Goal: Task Accomplishment & Management: Manage account settings

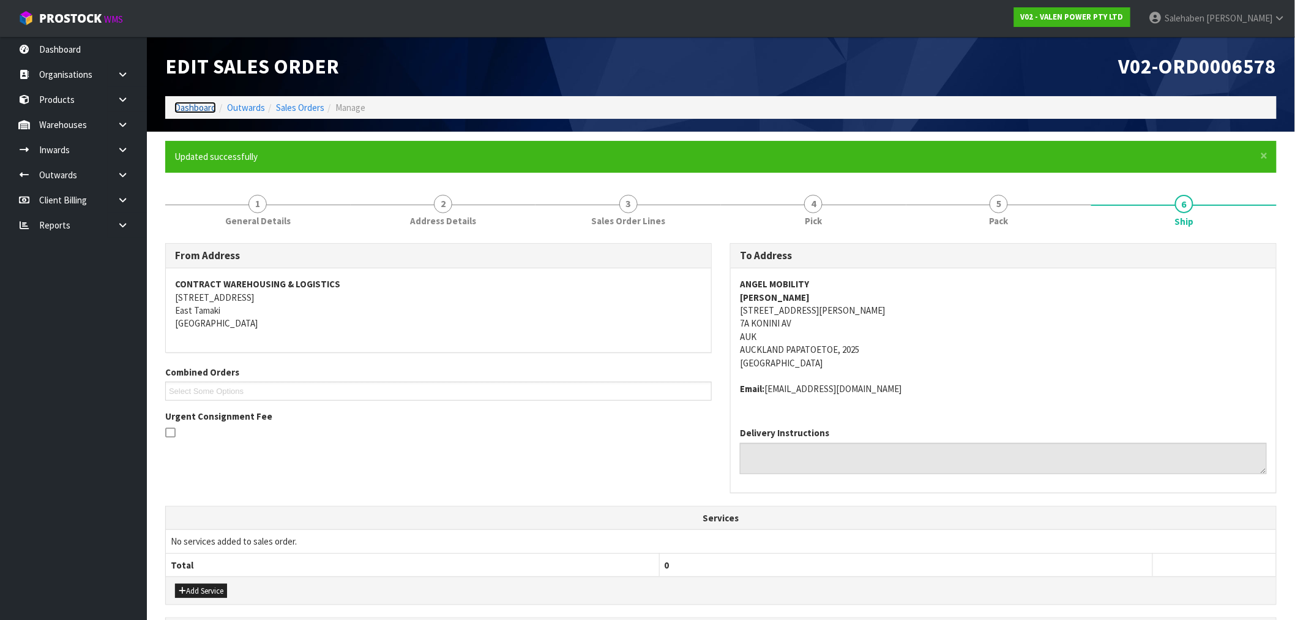
click at [182, 105] on link "Dashboard" at bounding box center [195, 108] width 42 height 12
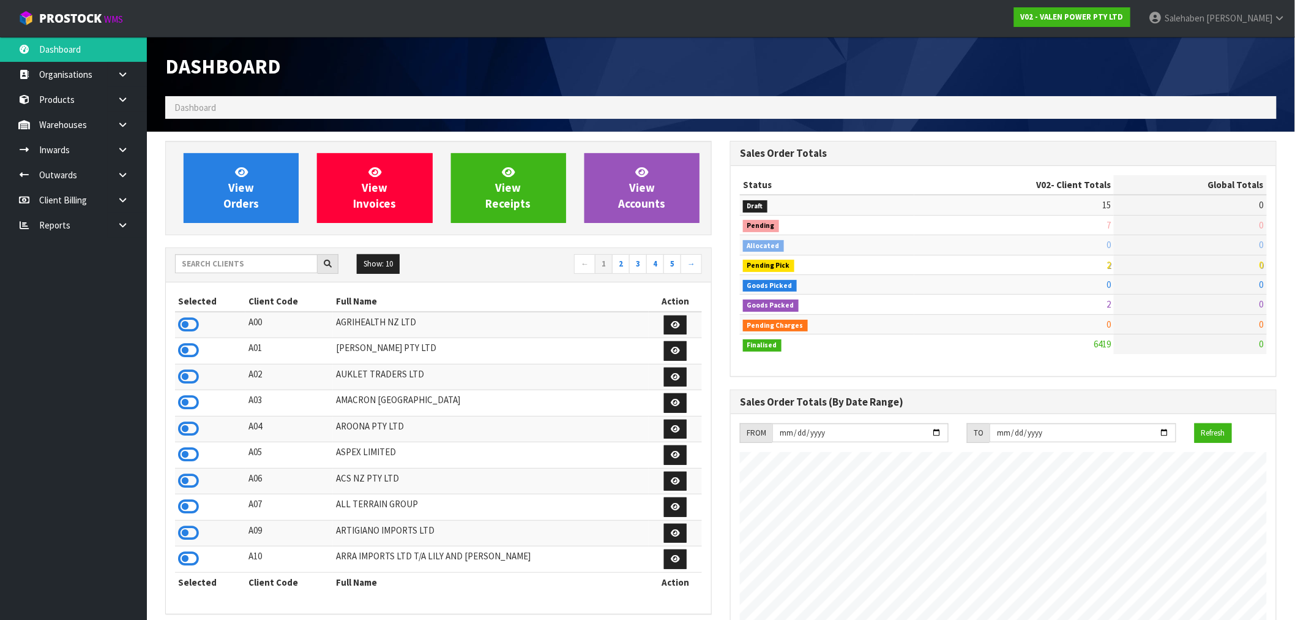
scroll to position [928, 565]
click at [207, 265] on input "text" at bounding box center [246, 263] width 143 height 19
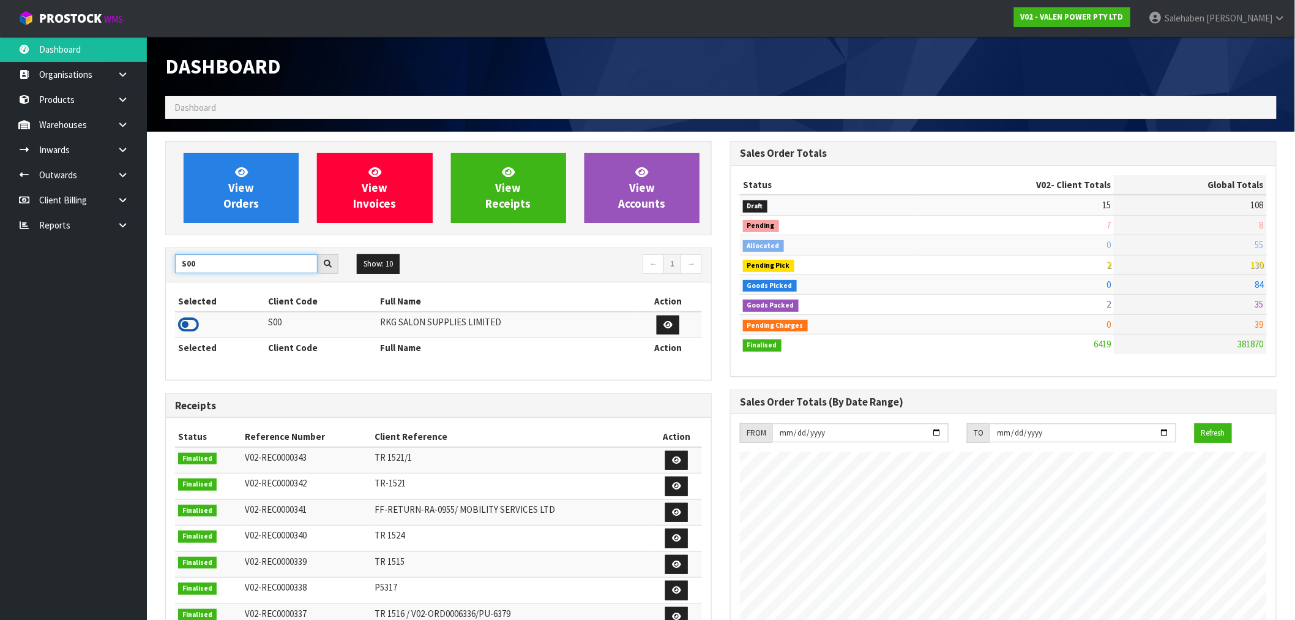
type input "S00"
click at [182, 321] on icon at bounding box center [188, 324] width 21 height 18
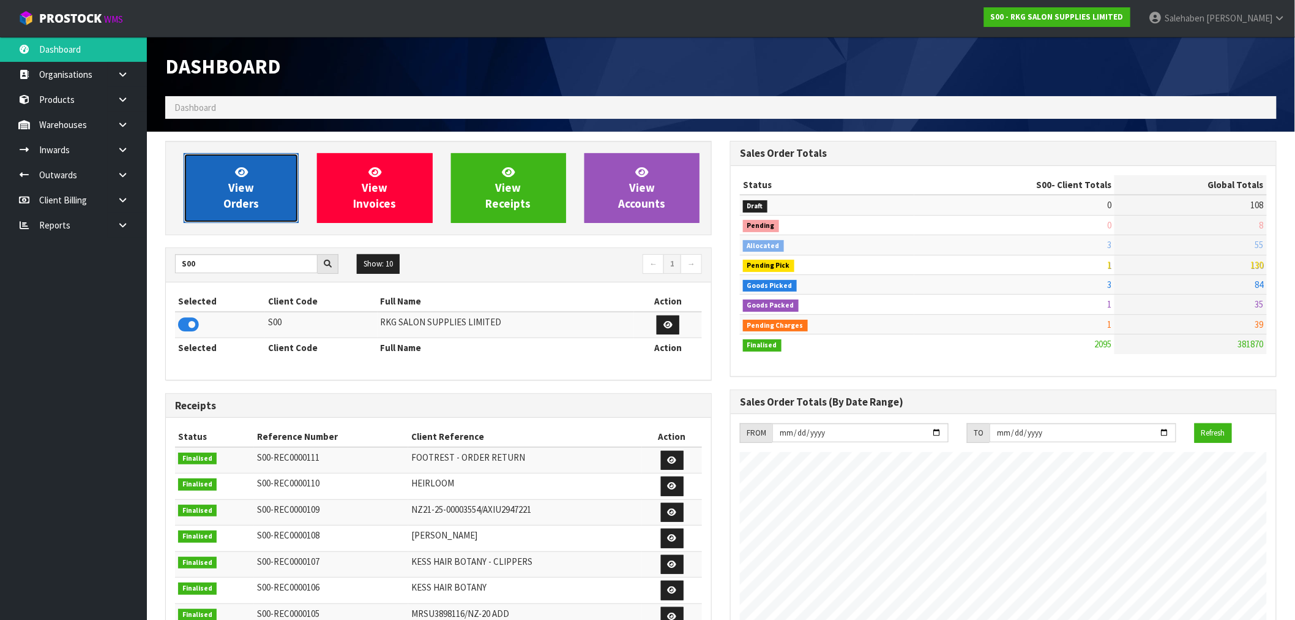
click at [242, 156] on link "View Orders" at bounding box center [241, 188] width 115 height 70
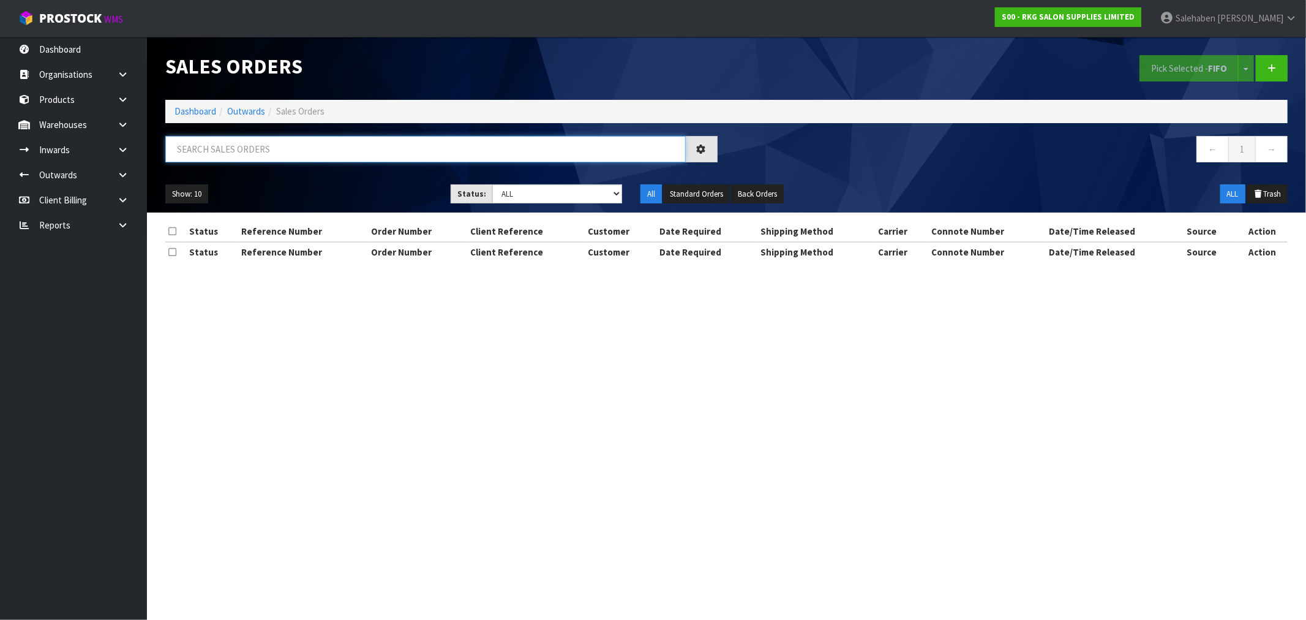
click at [307, 149] on input "text" at bounding box center [425, 149] width 520 height 26
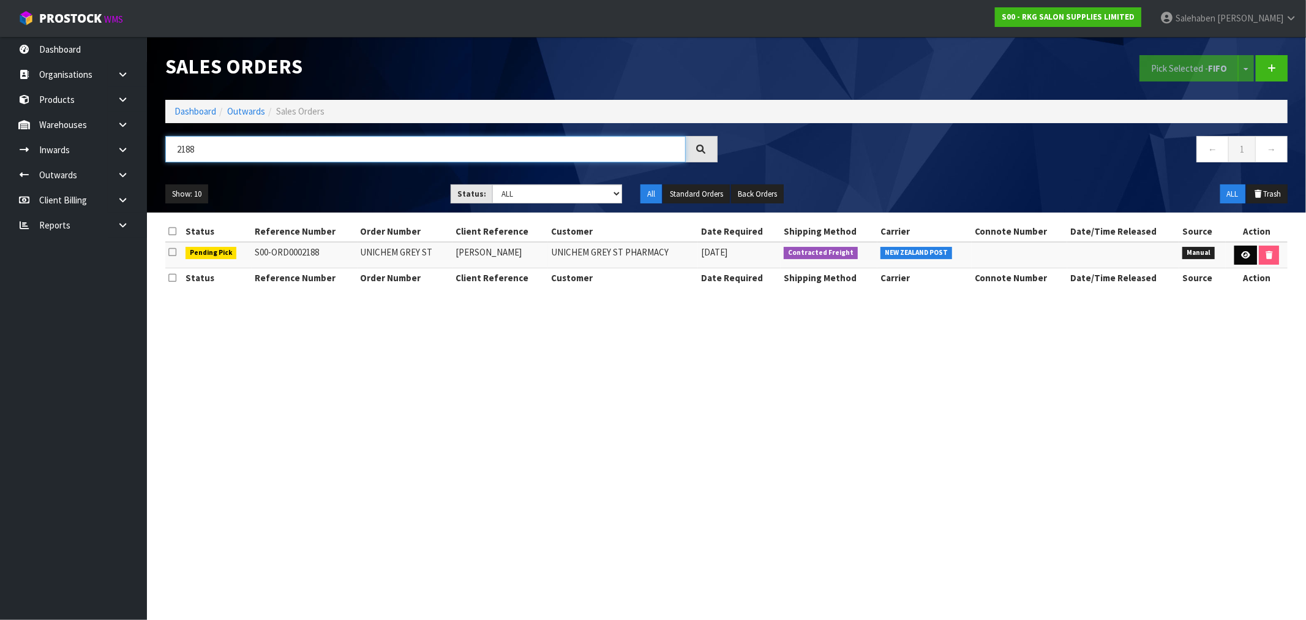
type input "2188"
click at [1241, 256] on icon at bounding box center [1245, 255] width 9 height 8
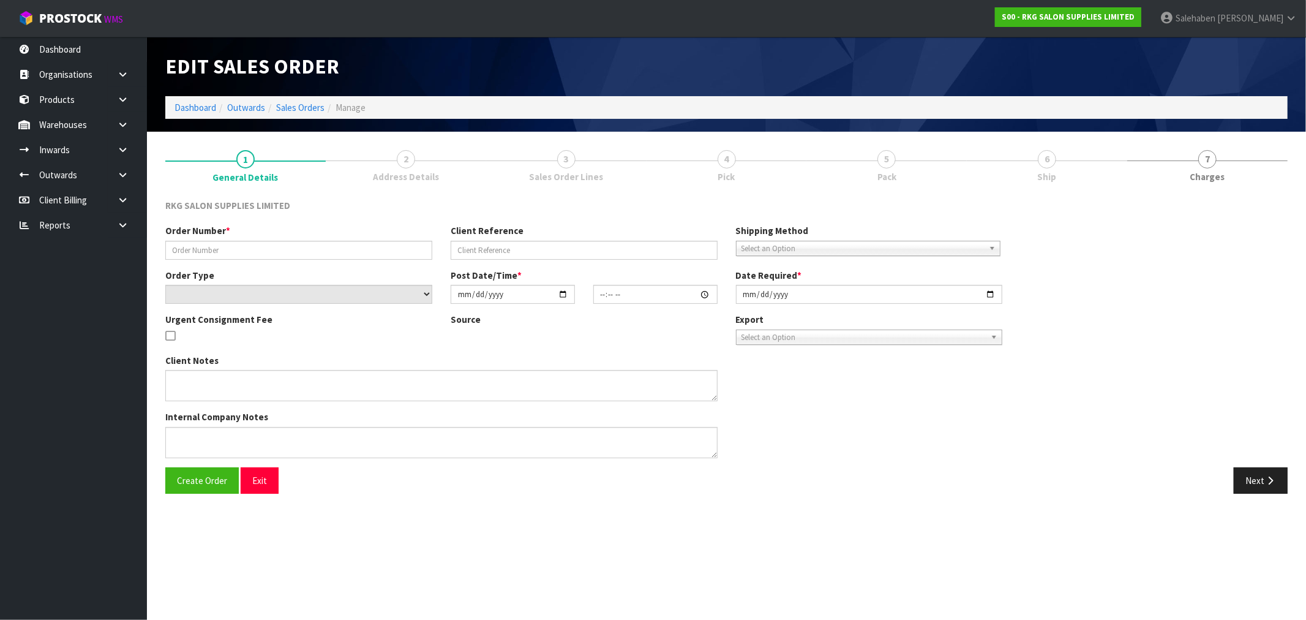
type input "UNICHEM GREY ST"
type input "[PERSON_NAME]"
select select "number:0"
type input "[DATE]"
type input "10:14:00.000"
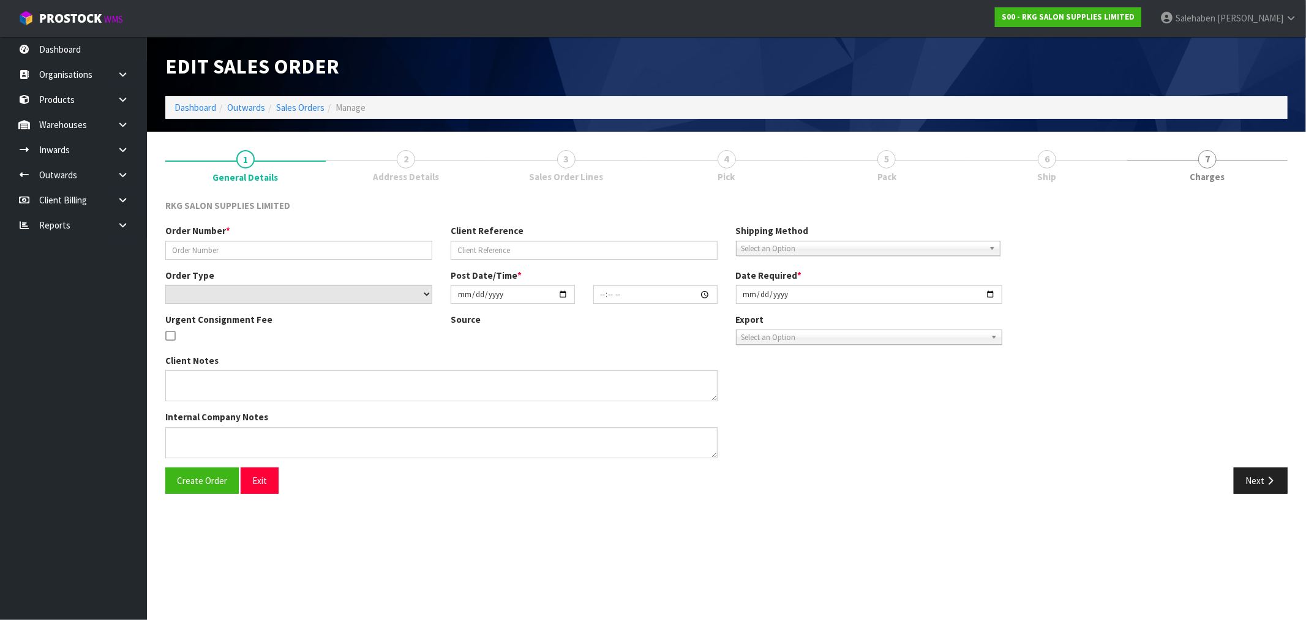
type input "[DATE]"
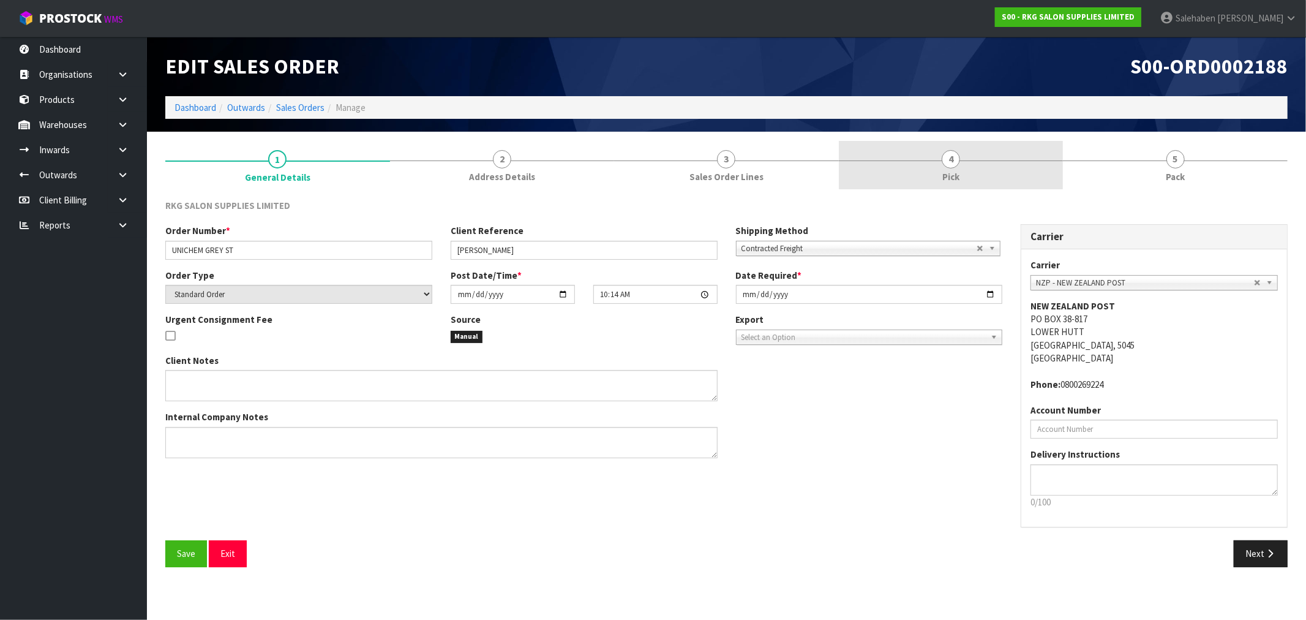
click at [946, 167] on span "4" at bounding box center [951, 159] width 18 height 18
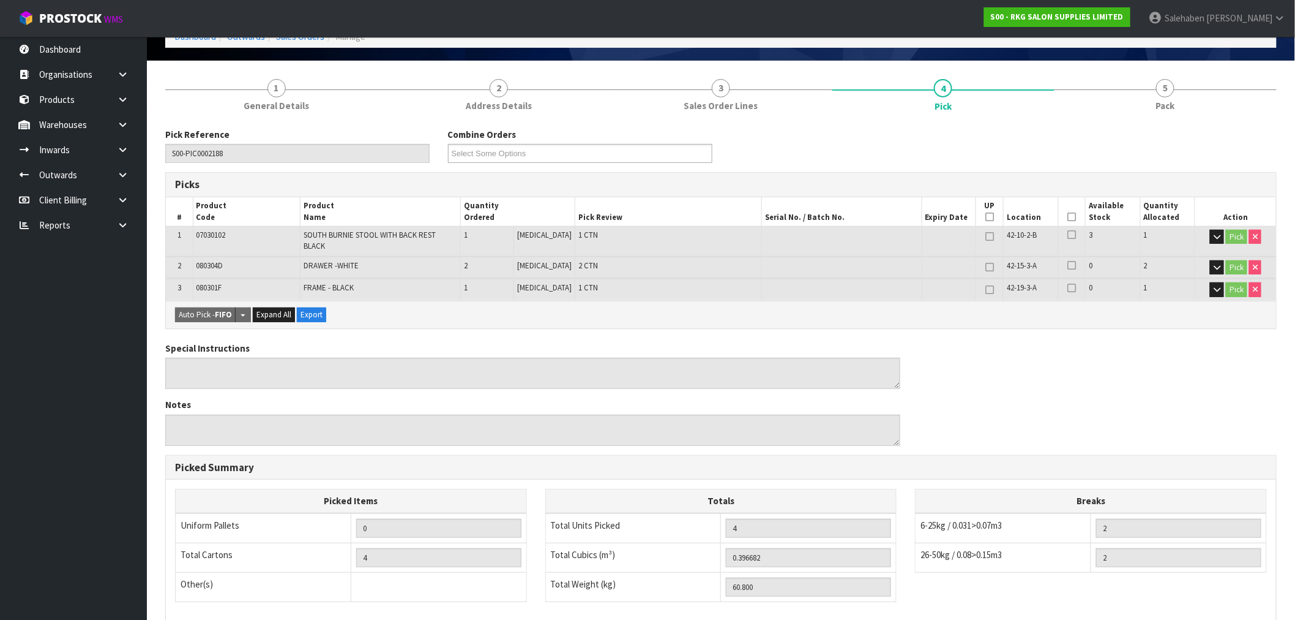
scroll to position [136, 0]
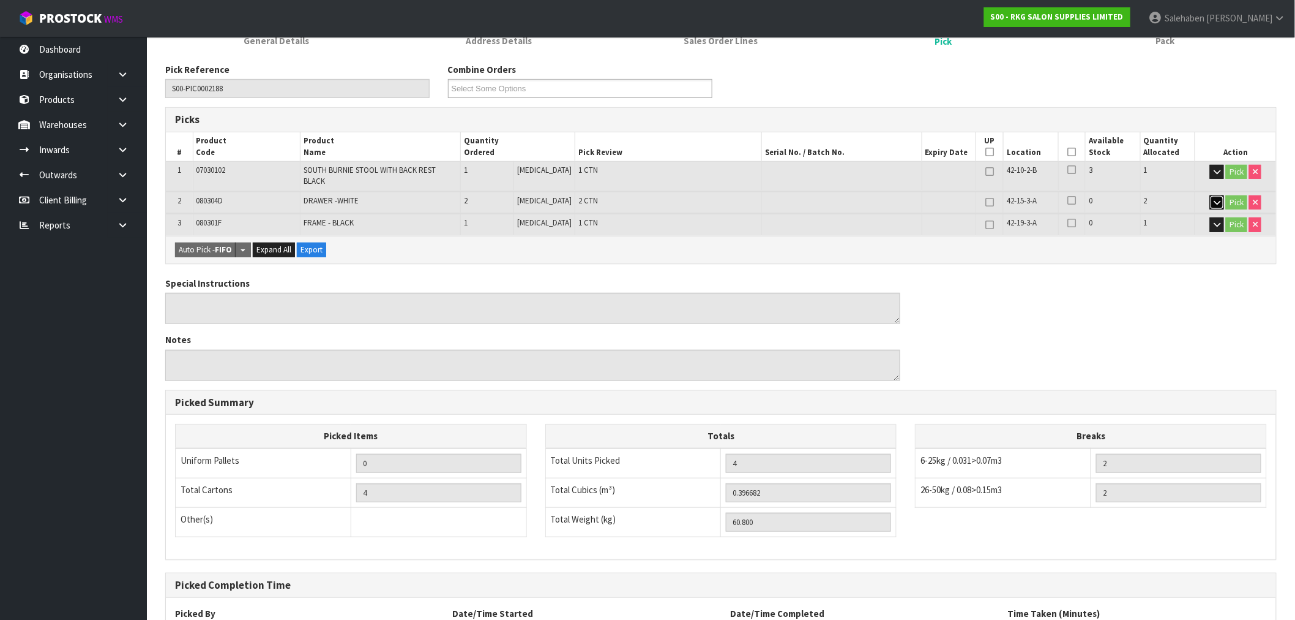
click at [1215, 198] on icon "button" at bounding box center [1217, 202] width 7 height 8
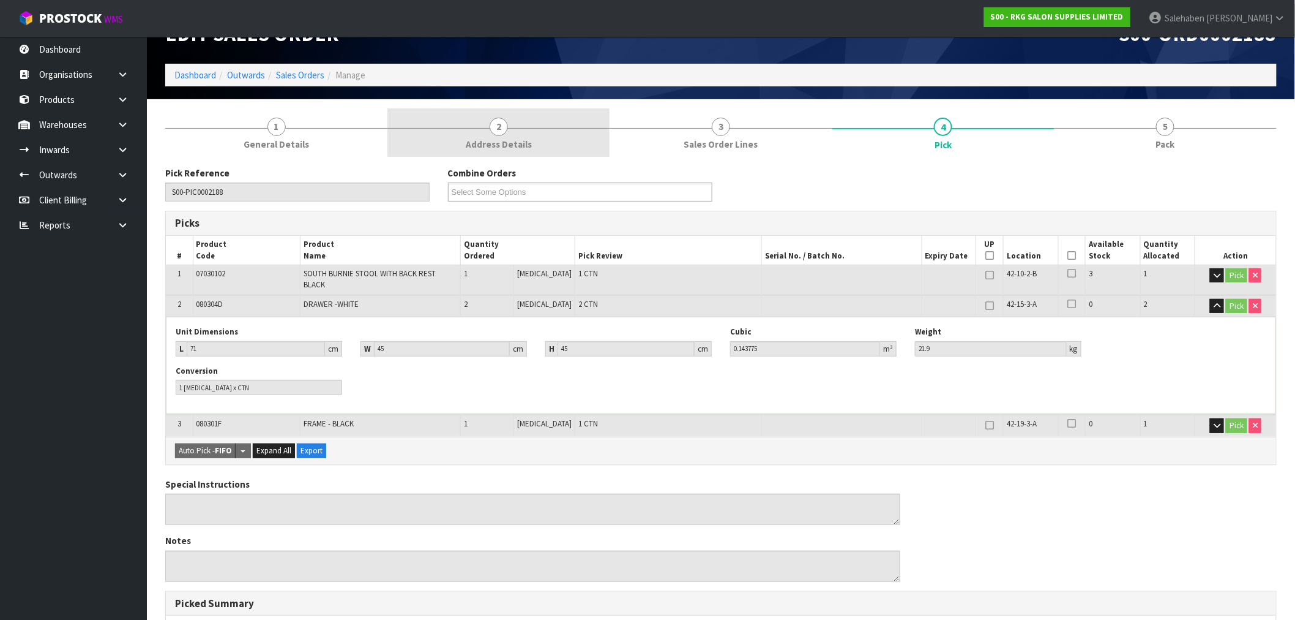
scroll to position [0, 0]
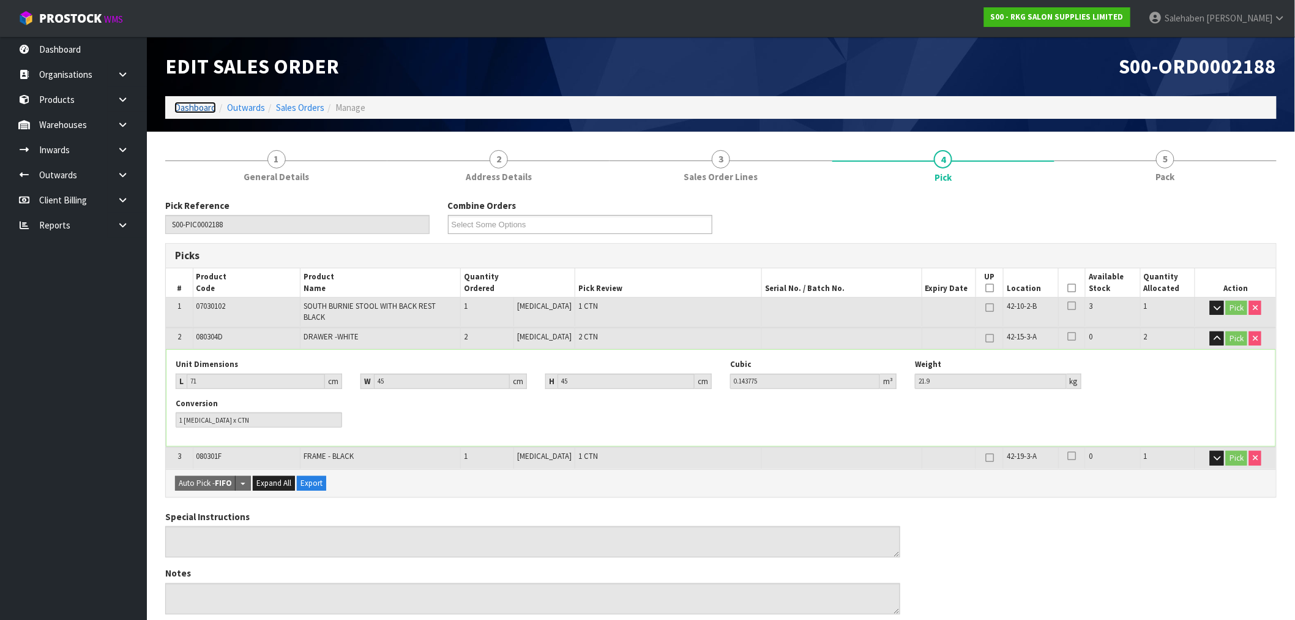
click at [200, 106] on link "Dashboard" at bounding box center [195, 108] width 42 height 12
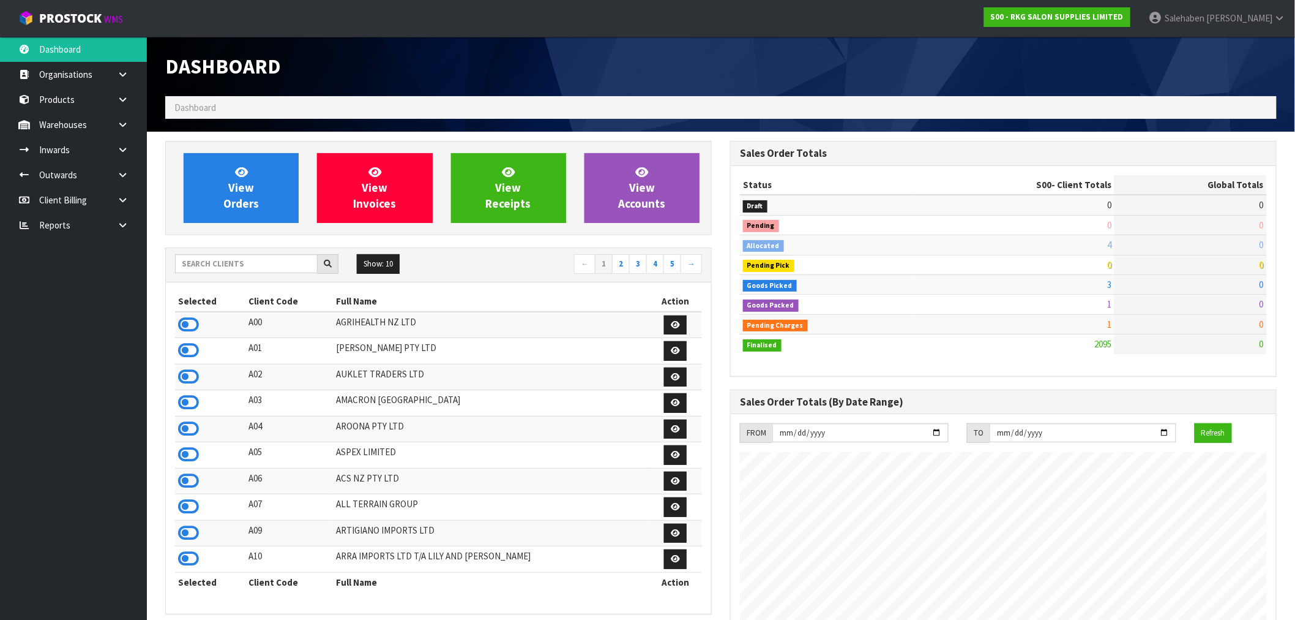
scroll to position [928, 565]
click at [298, 268] on input "text" at bounding box center [246, 263] width 143 height 19
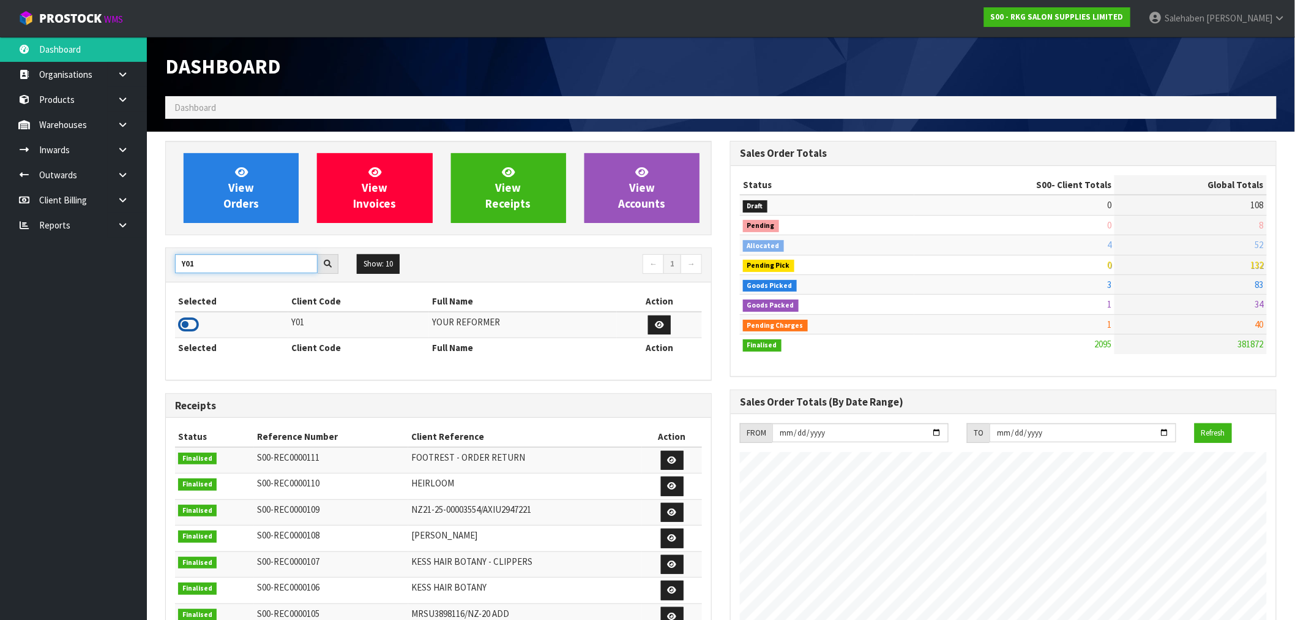
type input "Y01"
click at [186, 326] on icon at bounding box center [188, 324] width 21 height 18
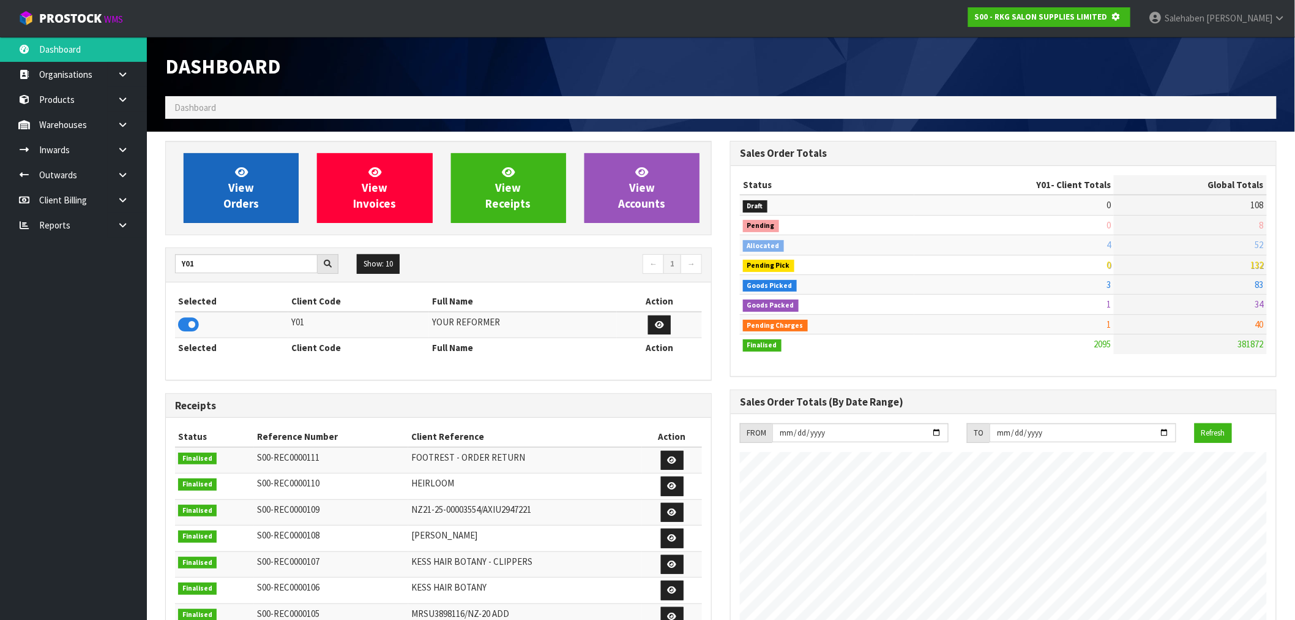
scroll to position [763, 565]
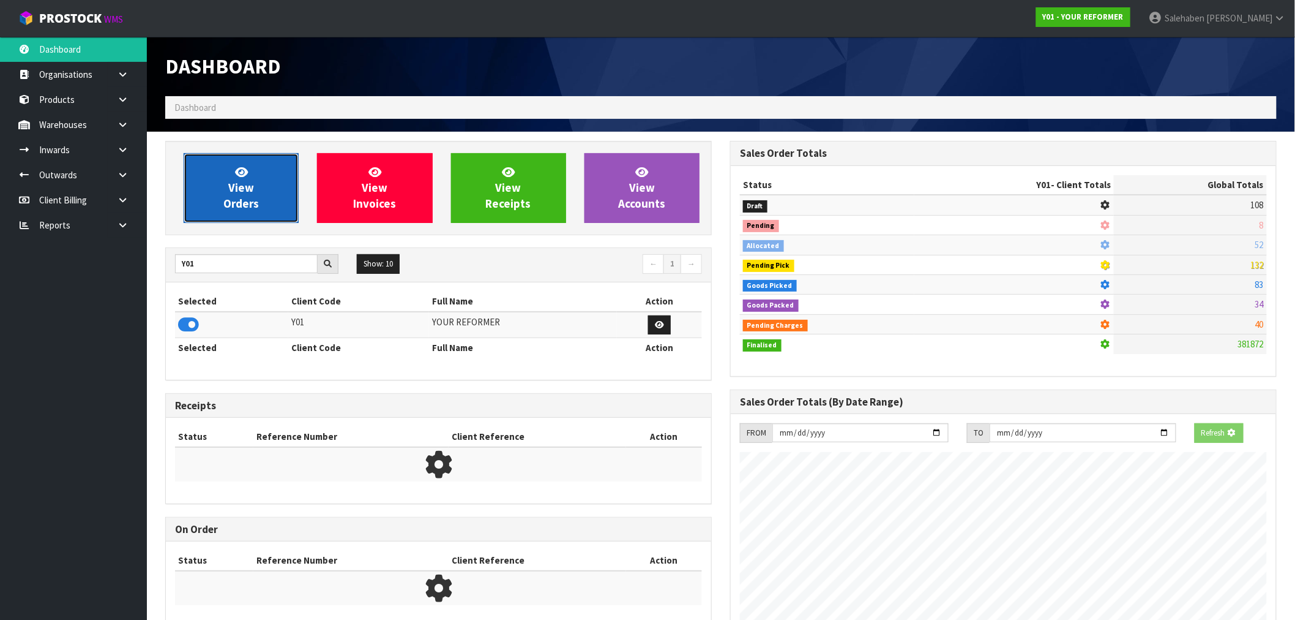
click at [222, 212] on link "View Orders" at bounding box center [241, 188] width 115 height 70
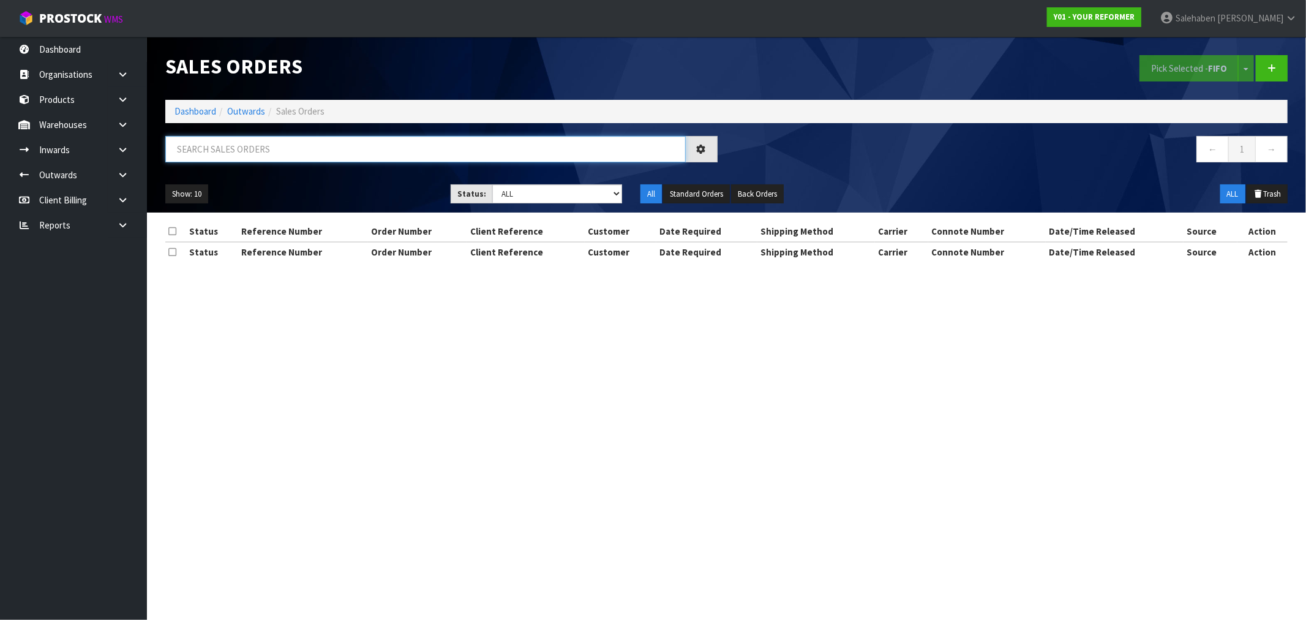
click at [239, 144] on input "text" at bounding box center [425, 149] width 520 height 26
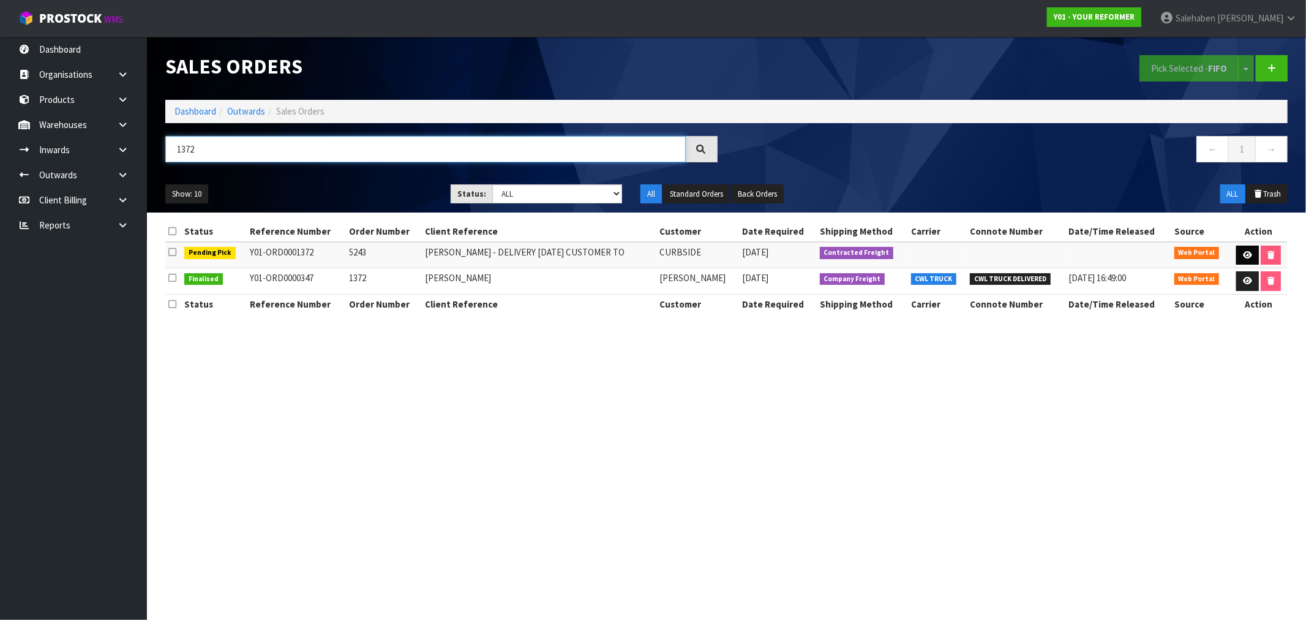
type input "1372"
click at [1246, 253] on icon at bounding box center [1247, 255] width 9 height 8
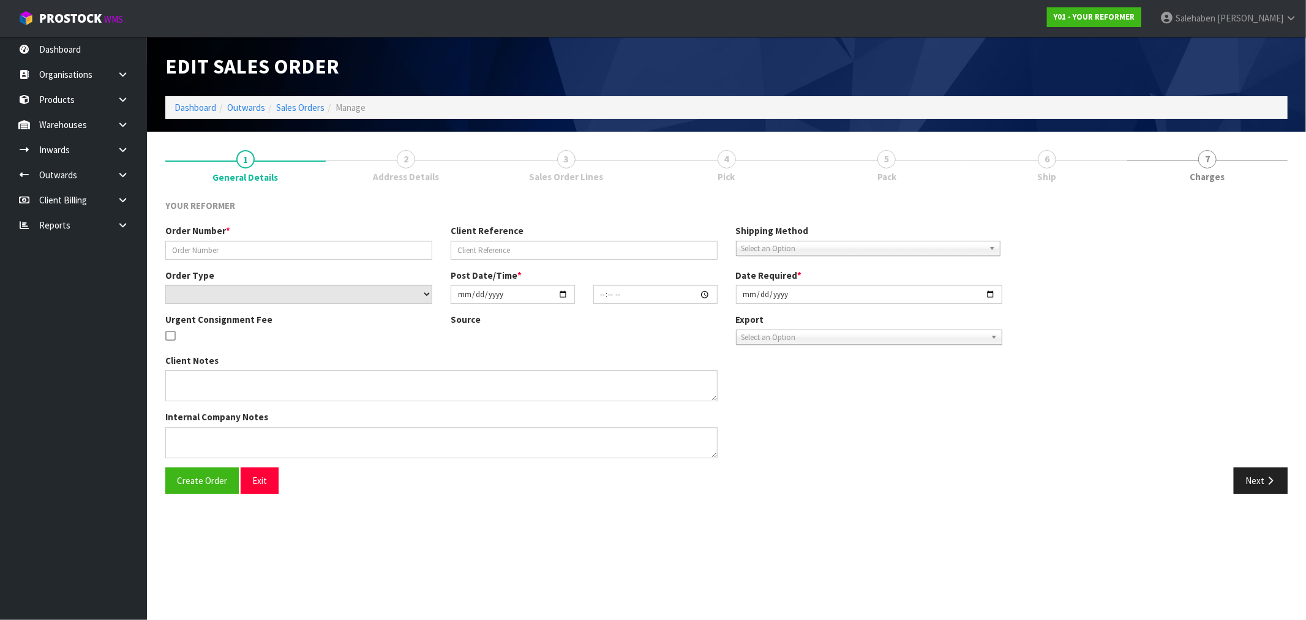
type input "5243"
type input "[PERSON_NAME] - DELIVERY [DATE] CUSTOMER TO"
select select "number:0"
type input "[DATE]"
type input "13:32:00.000"
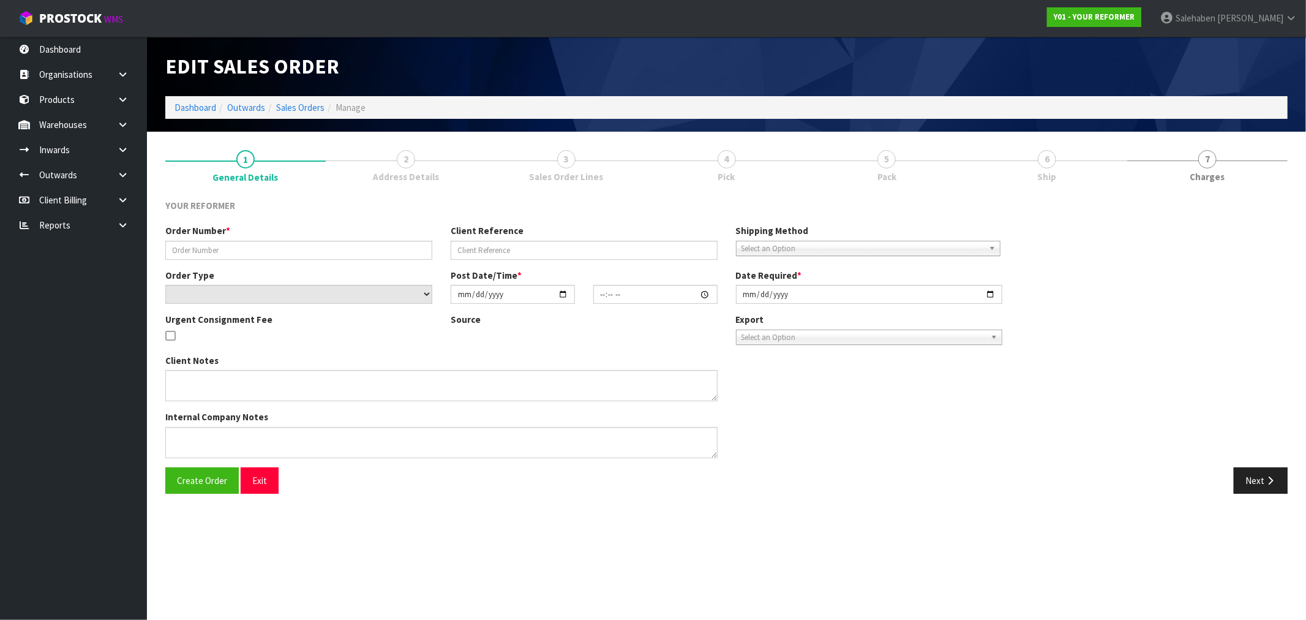
type input "[DATE]"
type textarea "[PERSON_NAME] [STREET_ADDRESS][PERSON_NAME] [PHONE_NUMBER] CUSTOMER CODE: 40636…"
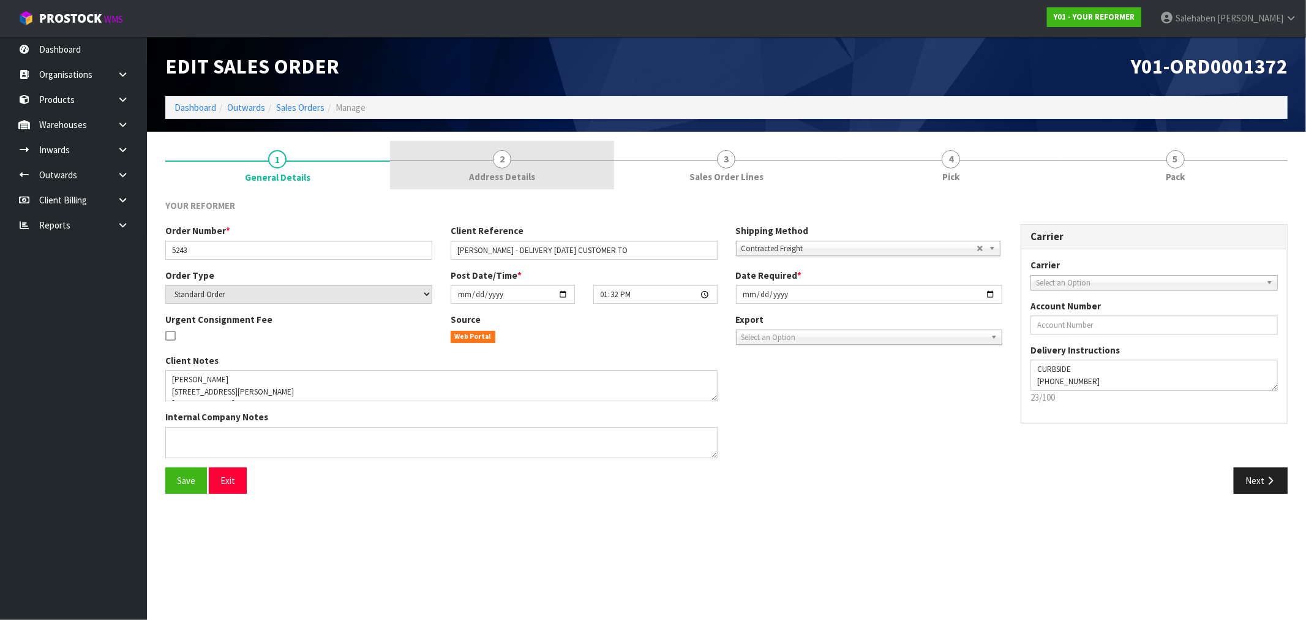
click at [498, 162] on span "2" at bounding box center [502, 159] width 18 height 18
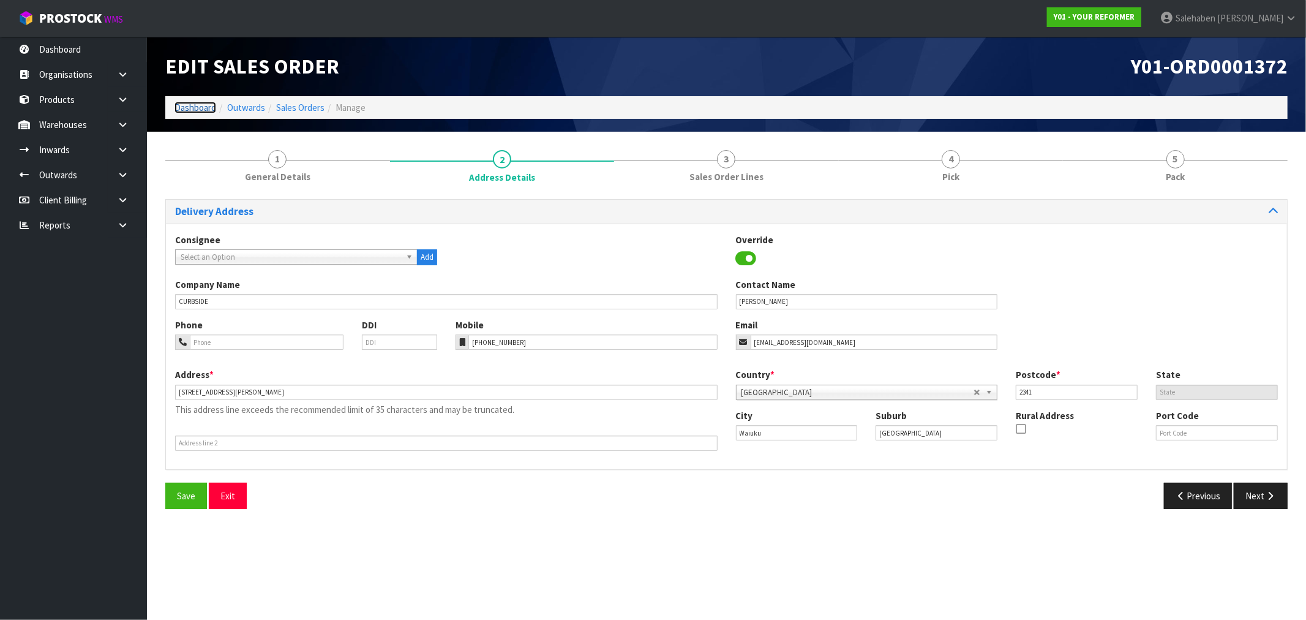
click at [191, 108] on link "Dashboard" at bounding box center [195, 108] width 42 height 12
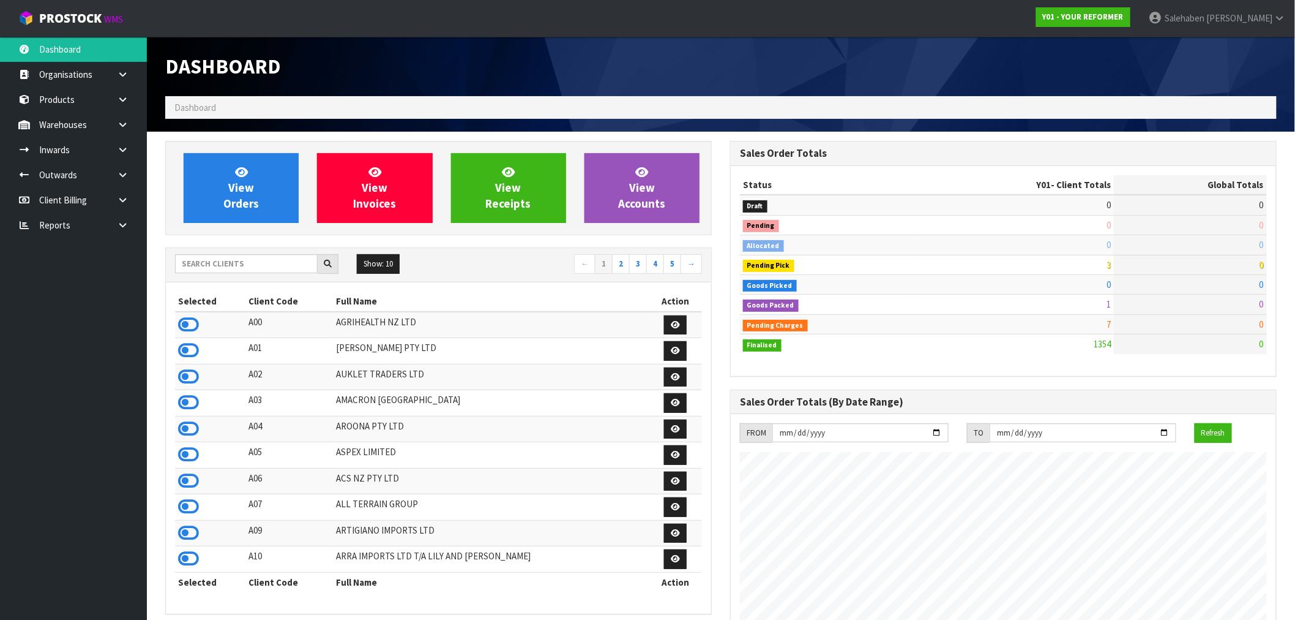
scroll to position [868, 565]
click at [199, 321] on td at bounding box center [210, 325] width 70 height 26
click at [186, 318] on icon at bounding box center [188, 324] width 21 height 18
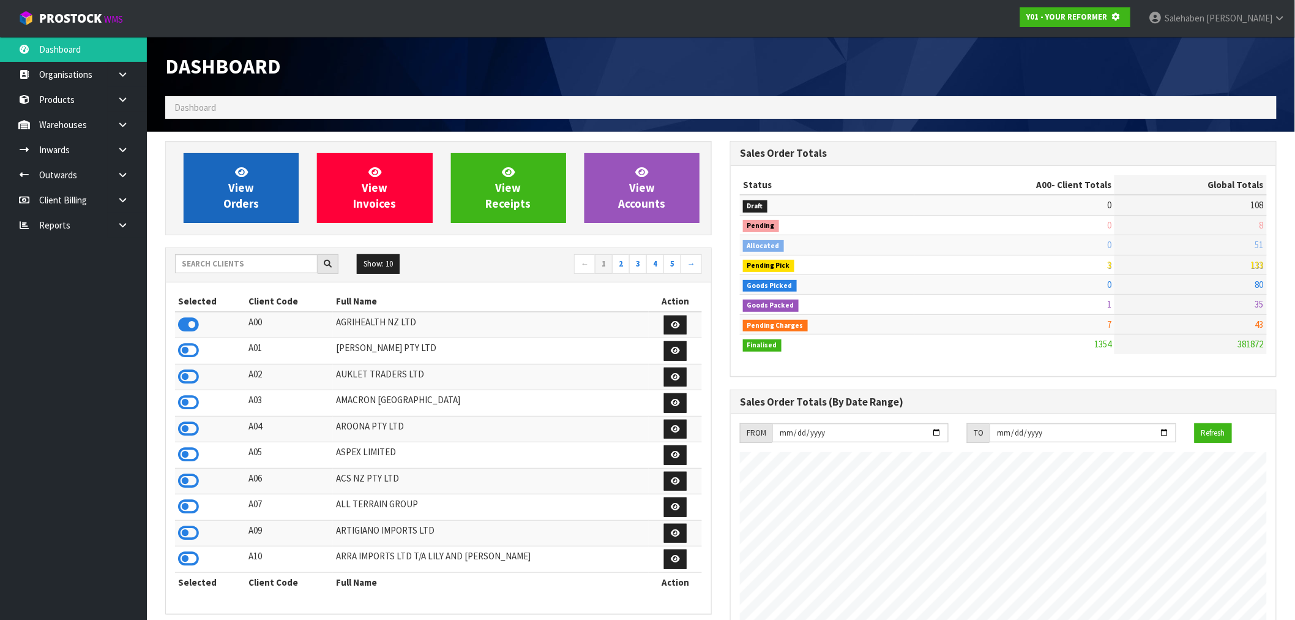
scroll to position [763, 565]
click at [230, 193] on span "View Orders" at bounding box center [241, 188] width 36 height 46
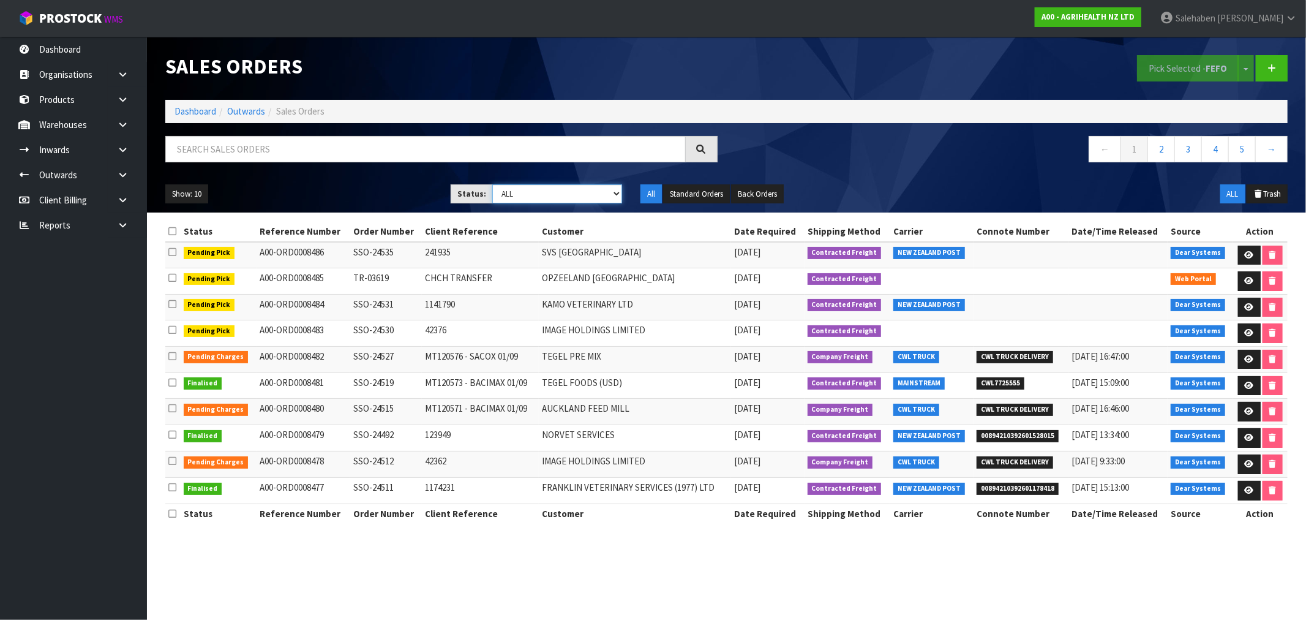
click at [569, 196] on select "Draft Pending Allocated Pending Pick Goods Picked Goods Packed Pending Charges …" at bounding box center [557, 193] width 130 height 19
select select "string:5"
click at [492, 184] on select "Draft Pending Allocated Pending Pick Goods Picked Goods Packed Pending Charges …" at bounding box center [557, 193] width 130 height 19
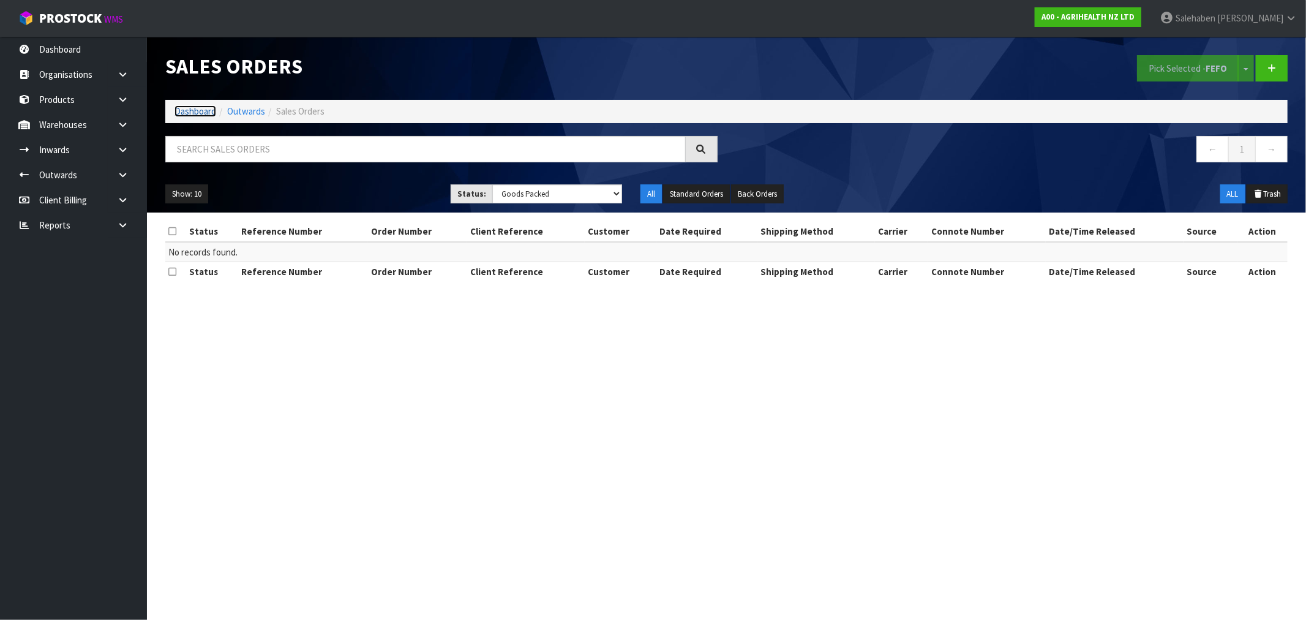
click at [190, 109] on link "Dashboard" at bounding box center [195, 111] width 42 height 12
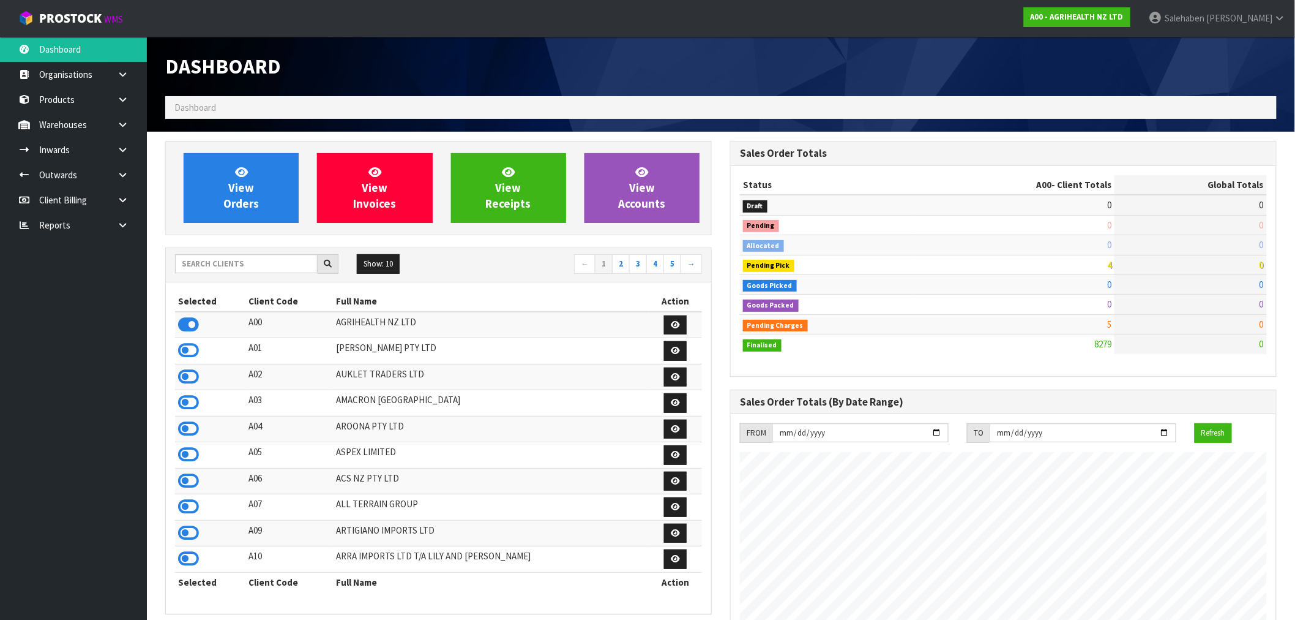
scroll to position [928, 565]
click at [250, 180] on span "View Orders" at bounding box center [241, 188] width 36 height 46
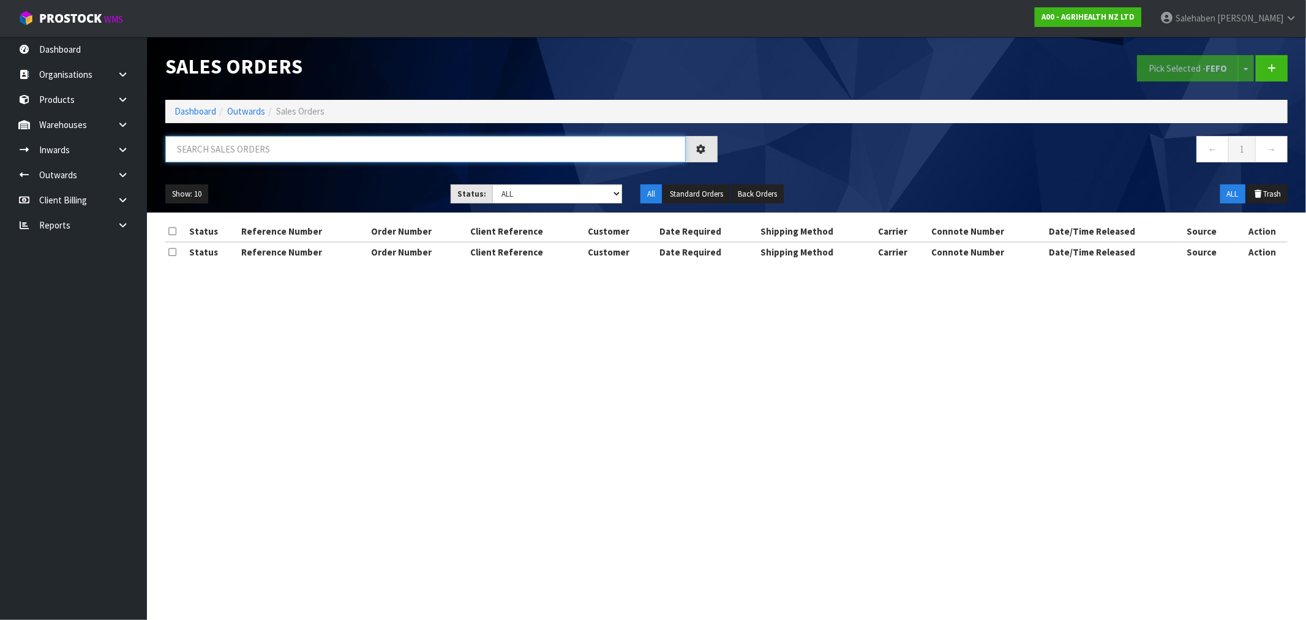
click at [266, 149] on input "text" at bounding box center [425, 149] width 520 height 26
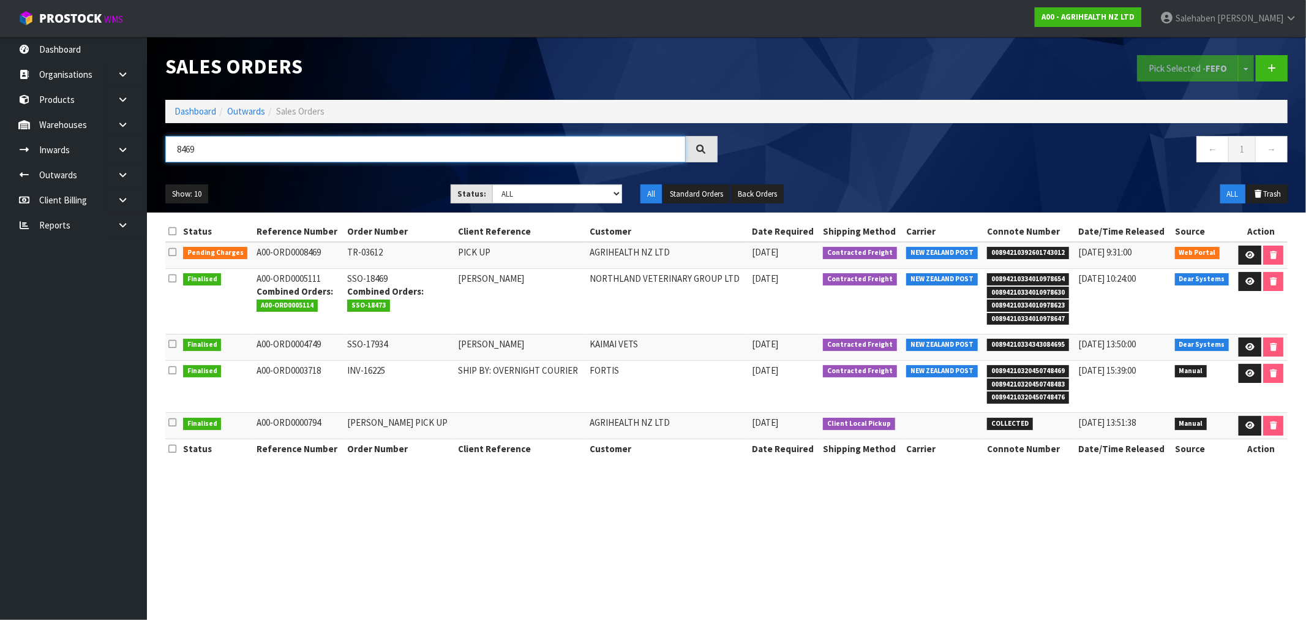
type input "8469"
click at [190, 108] on link "Dashboard" at bounding box center [195, 111] width 42 height 12
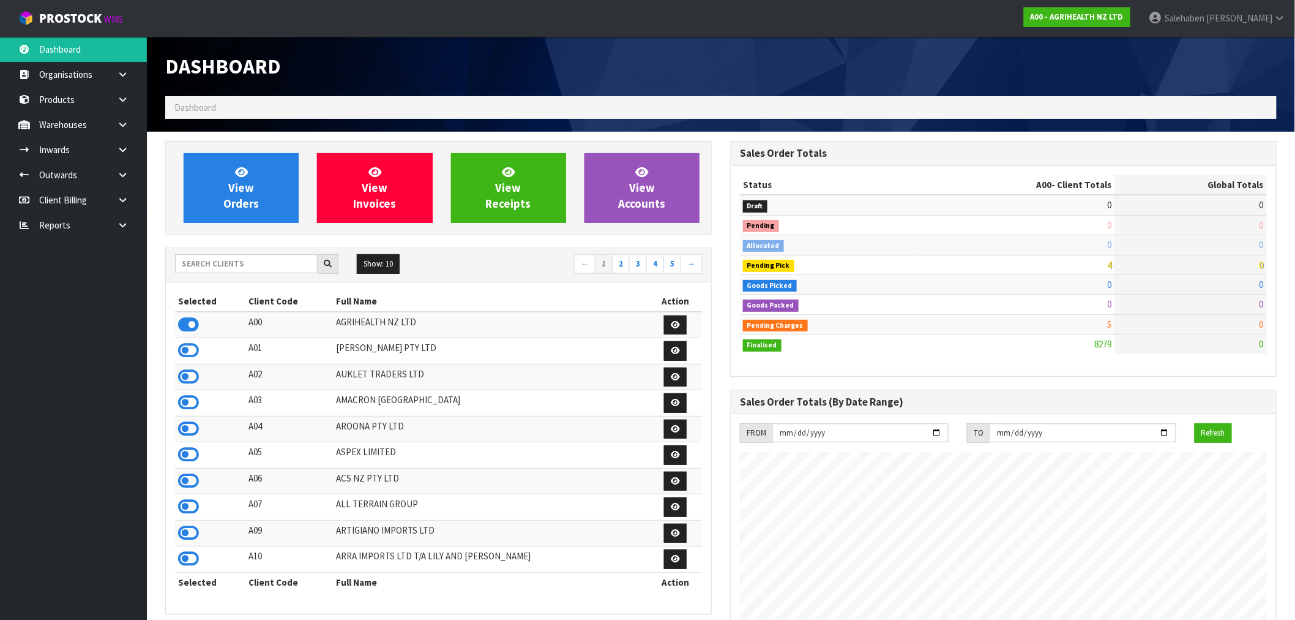
scroll to position [928, 565]
click at [222, 266] on input "text" at bounding box center [246, 263] width 143 height 19
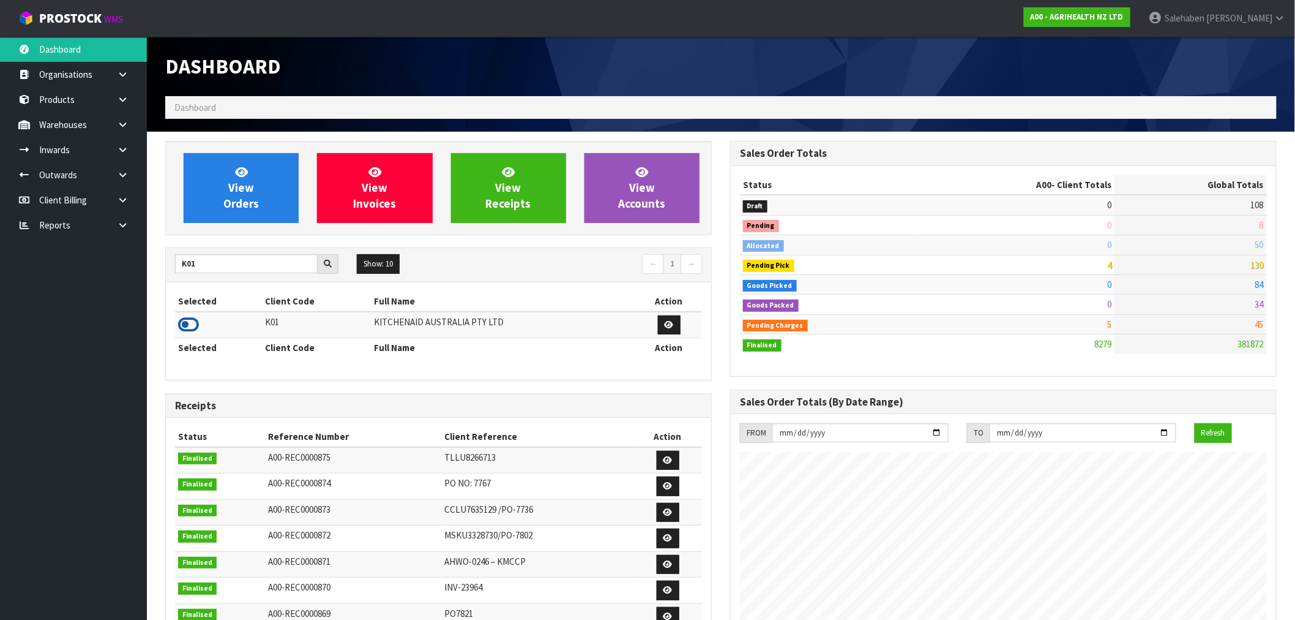
click at [187, 321] on icon at bounding box center [188, 324] width 21 height 18
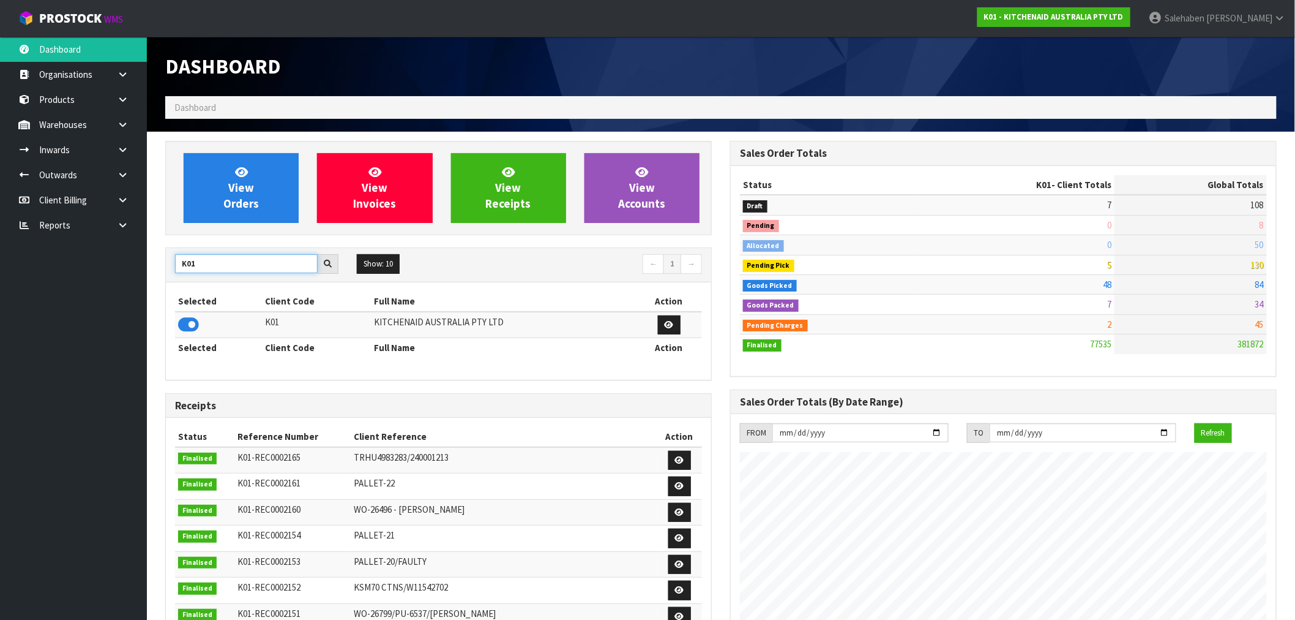
drag, startPoint x: 202, startPoint y: 264, endPoint x: 152, endPoint y: 274, distance: 51.1
click at [152, 274] on section "View Orders View Invoices View Receipts View Accounts K01 Show: 10 5 10 25 50 ←…" at bounding box center [721, 605] width 1149 height 947
type input "S08"
click at [182, 331] on icon at bounding box center [188, 324] width 21 height 18
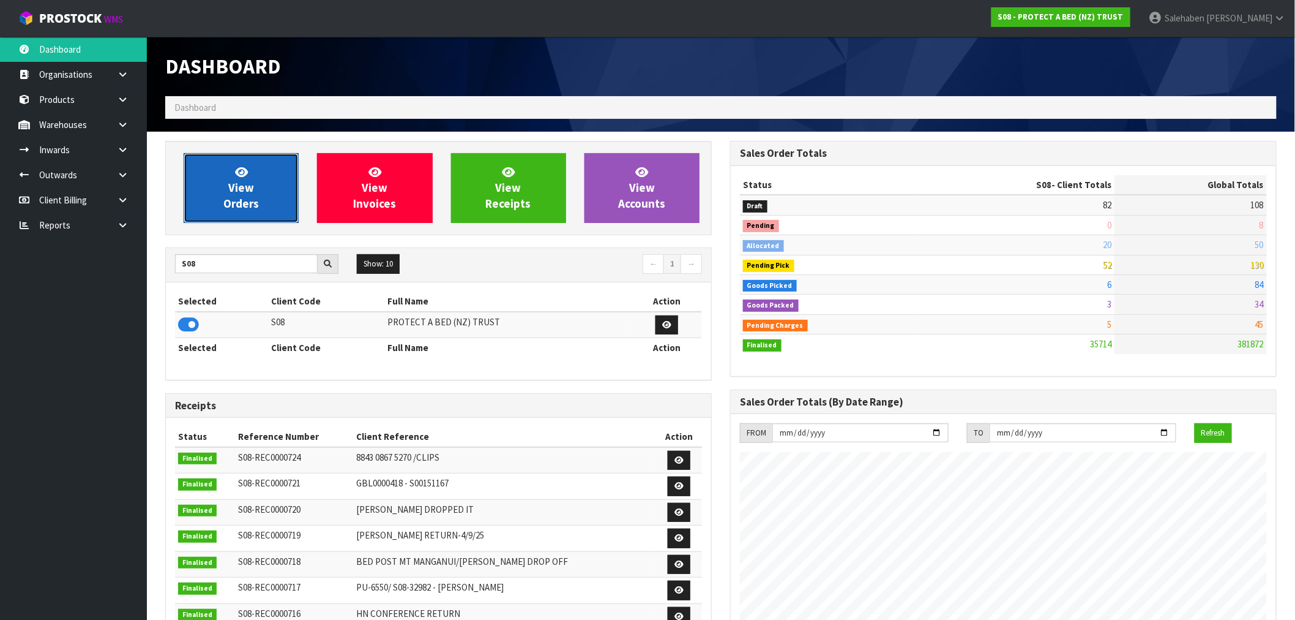
click at [225, 184] on link "View Orders" at bounding box center [241, 188] width 115 height 70
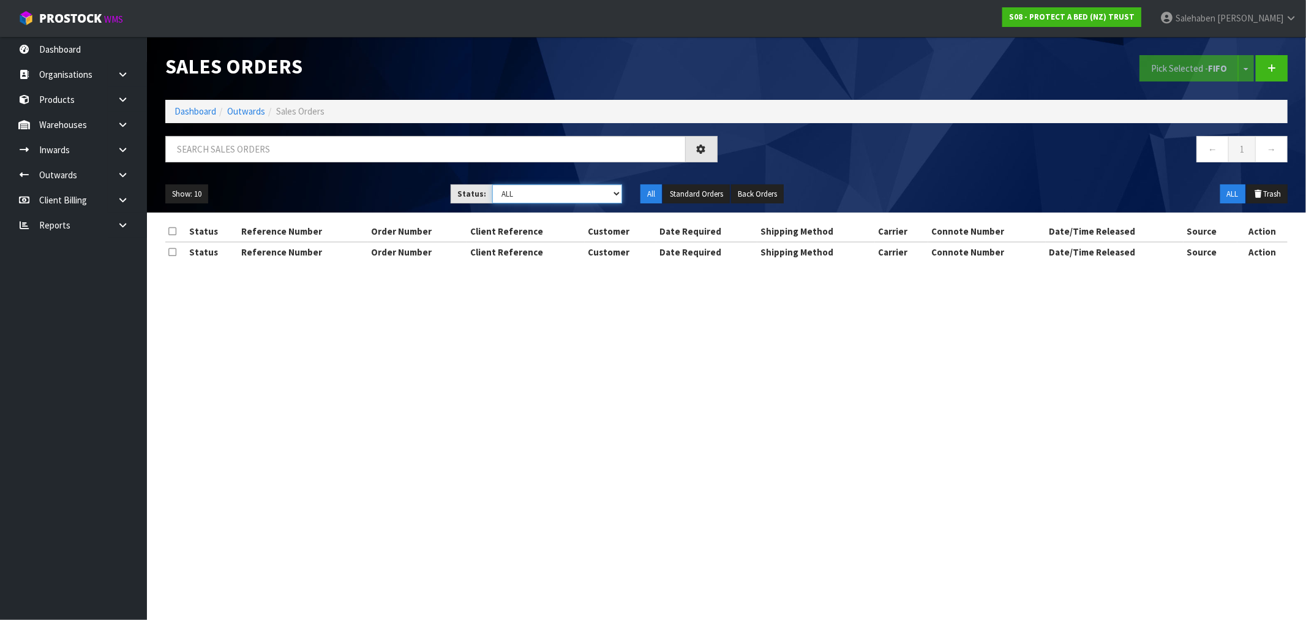
click at [539, 198] on select "Draft Pending Allocated Pending Pick Goods Picked Goods Packed Pending Charges …" at bounding box center [557, 193] width 130 height 19
select select "string:3"
click at [492, 184] on select "Draft Pending Allocated Pending Pick Goods Picked Goods Packed Pending Charges …" at bounding box center [557, 193] width 130 height 19
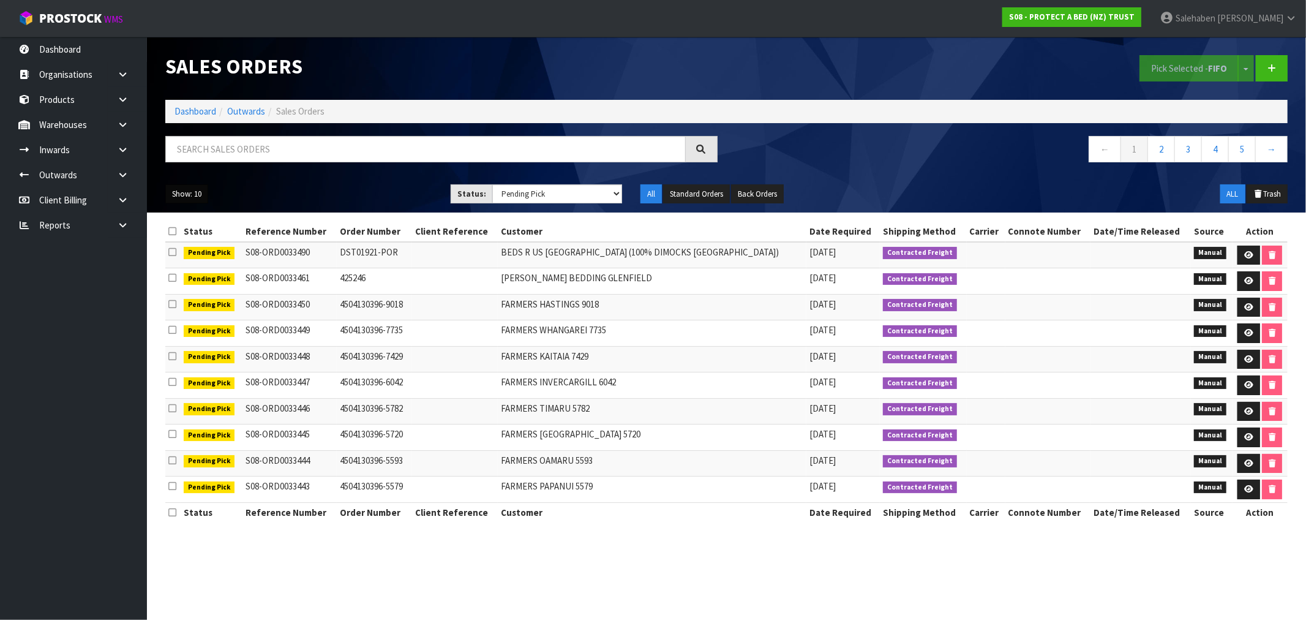
click at [193, 187] on button "Show: 10" at bounding box center [186, 194] width 43 height 20
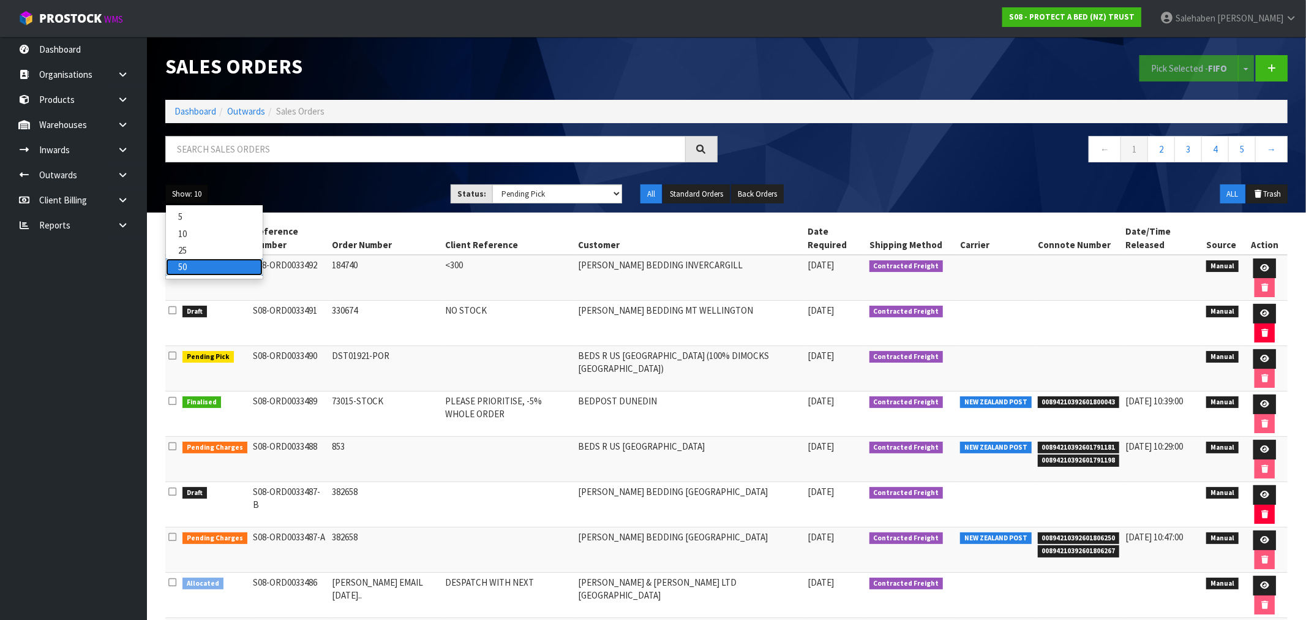
click at [200, 267] on link "50" at bounding box center [214, 266] width 97 height 17
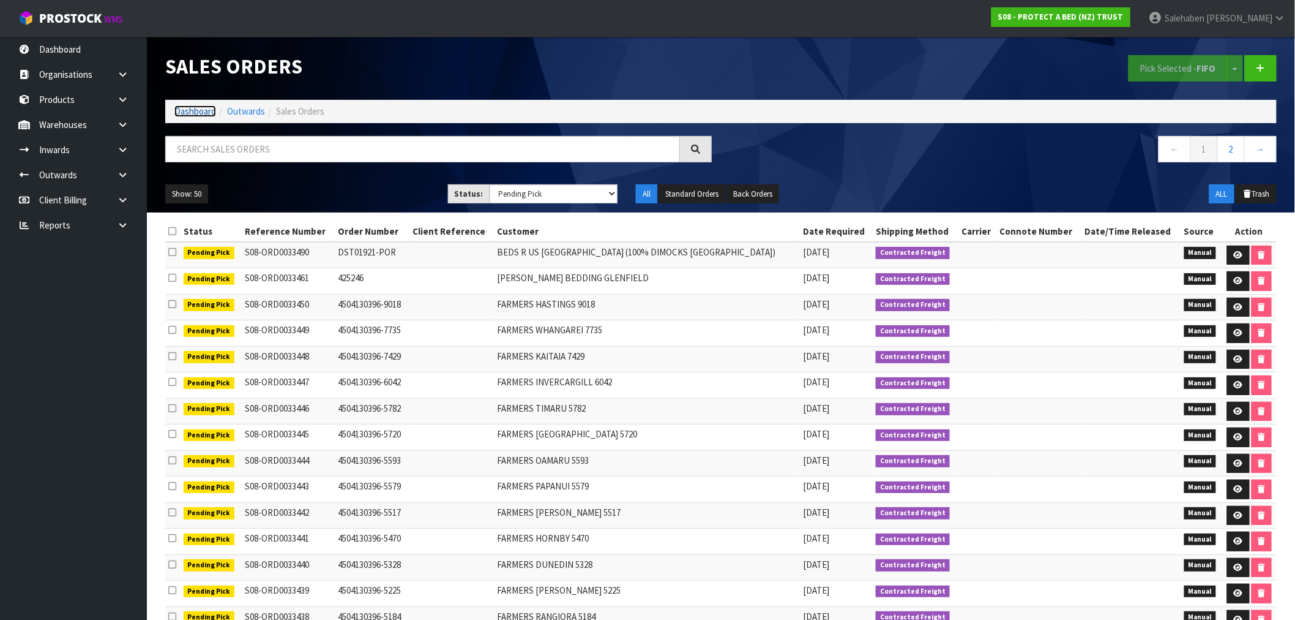
click at [206, 114] on link "Dashboard" at bounding box center [195, 111] width 42 height 12
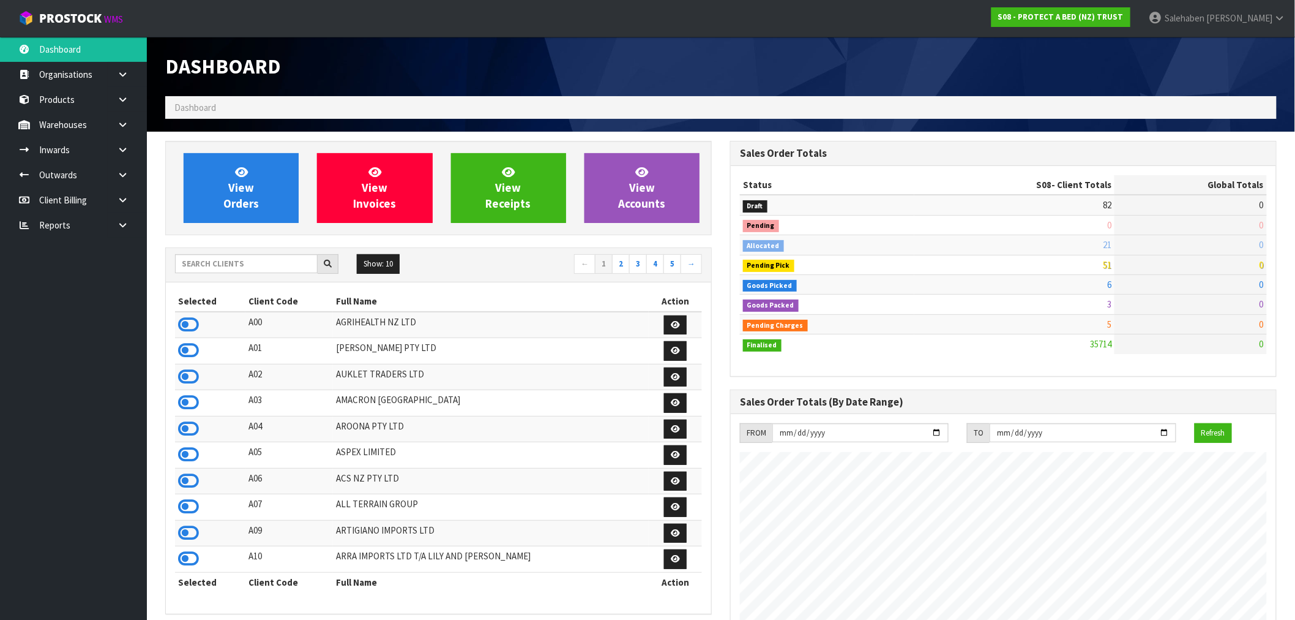
scroll to position [928, 565]
click at [301, 266] on input "text" at bounding box center [246, 263] width 143 height 19
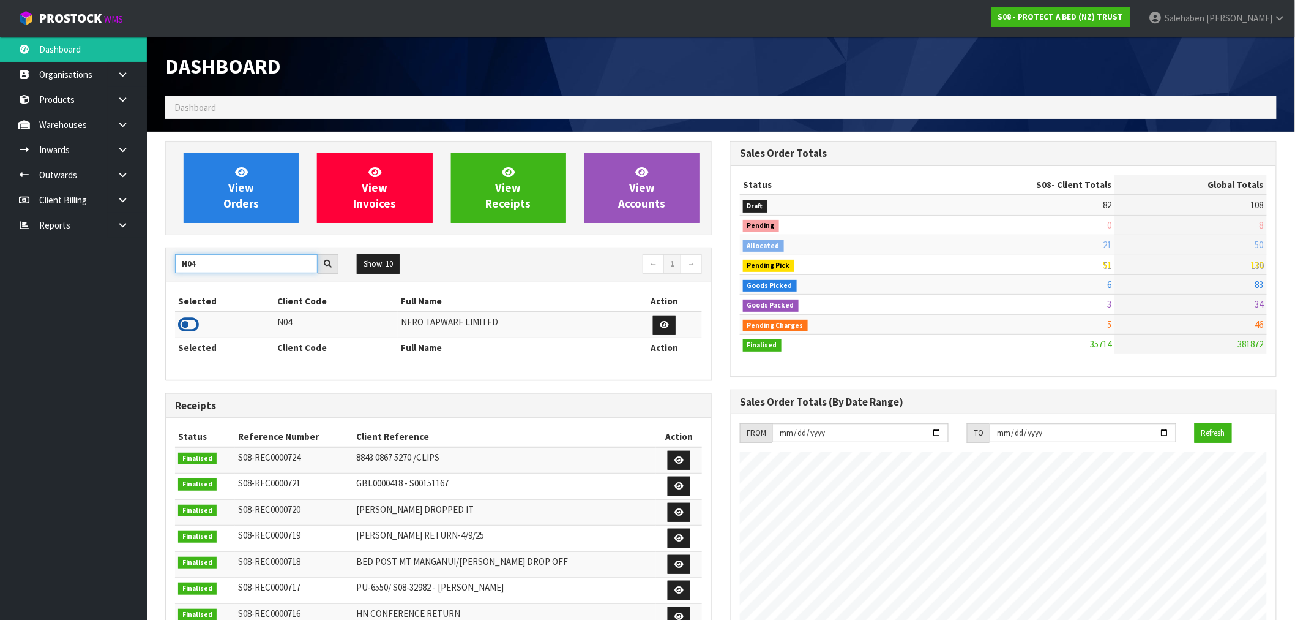
type input "N04"
click at [190, 327] on icon at bounding box center [188, 324] width 21 height 18
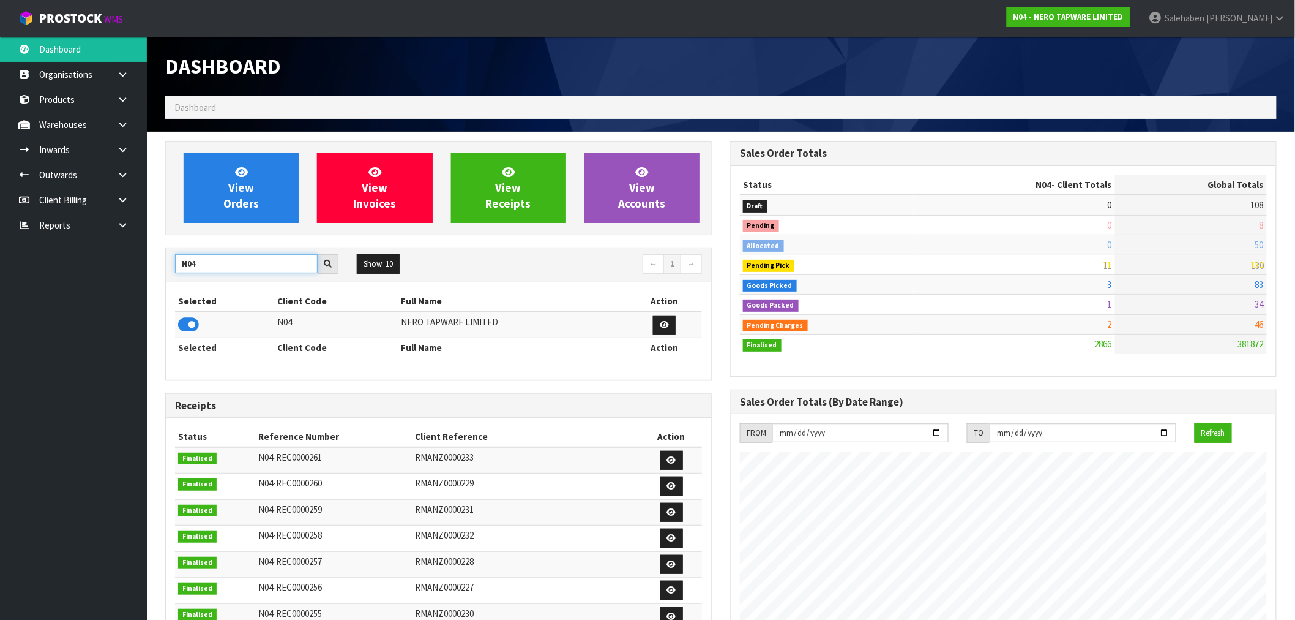
drag, startPoint x: 207, startPoint y: 261, endPoint x: 155, endPoint y: 279, distance: 55.0
click at [155, 279] on section "View Orders View Invoices View Receipts View Accounts N04 Show: 10 5 10 25 50 ←…" at bounding box center [721, 605] width 1149 height 947
type input "J02"
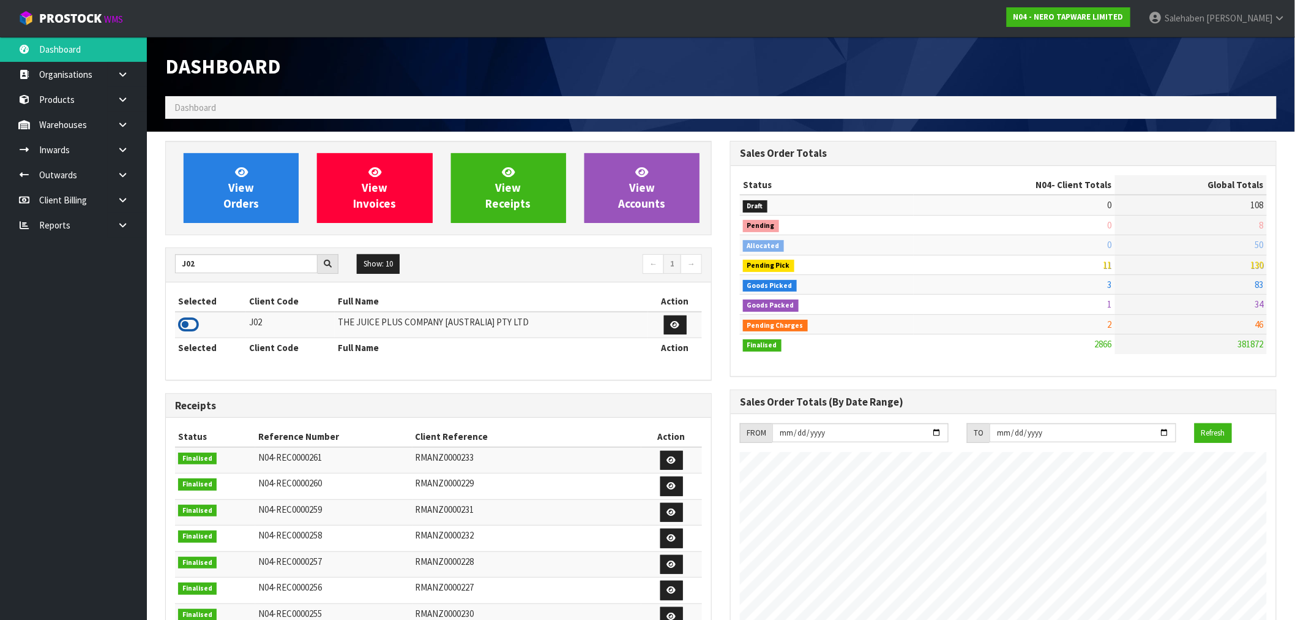
click at [192, 325] on icon at bounding box center [188, 324] width 21 height 18
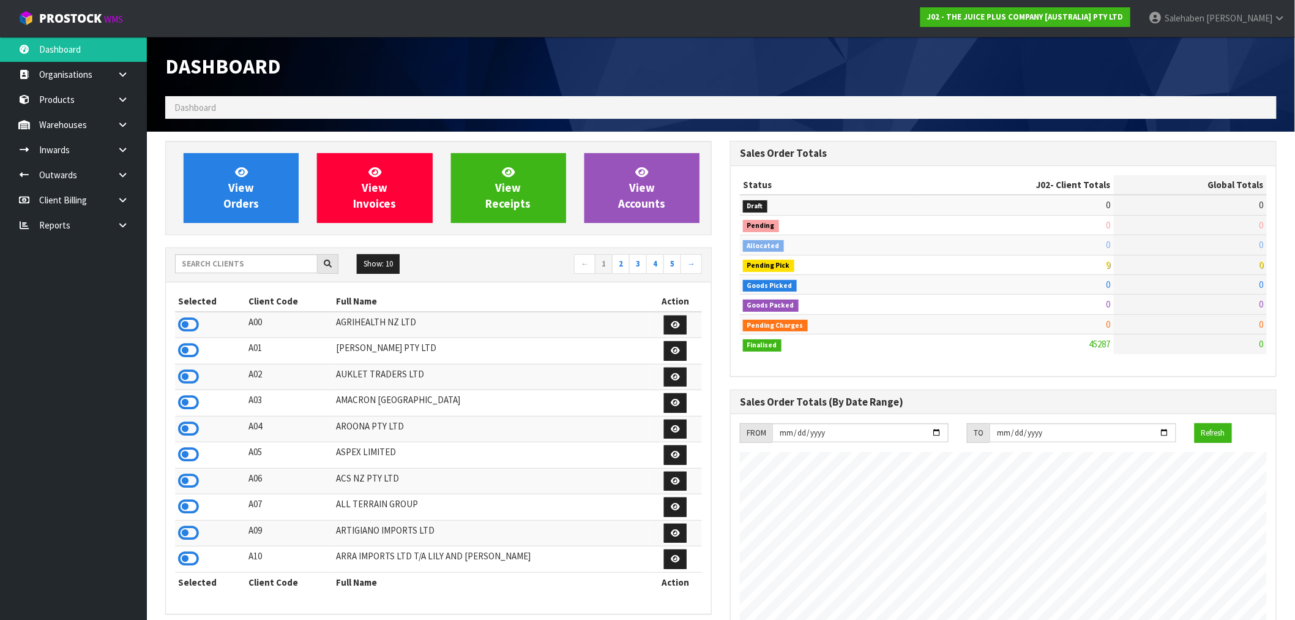
scroll to position [928, 565]
drag, startPoint x: 253, startPoint y: 253, endPoint x: 251, endPoint y: 263, distance: 10.0
click at [252, 260] on div "Show: 10 5 10 25 50 ← 1 2 3 4 5 →" at bounding box center [438, 265] width 545 height 34
click at [250, 266] on input "text" at bounding box center [246, 263] width 143 height 19
type input "K01"
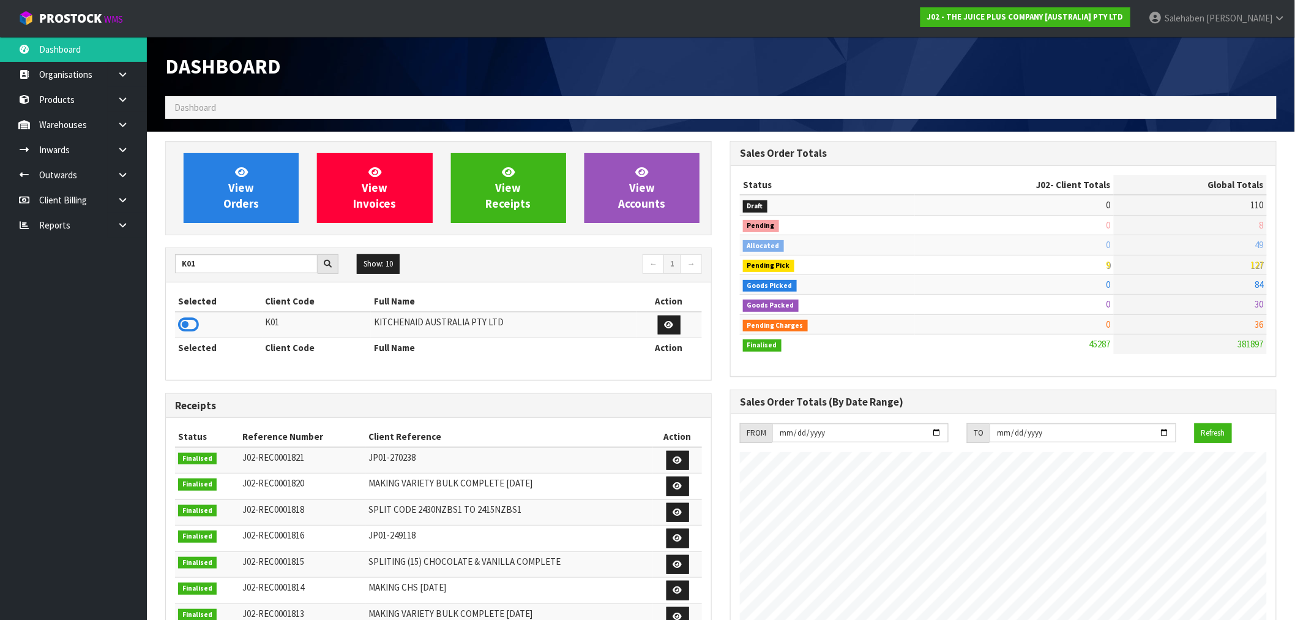
click at [192, 326] on icon at bounding box center [188, 324] width 21 height 18
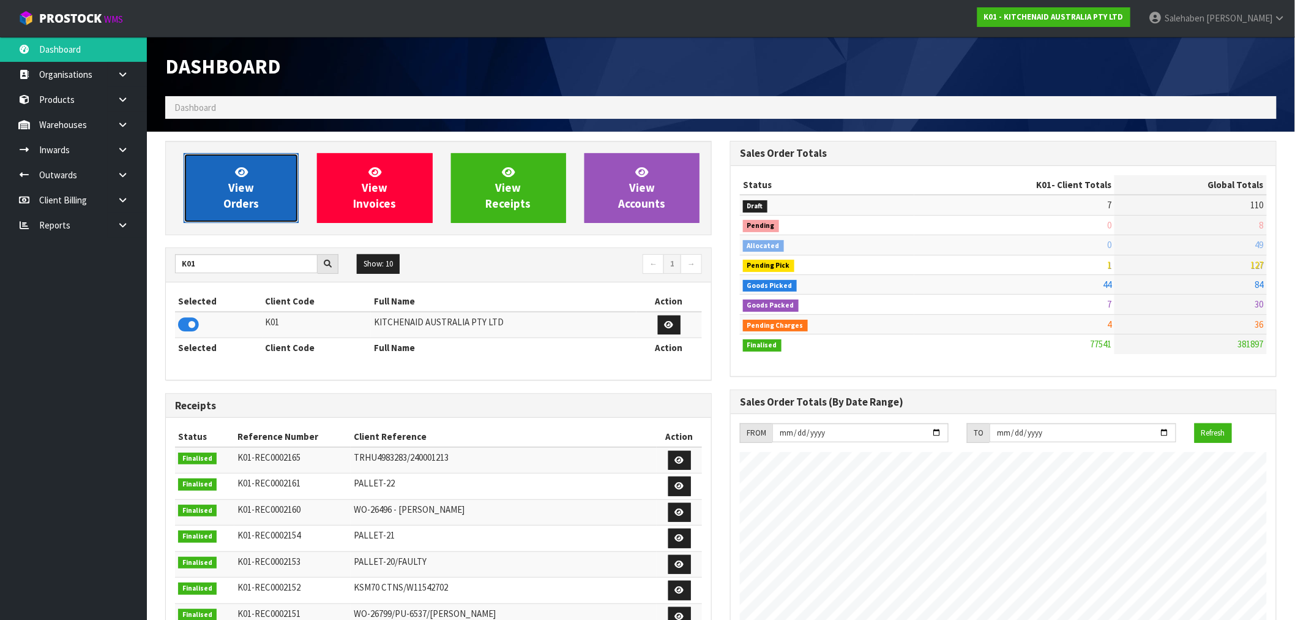
click at [217, 190] on link "View Orders" at bounding box center [241, 188] width 115 height 70
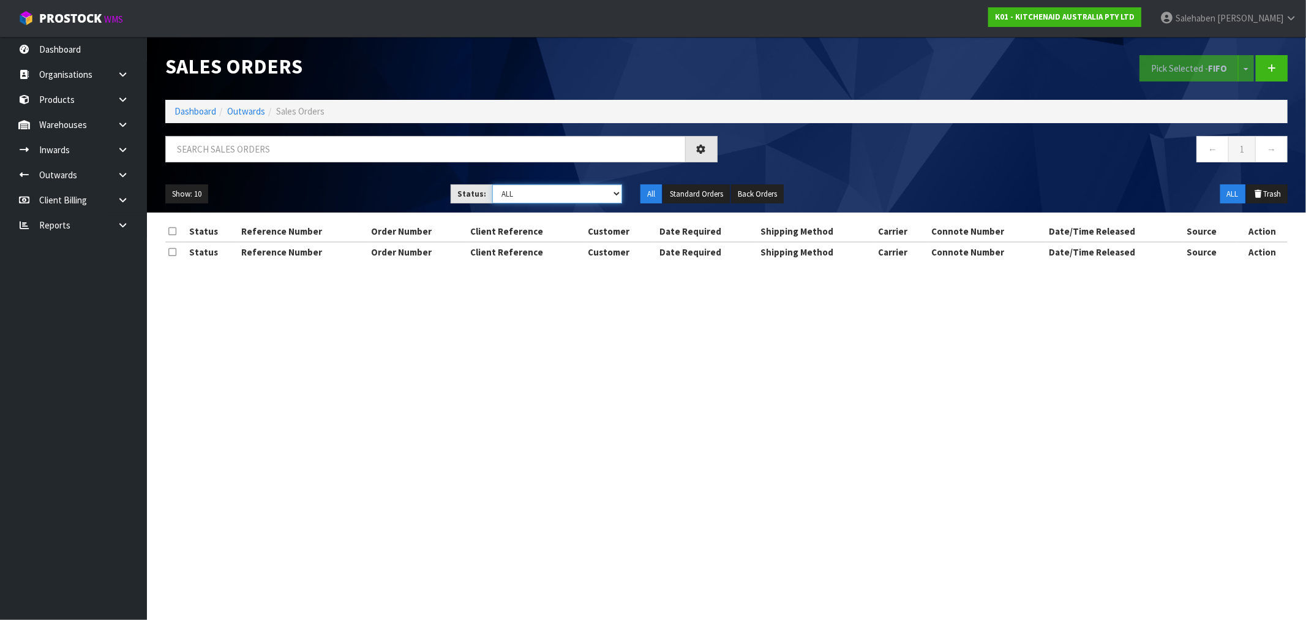
click at [527, 197] on select "Draft Pending Allocated Pending Pick Goods Picked Goods Packed Pending Charges …" at bounding box center [557, 193] width 130 height 19
select select "string:3"
click at [492, 184] on select "Draft Pending Allocated Pending Pick Goods Picked Goods Packed Pending Charges …" at bounding box center [557, 193] width 130 height 19
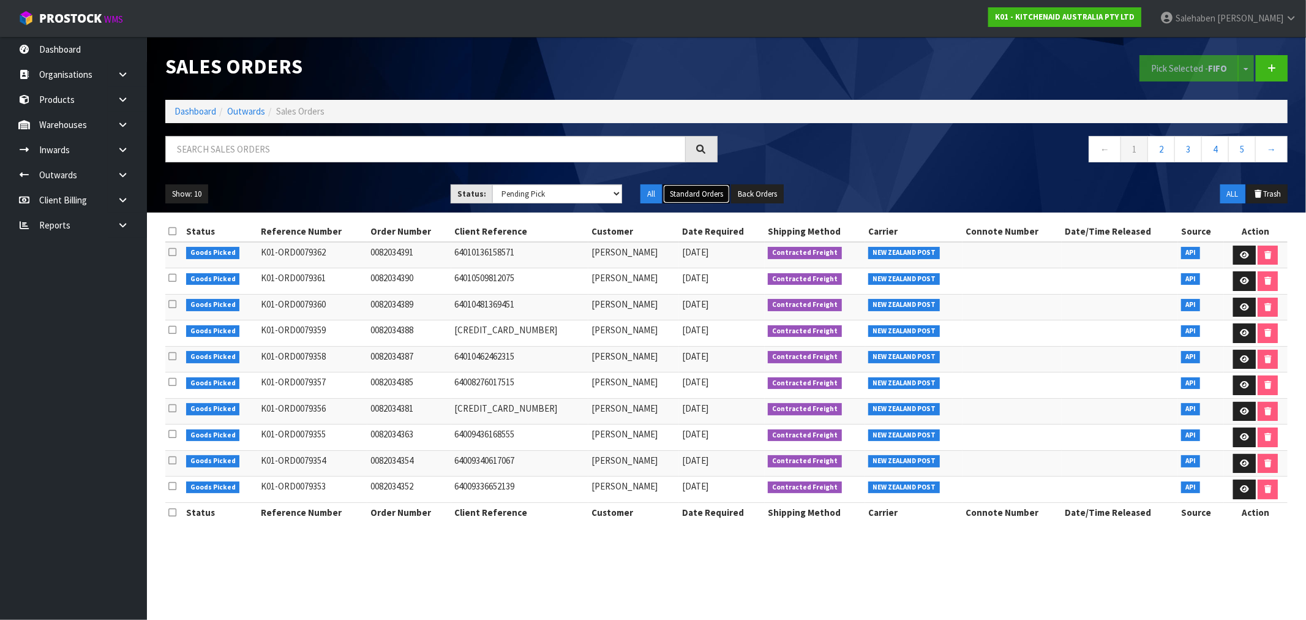
click at [680, 192] on button "Standard Orders" at bounding box center [696, 194] width 67 height 20
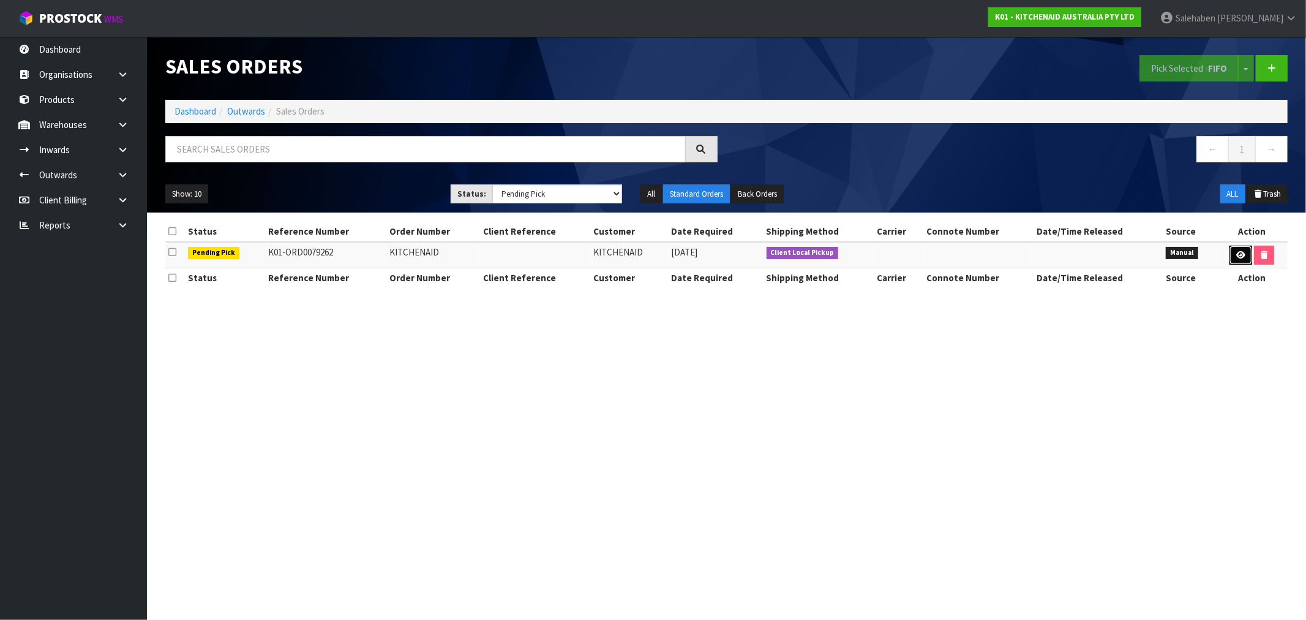
click at [1238, 258] on icon at bounding box center [1240, 255] width 9 height 8
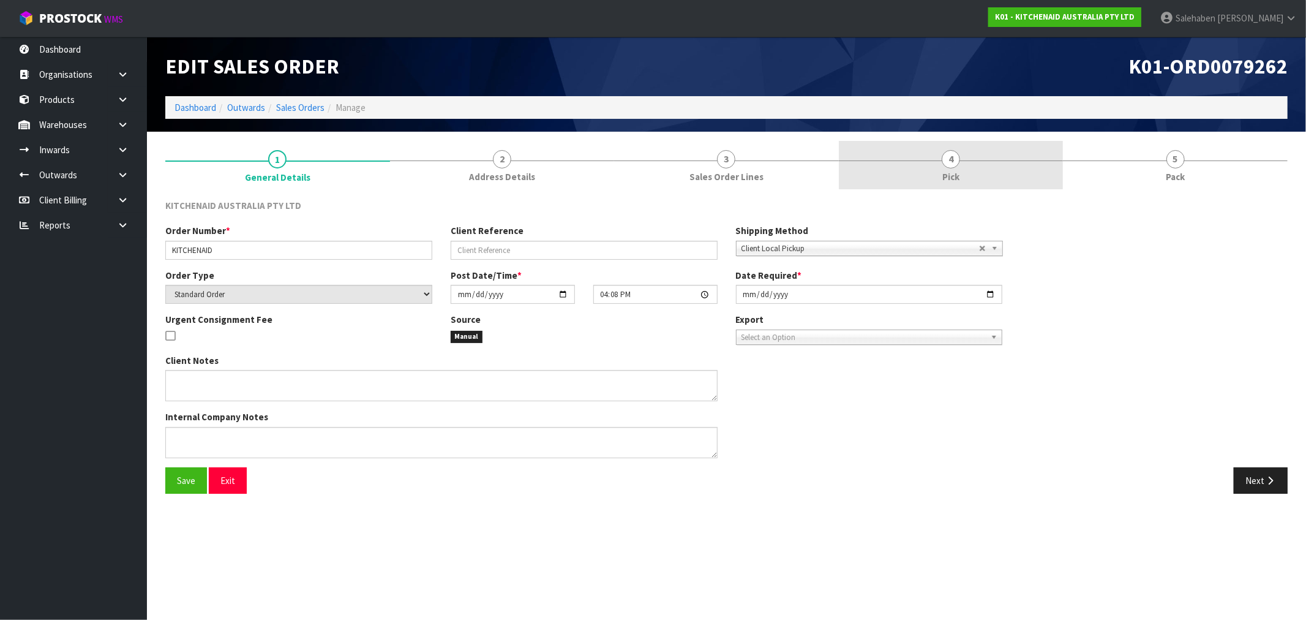
click at [956, 170] on span "Pick" at bounding box center [950, 176] width 17 height 13
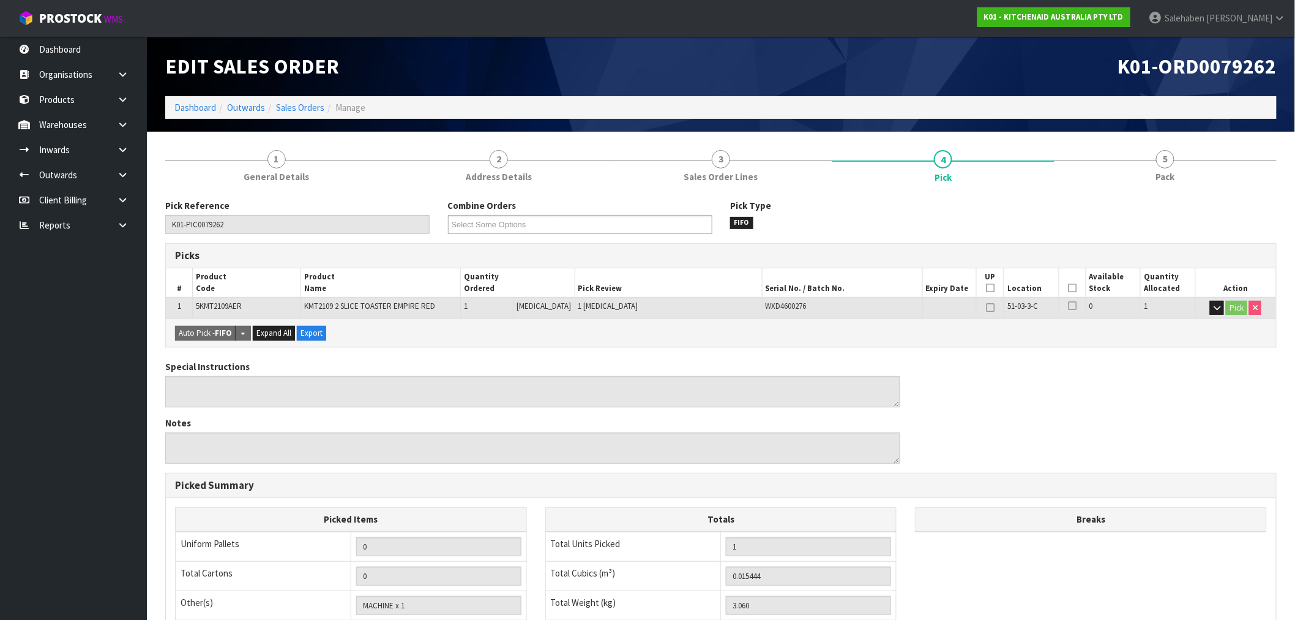
click at [1070, 288] on icon at bounding box center [1072, 288] width 9 height 1
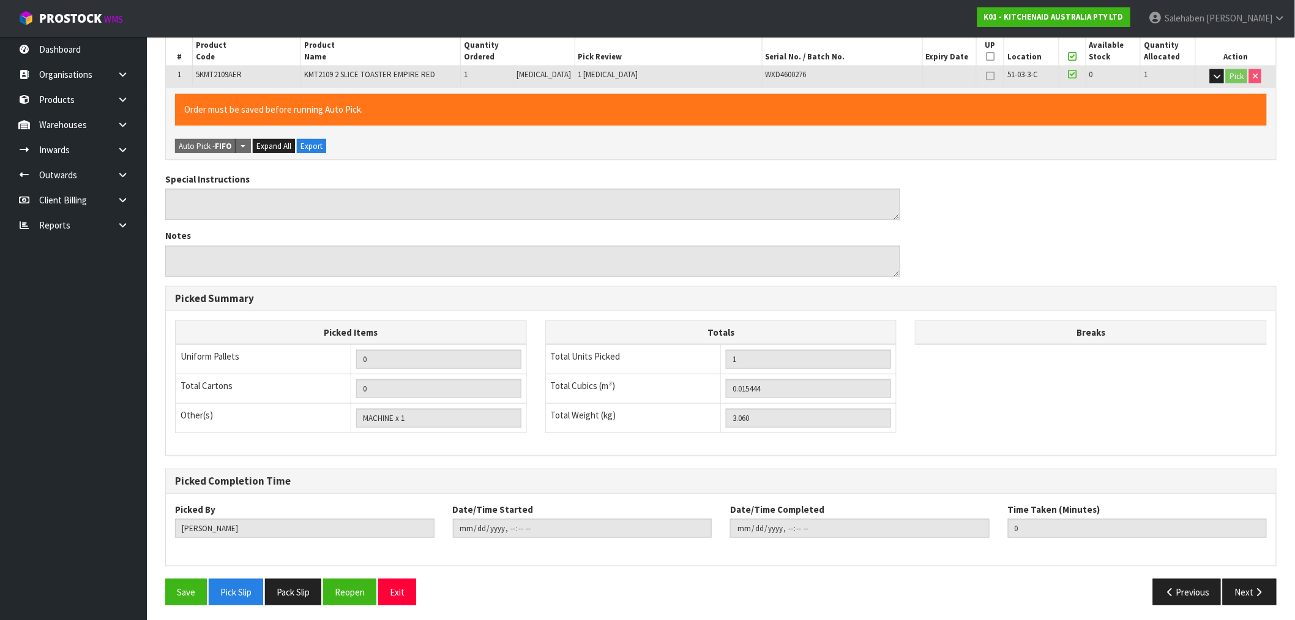
scroll to position [235, 0]
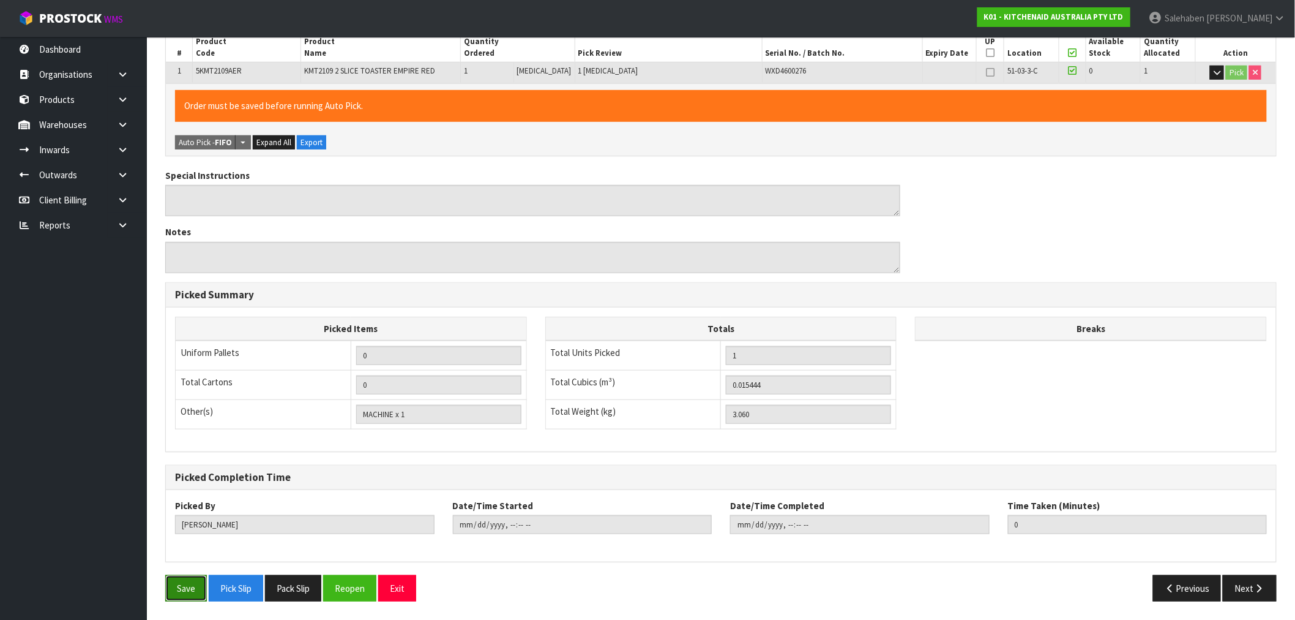
click at [189, 588] on button "Save" at bounding box center [186, 588] width 42 height 26
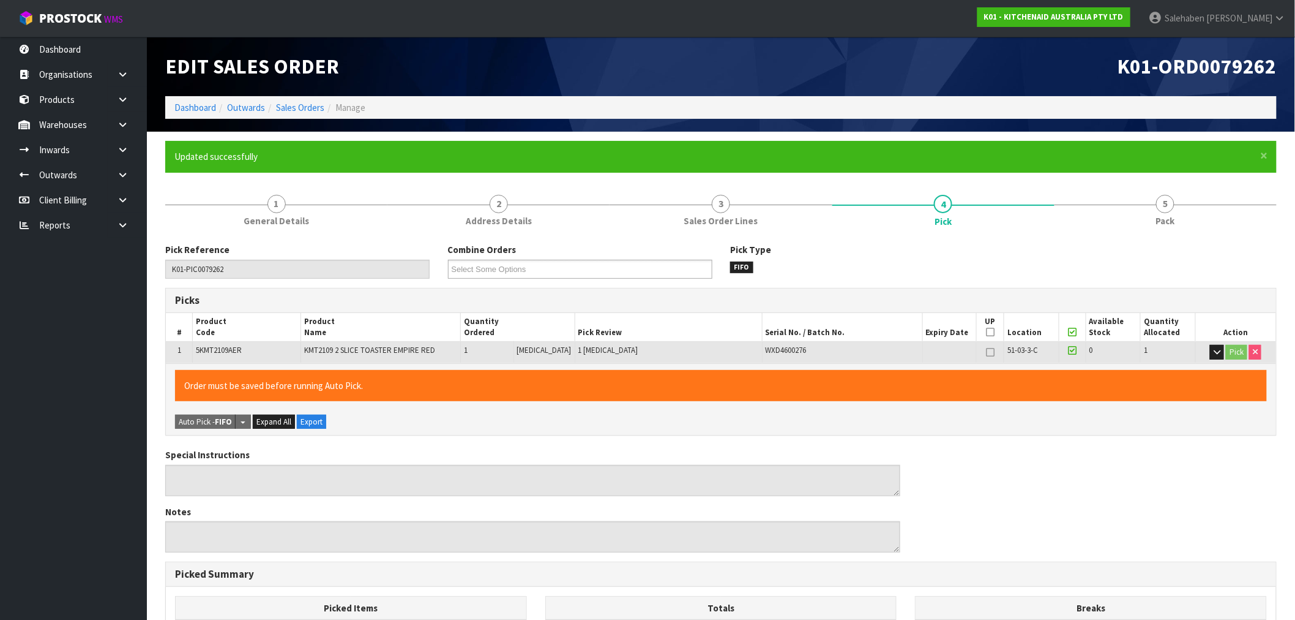
type input "Salehaben Patel"
type input "2025-09-19T11:36:03"
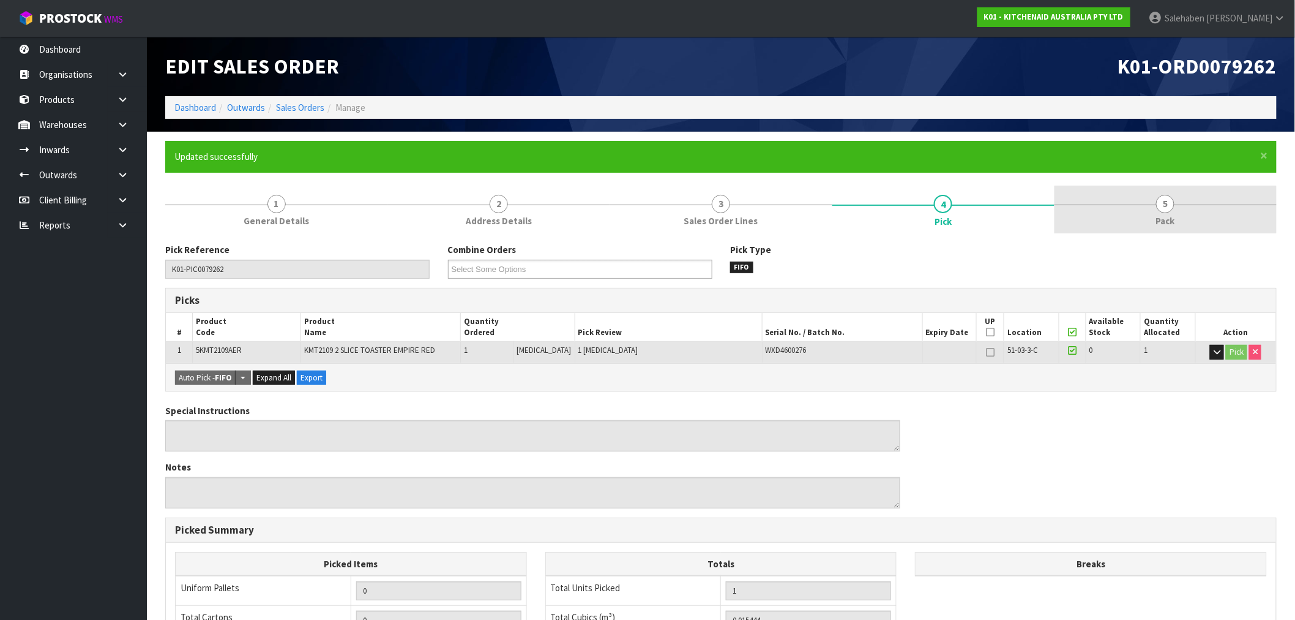
click at [1172, 209] on span "5" at bounding box center [1165, 204] width 18 height 18
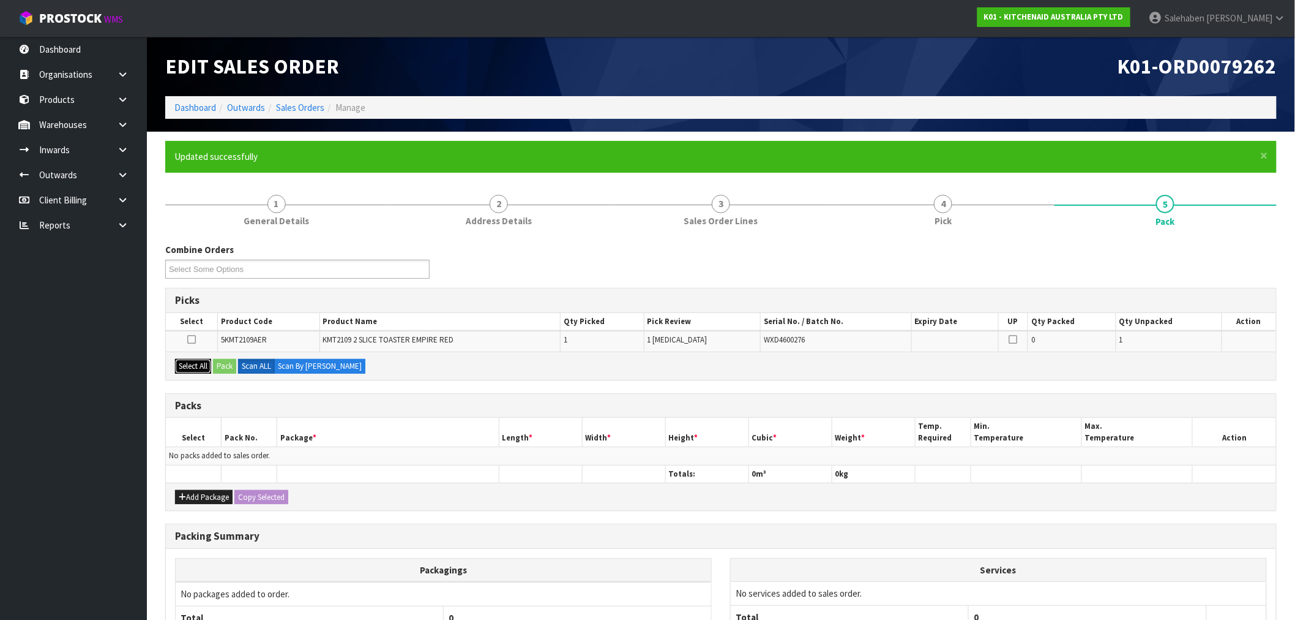
click at [192, 363] on button "Select All" at bounding box center [193, 366] width 36 height 15
click at [236, 365] on button "Pack" at bounding box center [224, 366] width 23 height 15
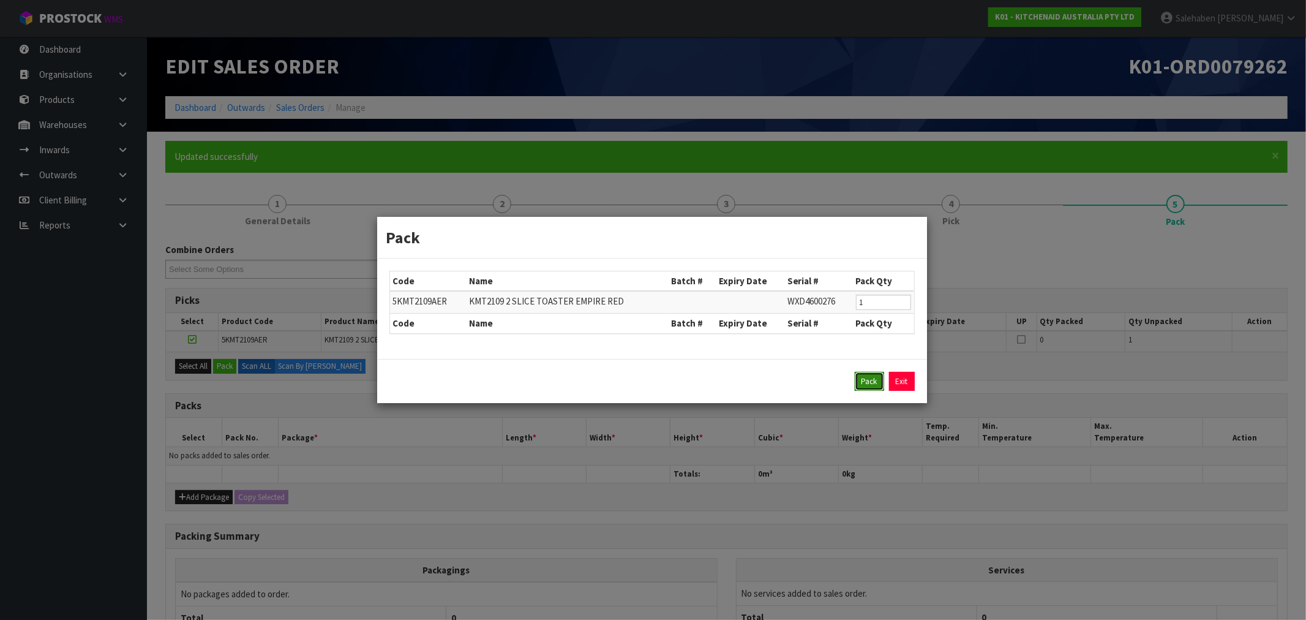
click at [868, 380] on button "Pack" at bounding box center [869, 382] width 29 height 20
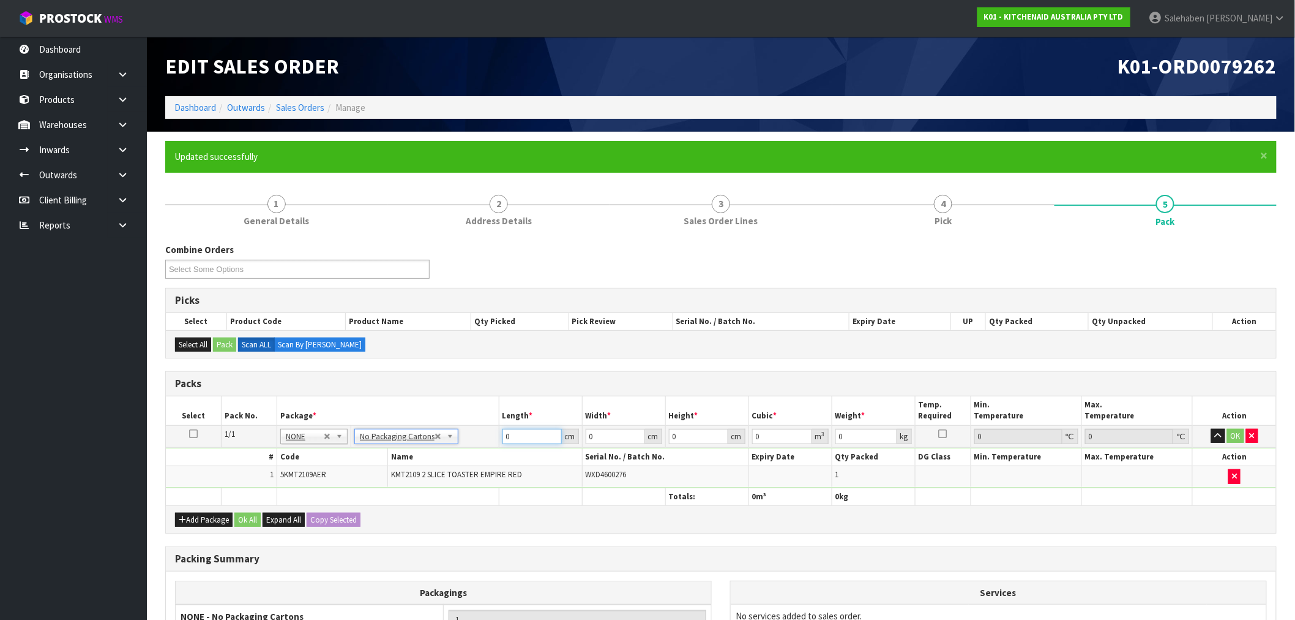
drag, startPoint x: 523, startPoint y: 439, endPoint x: 417, endPoint y: 460, distance: 107.9
click at [430, 457] on tbody "1/1 NONE 007-001 007-002 007-004 007-009 007-013 007-014 007-015 007-017 007-01…" at bounding box center [721, 456] width 1111 height 62
type input "120"
type input "100"
type input "1"
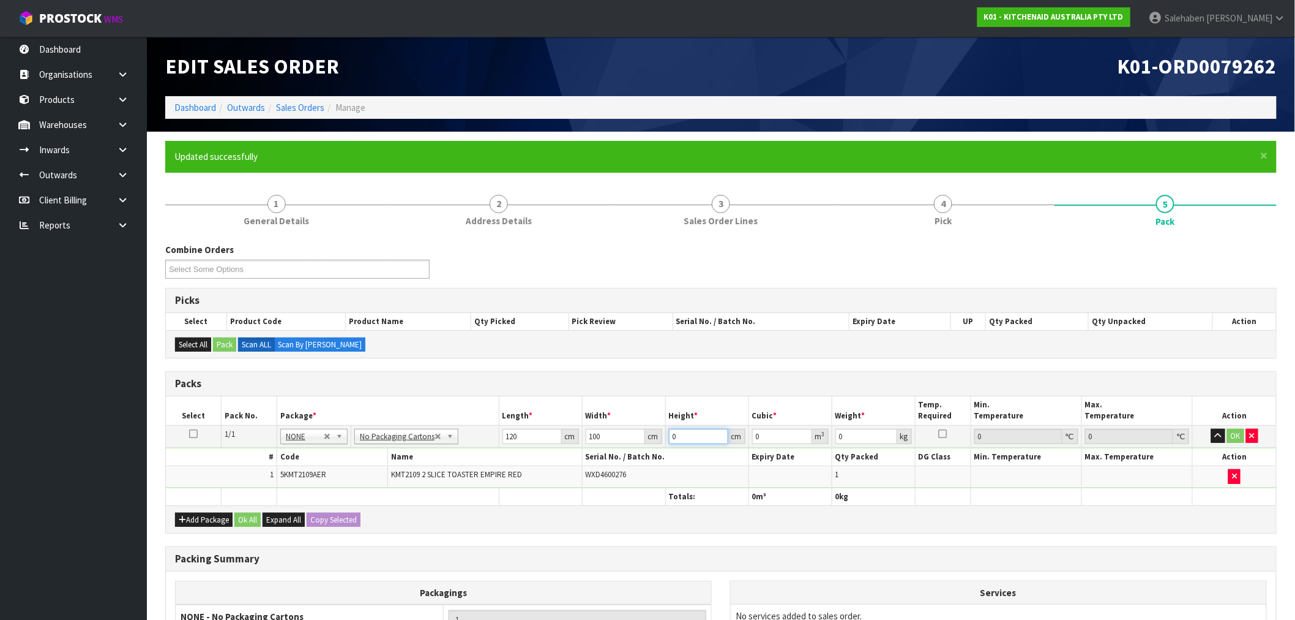
type input "0.012"
type input "12"
type input "0.144"
type input "120"
type input "1.44"
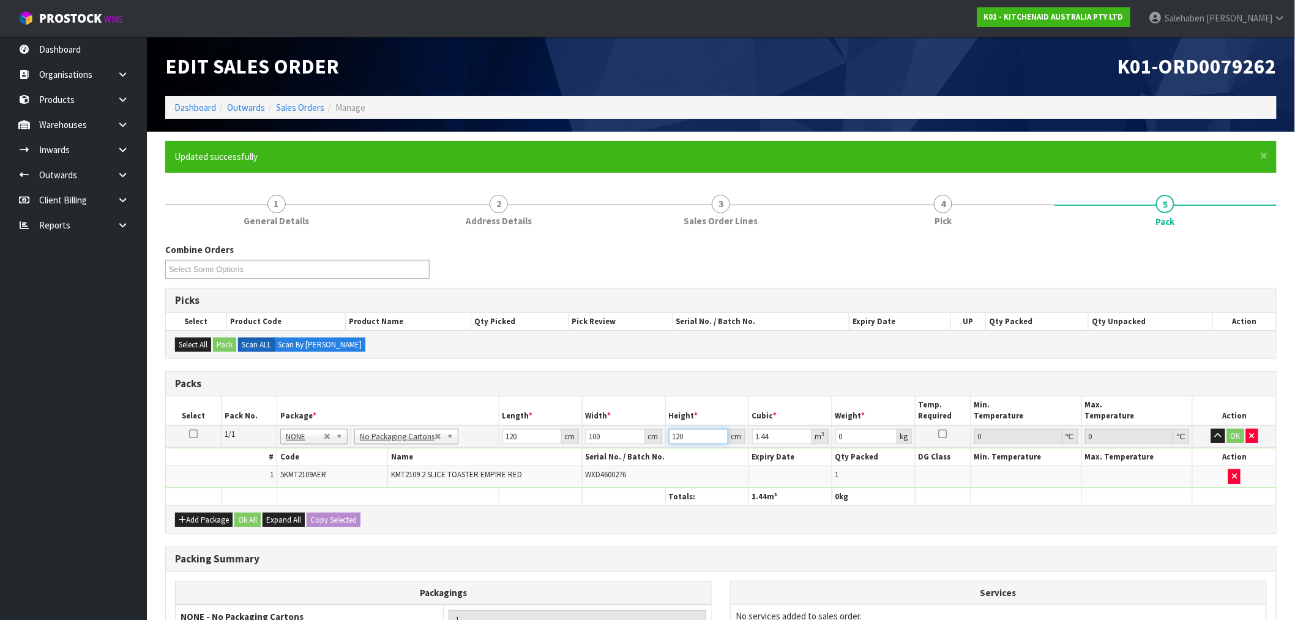
type input "12"
type input "0.144"
type input "1"
type input "0.012"
type input "0"
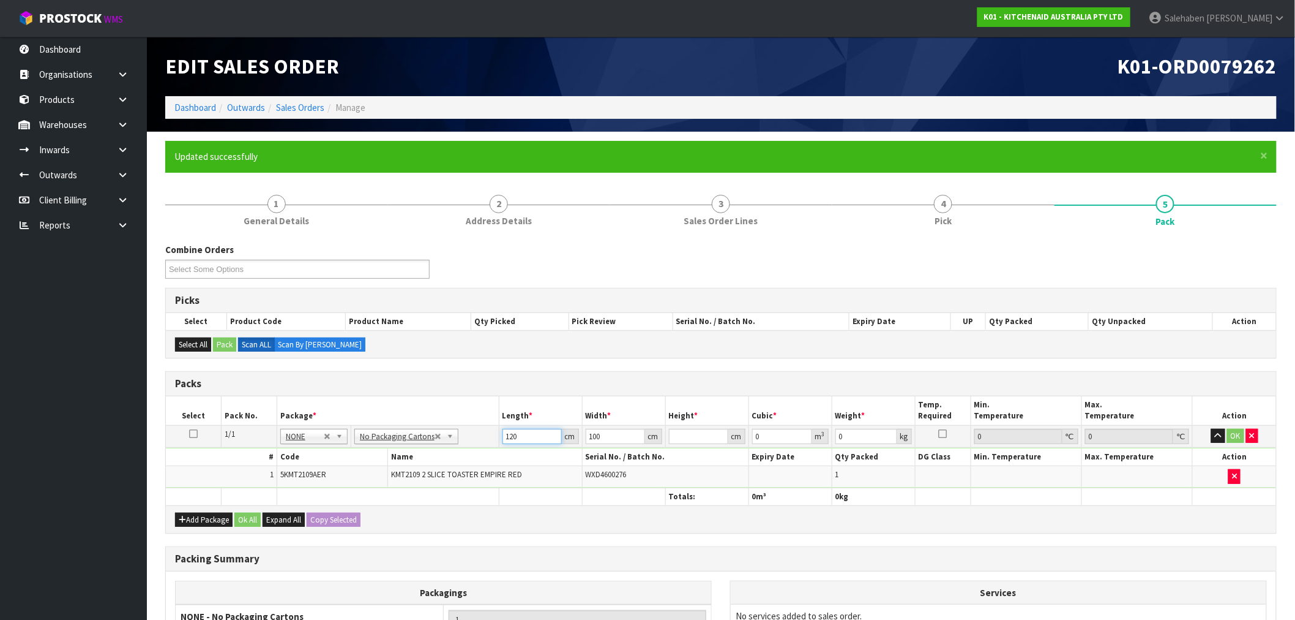
drag, startPoint x: 501, startPoint y: 441, endPoint x: 444, endPoint y: 454, distance: 57.8
click at [444, 454] on tbody "1/1 NONE 007-001 007-002 007-004 007-009 007-013 007-014 007-015 007-017 007-01…" at bounding box center [721, 456] width 1111 height 62
type input "30"
type input "3"
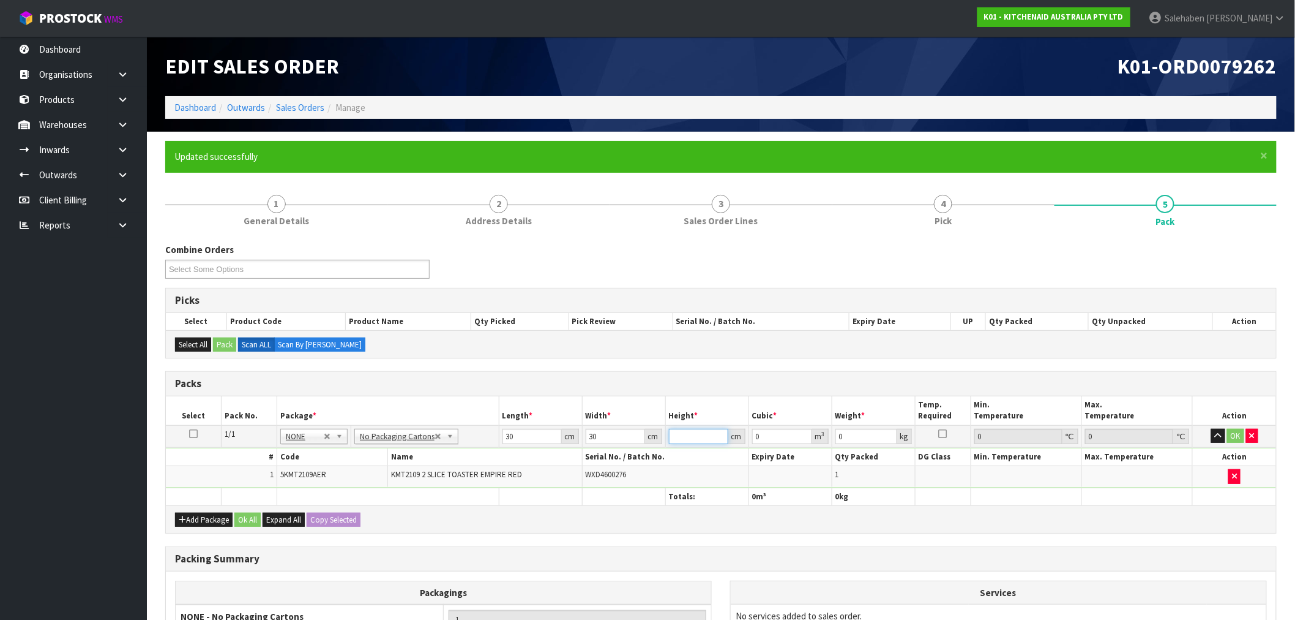
type input "0.0027"
type input "30"
type input "0.027"
type input "30"
type input "3"
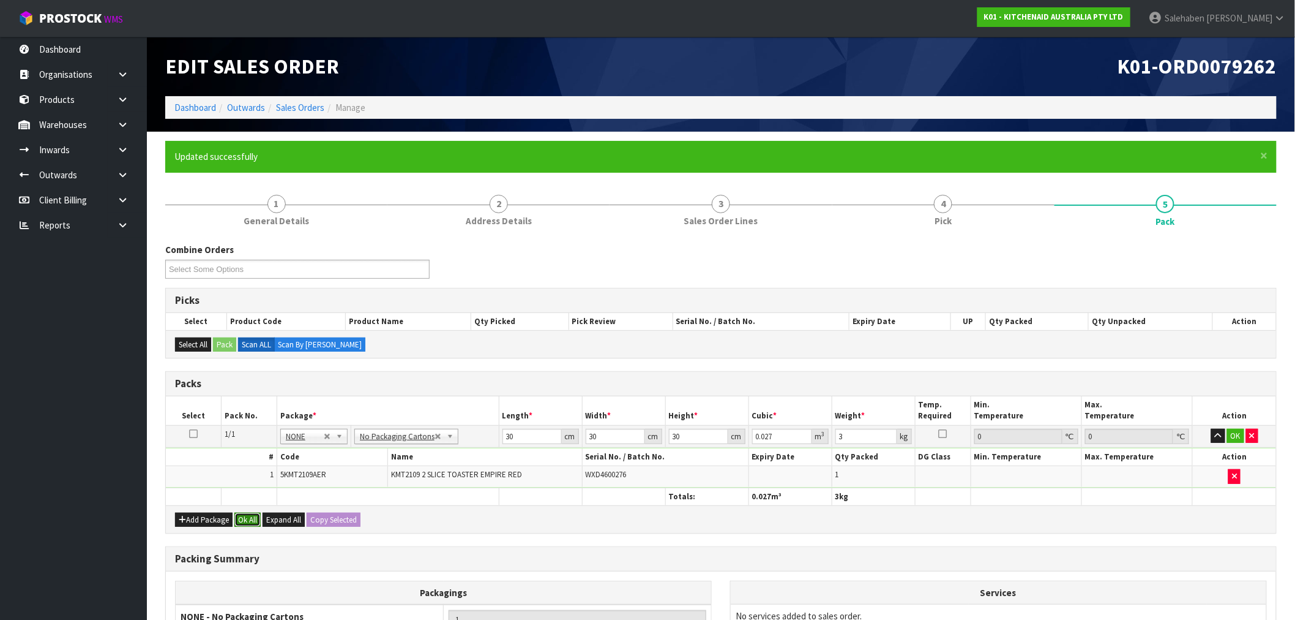
click at [239, 519] on button "Ok All" at bounding box center [247, 519] width 26 height 15
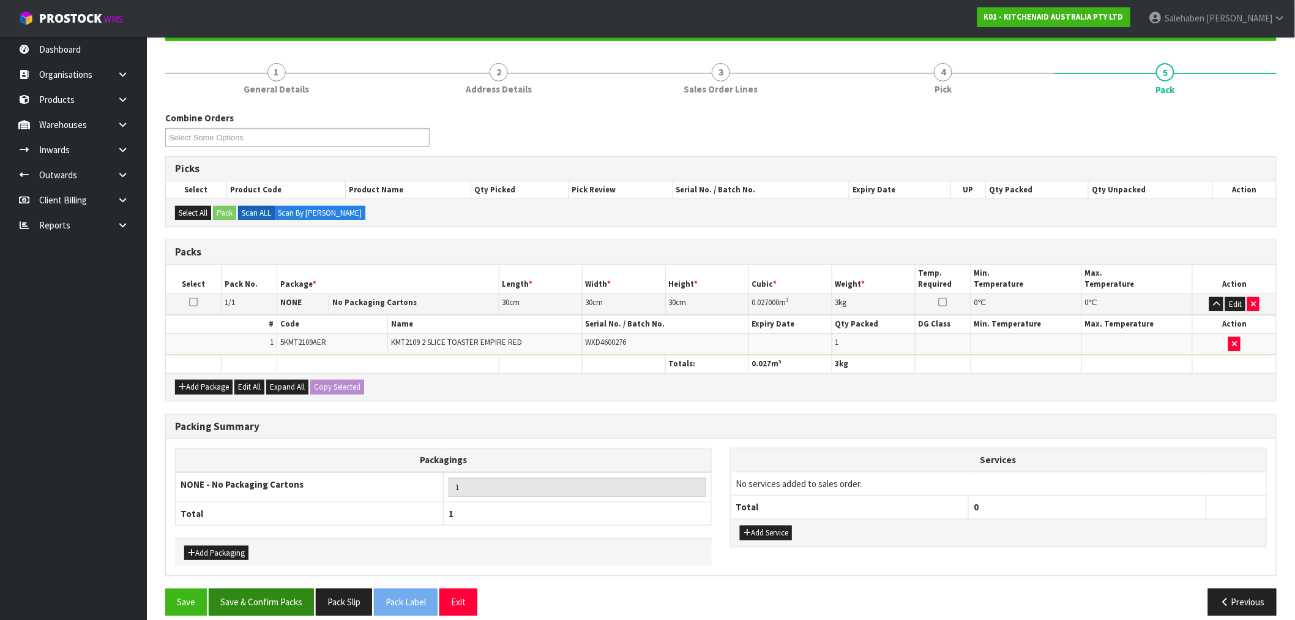
scroll to position [145, 0]
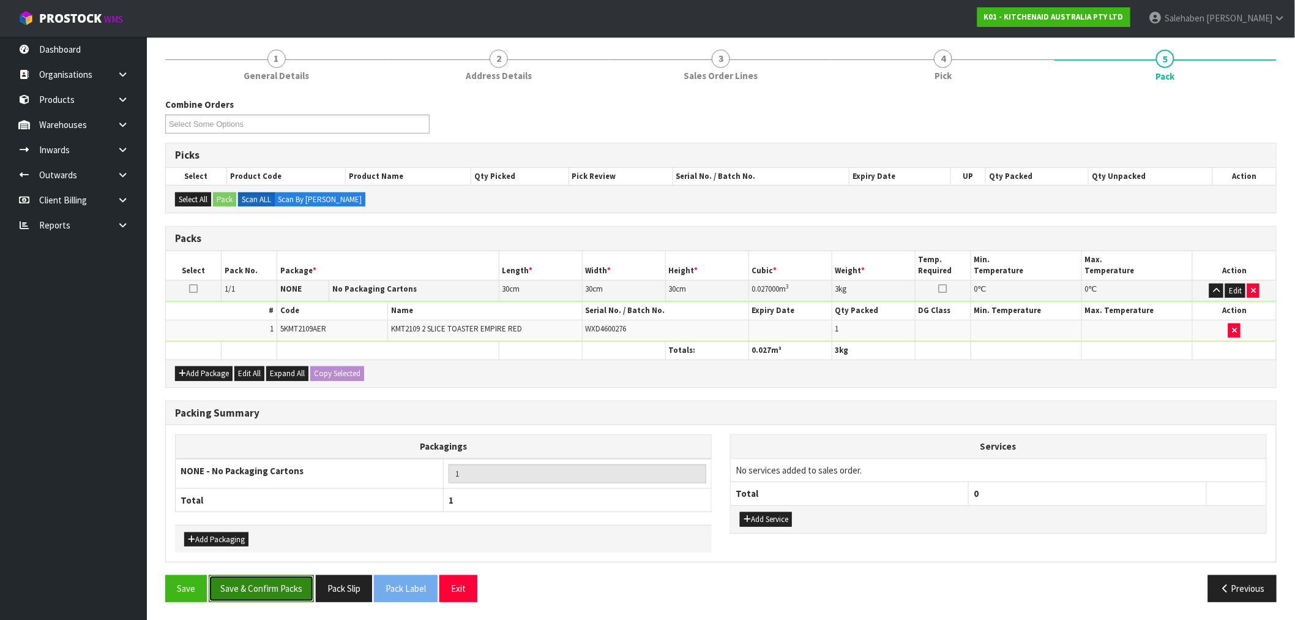
click at [271, 587] on button "Save & Confirm Packs" at bounding box center [261, 588] width 105 height 26
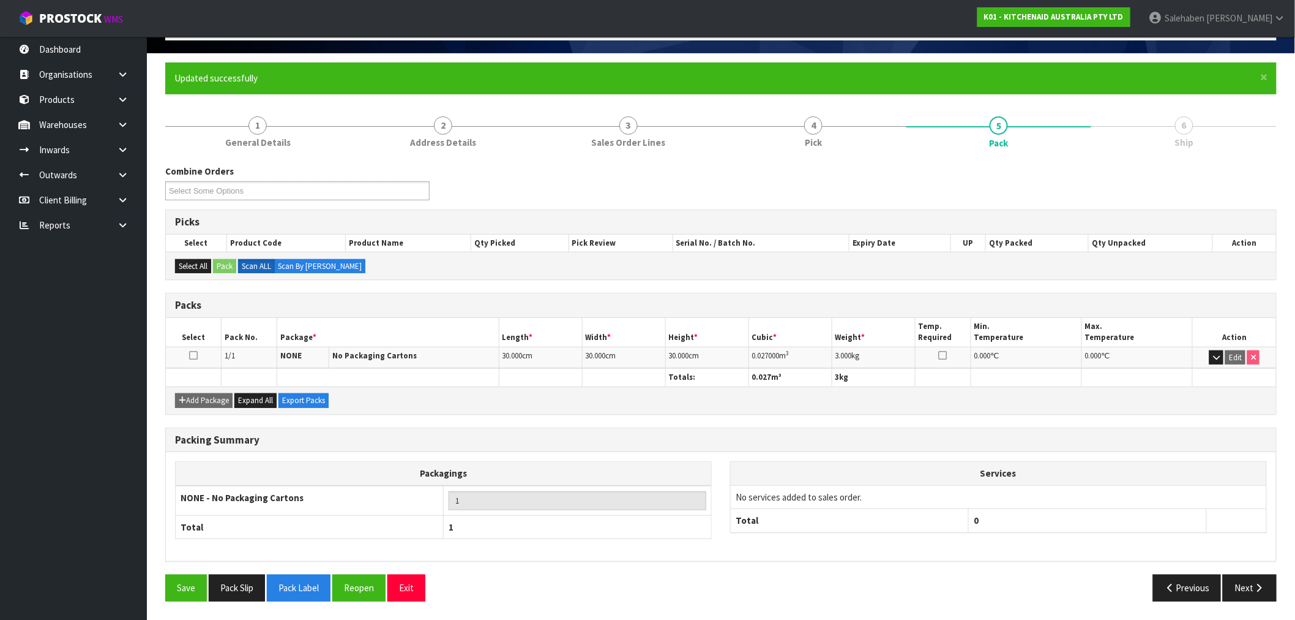
scroll to position [77, 0]
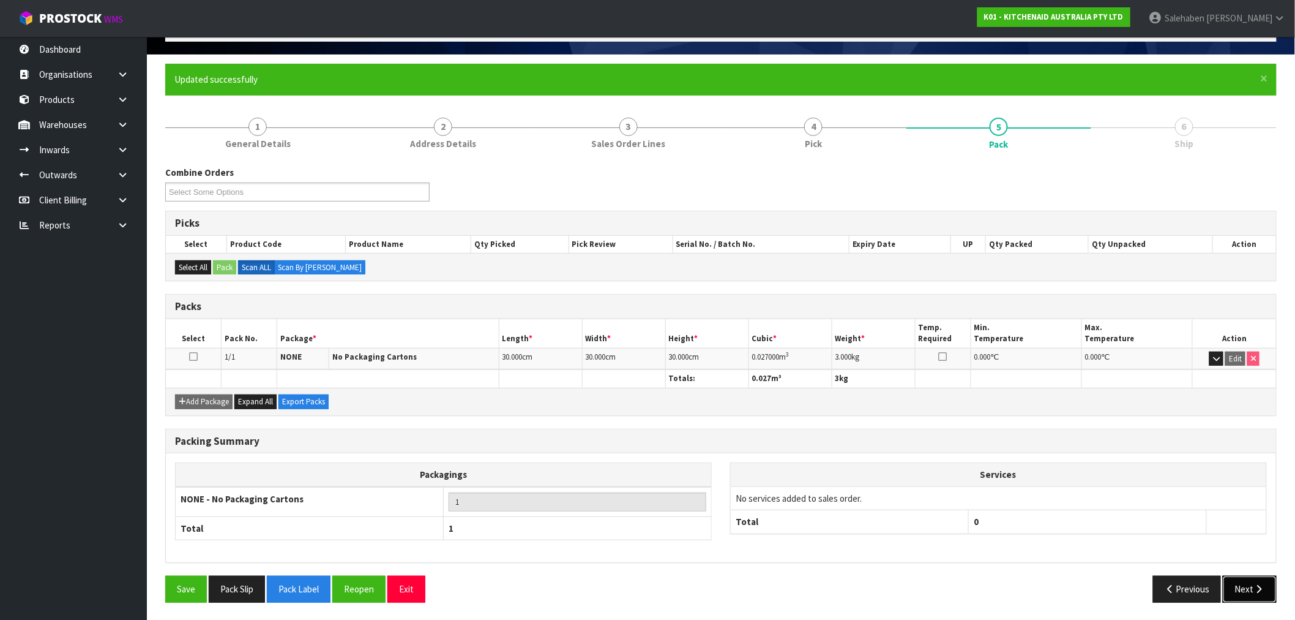
click at [1240, 588] on button "Next" at bounding box center [1250, 588] width 54 height 26
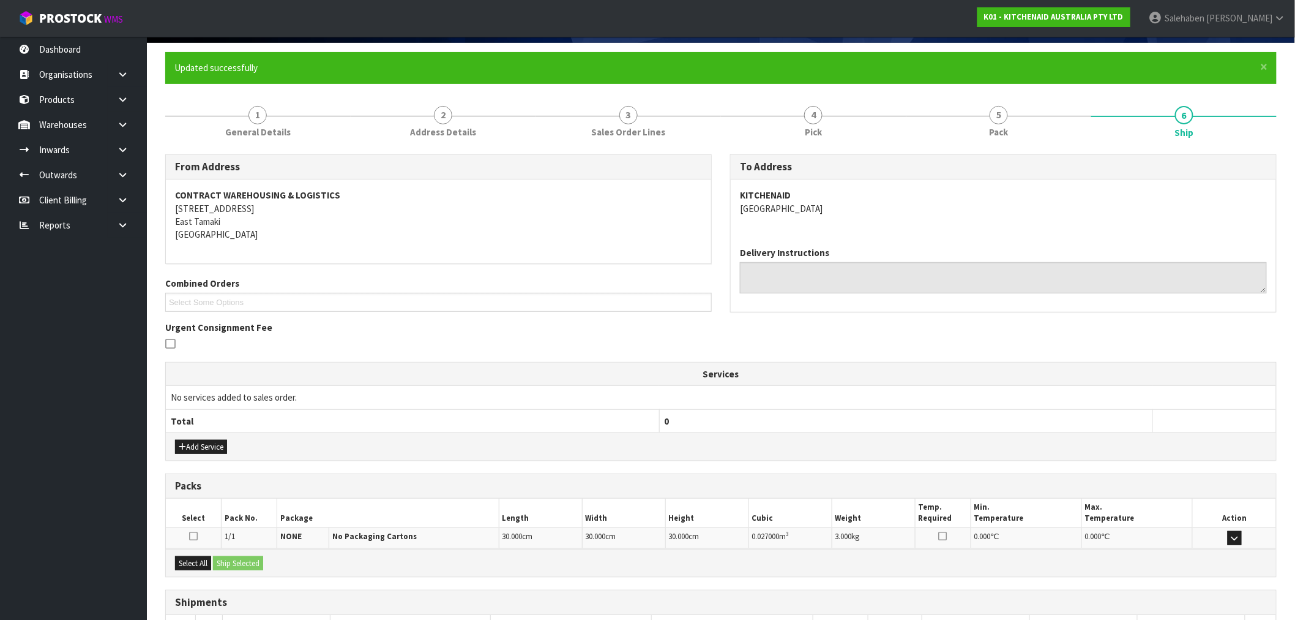
scroll to position [178, 0]
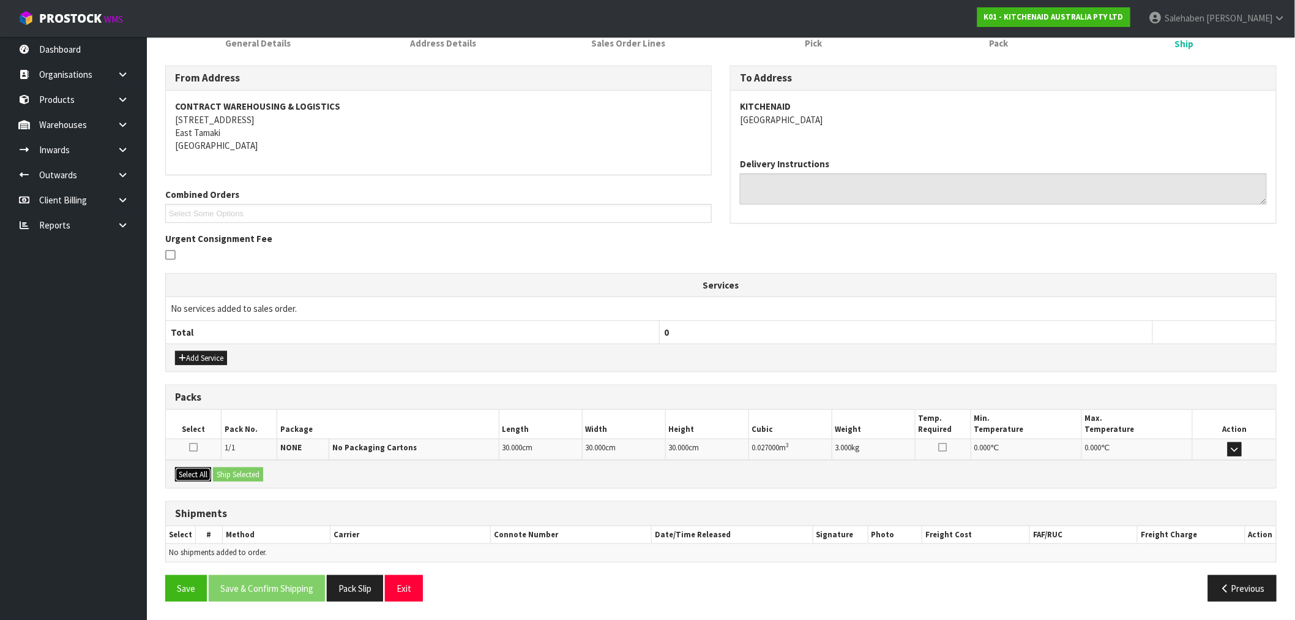
click at [198, 471] on button "Select All" at bounding box center [193, 474] width 36 height 15
click at [228, 476] on button "Ship Selected" at bounding box center [238, 474] width 50 height 15
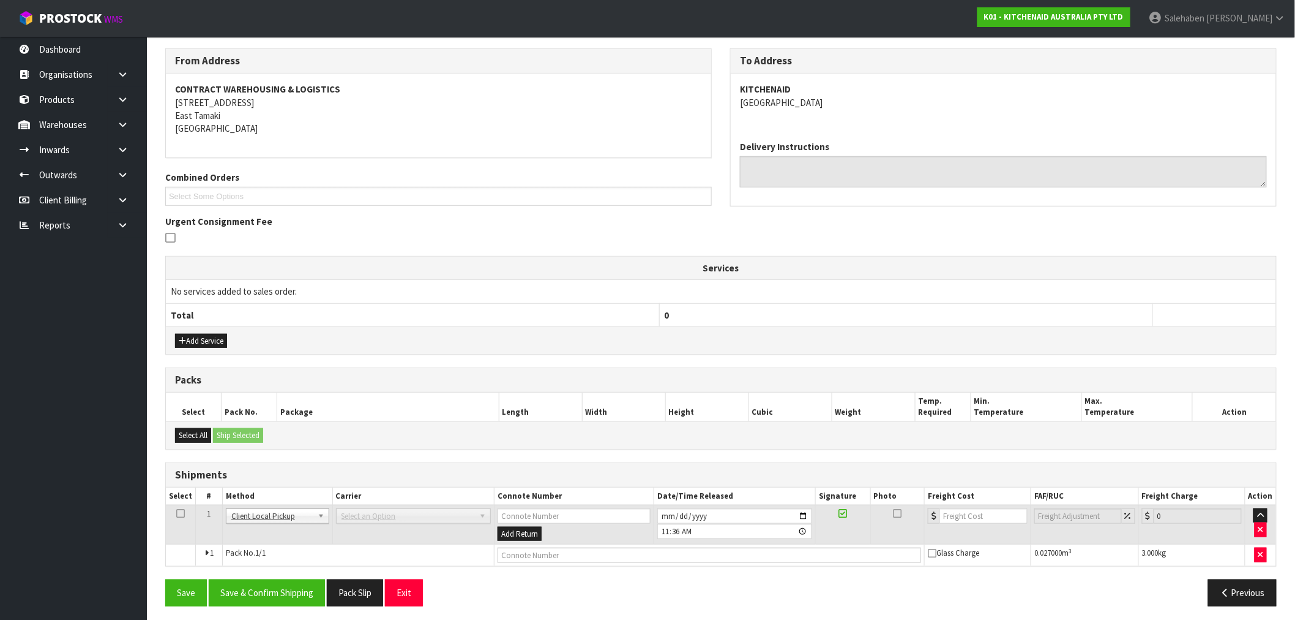
scroll to position [200, 0]
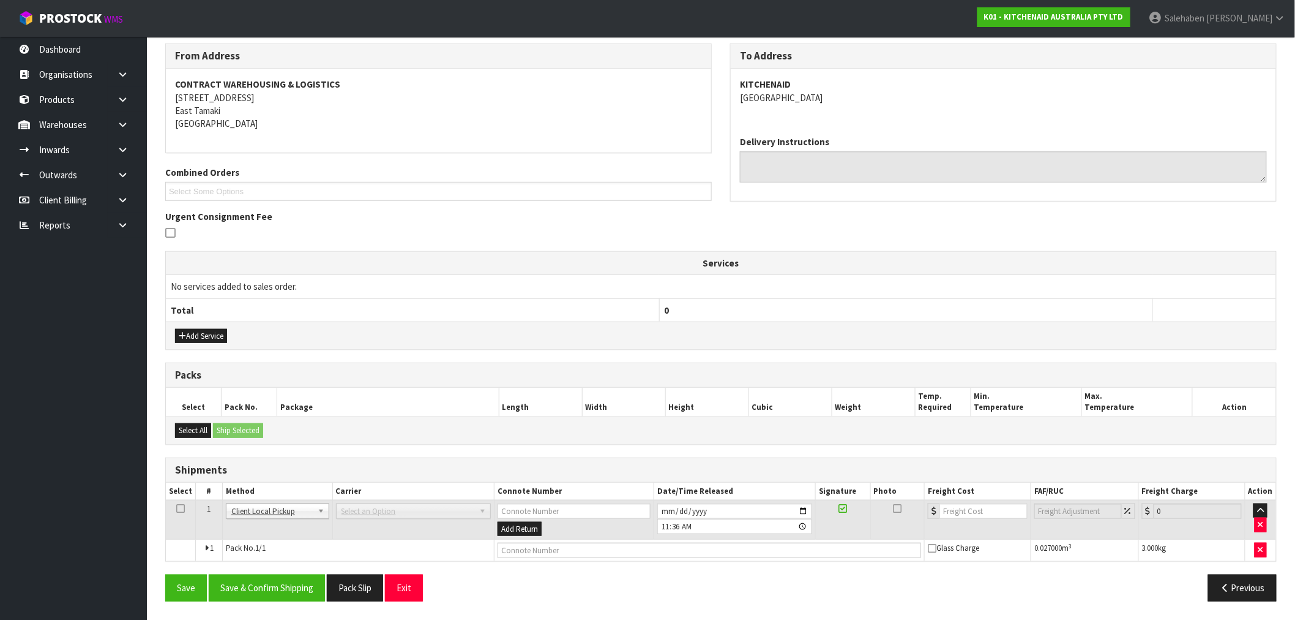
click at [549, 562] on div "From Address CONTRACT WAREHOUSING & LOGISTICS 17 Allens Road East Tamaki Auckla…" at bounding box center [721, 326] width 1112 height 566
click at [547, 553] on input "text" at bounding box center [710, 549] width 424 height 15
type input "DISPOSED"
drag, startPoint x: 311, startPoint y: 570, endPoint x: 290, endPoint y: 583, distance: 25.0
click at [297, 579] on div "From Address CONTRACT WAREHOUSING & LOGISTICS 17 Allens Road East Tamaki Auckla…" at bounding box center [721, 326] width 1112 height 566
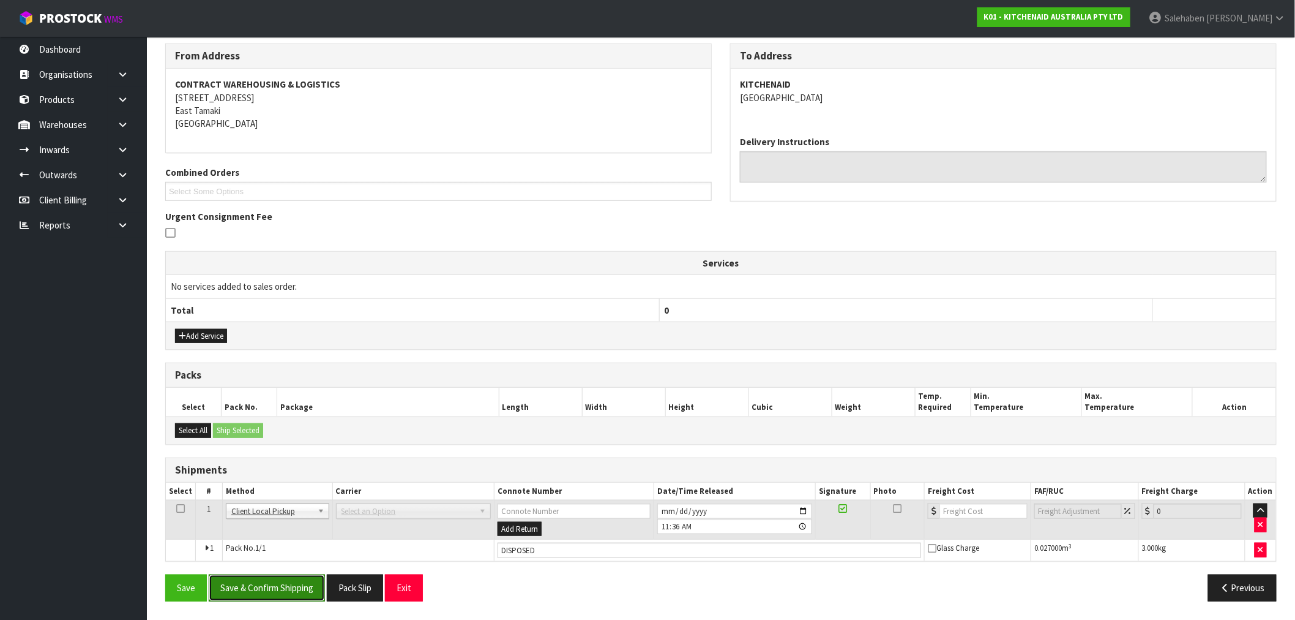
click at [283, 585] on button "Save & Confirm Shipping" at bounding box center [267, 587] width 116 height 26
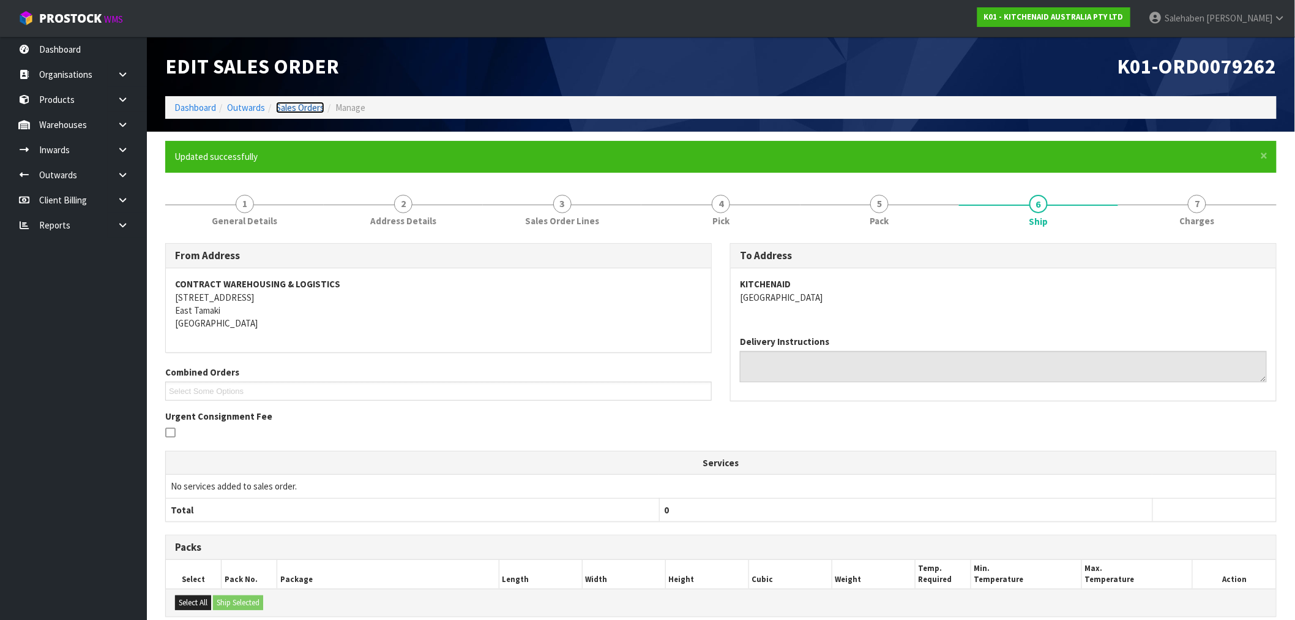
click at [295, 108] on link "Sales Orders" at bounding box center [300, 108] width 48 height 12
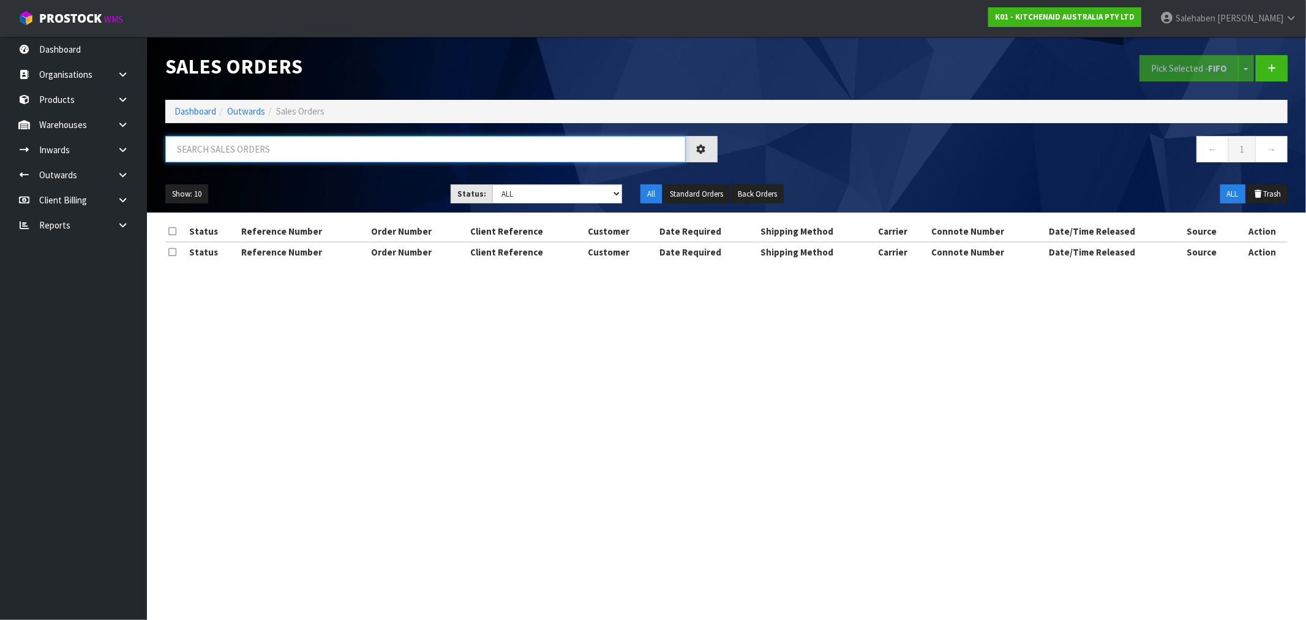
click at [277, 151] on input "text" at bounding box center [425, 149] width 520 height 26
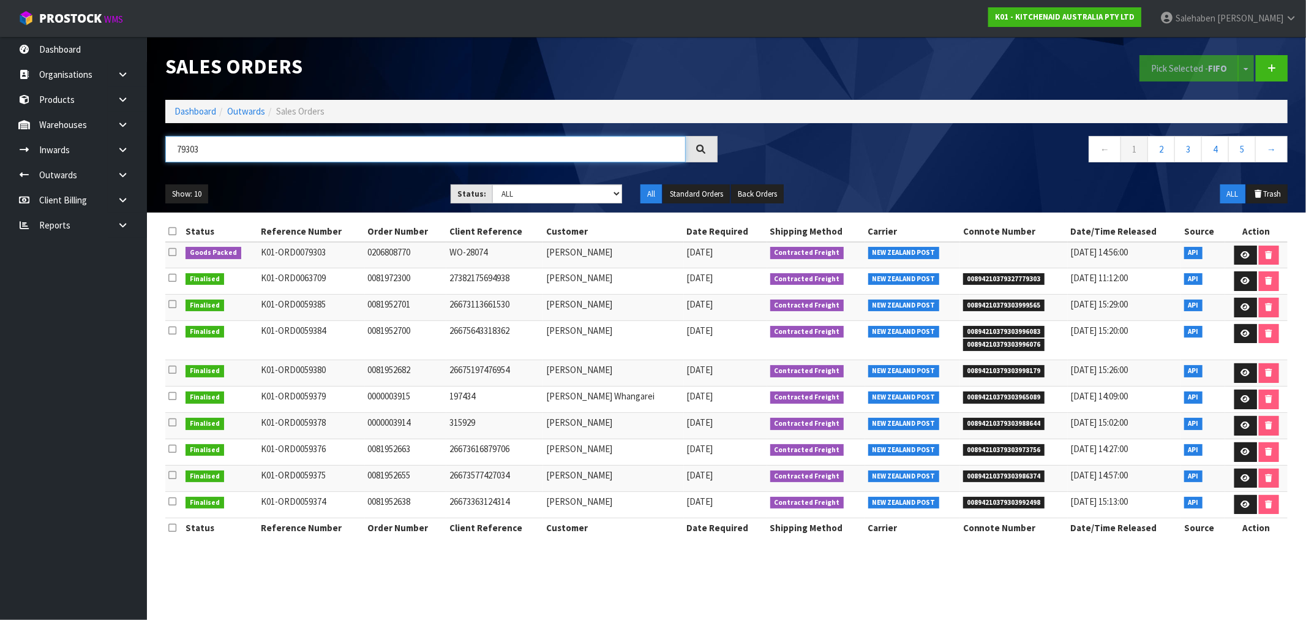
type input "79303"
click at [707, 146] on div at bounding box center [702, 149] width 32 height 26
click at [1246, 250] on link at bounding box center [1245, 256] width 23 height 20
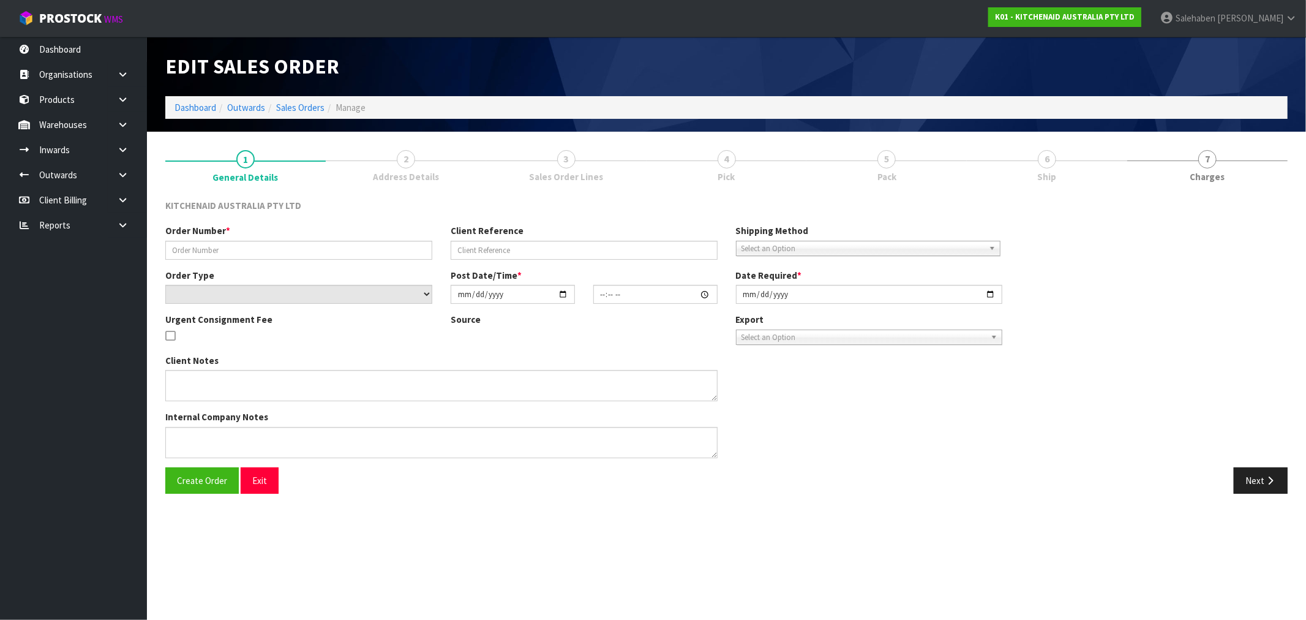
type input "0206808770"
type input "WO-28074"
select select "number:0"
type input "2025-09-17"
type input "15:41:47.000"
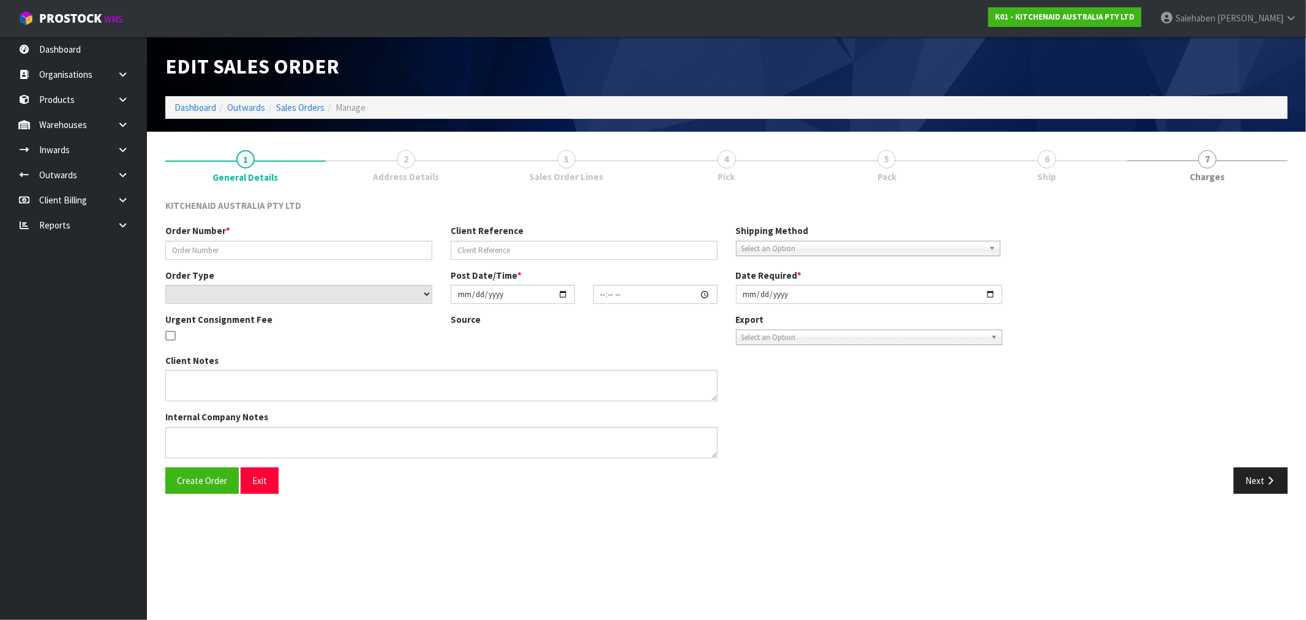
type input "2025-09-17"
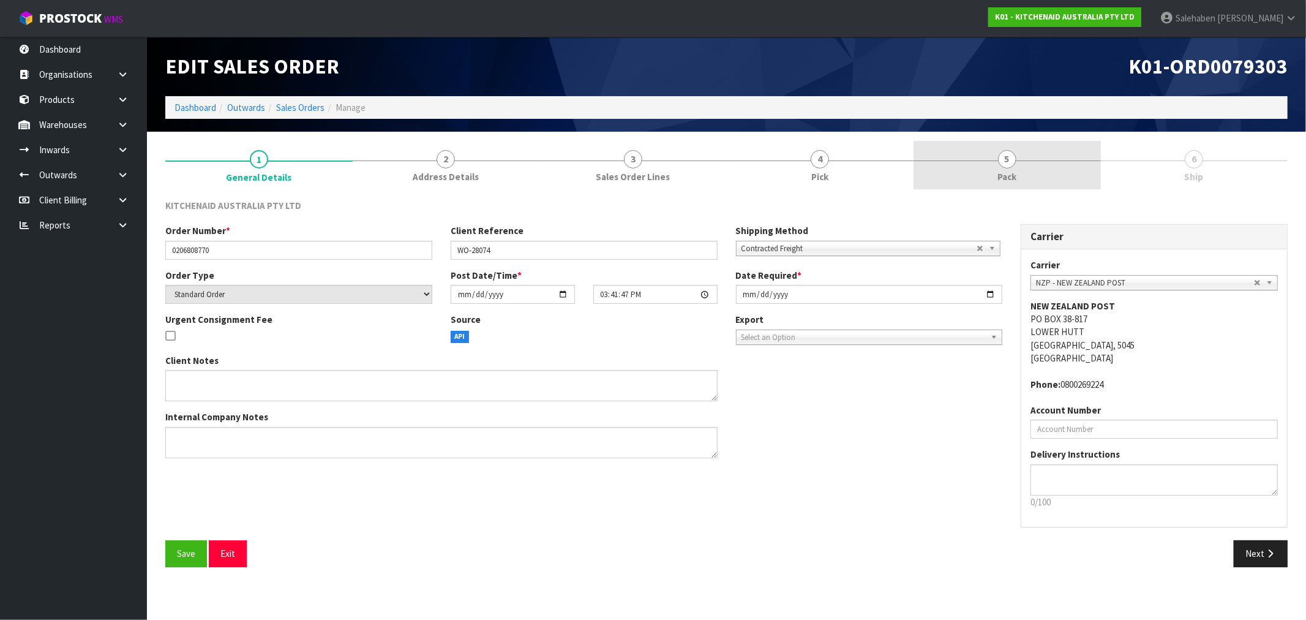
click at [1003, 167] on span "5" at bounding box center [1007, 159] width 18 height 18
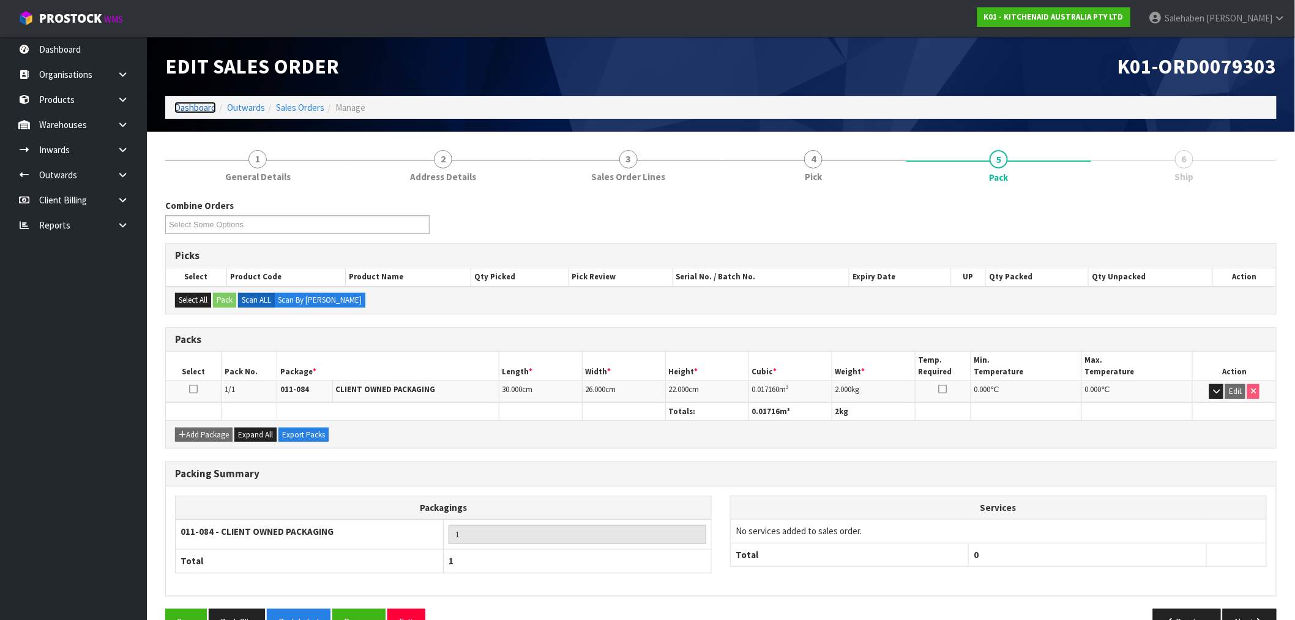
click at [190, 107] on link "Dashboard" at bounding box center [195, 108] width 42 height 12
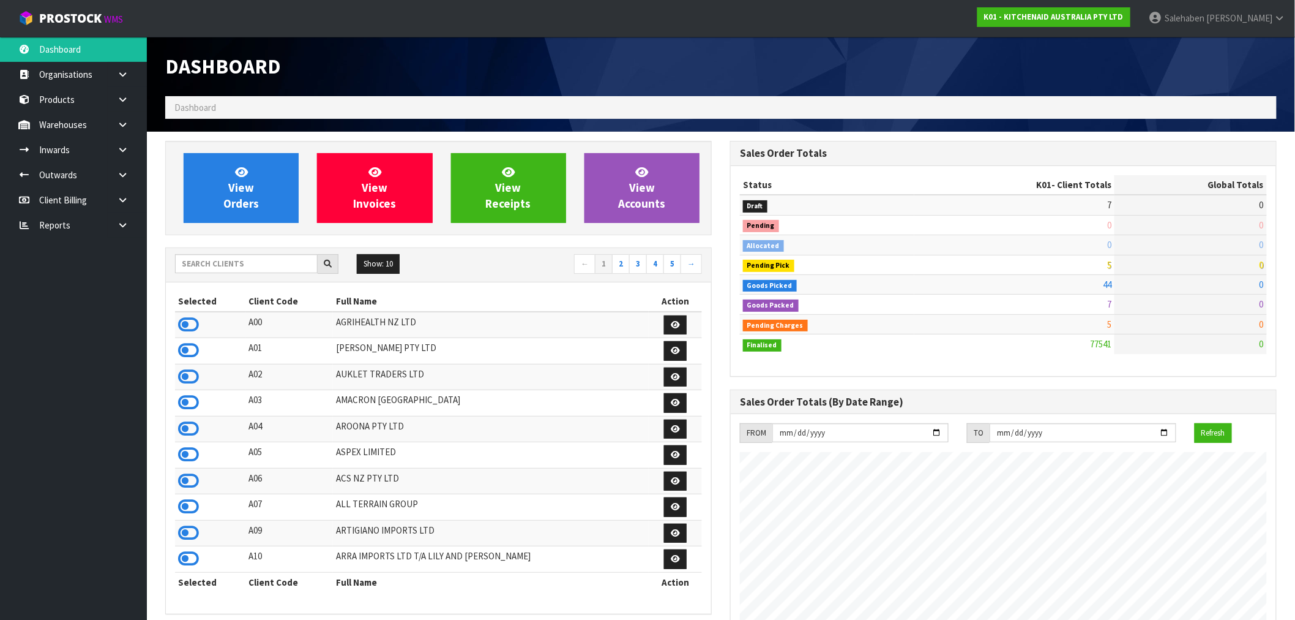
scroll to position [928, 565]
click at [222, 262] on input "text" at bounding box center [246, 263] width 143 height 19
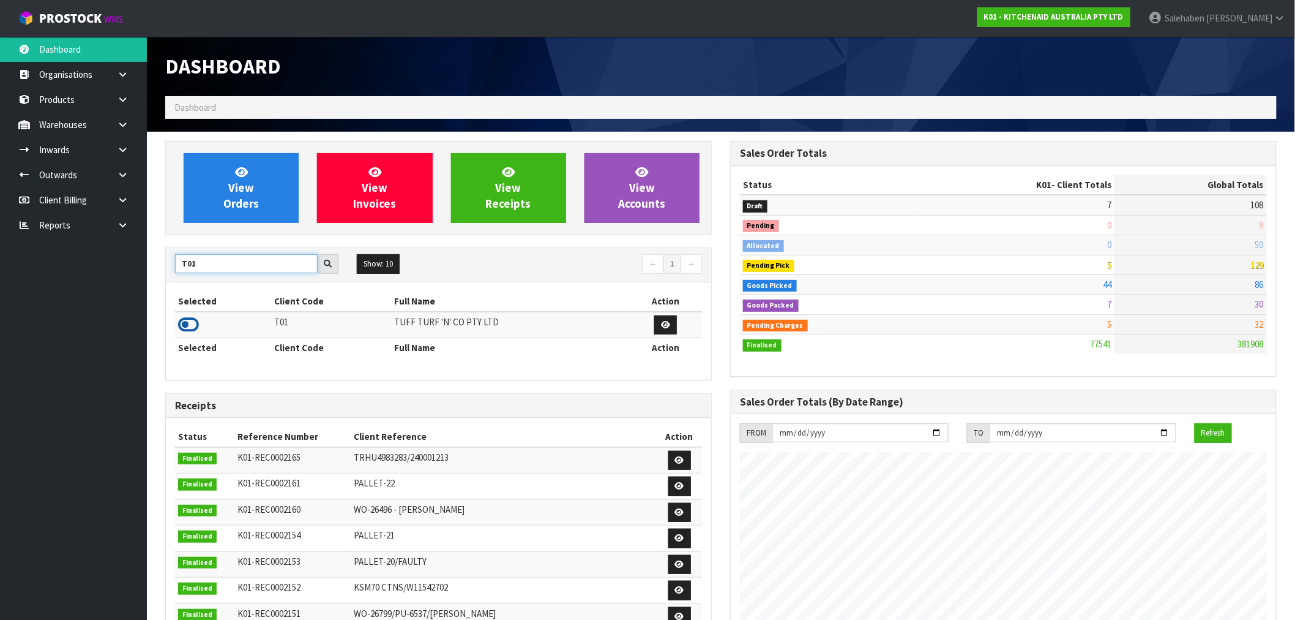
type input "T01"
click at [187, 328] on icon at bounding box center [188, 324] width 21 height 18
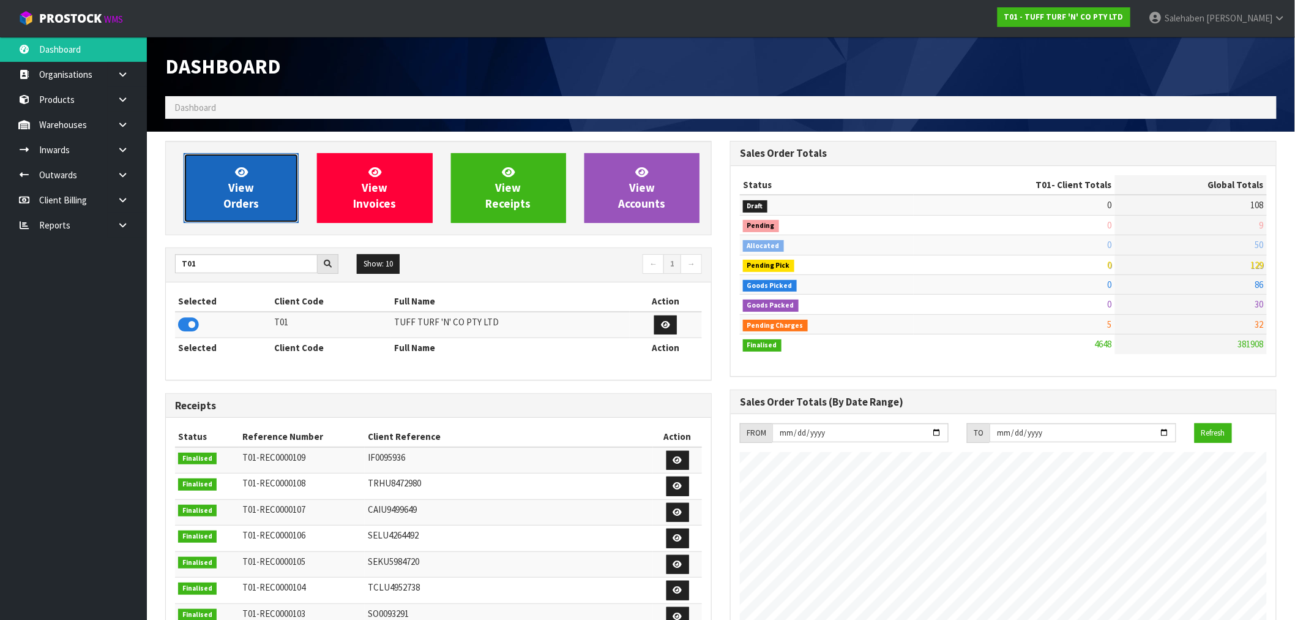
click at [245, 184] on span "View Orders" at bounding box center [241, 188] width 36 height 46
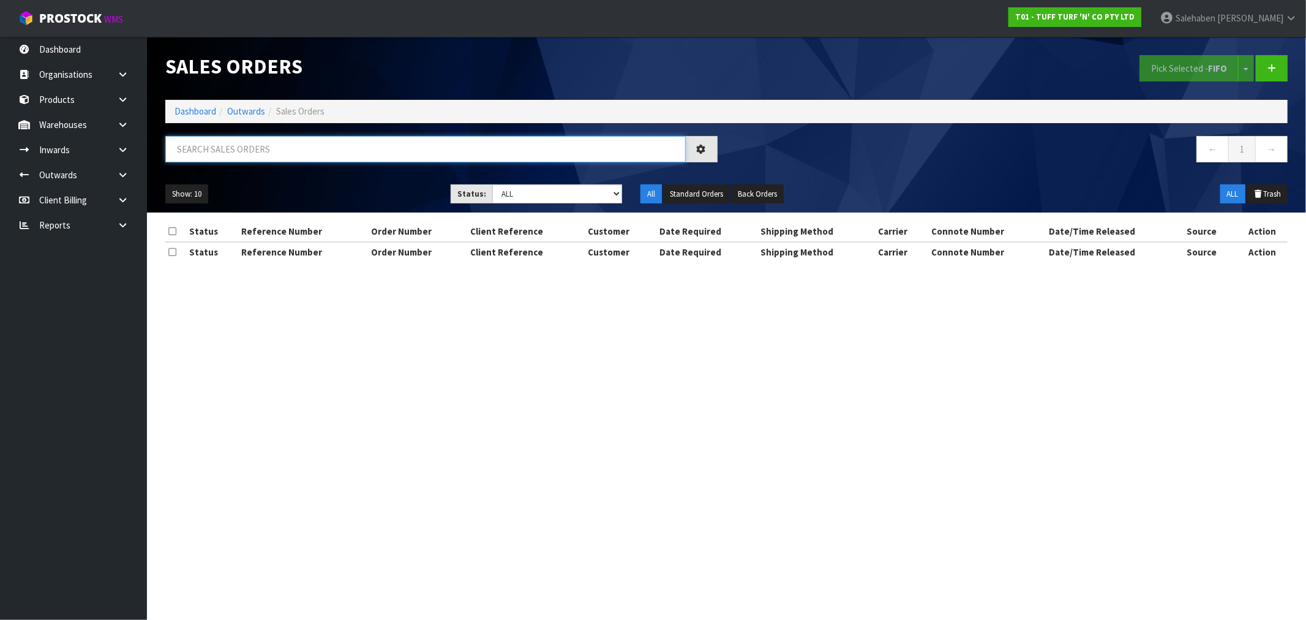
click at [229, 144] on input "text" at bounding box center [425, 149] width 520 height 26
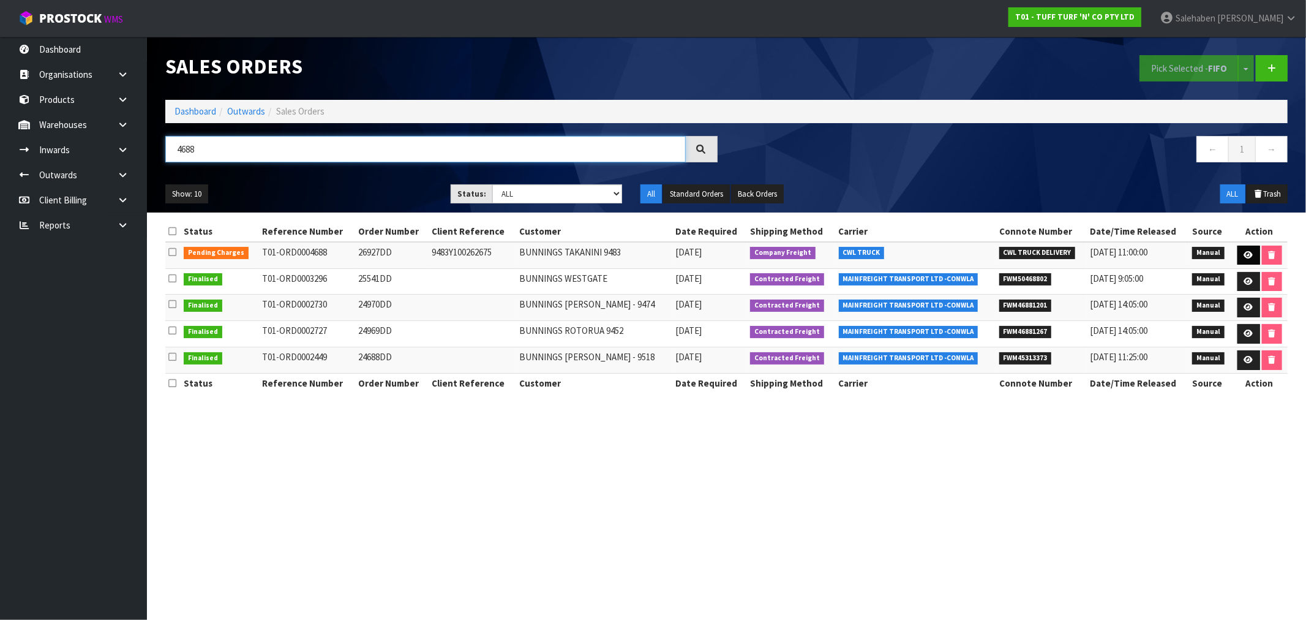
type input "4688"
click at [1246, 254] on icon at bounding box center [1248, 255] width 9 height 8
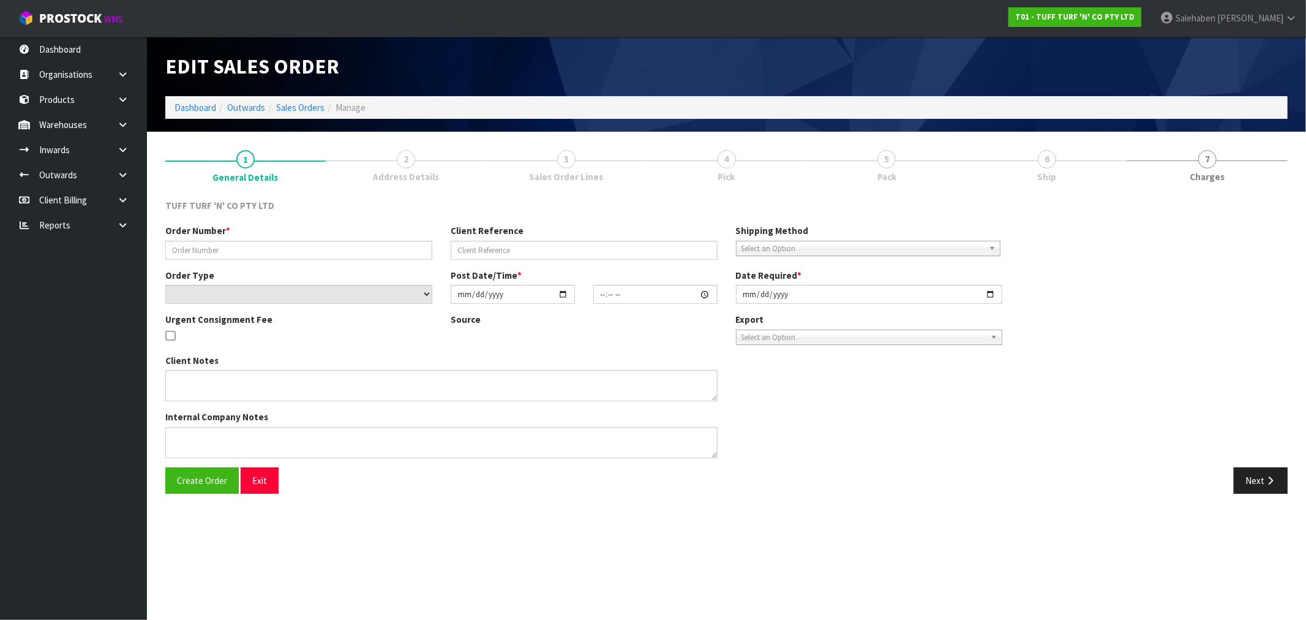
type input "26927DD"
type input "9483Y100262675"
select select "number:0"
type input "2025-09-15"
type input "13:17:00.000"
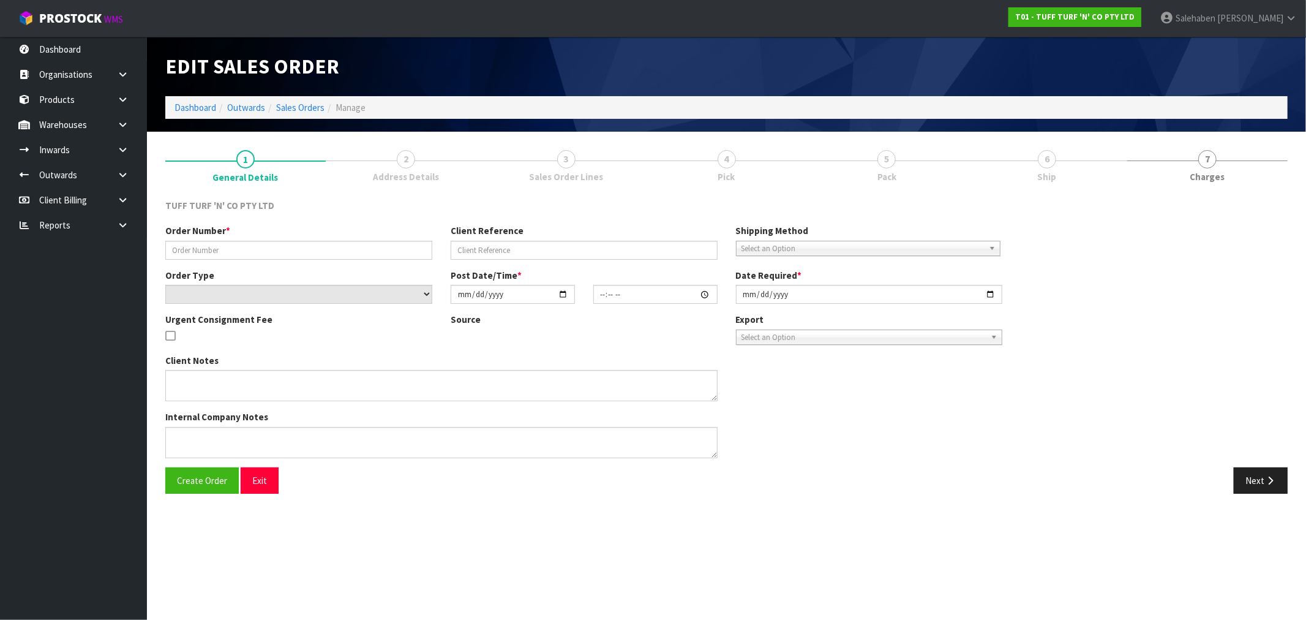
type input "[DATE]"
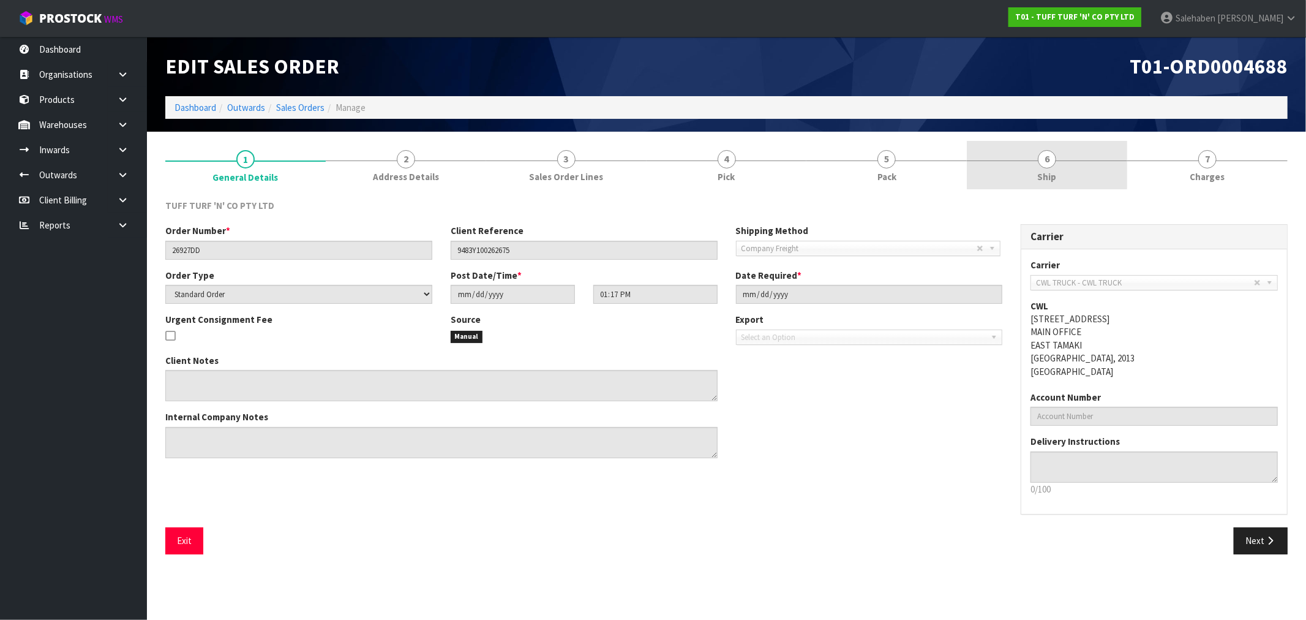
click at [1048, 172] on span "Ship" at bounding box center [1047, 176] width 19 height 13
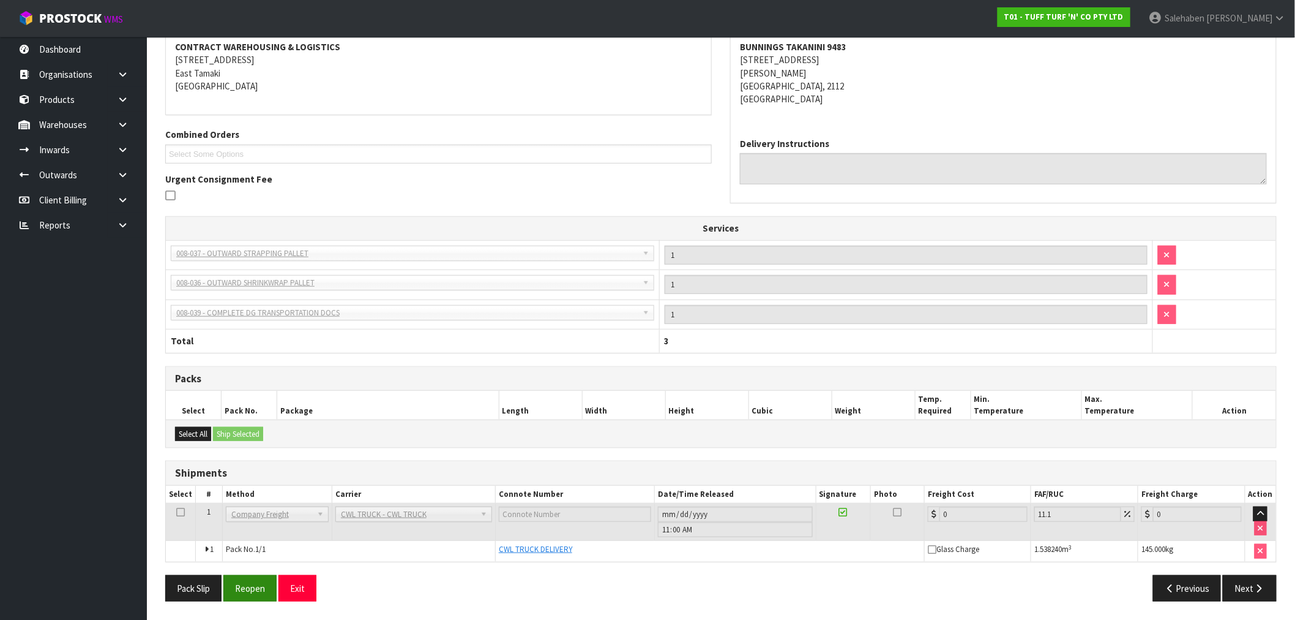
scroll to position [193, 0]
click at [252, 583] on button "Reopen" at bounding box center [249, 588] width 53 height 26
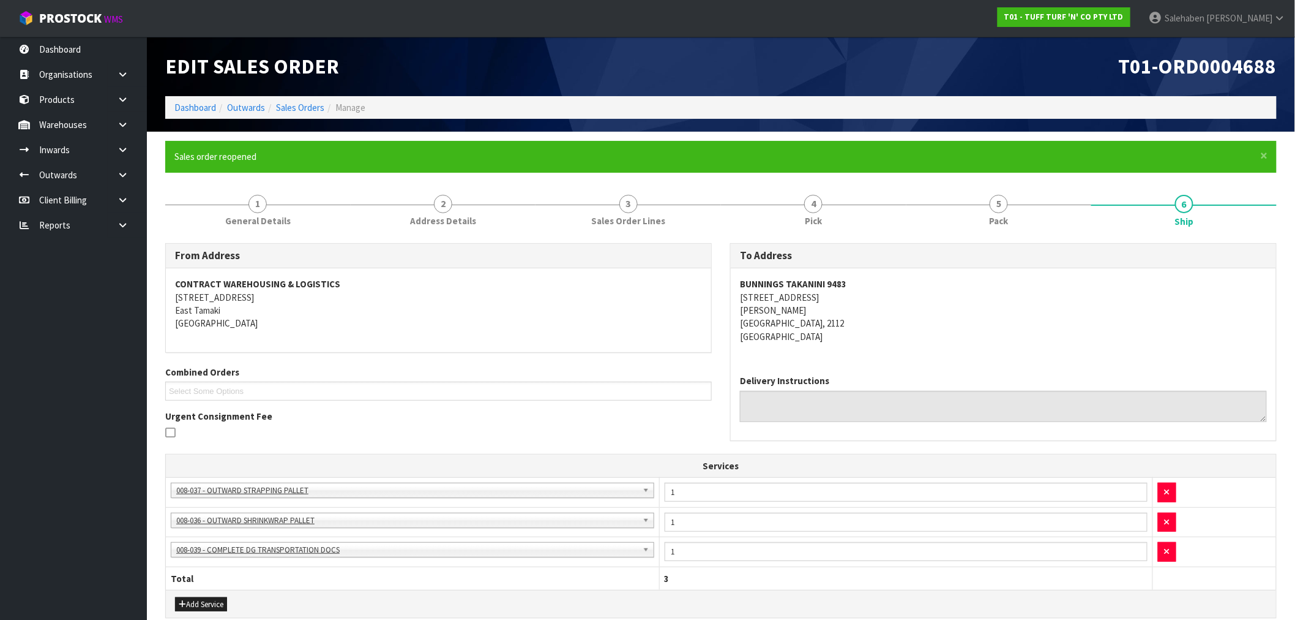
scroll to position [268, 0]
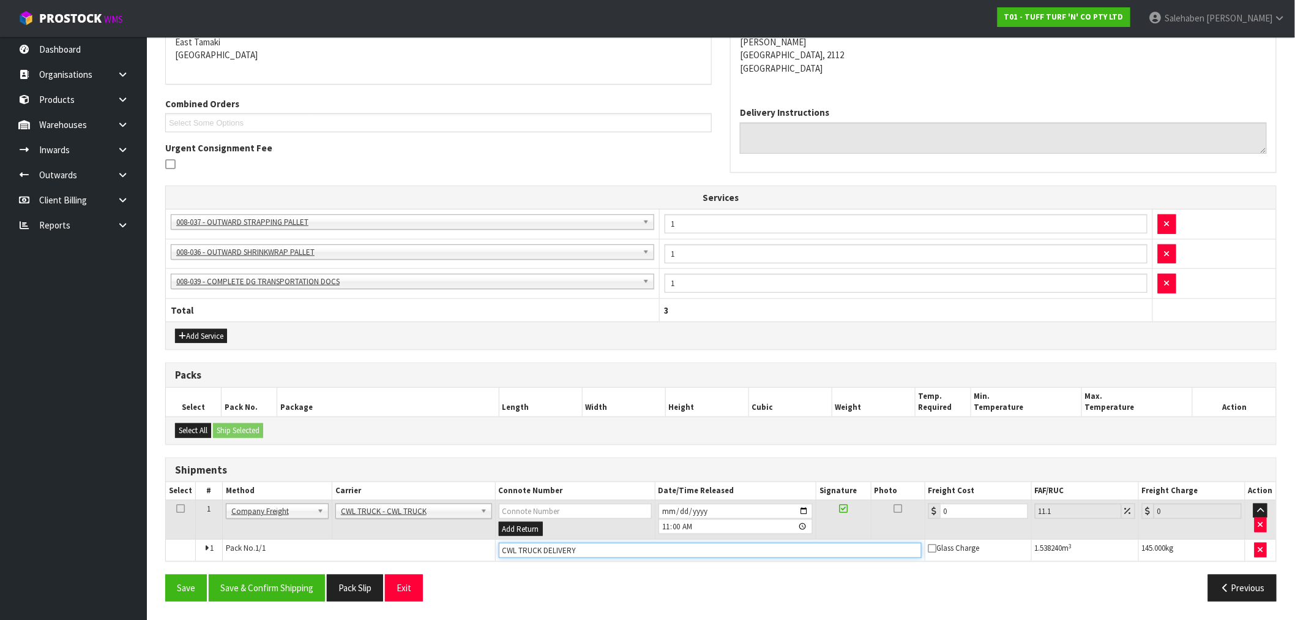
click at [598, 549] on input "CWL TRUCK DELIVERY" at bounding box center [710, 549] width 423 height 15
type input "CWL TRUCK DELIVERED"
drag, startPoint x: 952, startPoint y: 512, endPoint x: 928, endPoint y: 522, distance: 25.8
click at [928, 522] on td "0" at bounding box center [978, 520] width 107 height 40
type input "8"
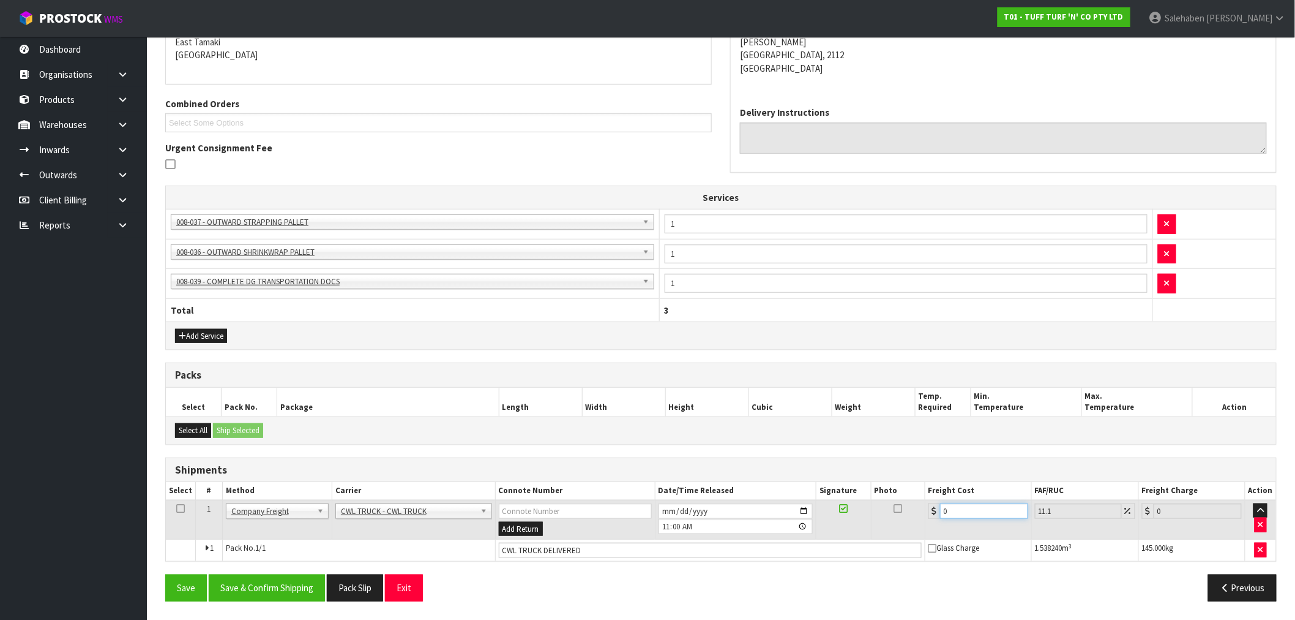
type input "8.89"
type input "81"
type input "89.99"
type input "81.5"
type input "90.55"
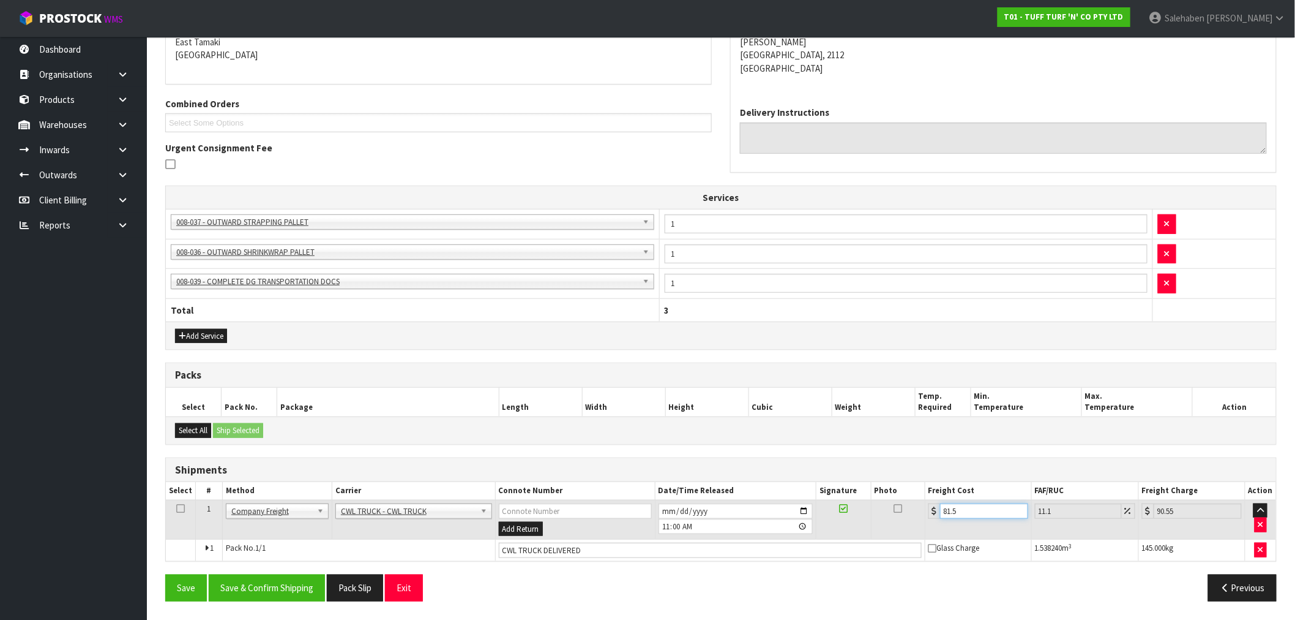
type input "81.59"
type input "90.65"
type input "81.59"
click at [274, 582] on button "Save & Confirm Shipping" at bounding box center [267, 587] width 116 height 26
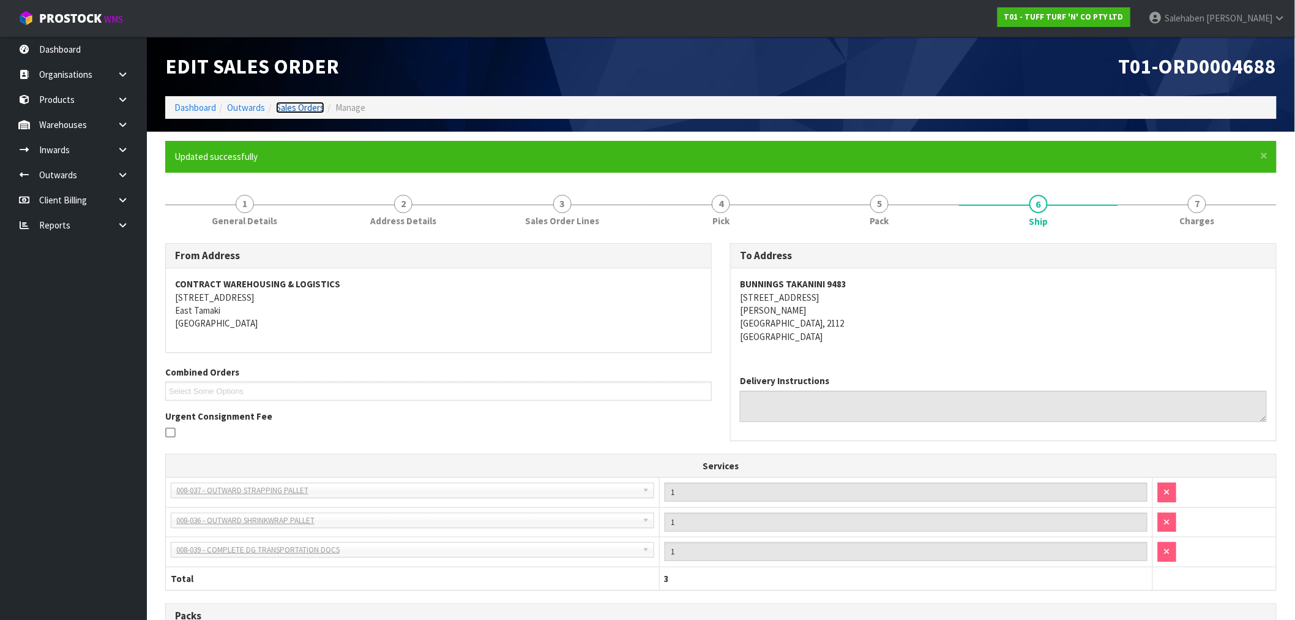
click at [294, 107] on link "Sales Orders" at bounding box center [300, 108] width 48 height 12
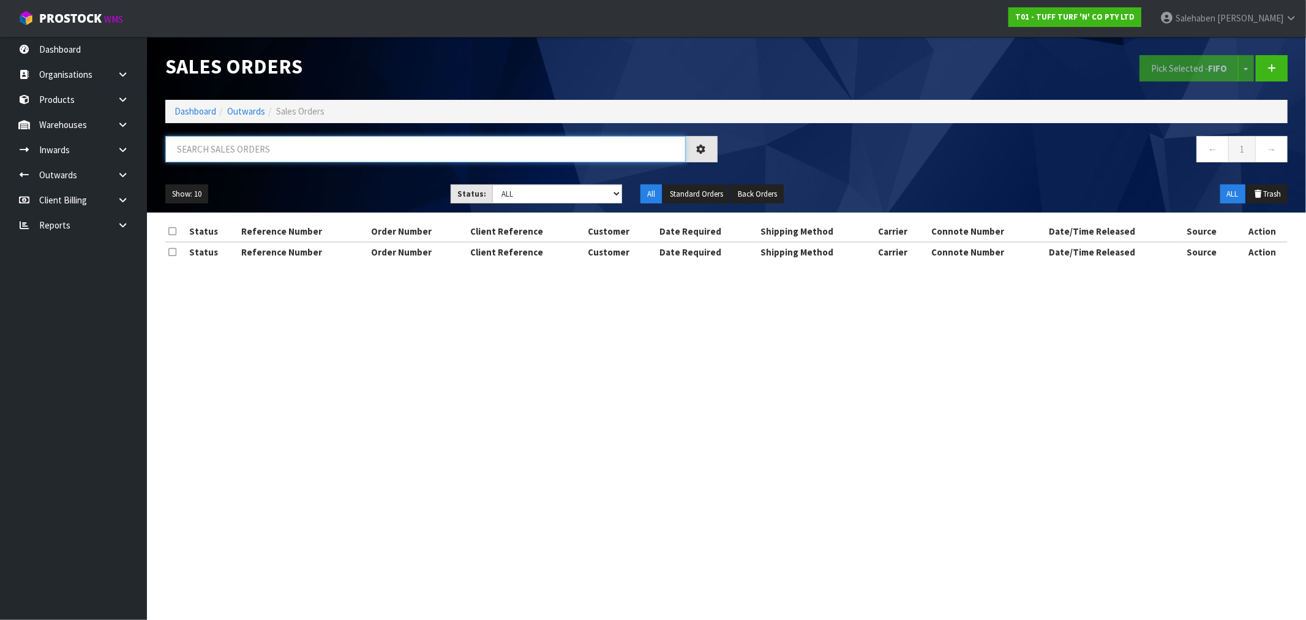
click at [242, 150] on input "text" at bounding box center [425, 149] width 520 height 26
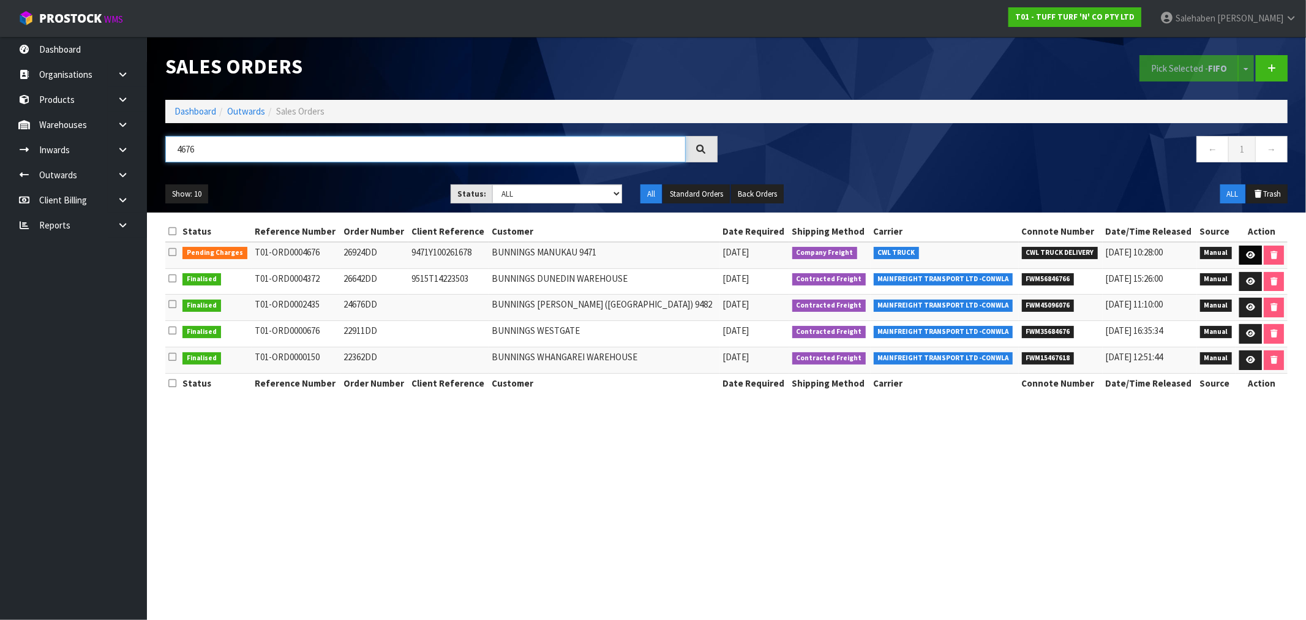
type input "4676"
click at [1248, 255] on icon at bounding box center [1250, 255] width 9 height 8
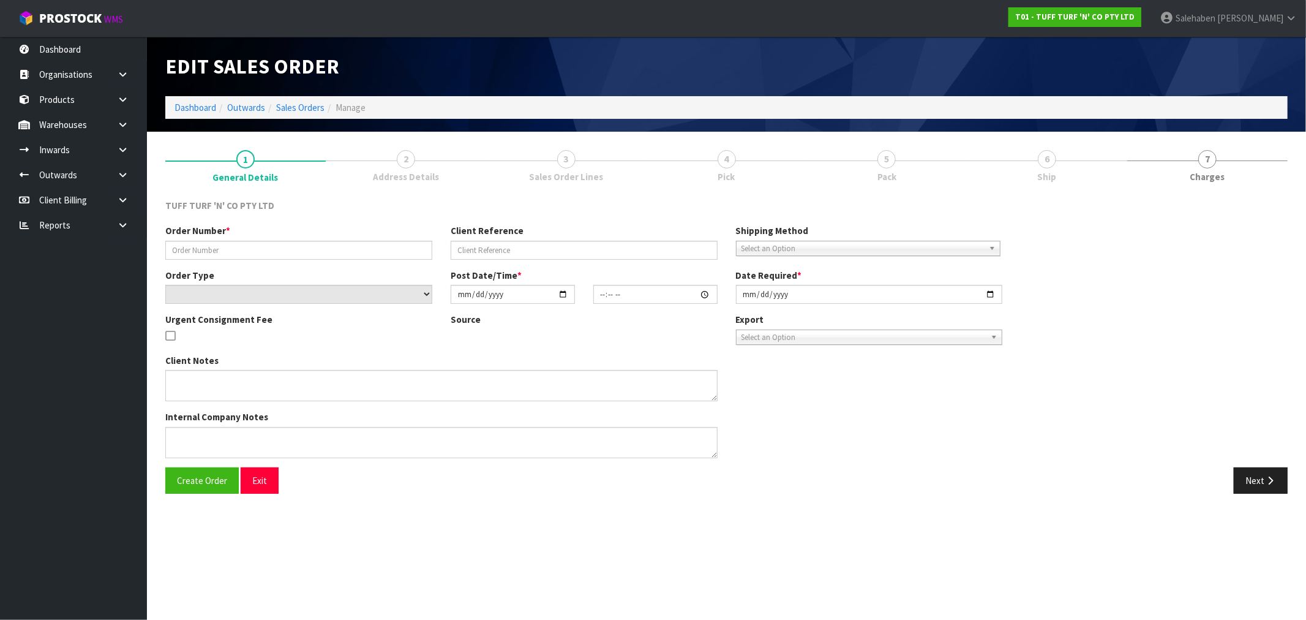
type input "26924DD"
type input "9471Y100261678"
select select "number:0"
type input "2025-09-15"
type input "12:47:00.000"
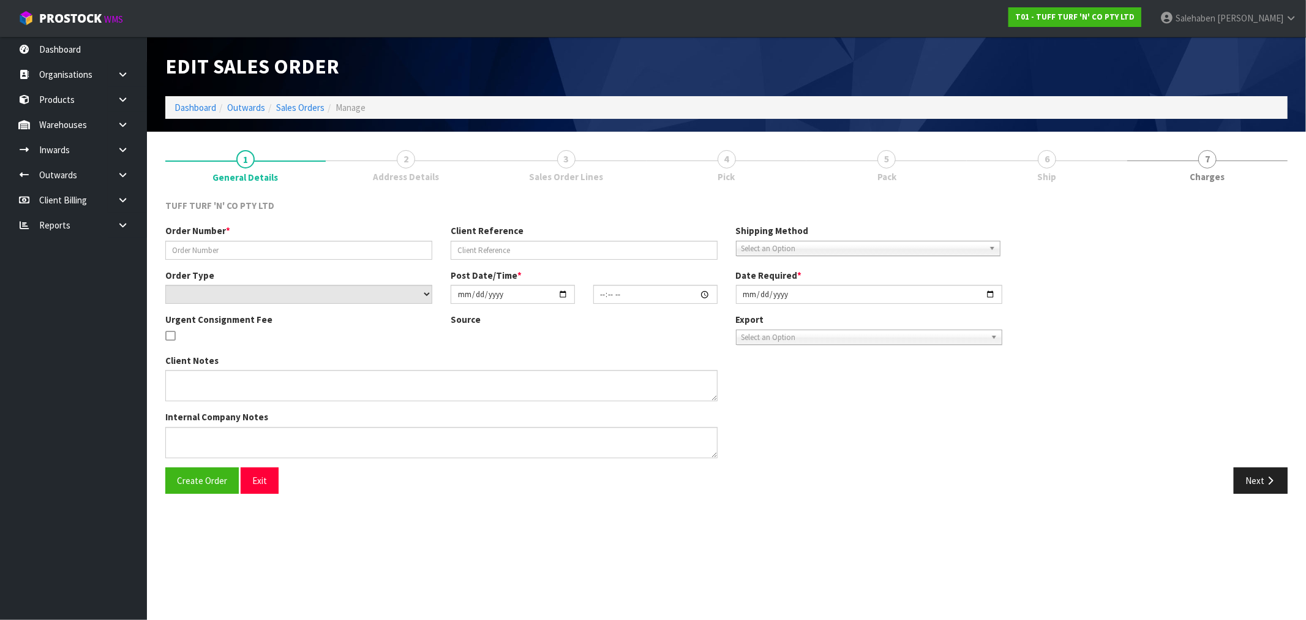
type input "[DATE]"
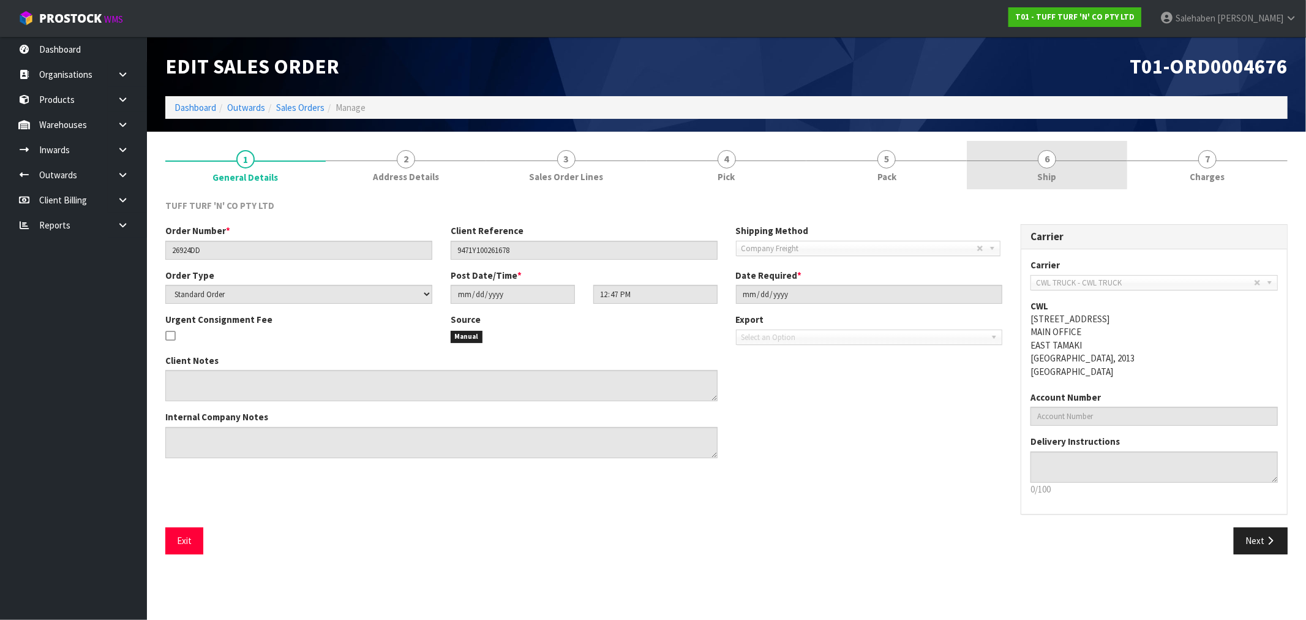
drag, startPoint x: 1044, startPoint y: 178, endPoint x: 1035, endPoint y: 182, distance: 10.4
click at [1043, 178] on span "Ship" at bounding box center [1047, 176] width 19 height 13
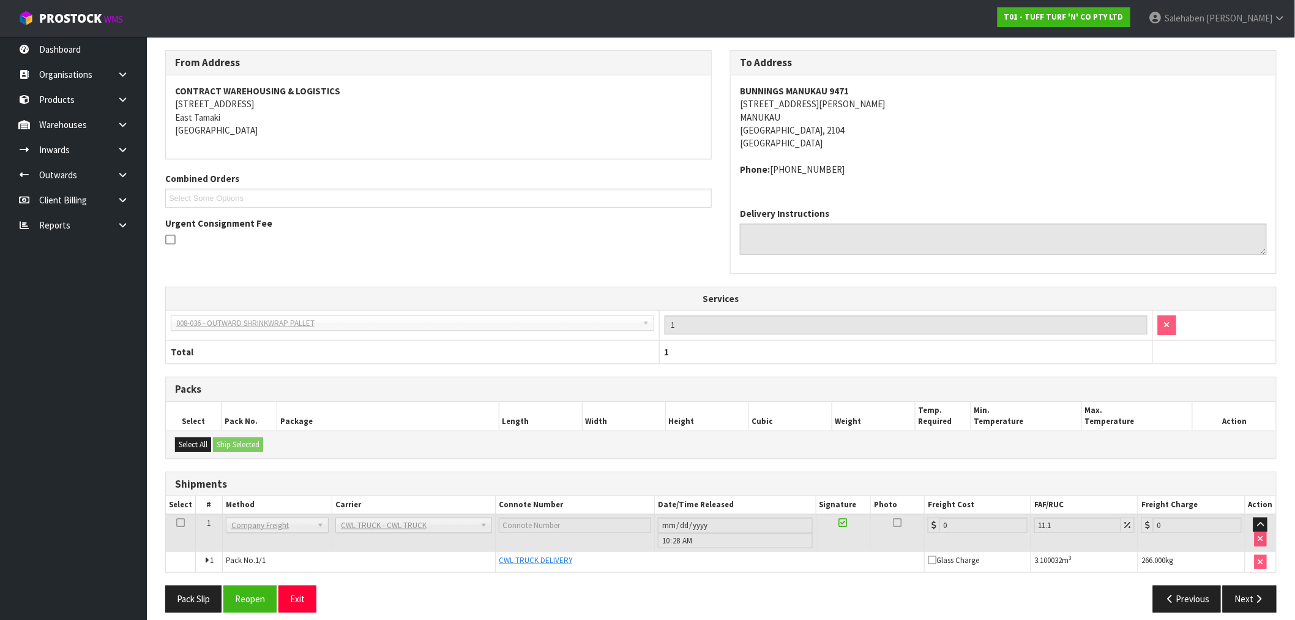
scroll to position [160, 0]
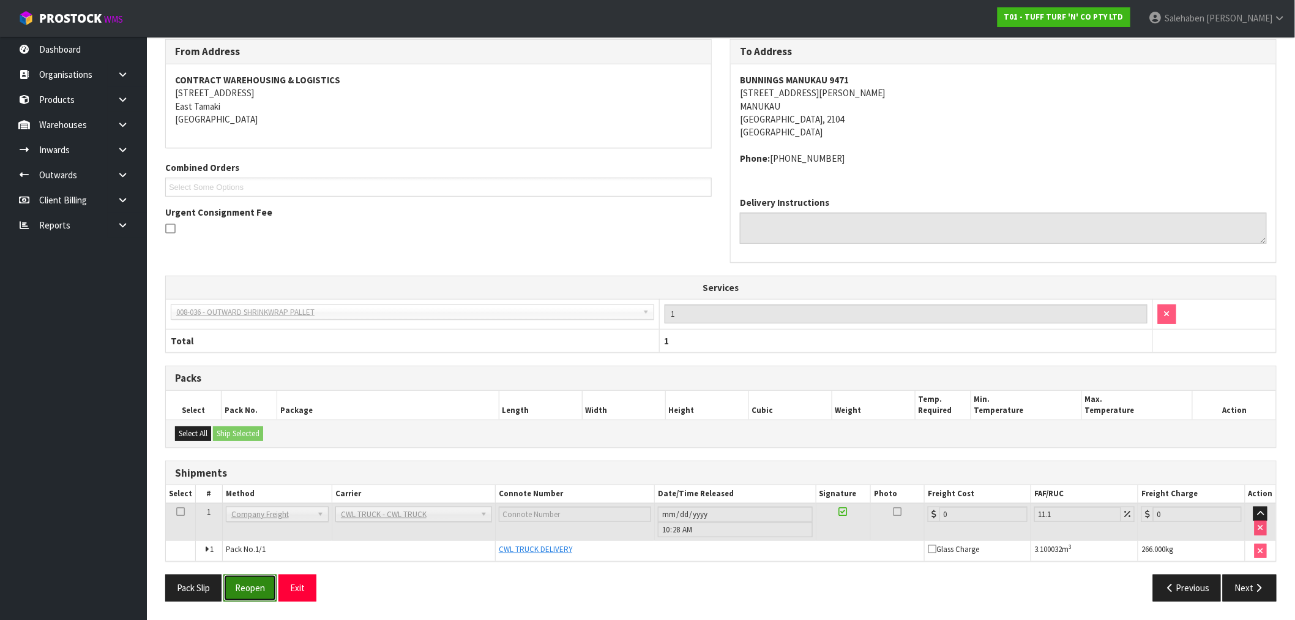
click at [237, 594] on button "Reopen" at bounding box center [249, 587] width 53 height 26
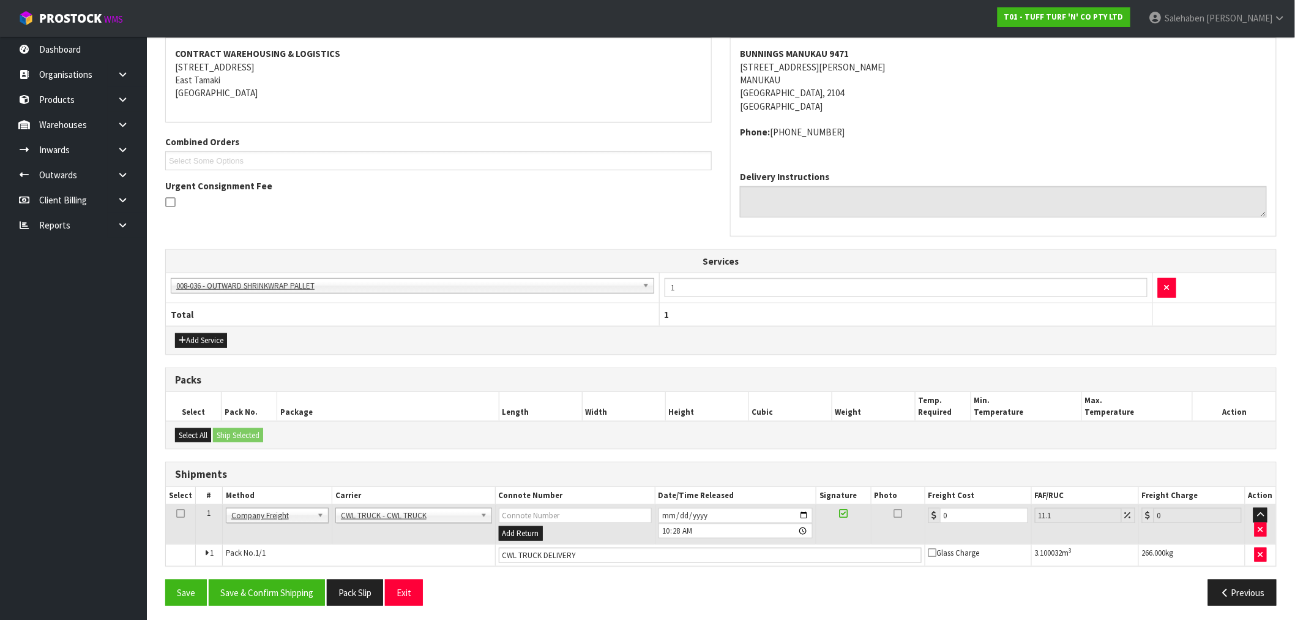
scroll to position [234, 0]
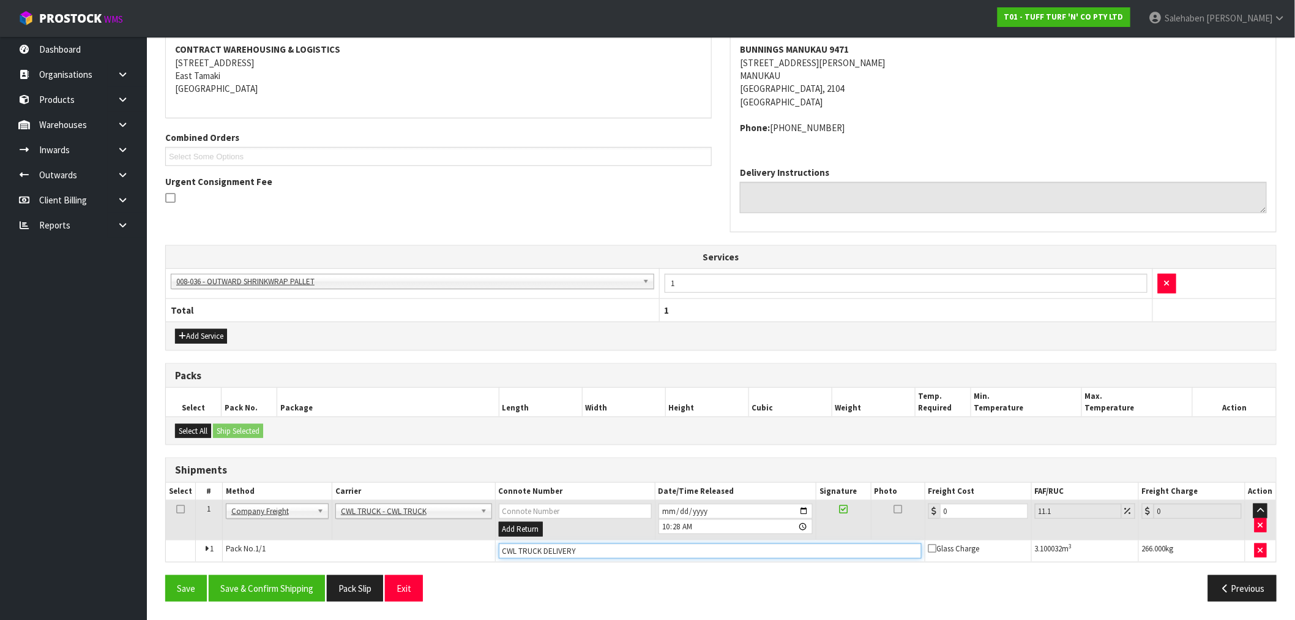
click at [596, 549] on input "CWL TRUCK DELIVERY" at bounding box center [710, 550] width 423 height 15
type input "CWL TRUCK DELIVERED"
click at [901, 533] on tr "1 Client Local Pickup Customer Local Pickup Company Freight Contracted Freight …" at bounding box center [721, 520] width 1111 height 40
type input "4"
type input "4.44"
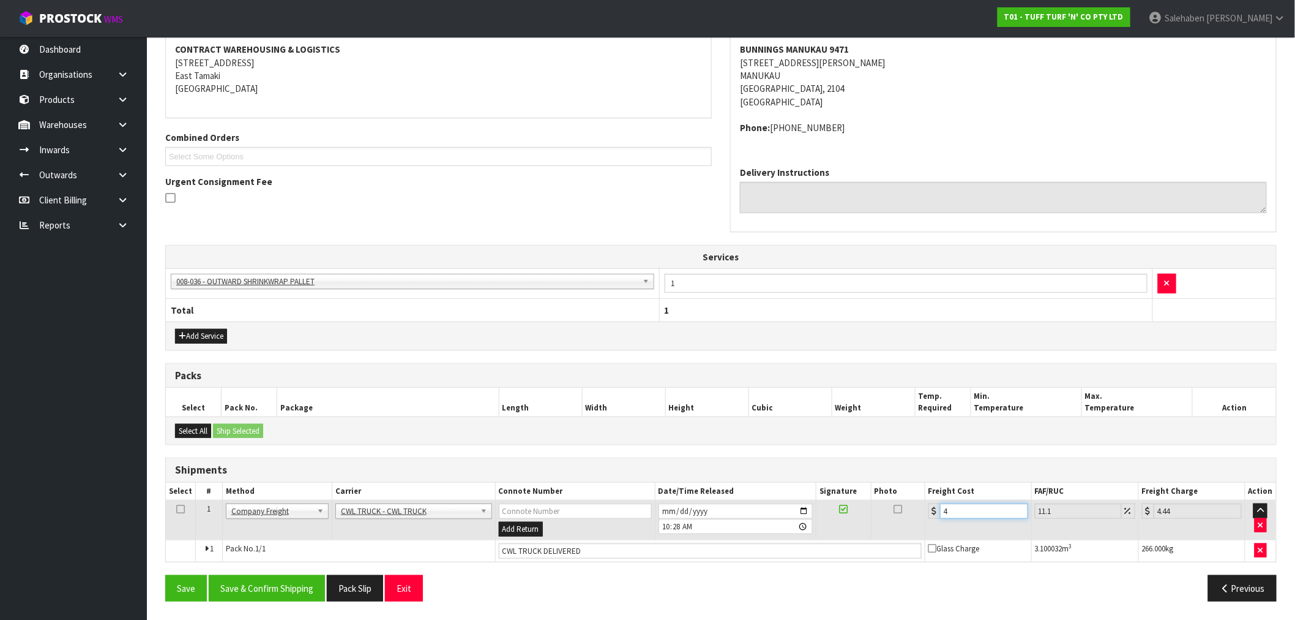
type input "44"
type input "48.88"
type input "44.9"
type input "49.88"
type input "44.93"
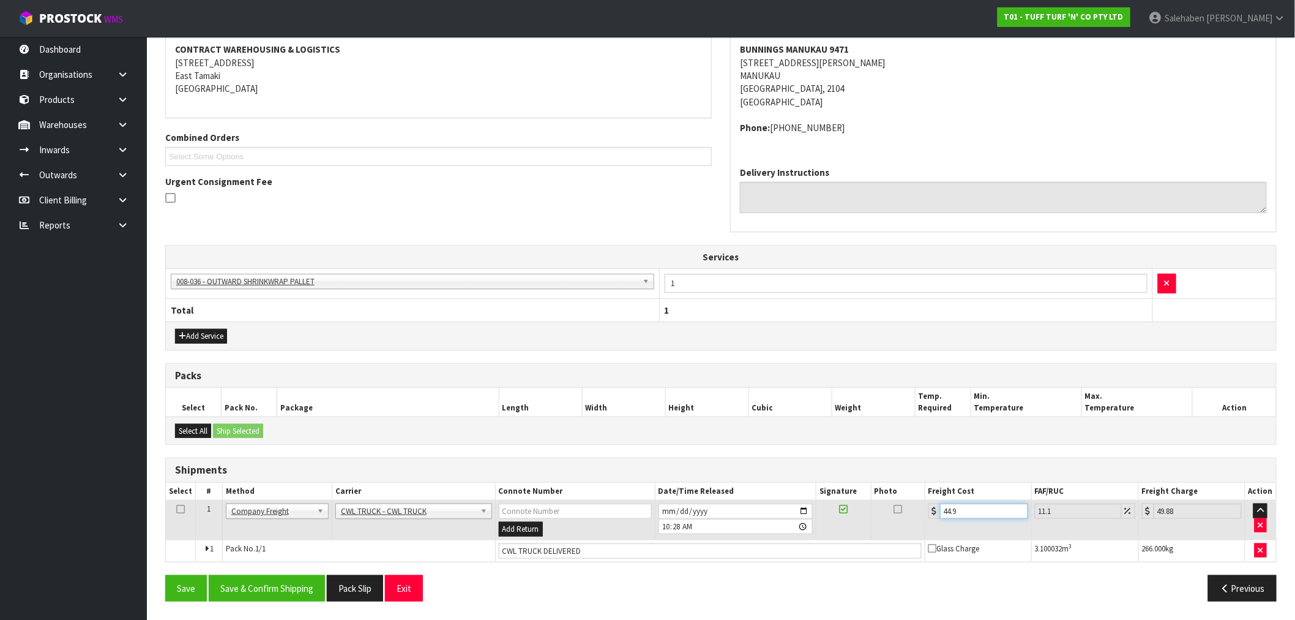
type input "49.92"
type input "44.93"
click at [269, 591] on button "Save & Confirm Shipping" at bounding box center [267, 588] width 116 height 26
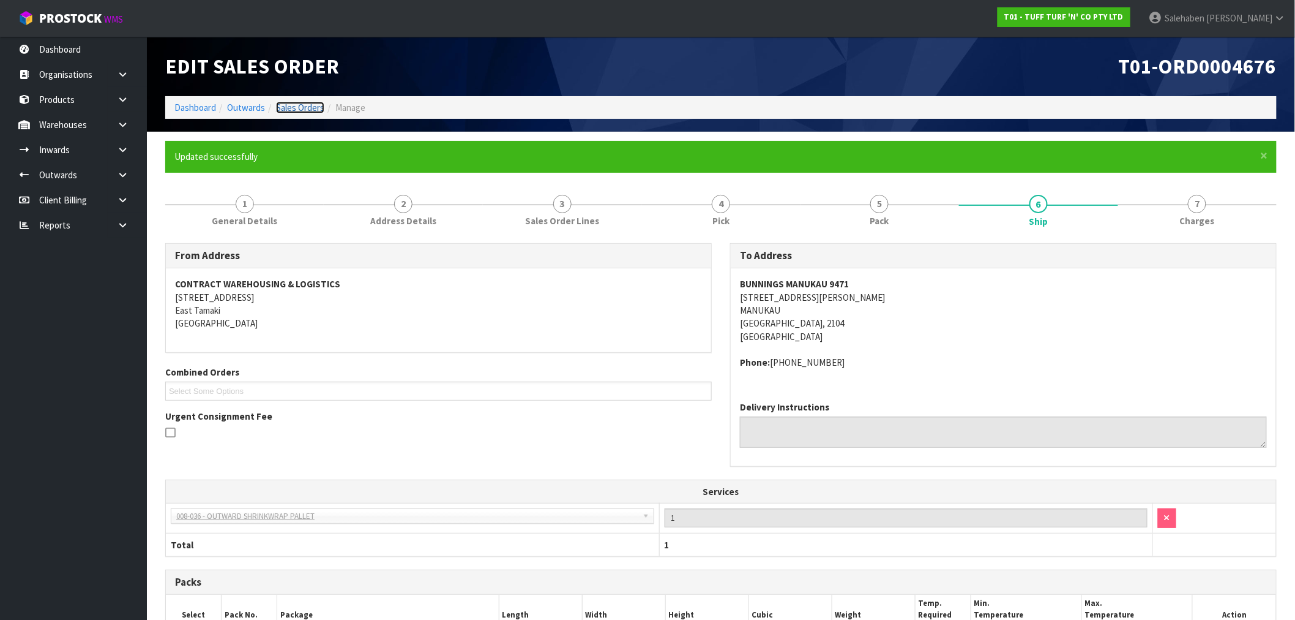
click at [297, 105] on link "Sales Orders" at bounding box center [300, 108] width 48 height 12
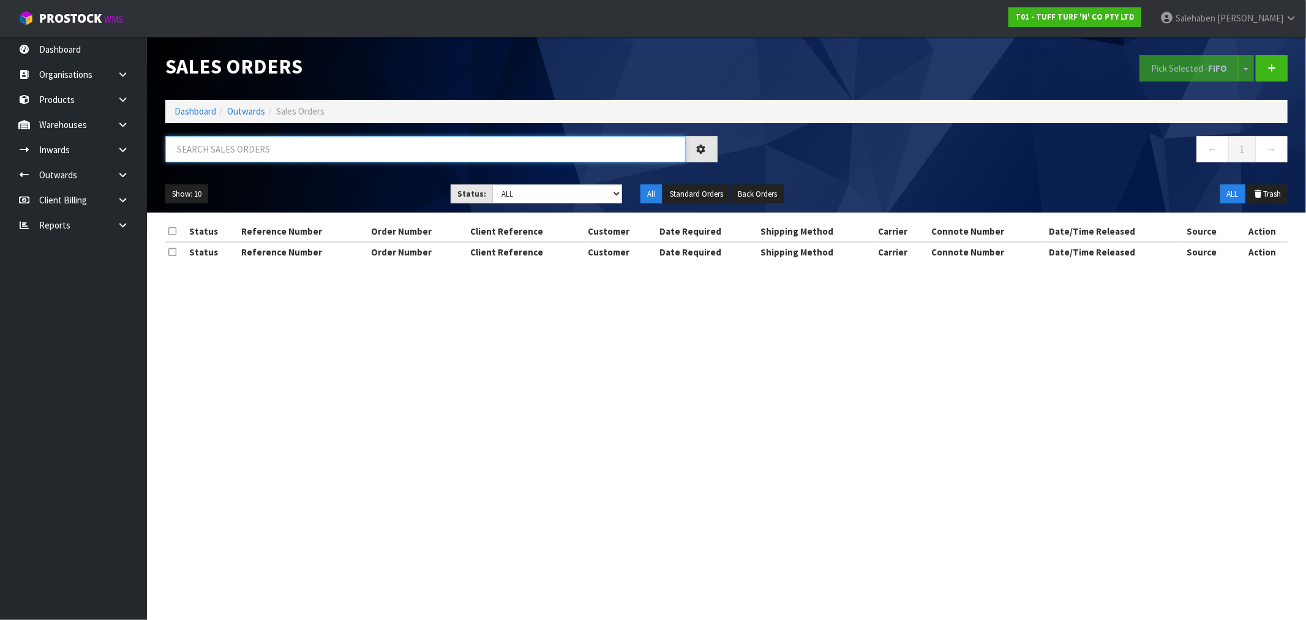
click at [253, 149] on input "text" at bounding box center [425, 149] width 520 height 26
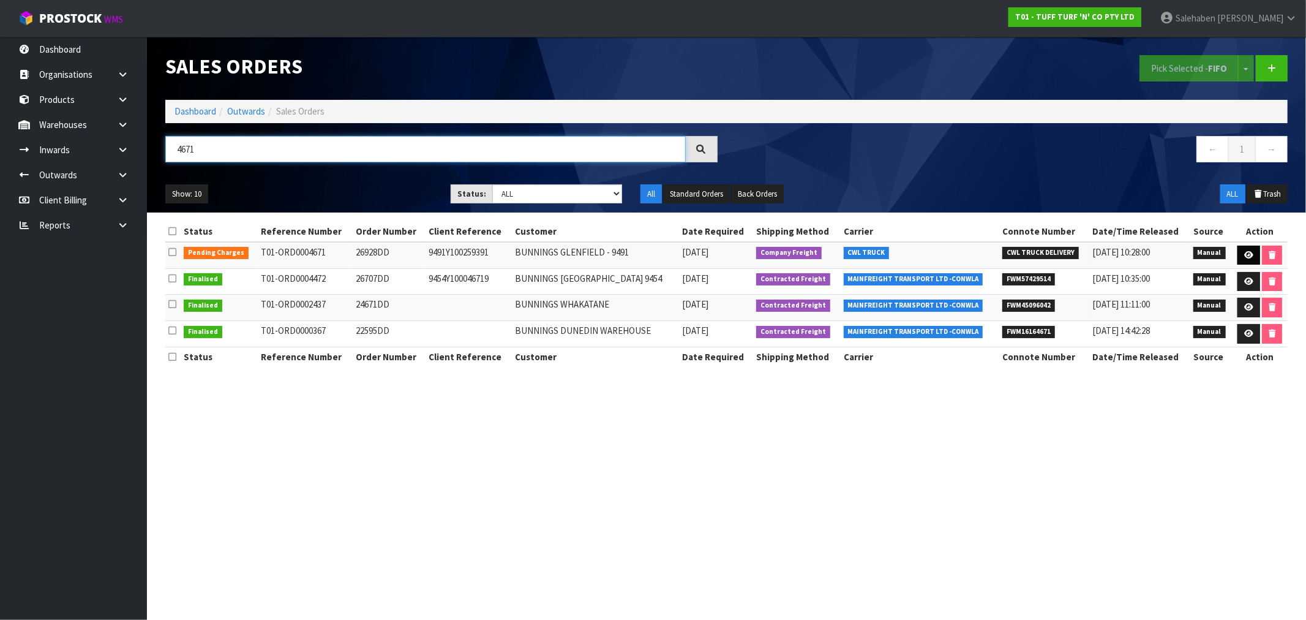
type input "4671"
click at [1247, 255] on icon at bounding box center [1248, 255] width 9 height 8
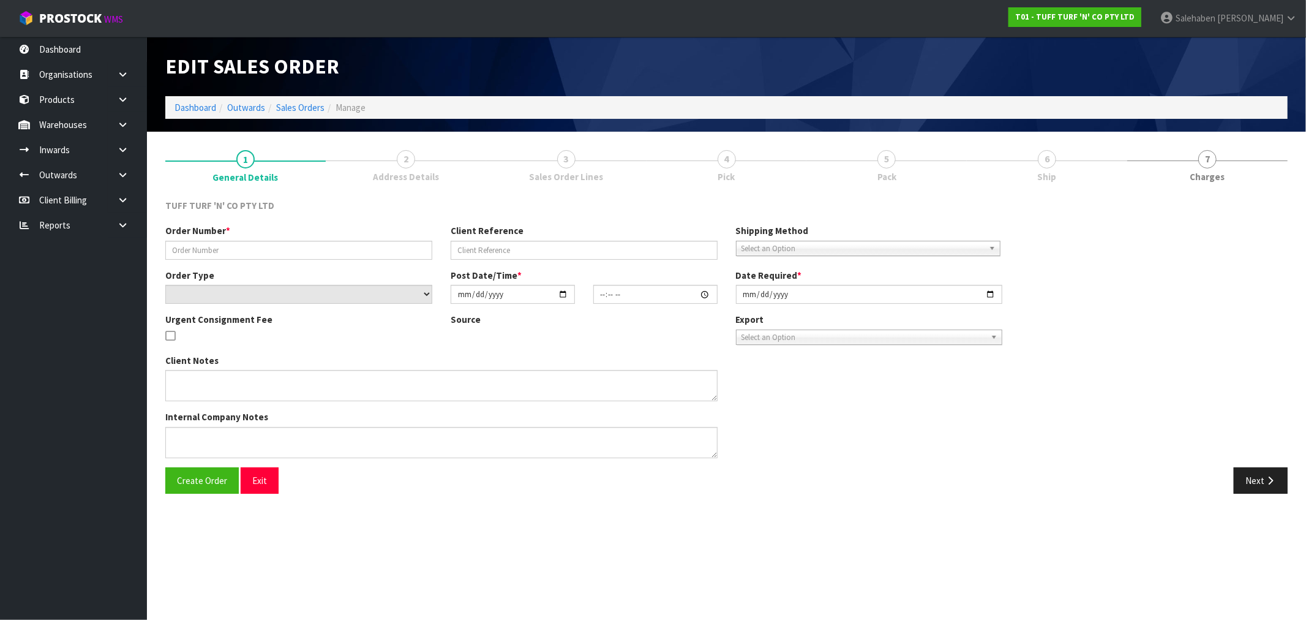
type input "26928DD"
type input "9491Y100259391"
select select "number:0"
type input "2025-09-15"
type input "12:37:00.000"
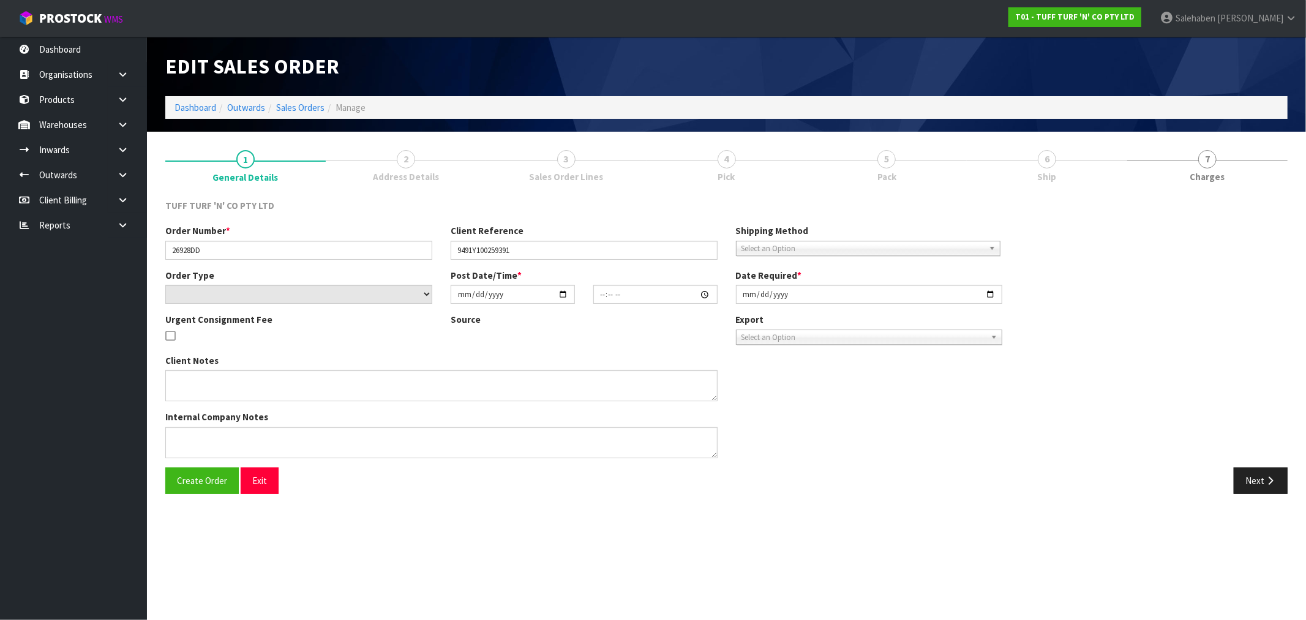
type input "[DATE]"
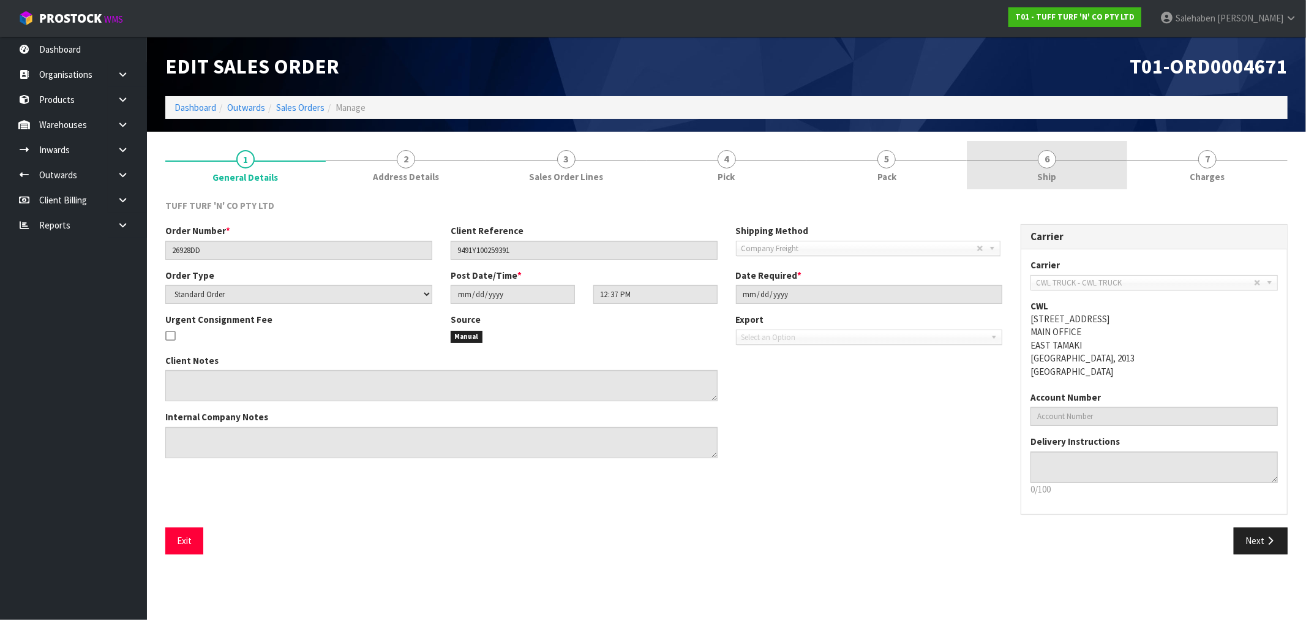
click at [1053, 179] on span "Ship" at bounding box center [1047, 176] width 19 height 13
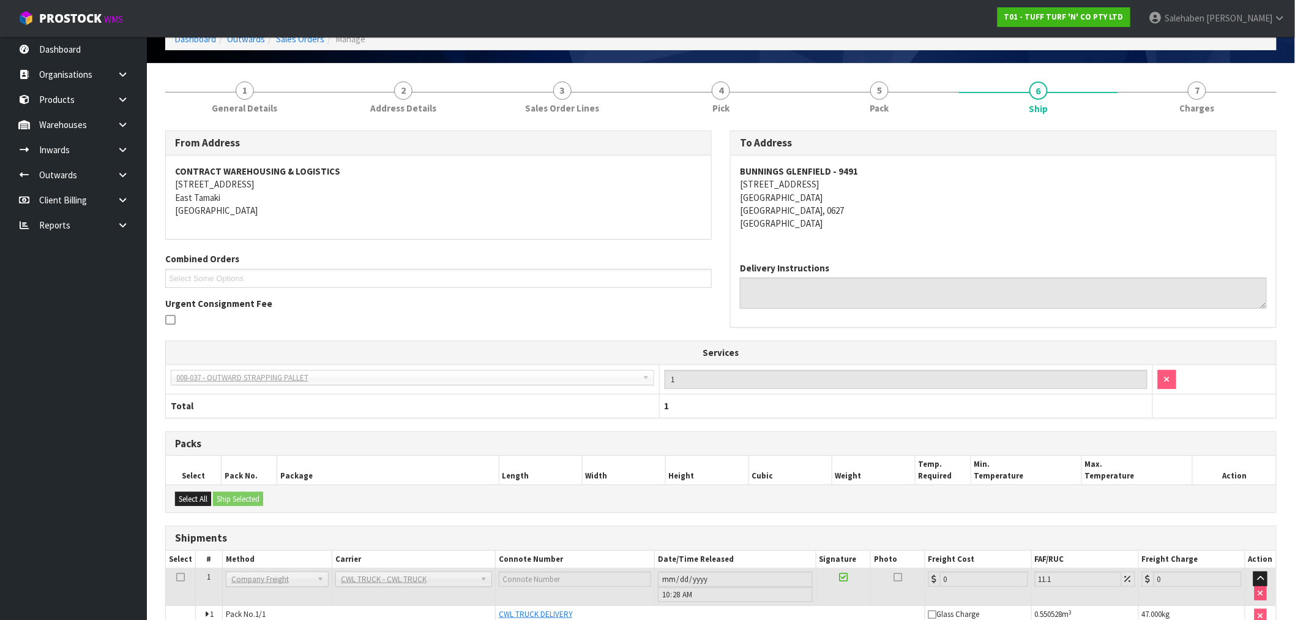
scroll to position [133, 0]
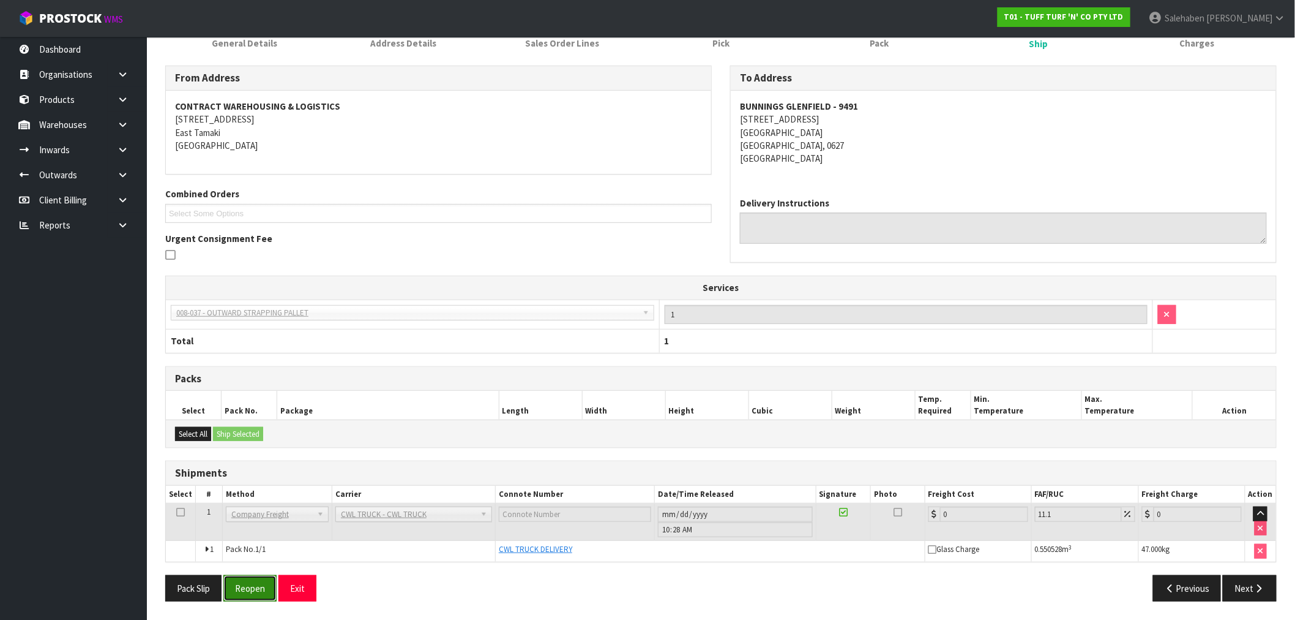
click at [258, 588] on button "Reopen" at bounding box center [249, 588] width 53 height 26
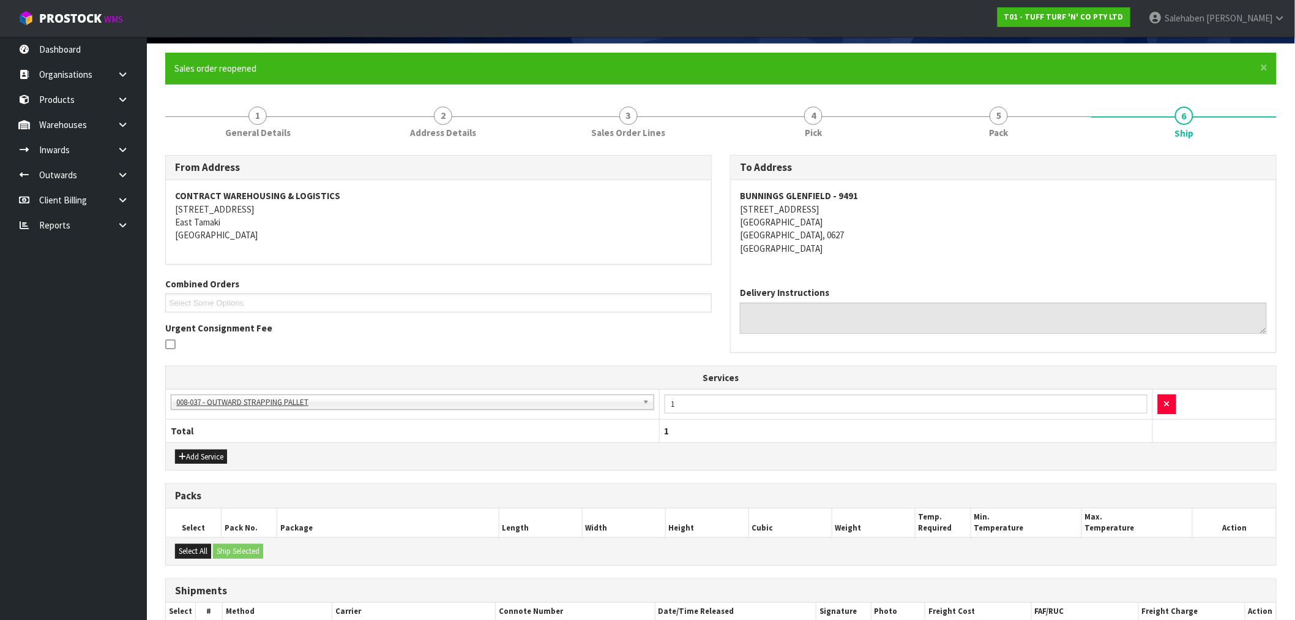
scroll to position [209, 0]
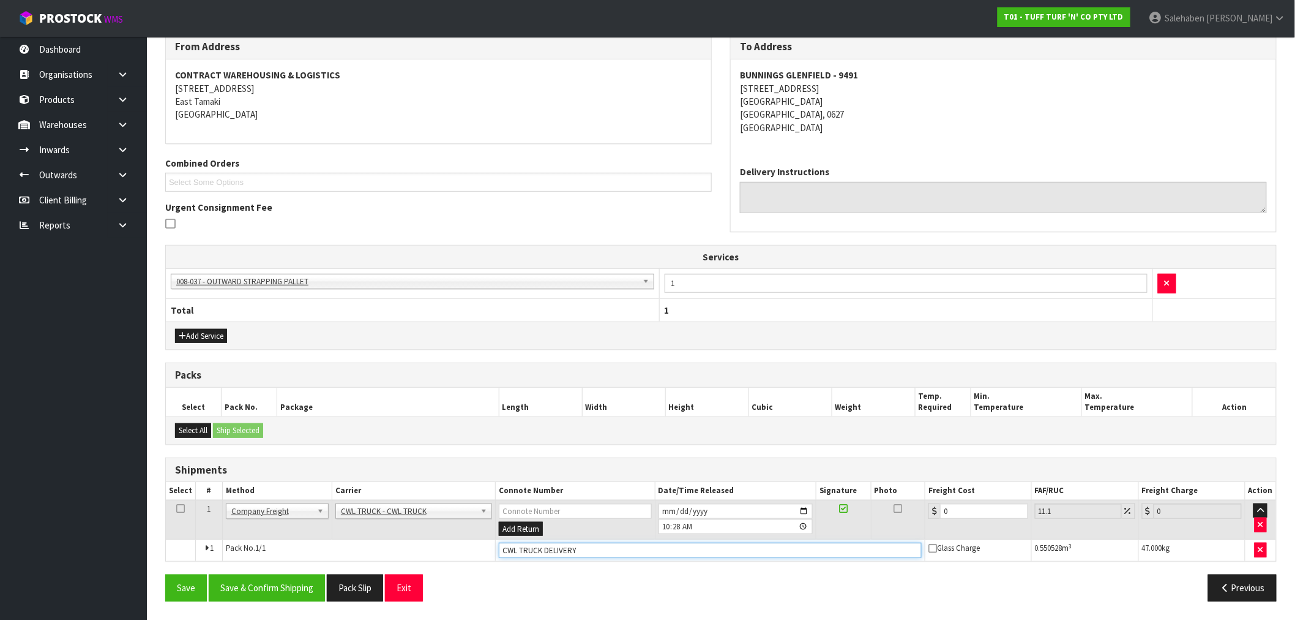
click at [607, 551] on input "CWL TRUCK DELIVERY" at bounding box center [710, 549] width 423 height 15
type input "CWL TRUCK DELIVERED"
drag, startPoint x: 915, startPoint y: 523, endPoint x: 890, endPoint y: 521, distance: 25.2
click at [897, 523] on tr "1 Client Local Pickup Customer Local Pickup Company Freight Contracted Freight …" at bounding box center [721, 520] width 1111 height 40
type input "1"
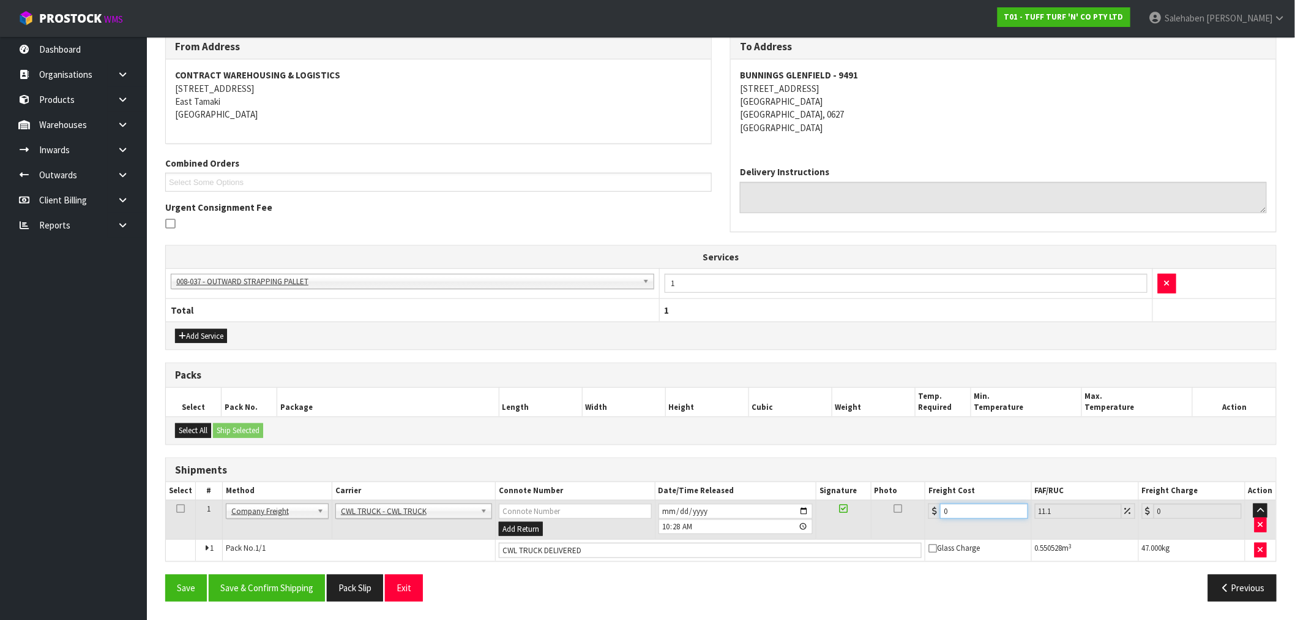
type input "1.11"
type input "11"
type input "12.22"
type input "117"
type input "129.99"
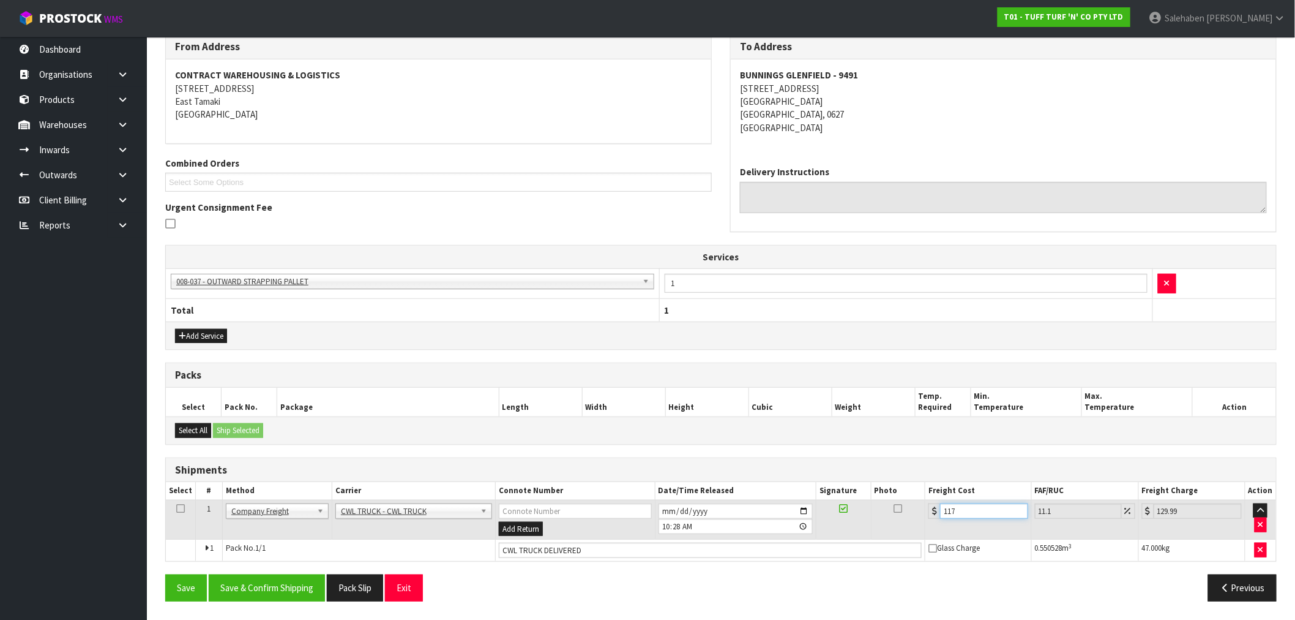
type input "117.7"
type input "130.76"
type input "117.74"
type input "130.81"
type input "117.74"
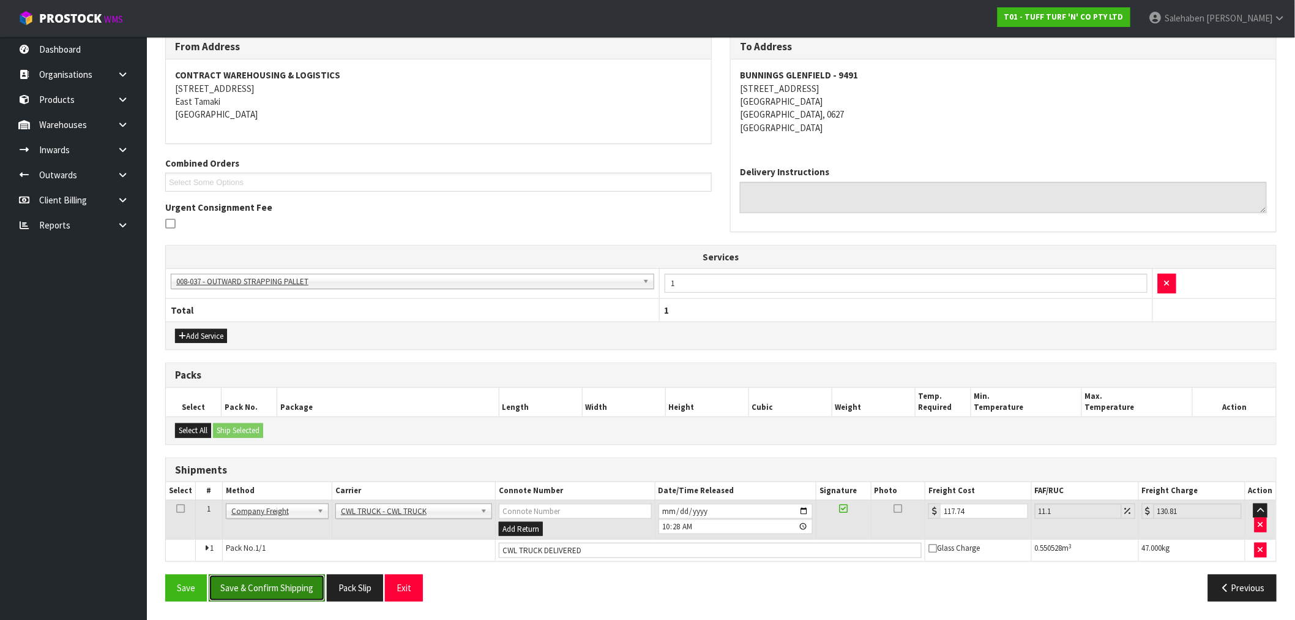
click at [272, 580] on button "Save & Confirm Shipping" at bounding box center [267, 587] width 116 height 26
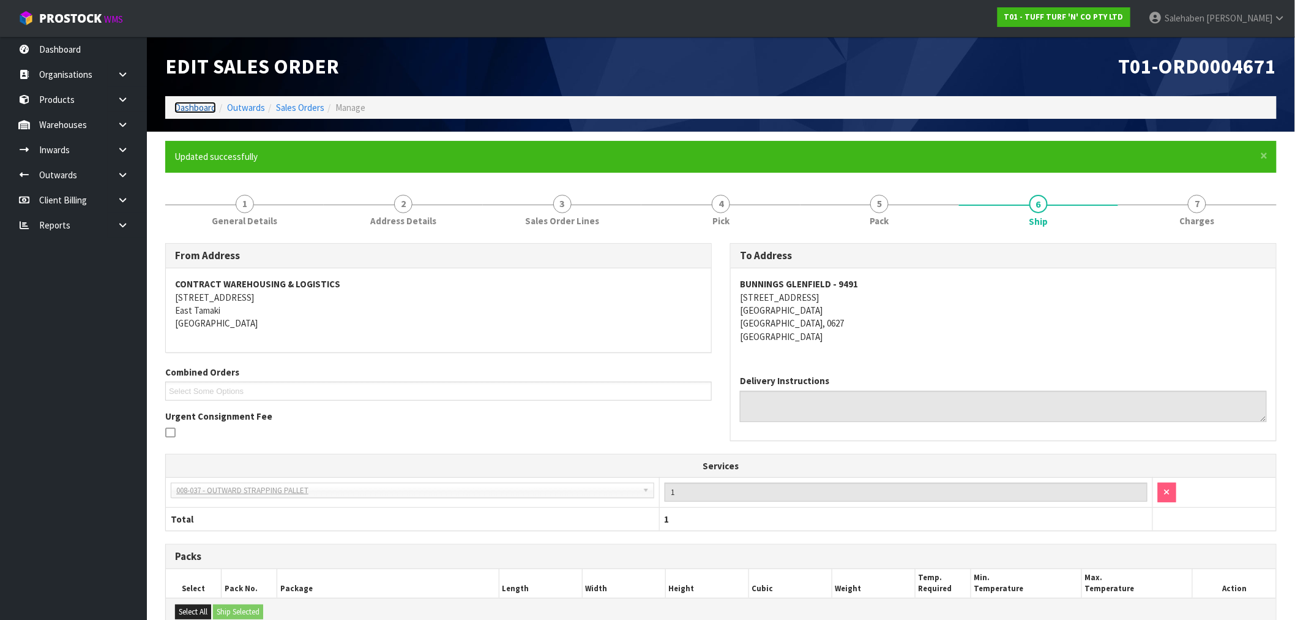
click at [198, 109] on link "Dashboard" at bounding box center [195, 108] width 42 height 12
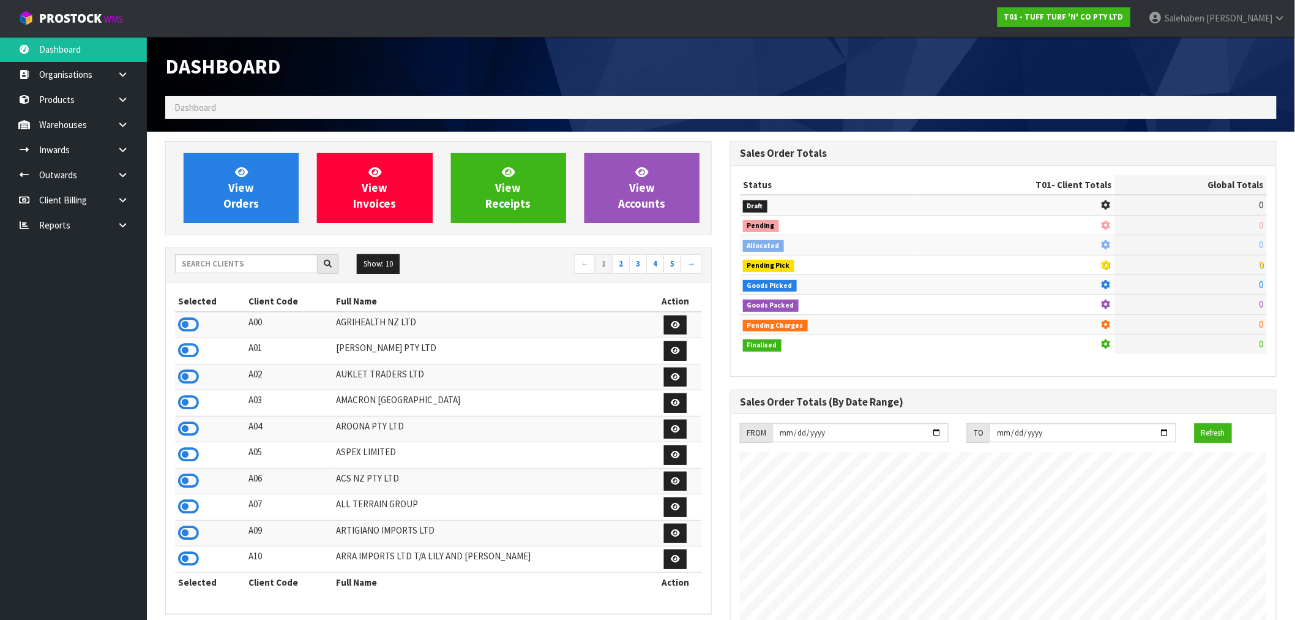
scroll to position [928, 565]
click at [194, 323] on icon at bounding box center [188, 324] width 21 height 18
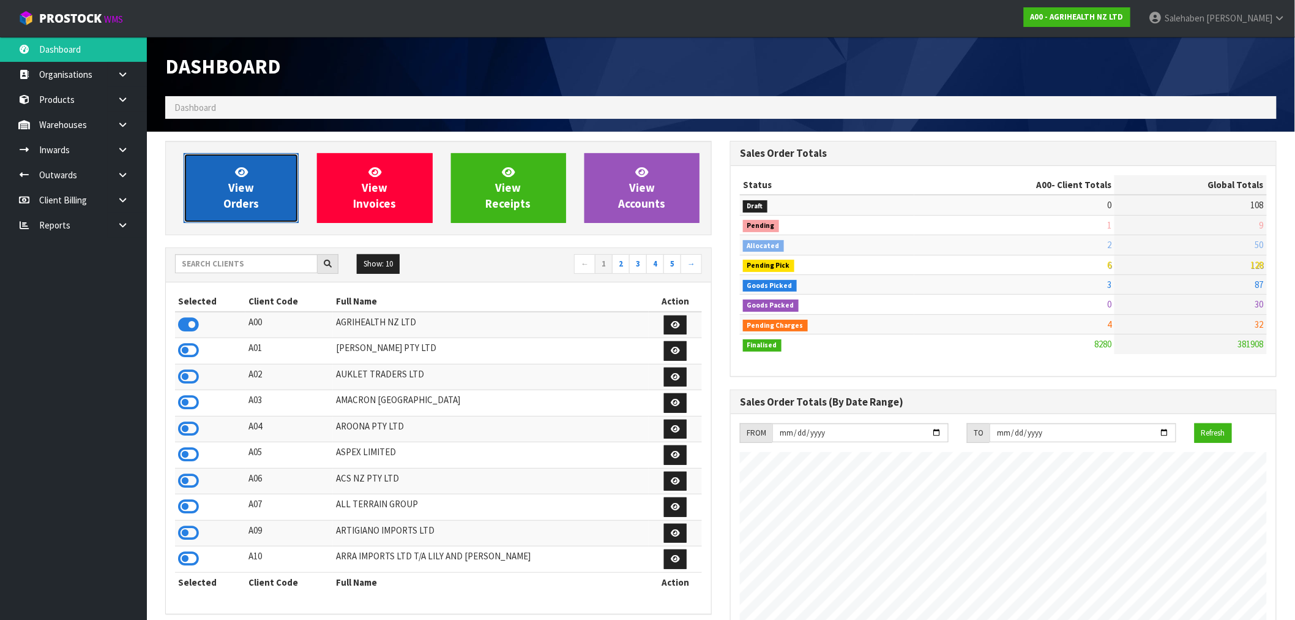
click at [246, 199] on span "View Orders" at bounding box center [241, 188] width 36 height 46
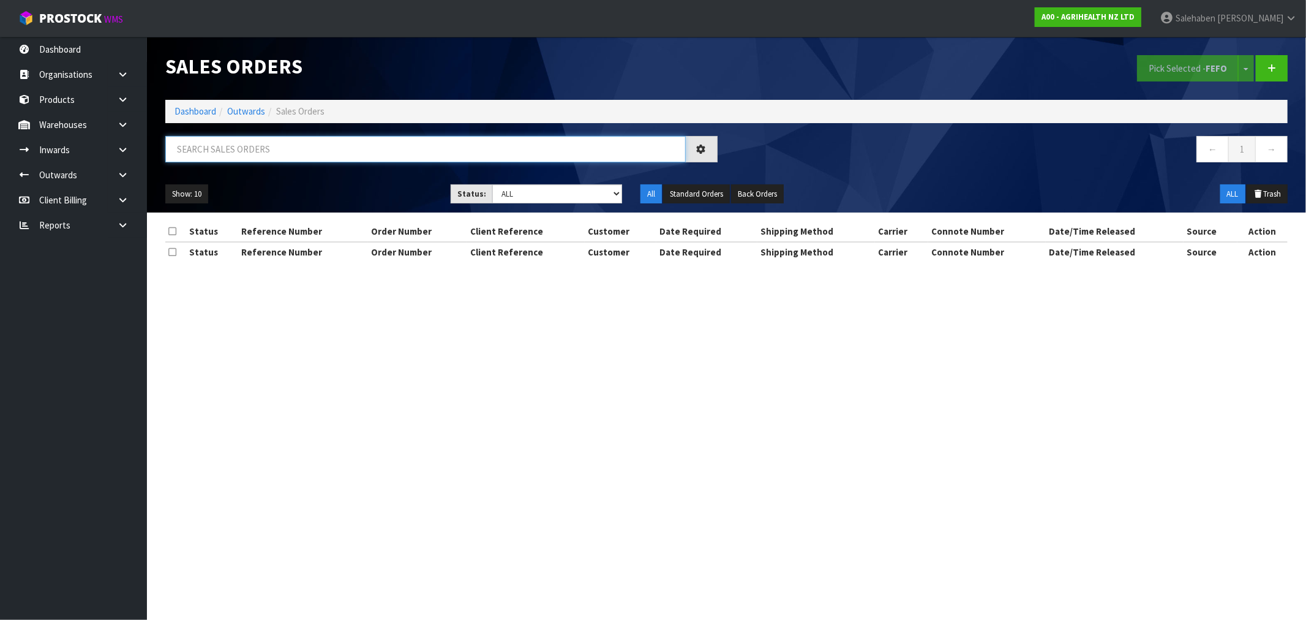
click at [263, 154] on input "text" at bounding box center [425, 149] width 520 height 26
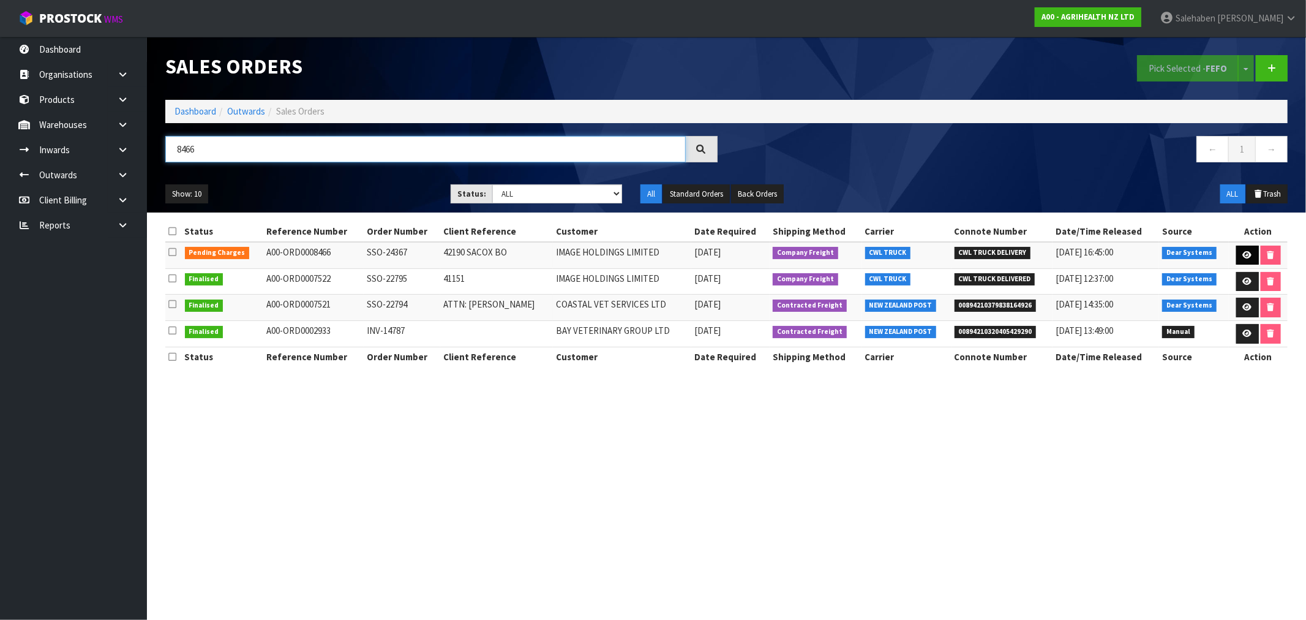
type input "8466"
click at [1247, 253] on icon at bounding box center [1247, 255] width 9 height 8
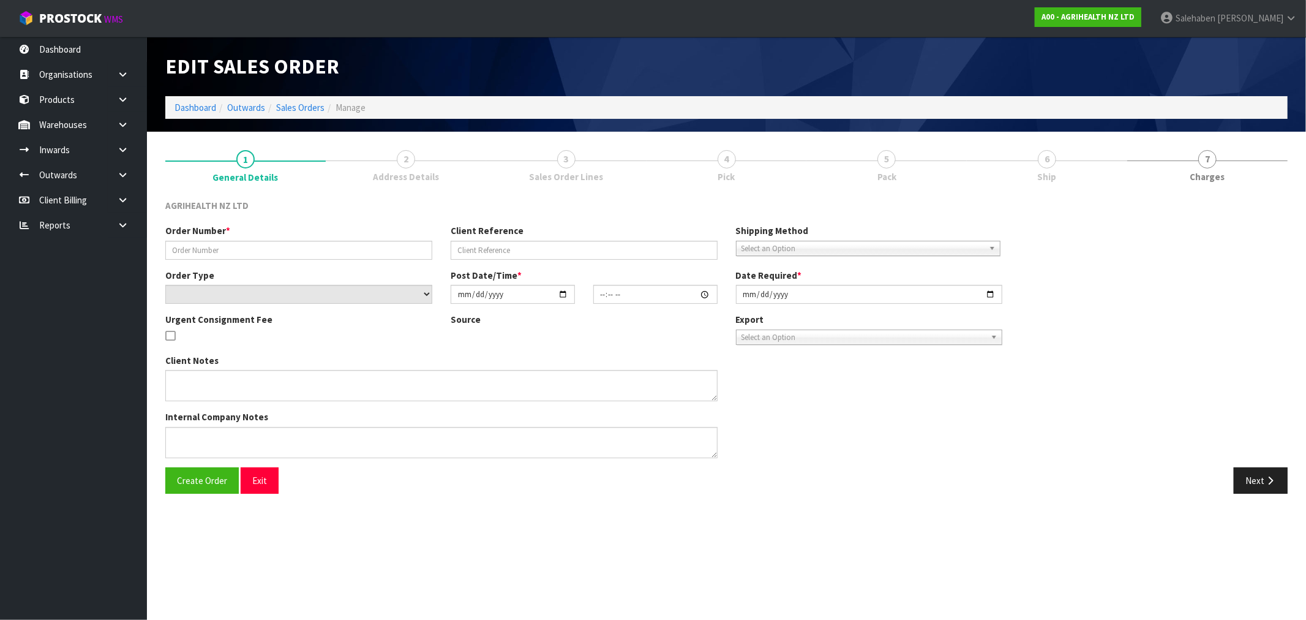
type input "SSO-24367"
type input "42190 SACOX BO"
select select "number:0"
type input "[DATE]"
type input "12:44:38.000"
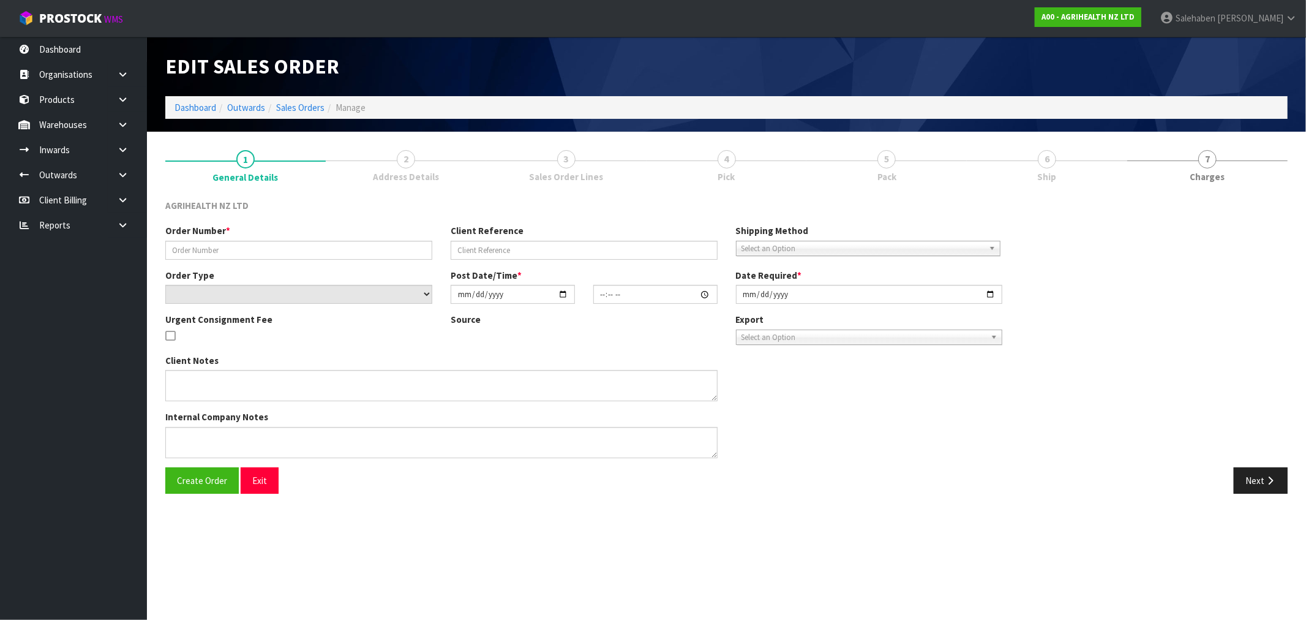
type input "2025-09-17"
type textarea "SHIP BY: CWL Truck customer increased order from 10 units to 88 and requested u…"
type textarea "ORDER SSO-24367 FOR DISPATCH TODAY PLEASE, VIA EITHER YOUR TRUCK OR FREIGHT - W…"
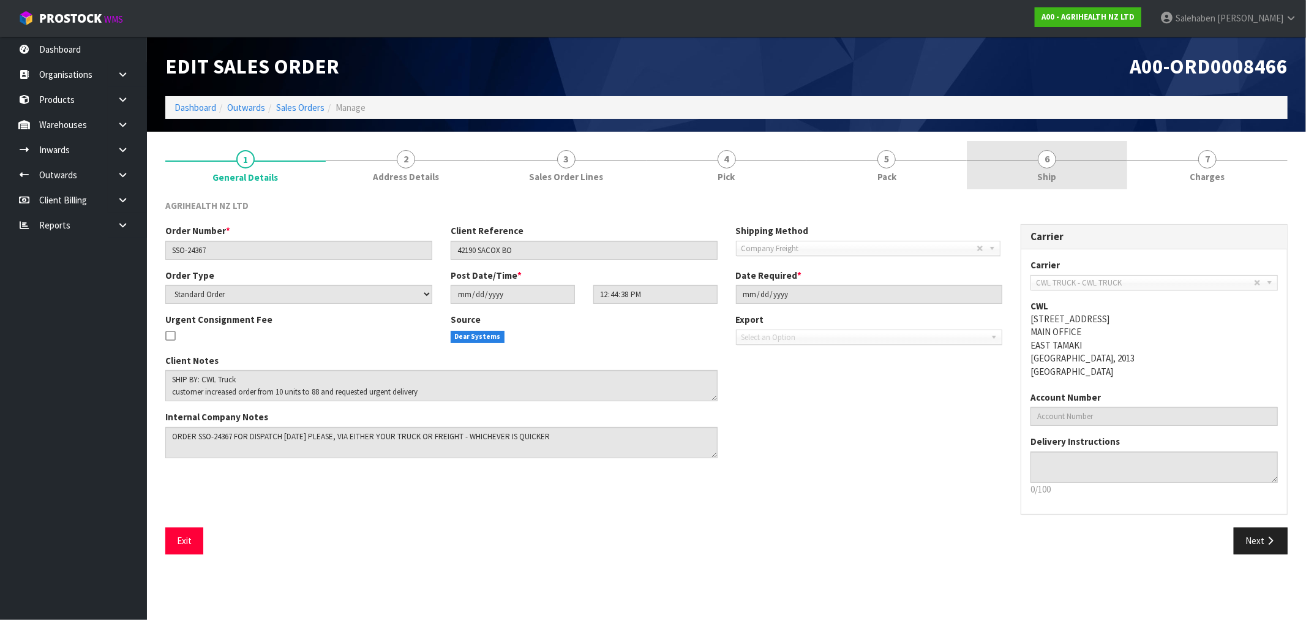
click at [1046, 179] on span "Ship" at bounding box center [1047, 176] width 19 height 13
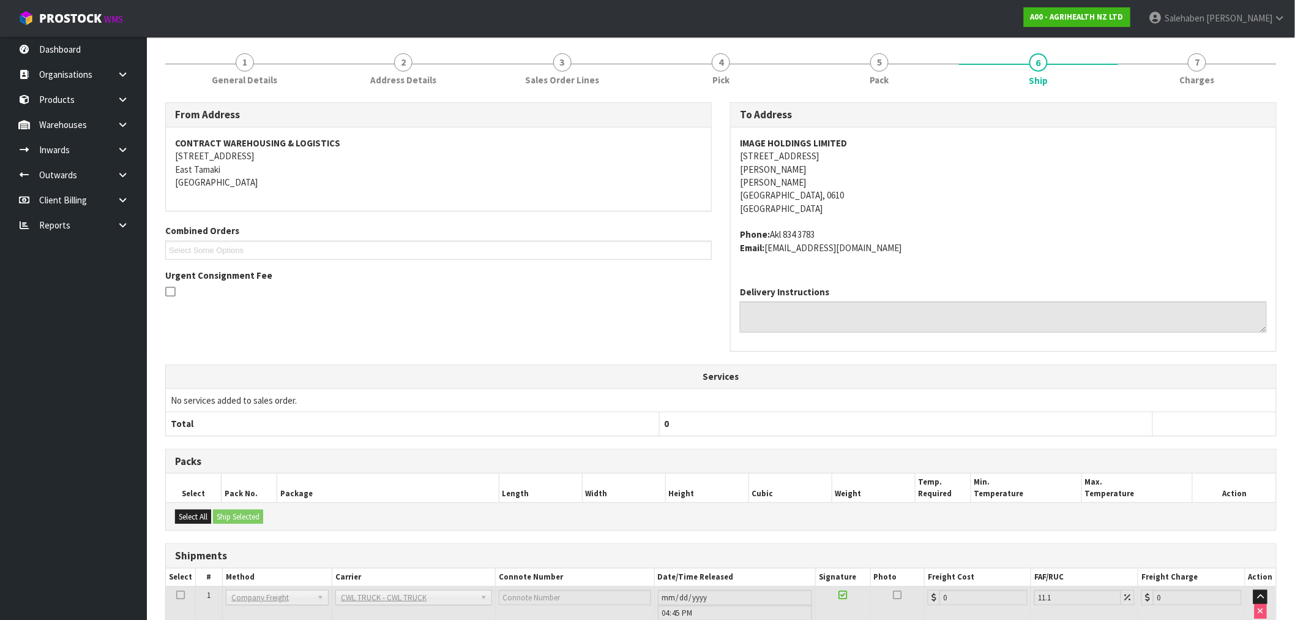
scroll to position [201, 0]
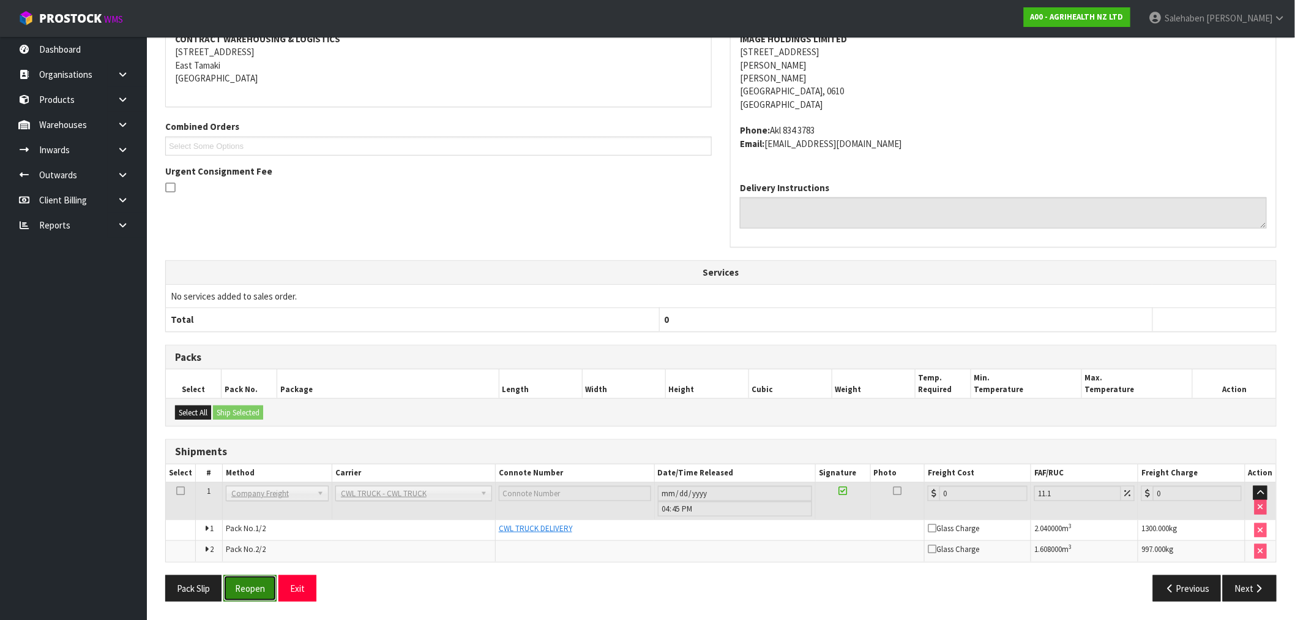
click at [248, 590] on button "Reopen" at bounding box center [249, 588] width 53 height 26
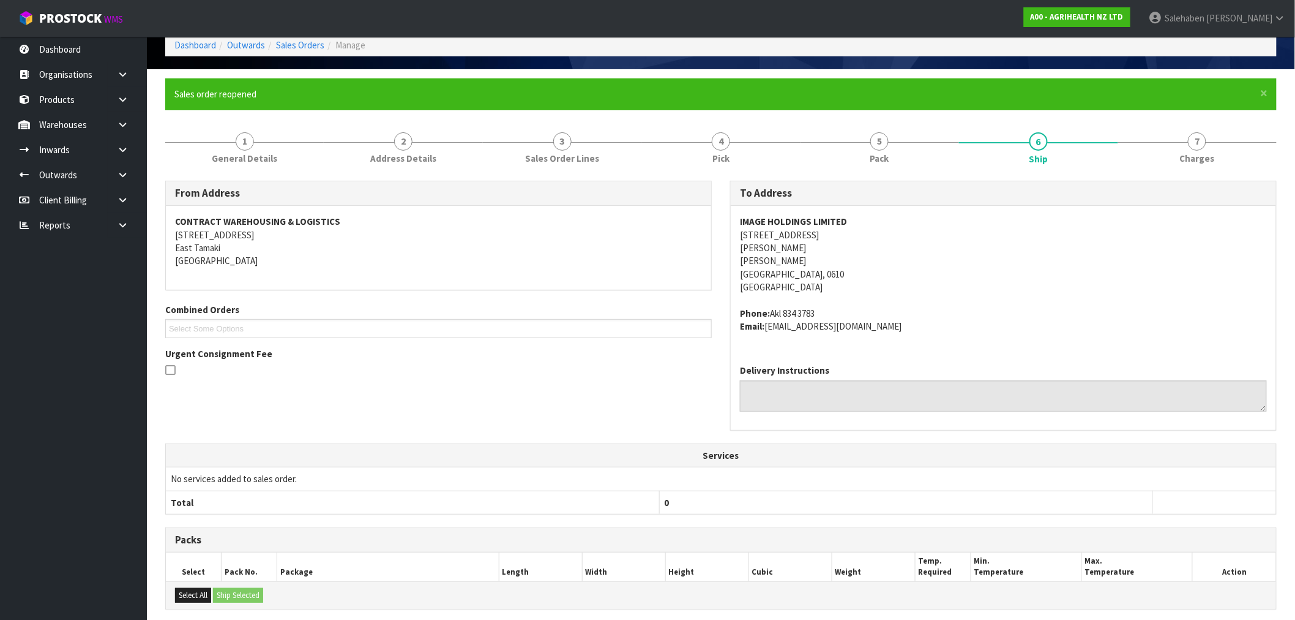
scroll to position [246, 0]
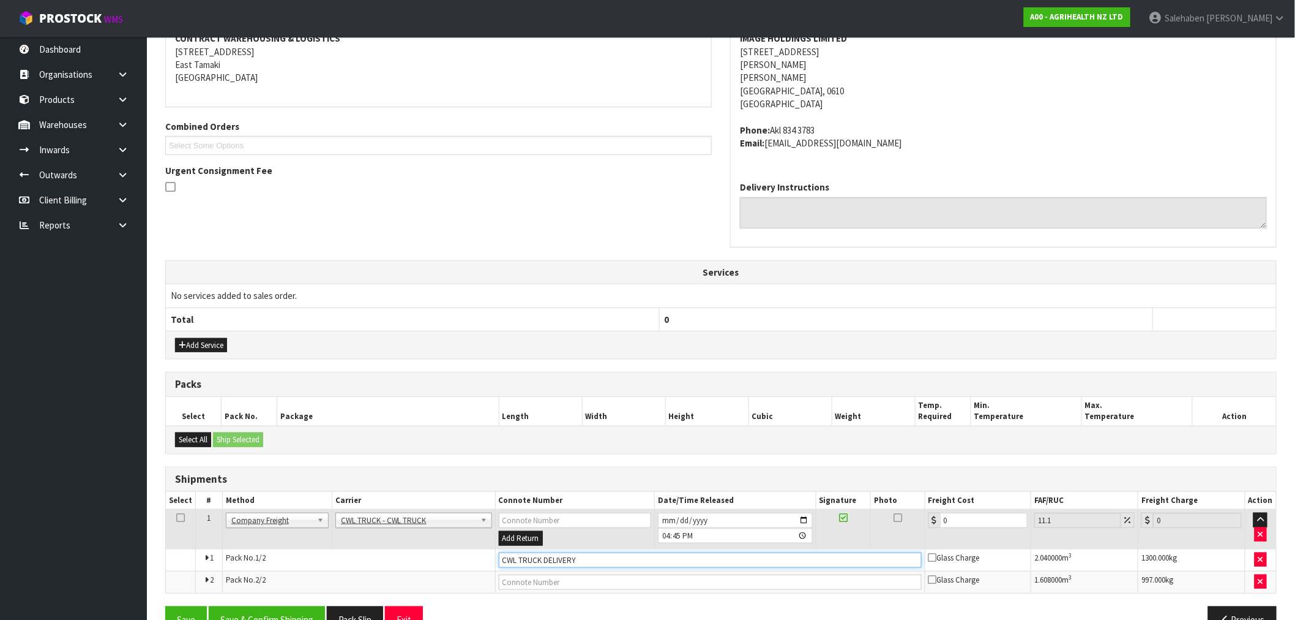
click at [585, 555] on input "CWL TRUCK DELIVERY" at bounding box center [710, 559] width 423 height 15
type input "CWL TRUCK DELIVERED"
click at [855, 549] on tbody "1 Client Local Pickup Customer Local Pickup Company Freight Contracted Freight …" at bounding box center [721, 550] width 1111 height 83
type input "1"
type input "1.11"
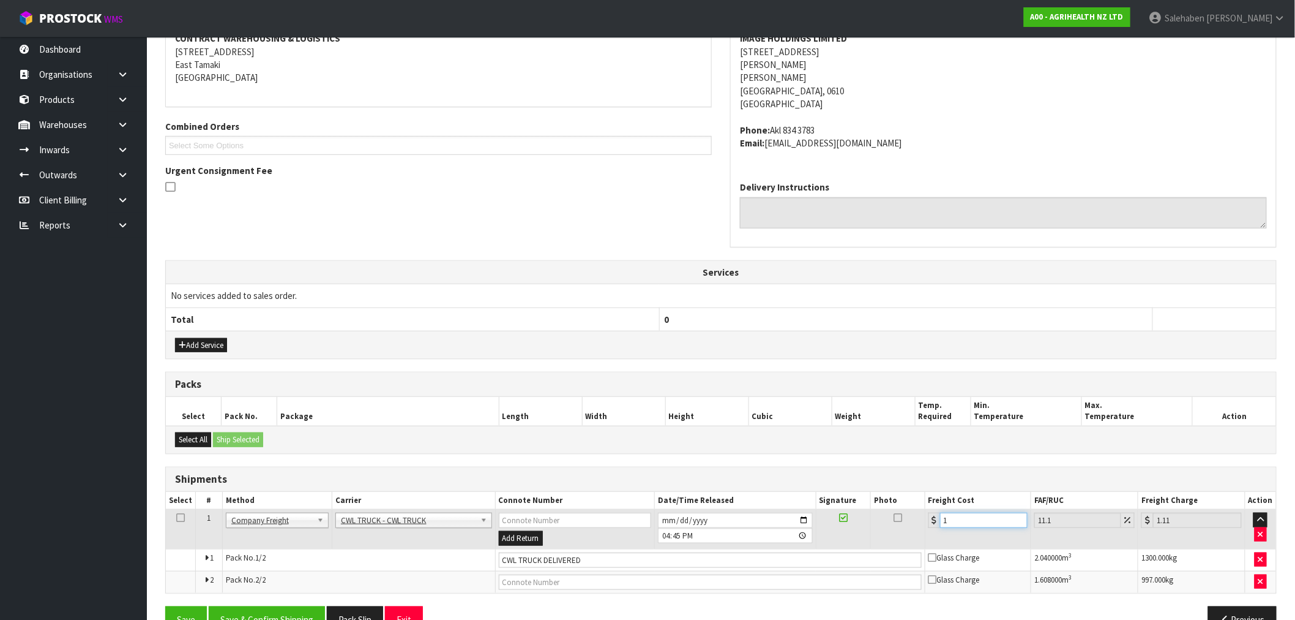
type input "16"
type input "17.78"
type input "168"
type input "186.65"
type input "168.1"
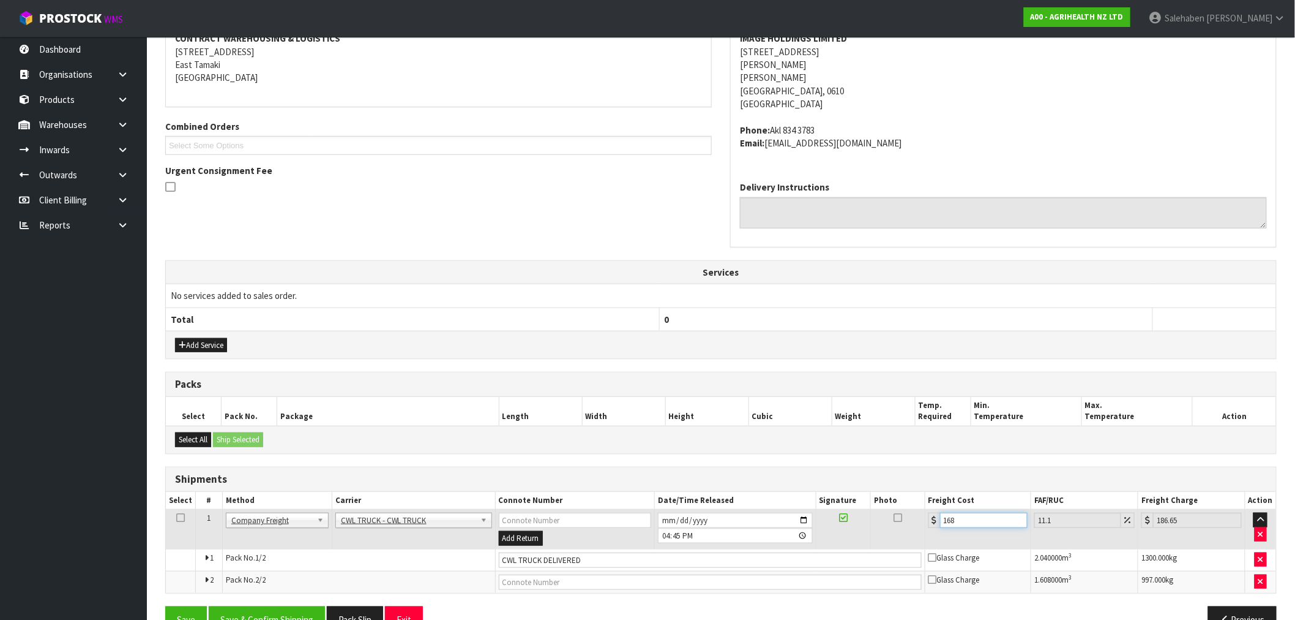
type input "186.76"
type input "168.18"
type input "186.85"
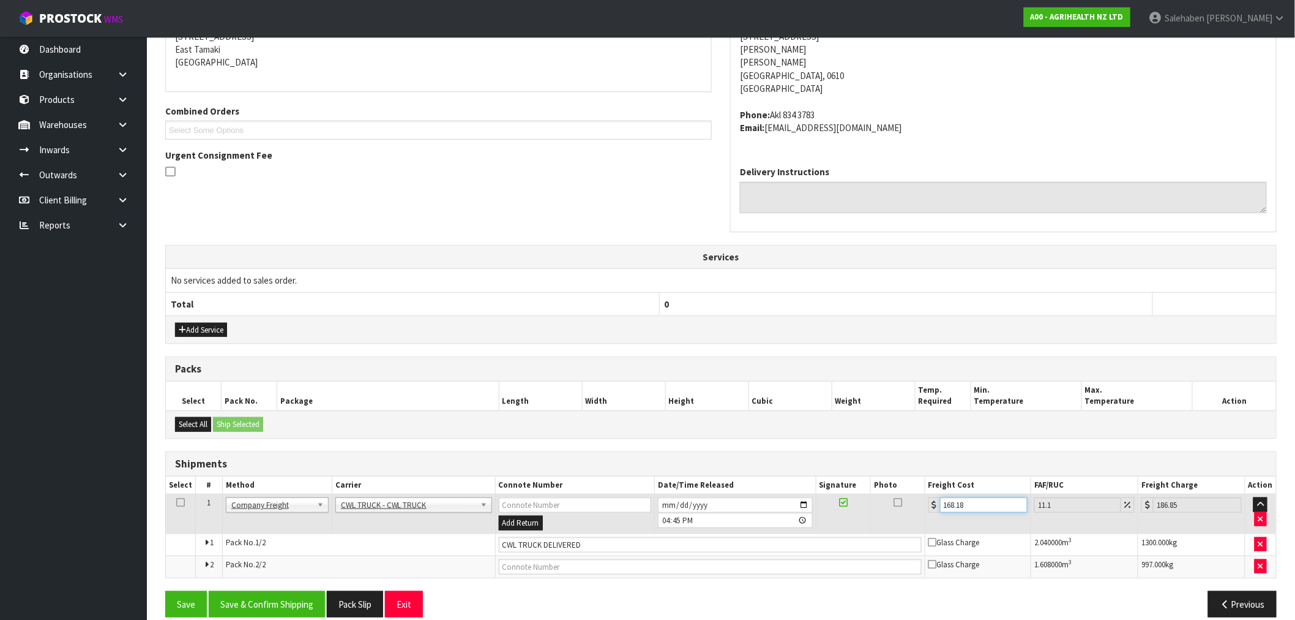
scroll to position [277, 0]
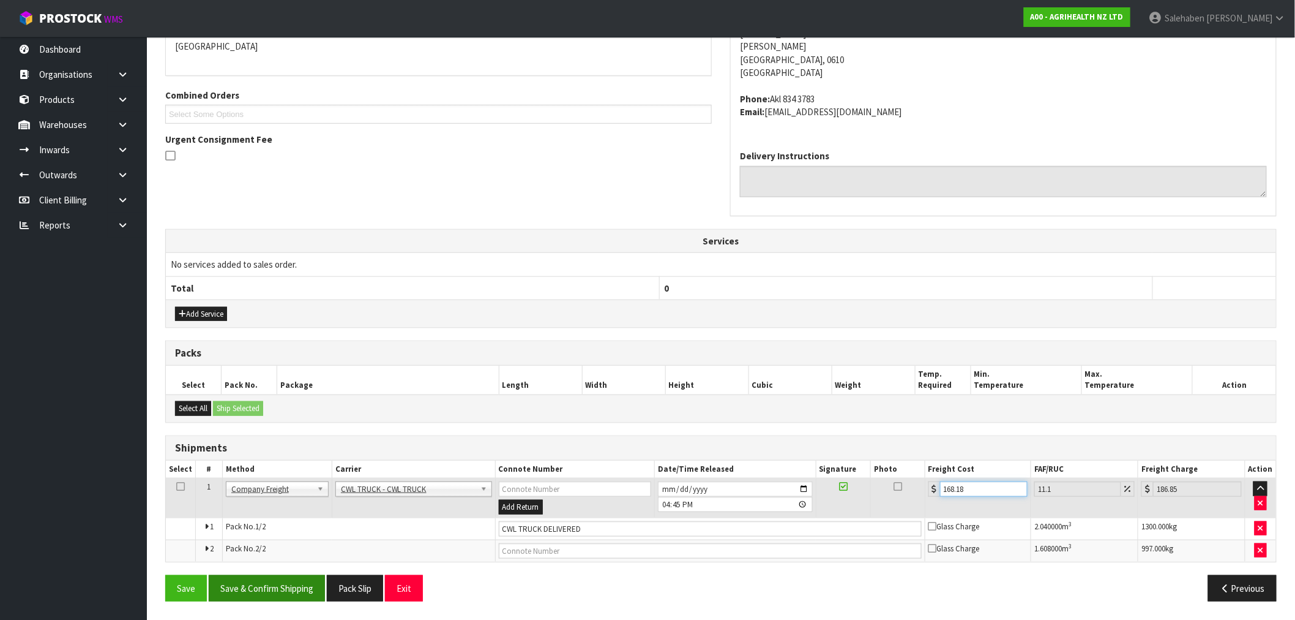
type input "168.18"
click at [285, 582] on button "Save & Confirm Shipping" at bounding box center [267, 588] width 116 height 26
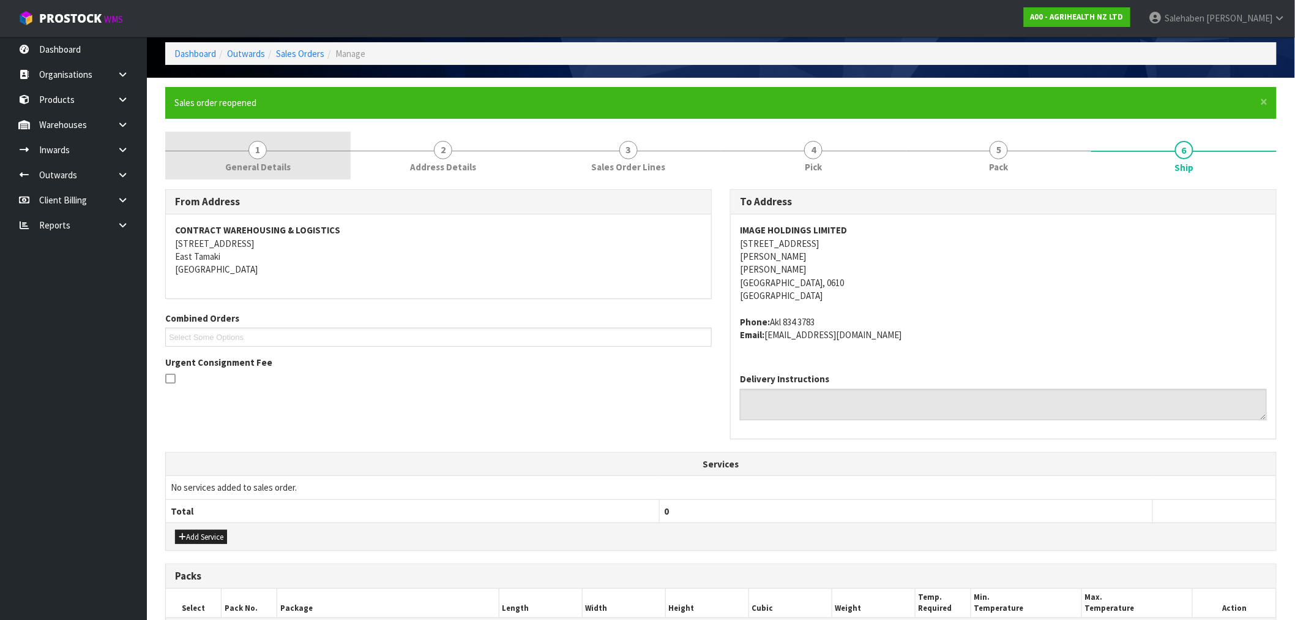
scroll to position [0, 0]
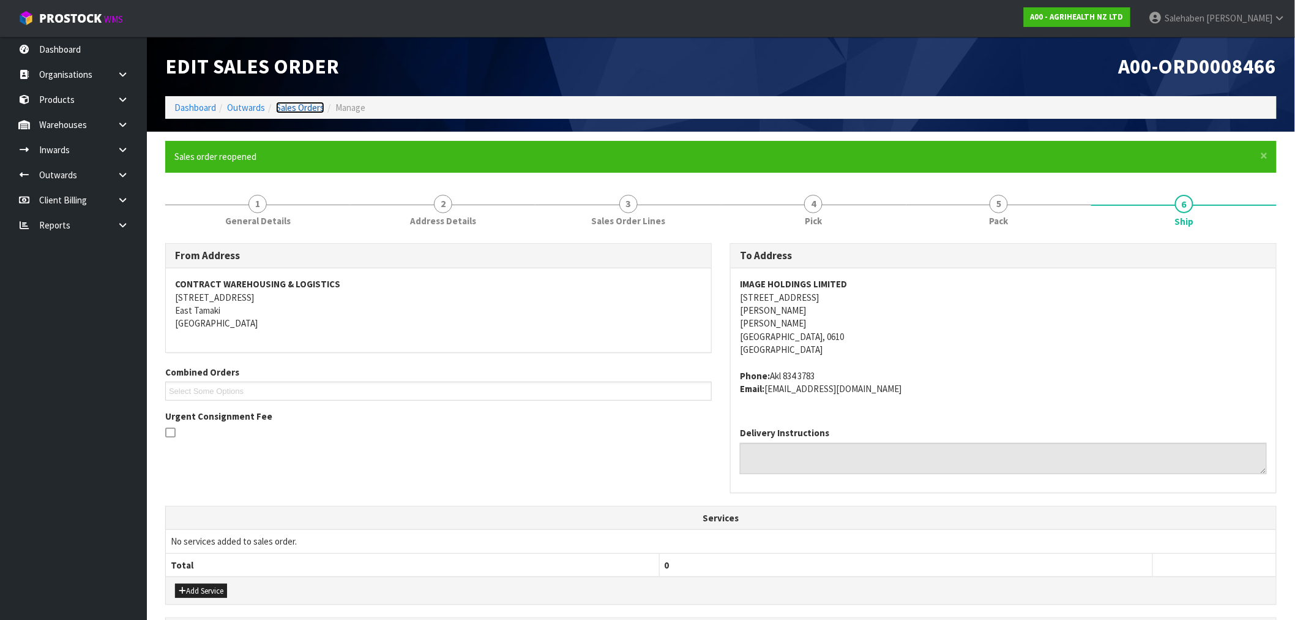
click at [299, 111] on link "Sales Orders" at bounding box center [300, 108] width 48 height 12
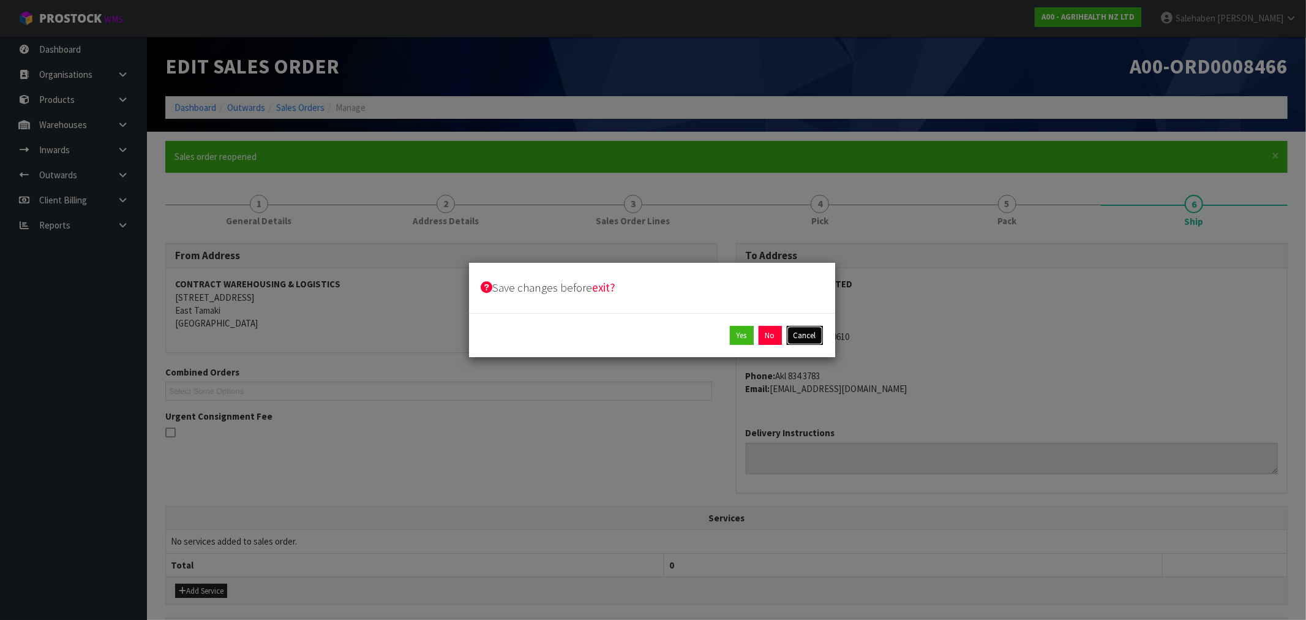
drag, startPoint x: 800, startPoint y: 325, endPoint x: 799, endPoint y: 333, distance: 8.1
click at [800, 327] on button "Cancel" at bounding box center [805, 336] width 36 height 20
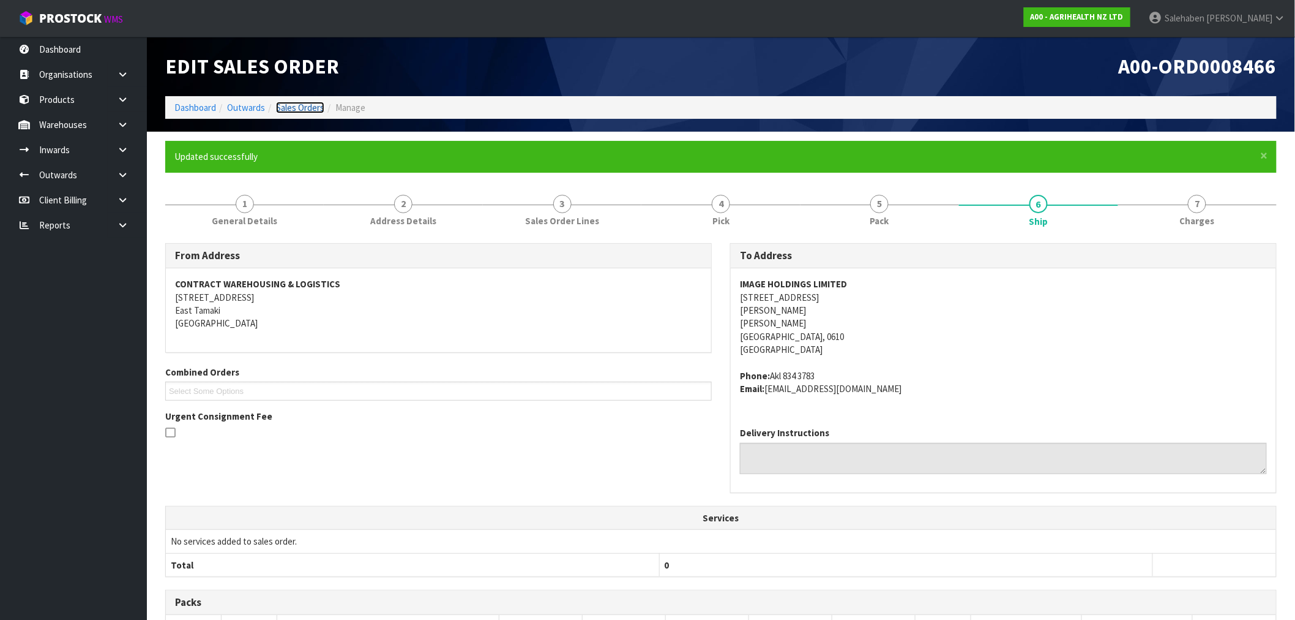
click at [301, 105] on link "Sales Orders" at bounding box center [300, 108] width 48 height 12
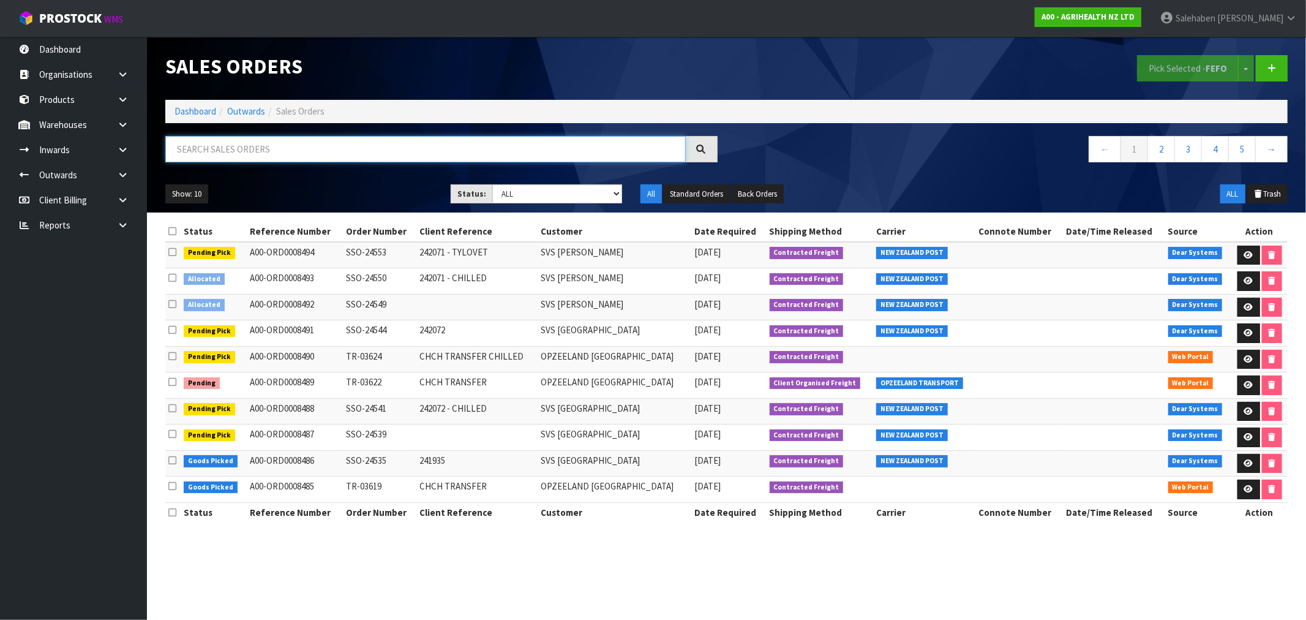
click at [256, 156] on input "text" at bounding box center [425, 149] width 520 height 26
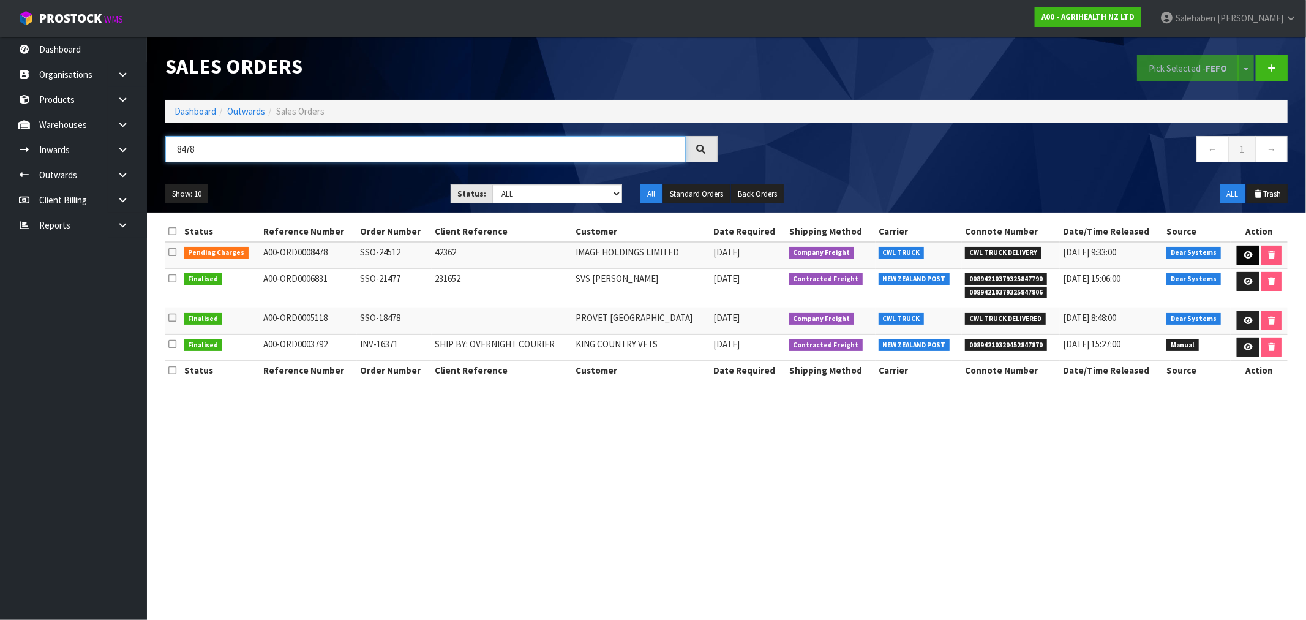
type input "8478"
click at [1245, 251] on icon at bounding box center [1247, 255] width 9 height 8
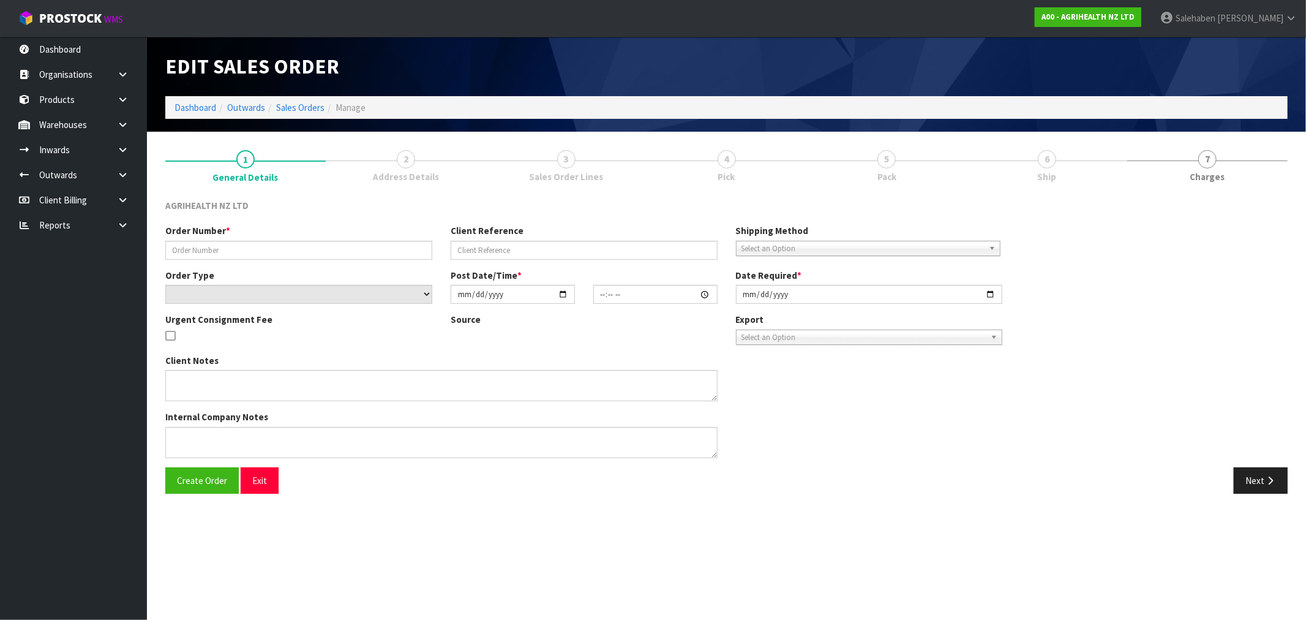
type input "SSO-24512"
type input "42362"
select select "number:0"
type input "2025-09-17"
type input "13:21:32.000"
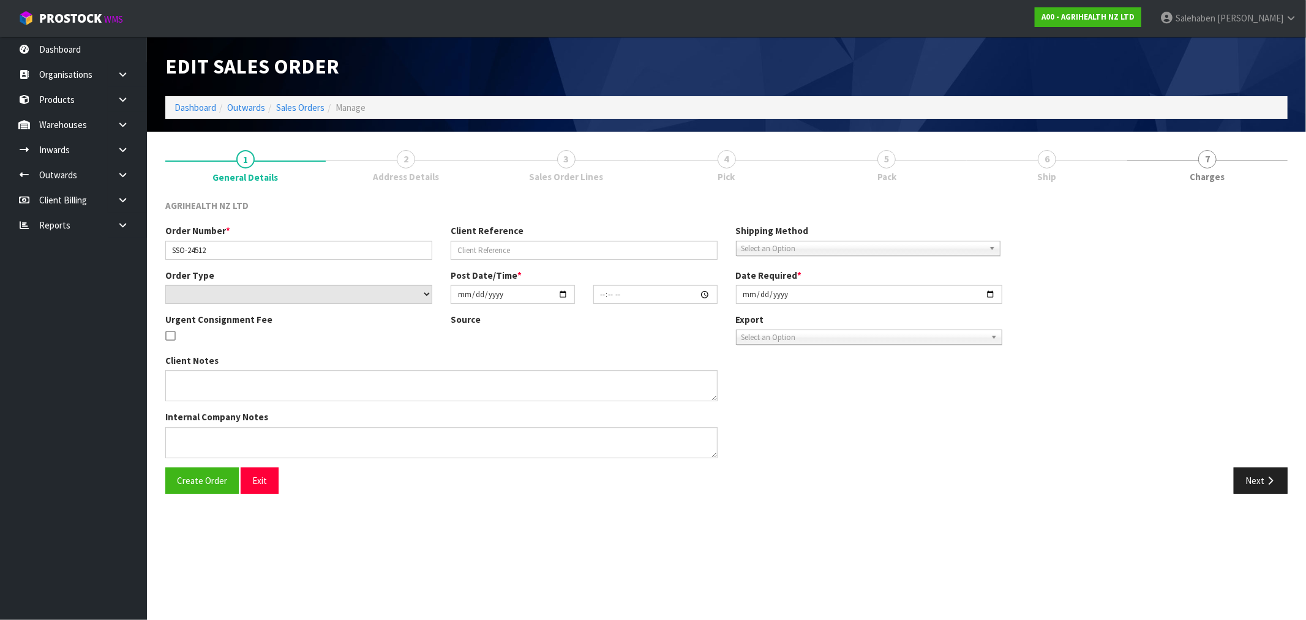
type input "2025-09-18"
type textarea "SHIP BY: Freight 68 units Sacox please"
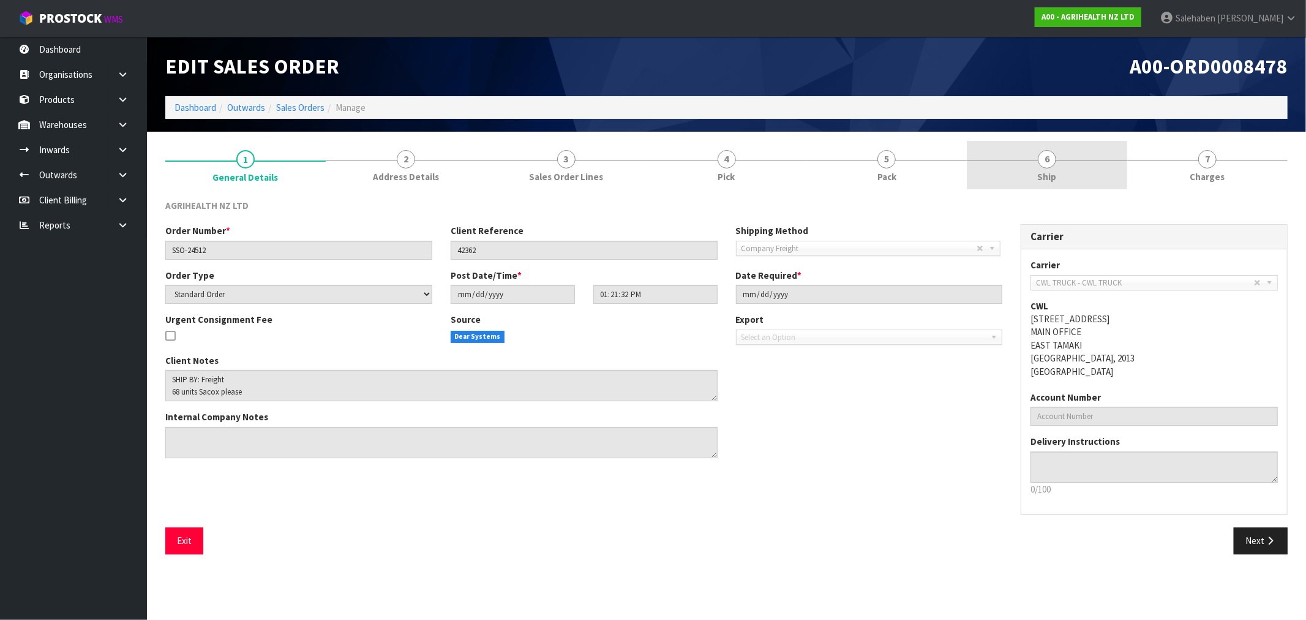
click at [1055, 179] on span "Ship" at bounding box center [1047, 176] width 19 height 13
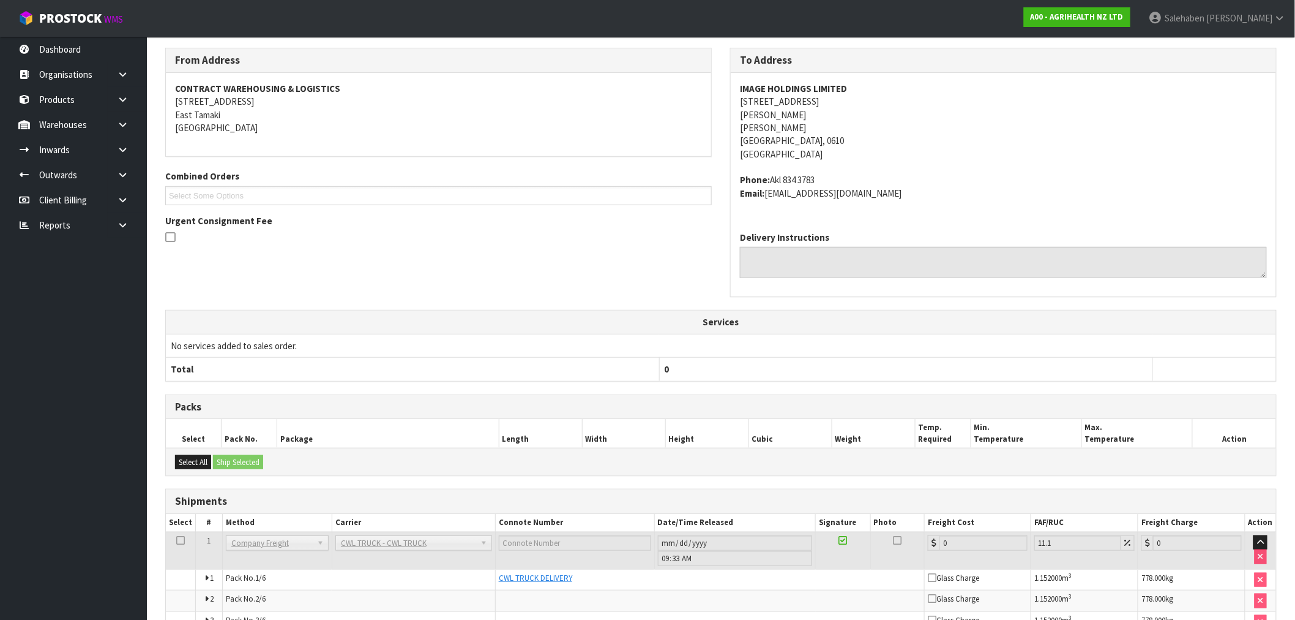
scroll to position [286, 0]
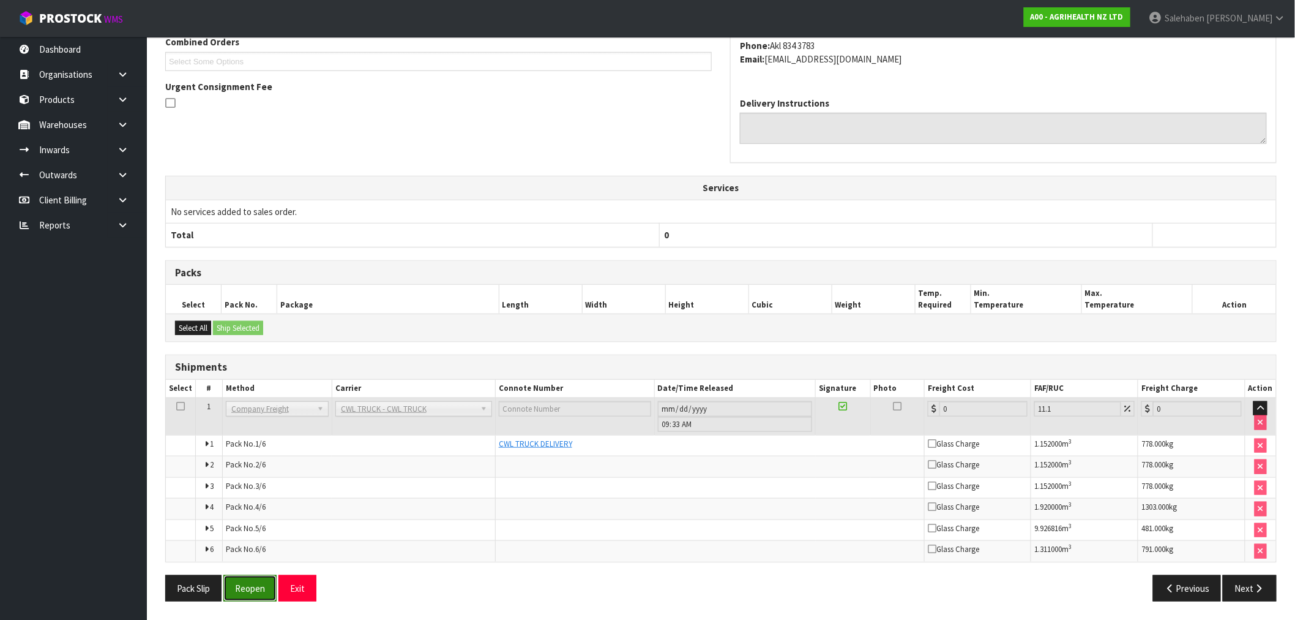
click at [253, 585] on button "Reopen" at bounding box center [249, 588] width 53 height 26
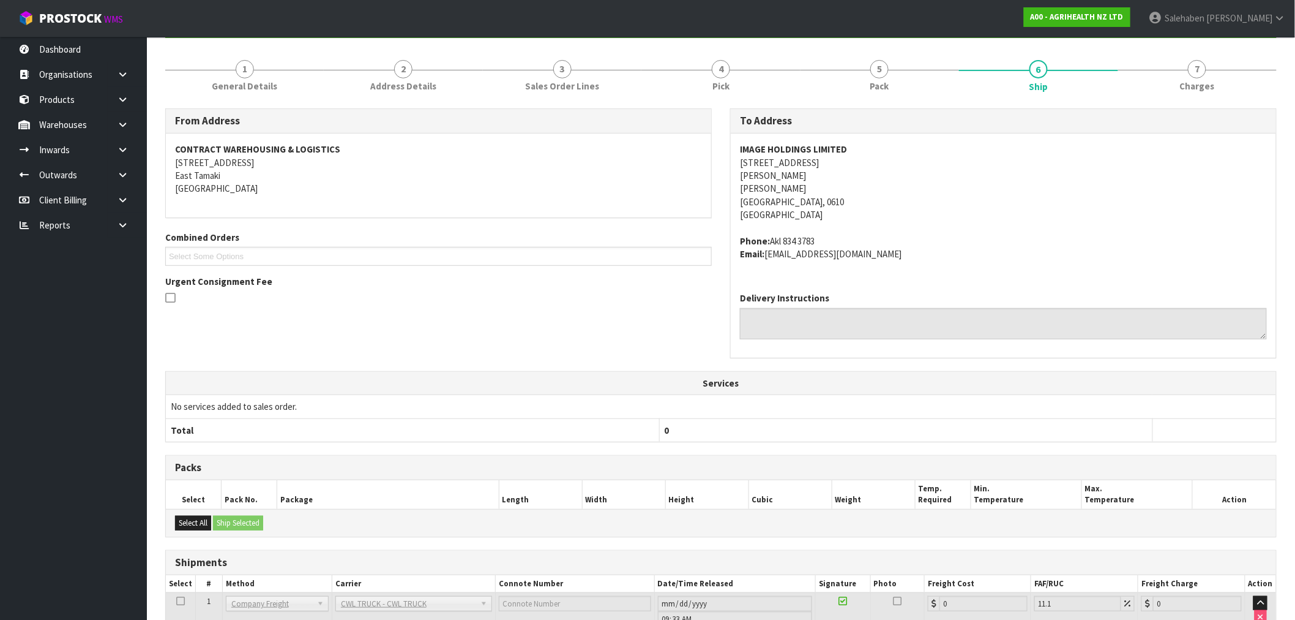
scroll to position [331, 0]
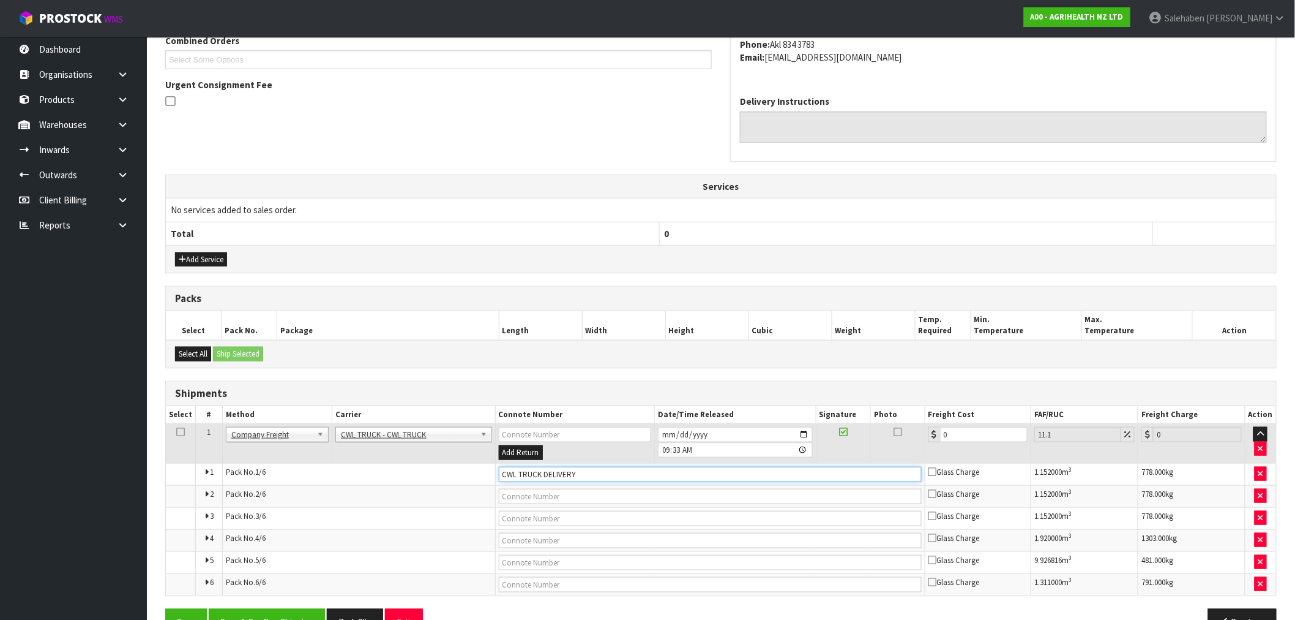
click at [587, 476] on input "CWL TRUCK DELIVERY" at bounding box center [710, 474] width 423 height 15
type input "CWL TRUCK DELIVERED"
drag, startPoint x: 963, startPoint y: 430, endPoint x: 900, endPoint y: 458, distance: 69.1
click at [900, 458] on tr "1 Client Local Pickup Customer Local Pickup Company Freight Contracted Freight …" at bounding box center [721, 444] width 1111 height 40
type input "4"
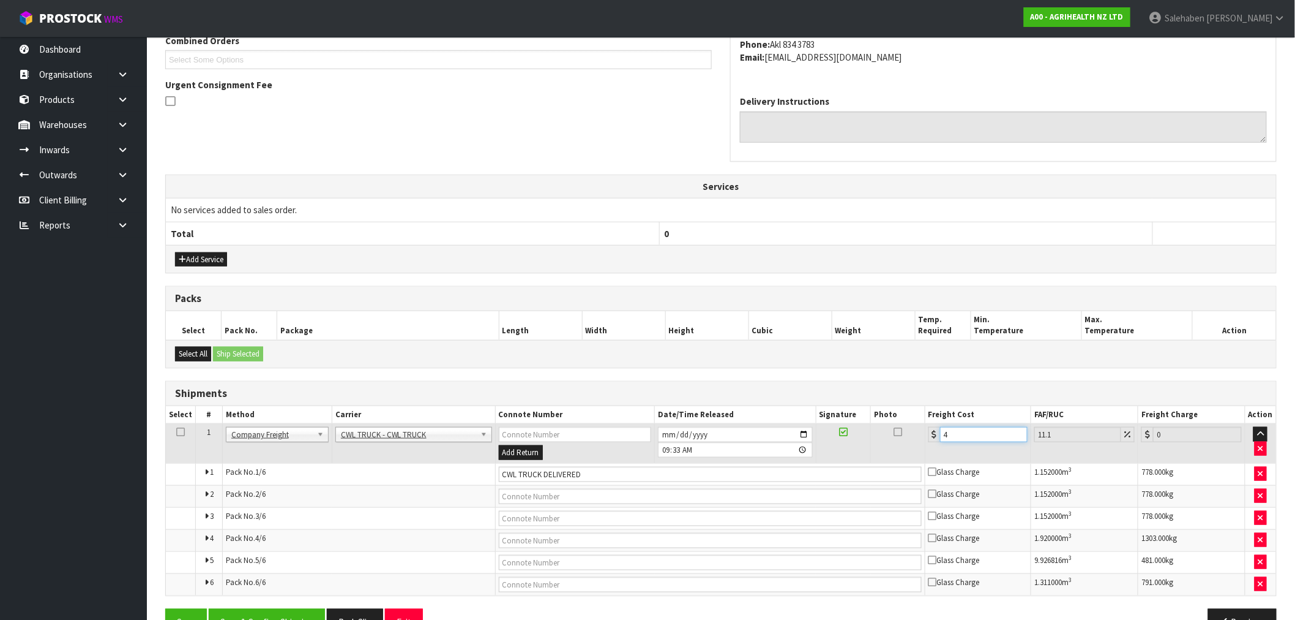
type input "4.44"
type input "41"
type input "45.55"
type input "415"
type input "461.06"
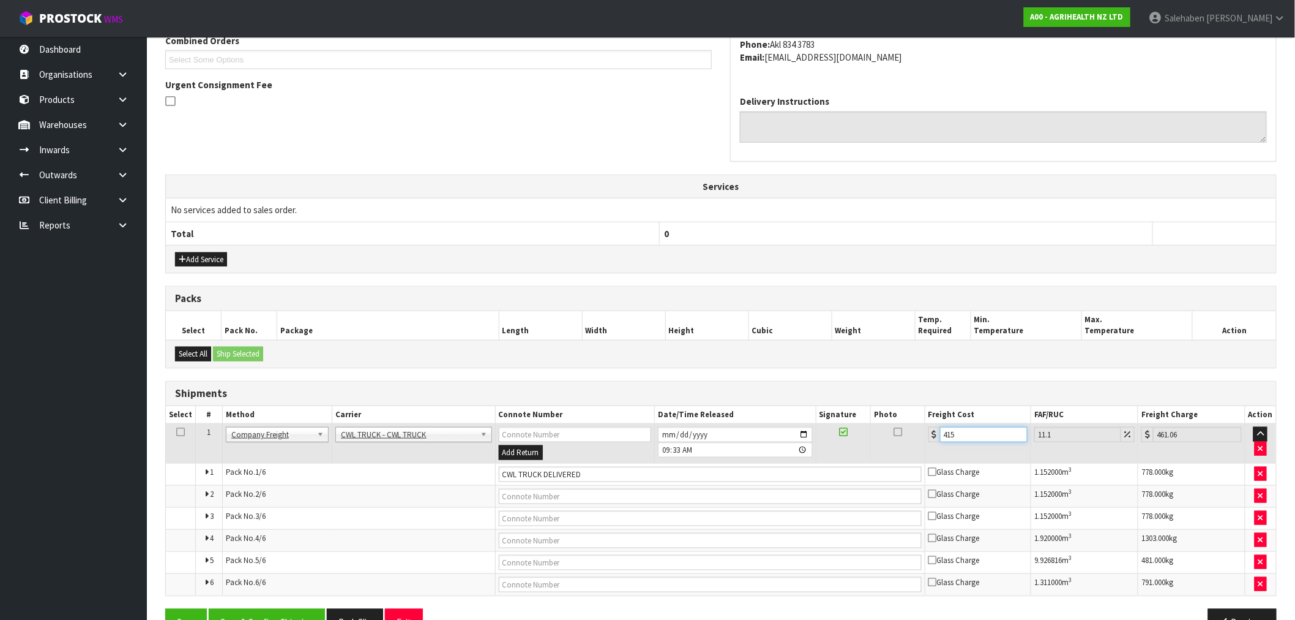
type input "415.8"
type input "461.95"
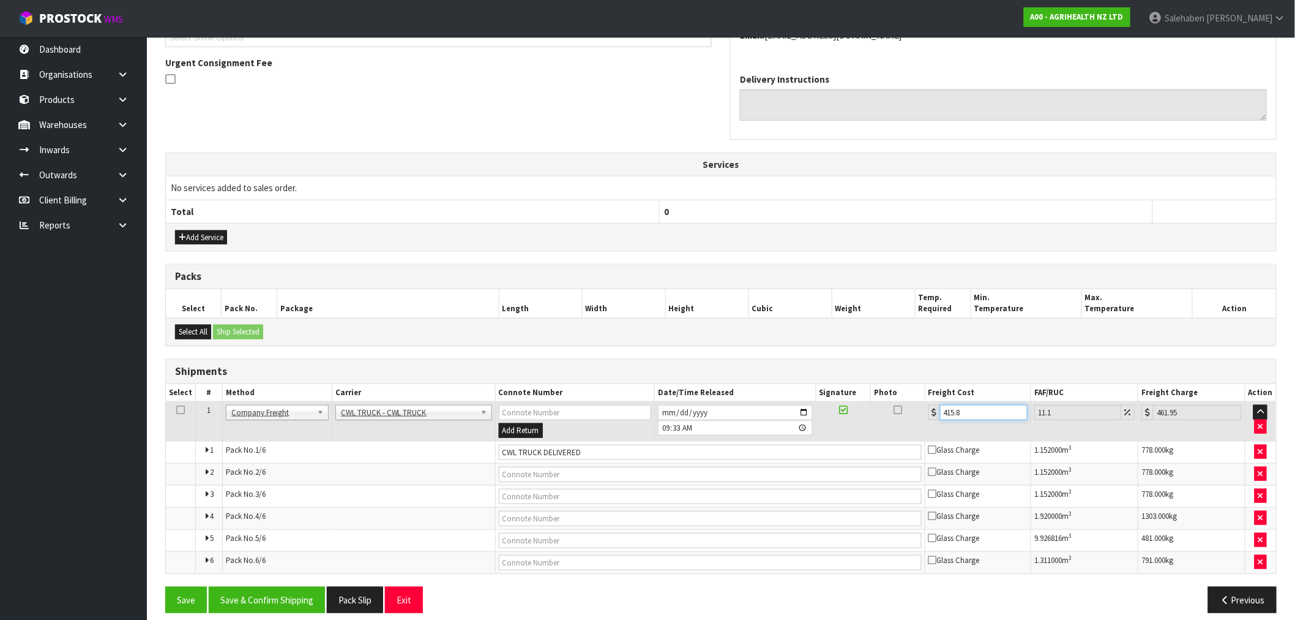
scroll to position [365, 0]
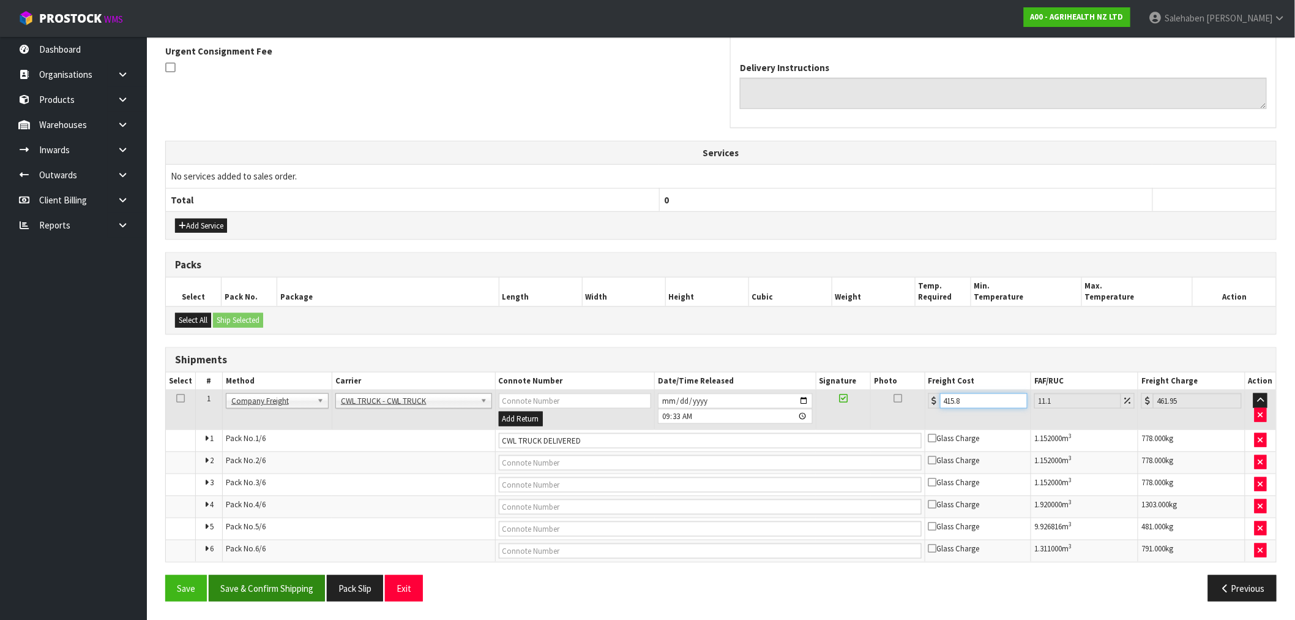
type input "415.8"
click at [249, 583] on button "Save & Confirm Shipping" at bounding box center [267, 588] width 116 height 26
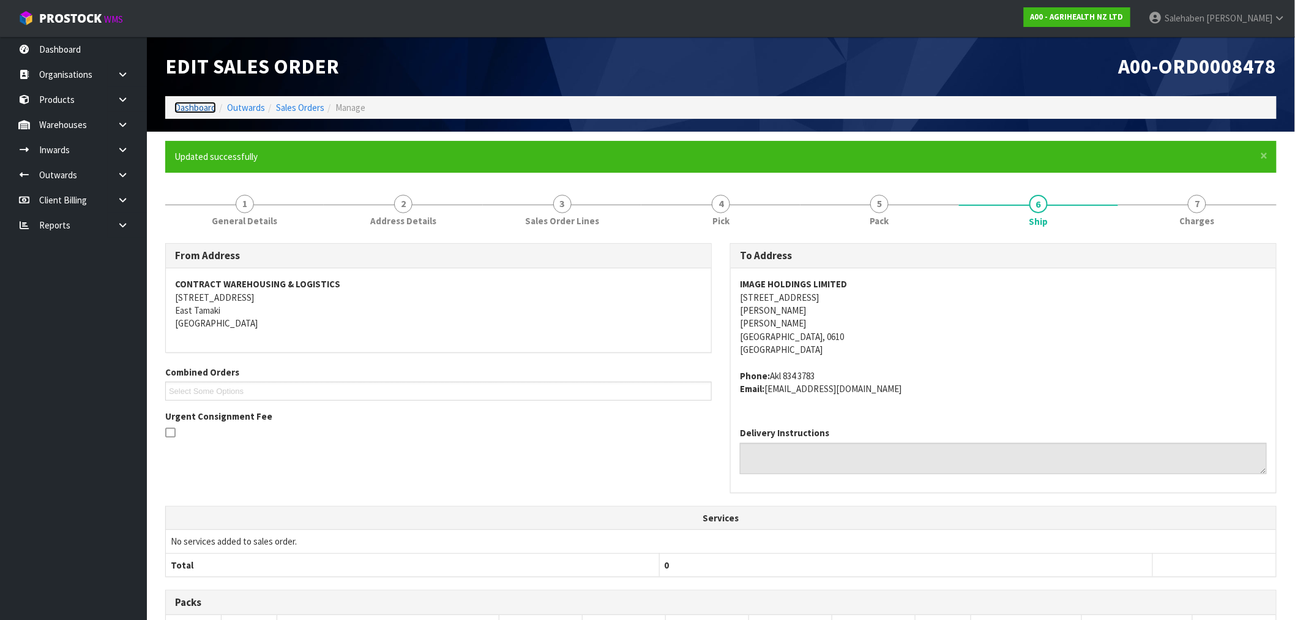
click at [193, 111] on link "Dashboard" at bounding box center [195, 108] width 42 height 12
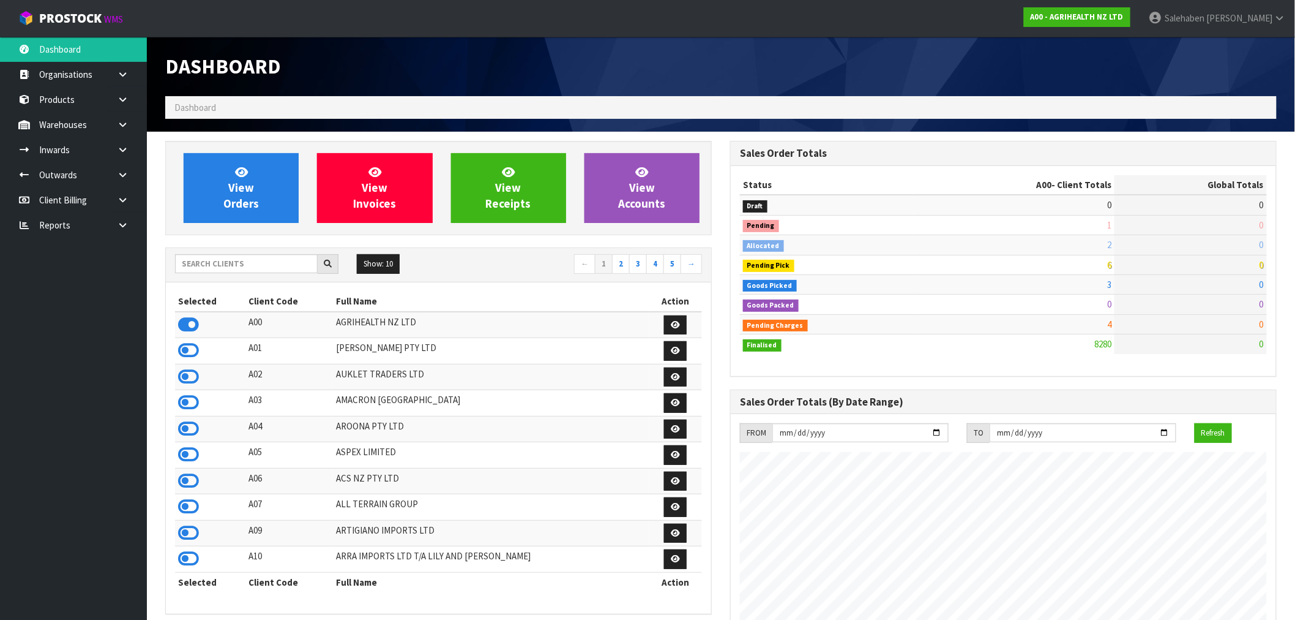
scroll to position [928, 565]
click at [266, 268] on input "text" at bounding box center [246, 263] width 143 height 19
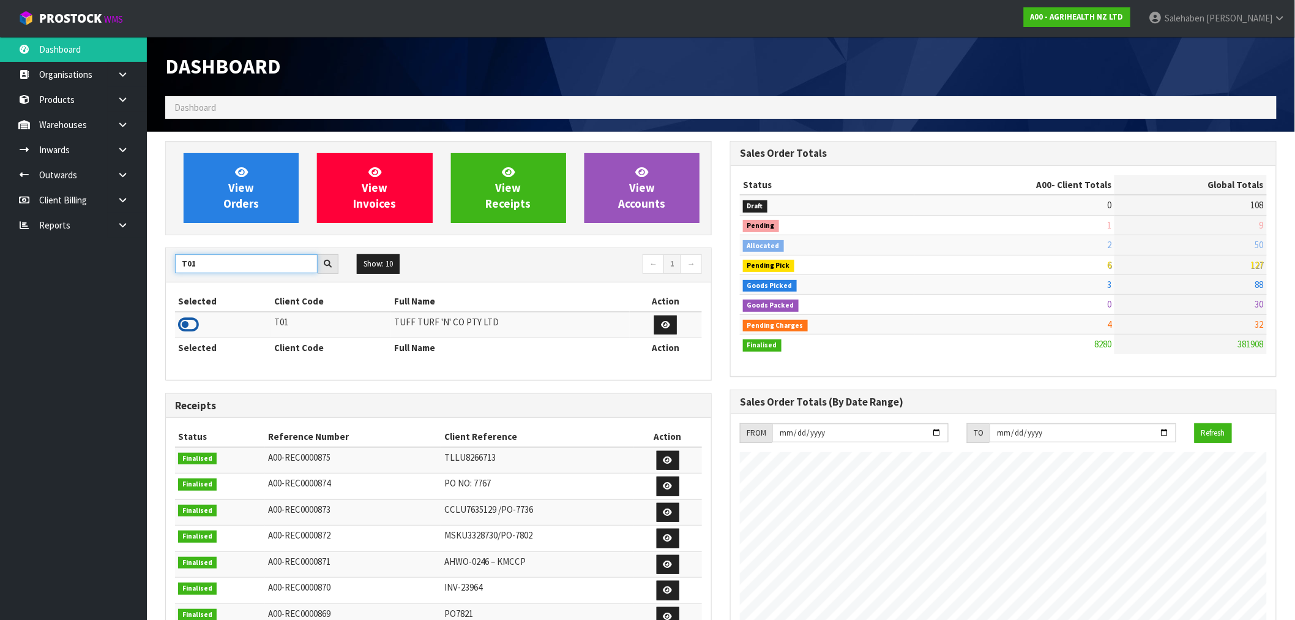
type input "T01"
click at [182, 326] on icon at bounding box center [188, 324] width 21 height 18
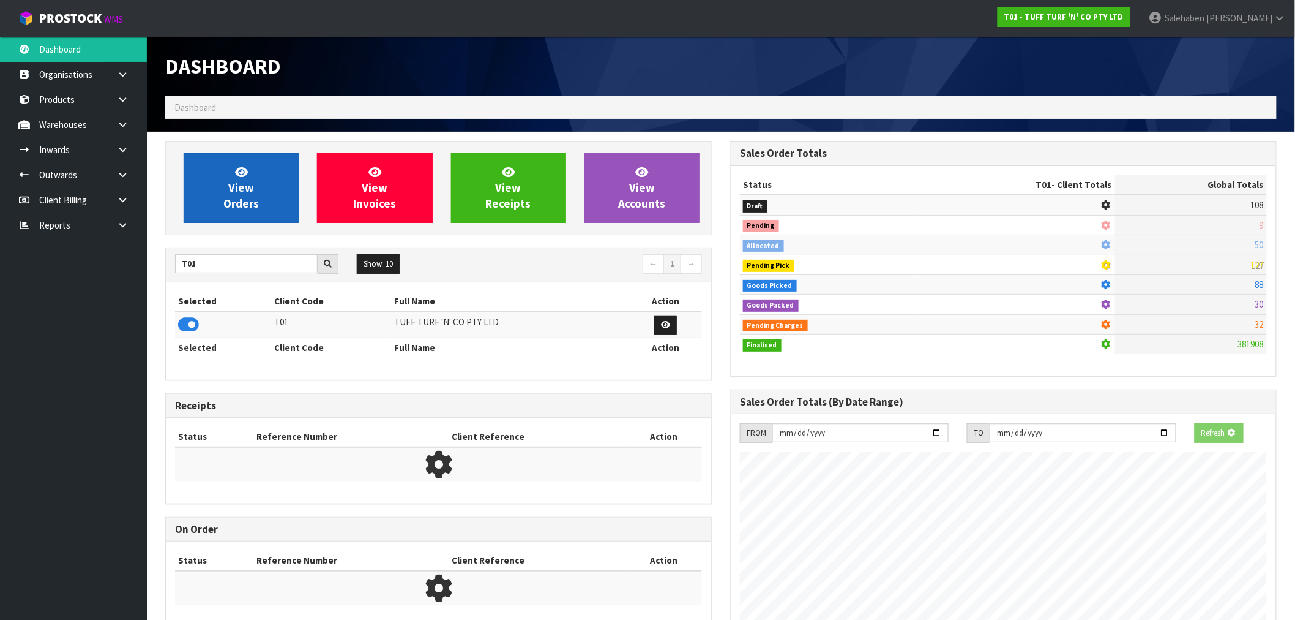
scroll to position [763, 565]
click at [222, 210] on link "View Orders" at bounding box center [241, 188] width 115 height 70
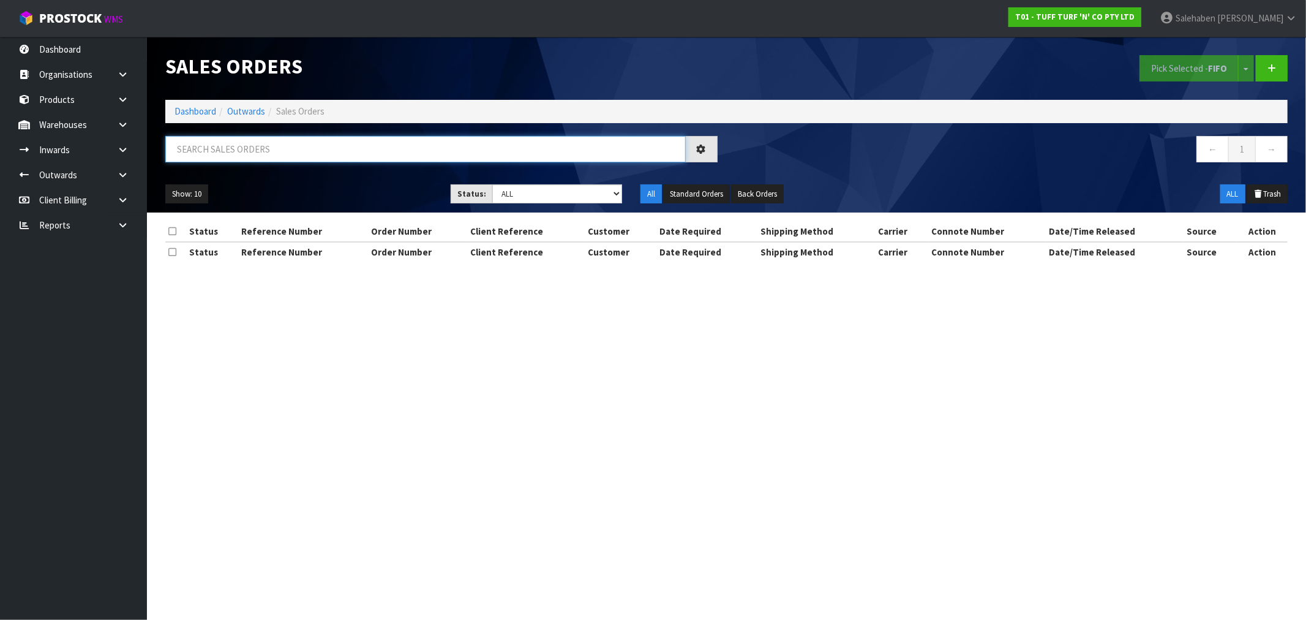
click at [205, 141] on input "text" at bounding box center [425, 149] width 520 height 26
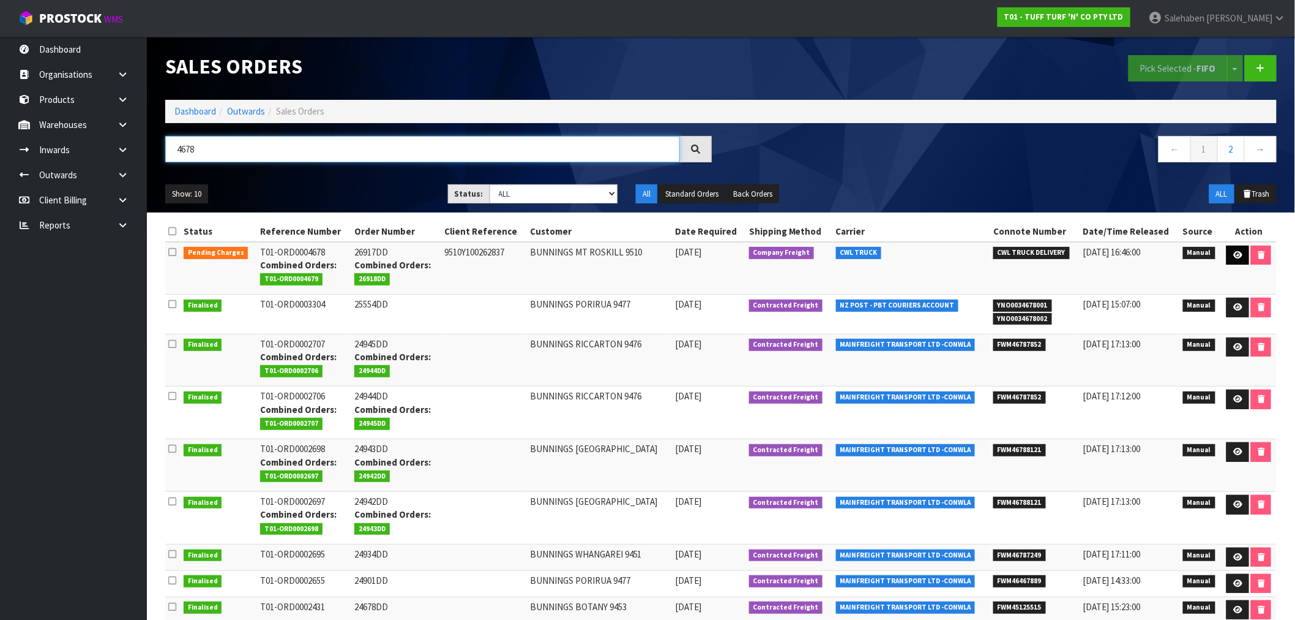
type input "4678"
click at [1235, 253] on icon at bounding box center [1238, 255] width 9 height 8
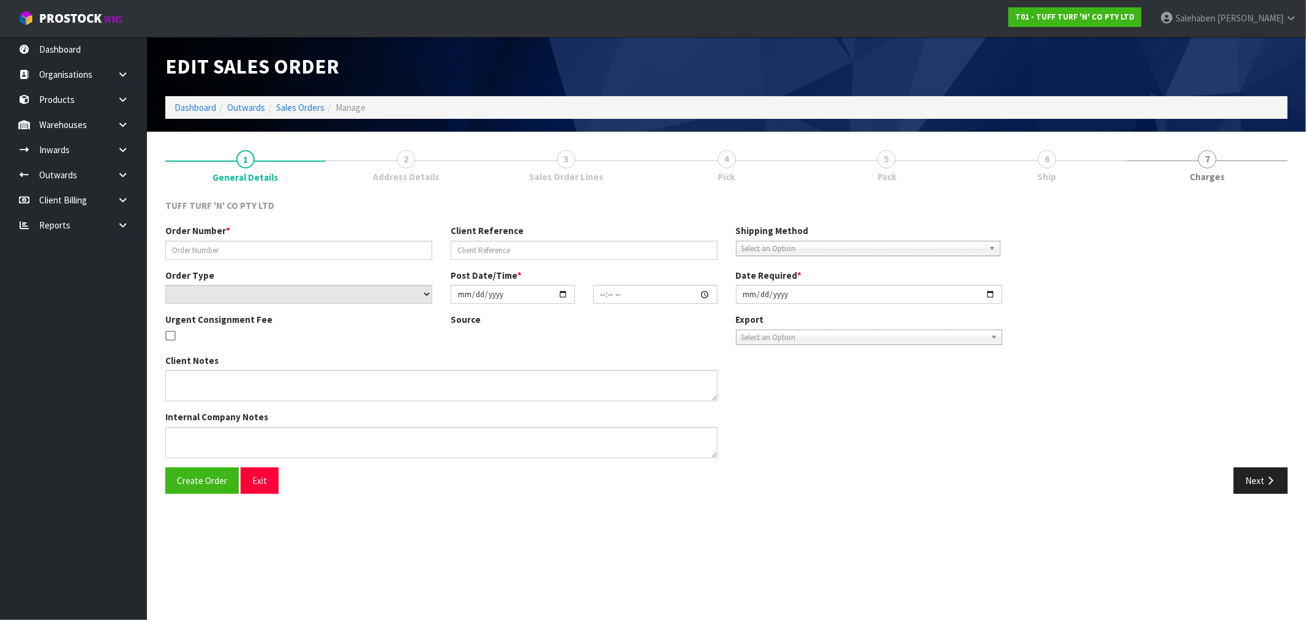
type input "26917DD"
type input "9510Y100262837"
select select "number:0"
type input "2025-09-15"
type input "12:56:00.000"
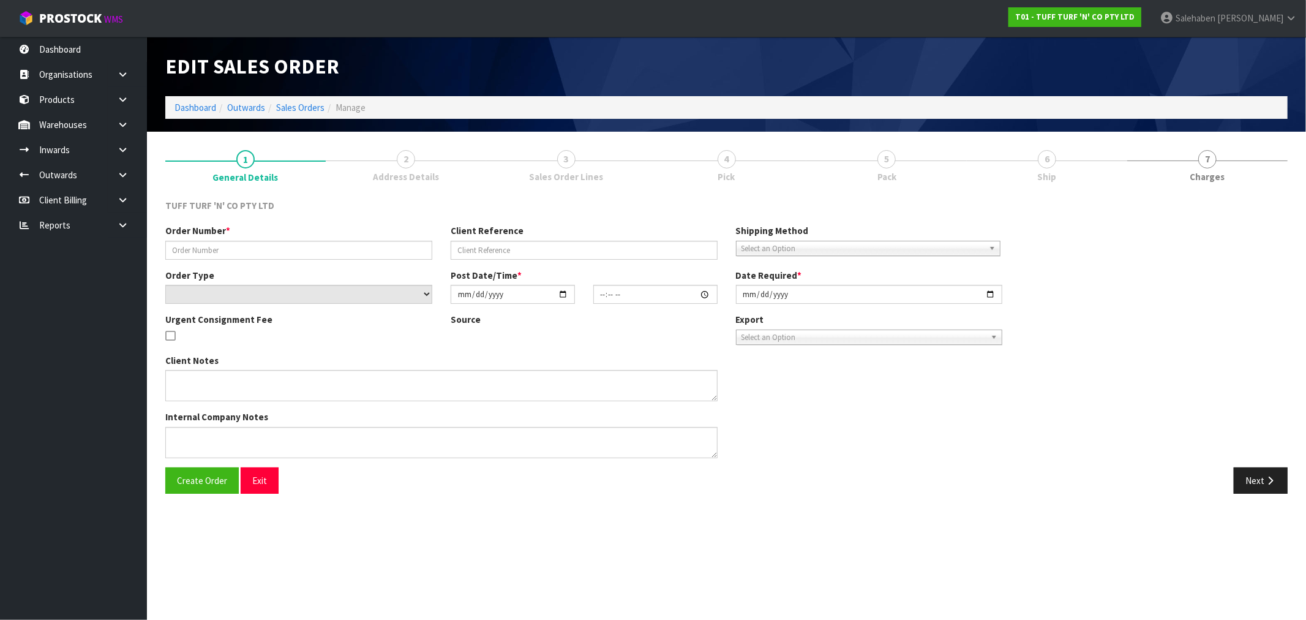
type input "[DATE]"
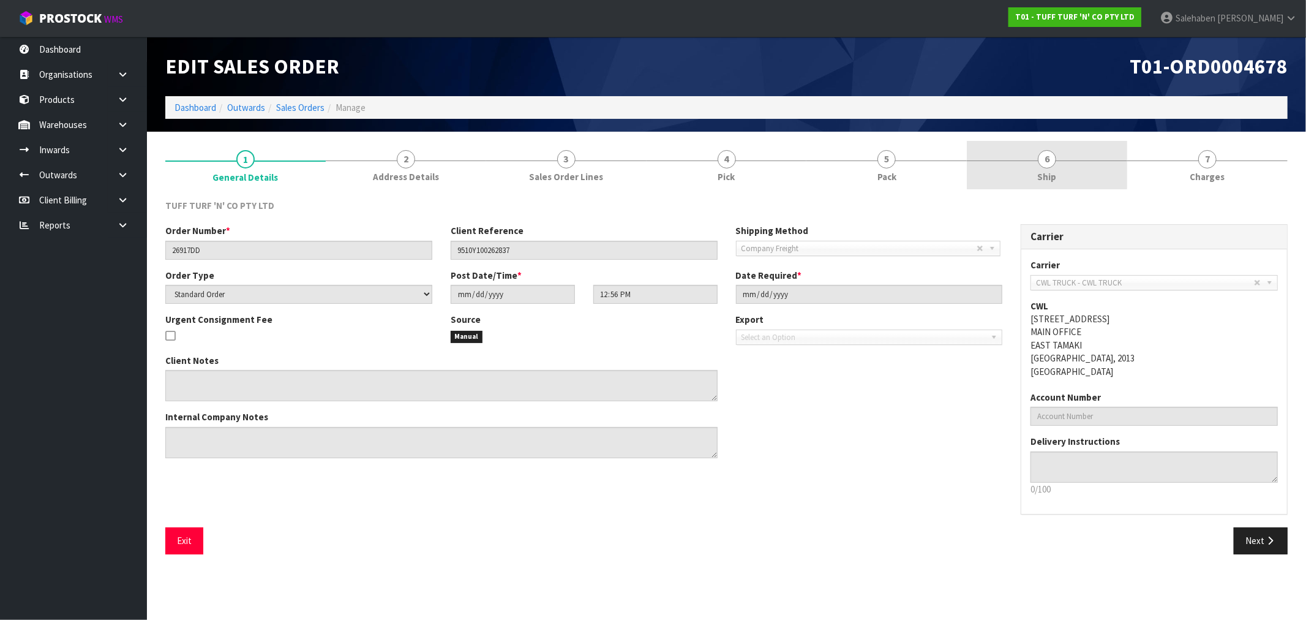
click at [1056, 164] on link "6 Ship" at bounding box center [1047, 165] width 160 height 48
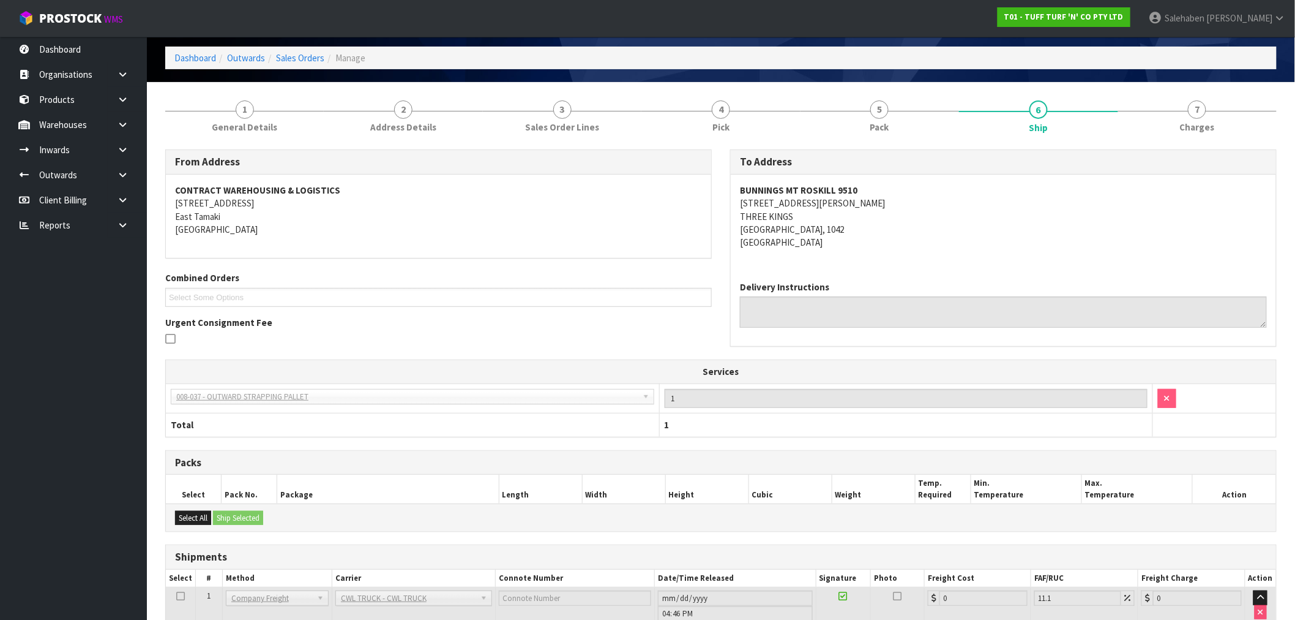
scroll to position [133, 0]
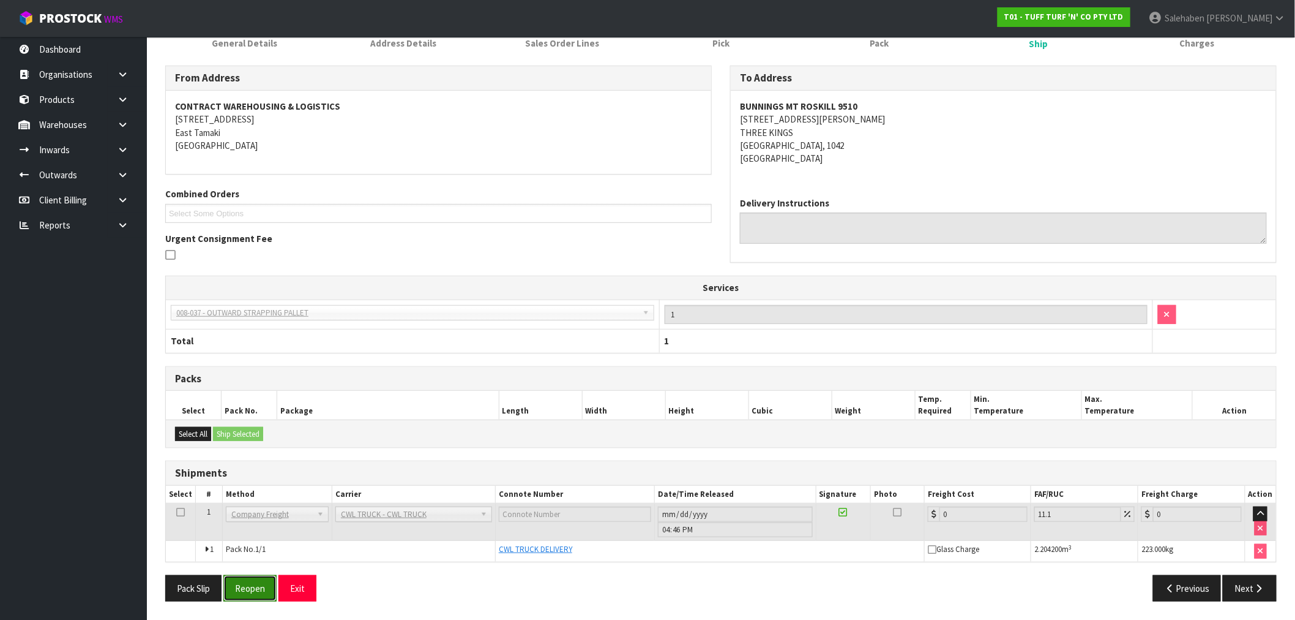
drag, startPoint x: 264, startPoint y: 588, endPoint x: 255, endPoint y: 594, distance: 11.0
click at [260, 591] on button "Reopen" at bounding box center [249, 588] width 53 height 26
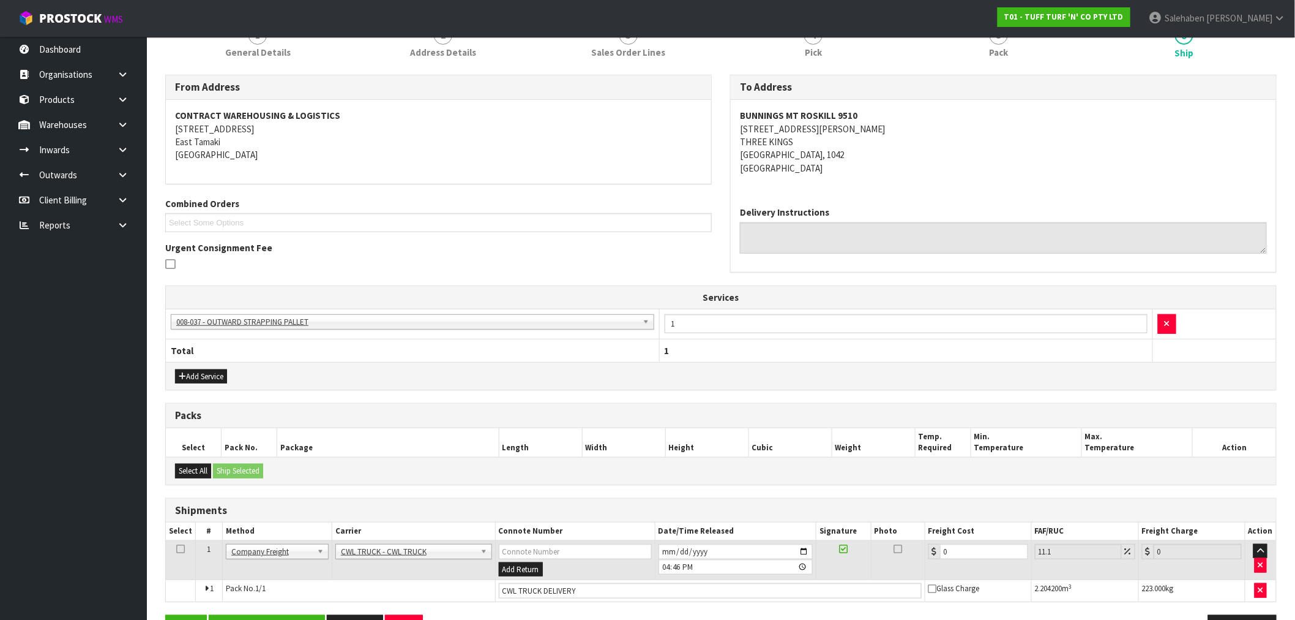
scroll to position [178, 0]
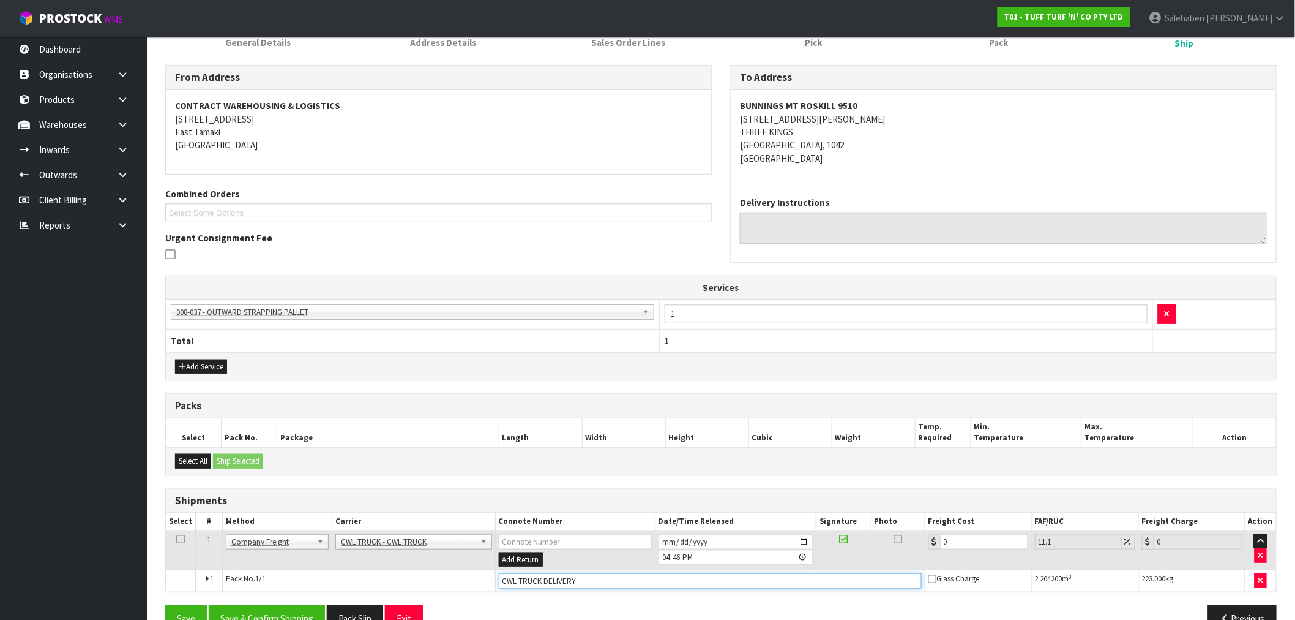
click at [584, 582] on input "CWL TRUCK DELIVERY" at bounding box center [710, 580] width 423 height 15
type input "CWL TRUCK DELIVERED"
drag, startPoint x: 925, startPoint y: 552, endPoint x: 864, endPoint y: 553, distance: 60.6
click at [874, 555] on tr "1 Client Local Pickup Customer Local Pickup Company Freight Contracted Freight …" at bounding box center [721, 550] width 1111 height 40
type input "5"
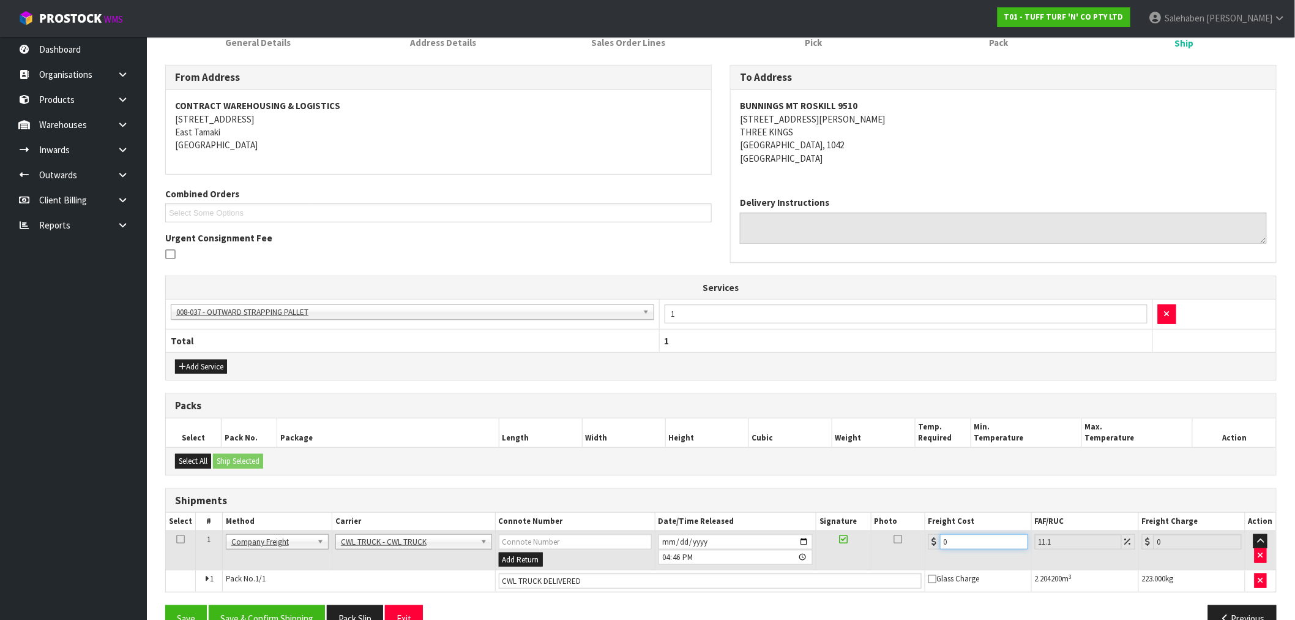
type input "5.55"
type input "52"
type input "57.77"
type input "52.2"
type input "57.99"
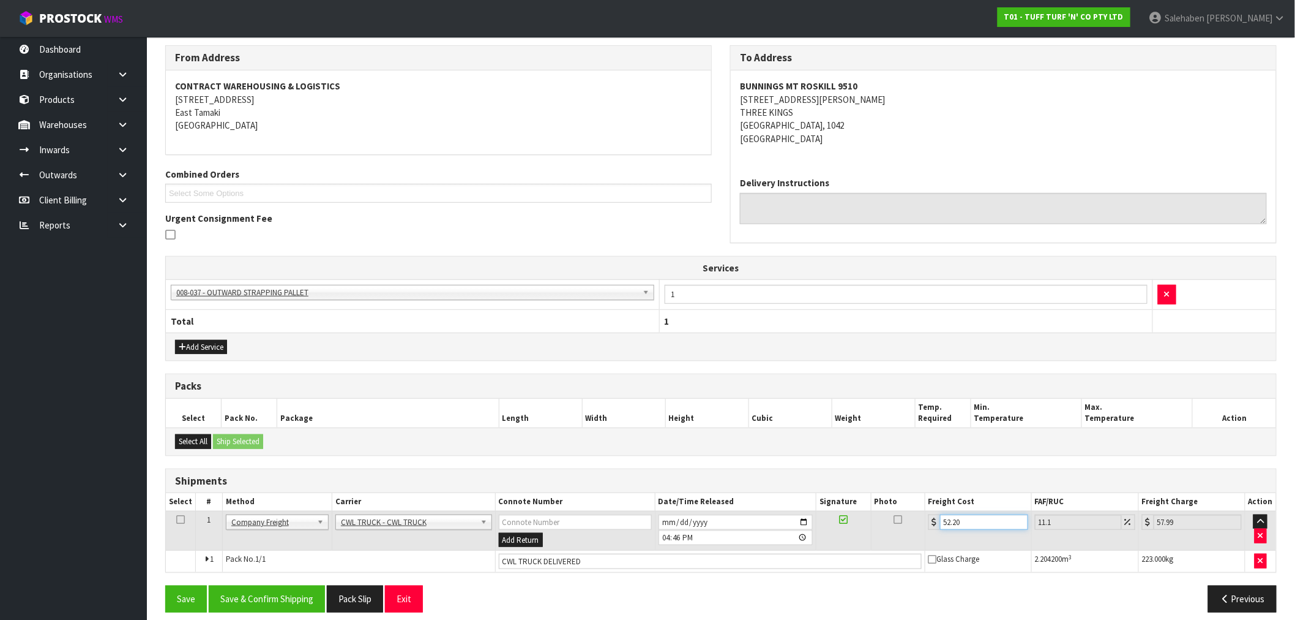
scroll to position [209, 0]
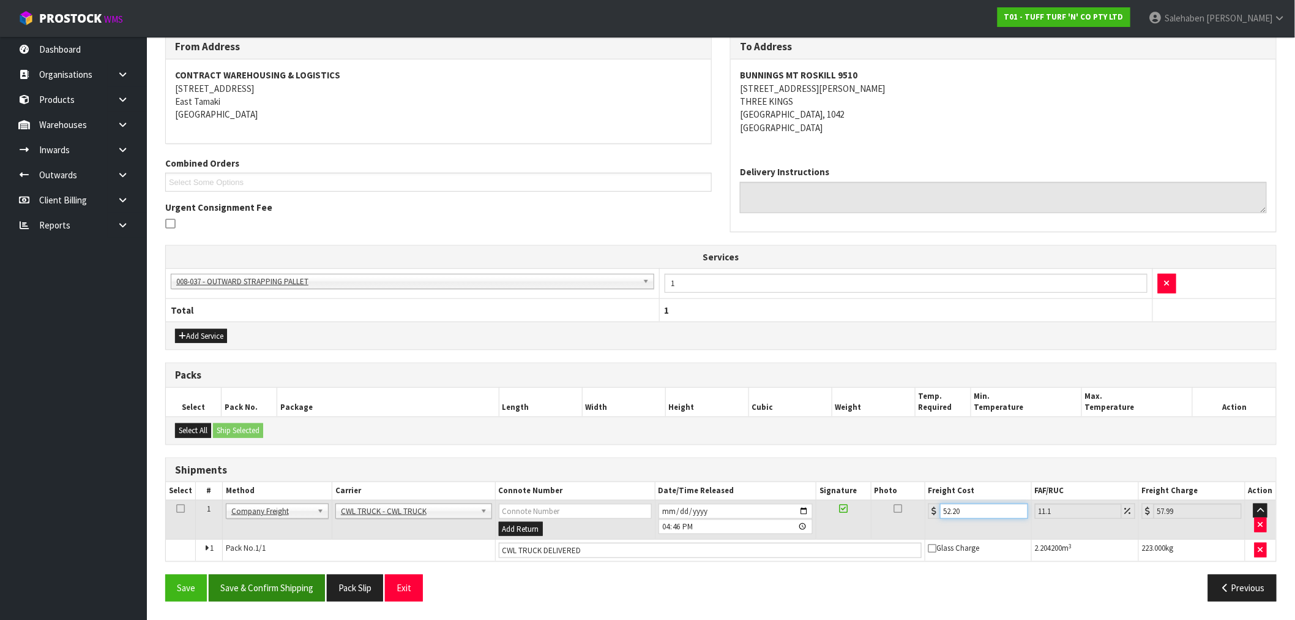
type input "52.20"
click at [264, 592] on button "Save & Confirm Shipping" at bounding box center [267, 587] width 116 height 26
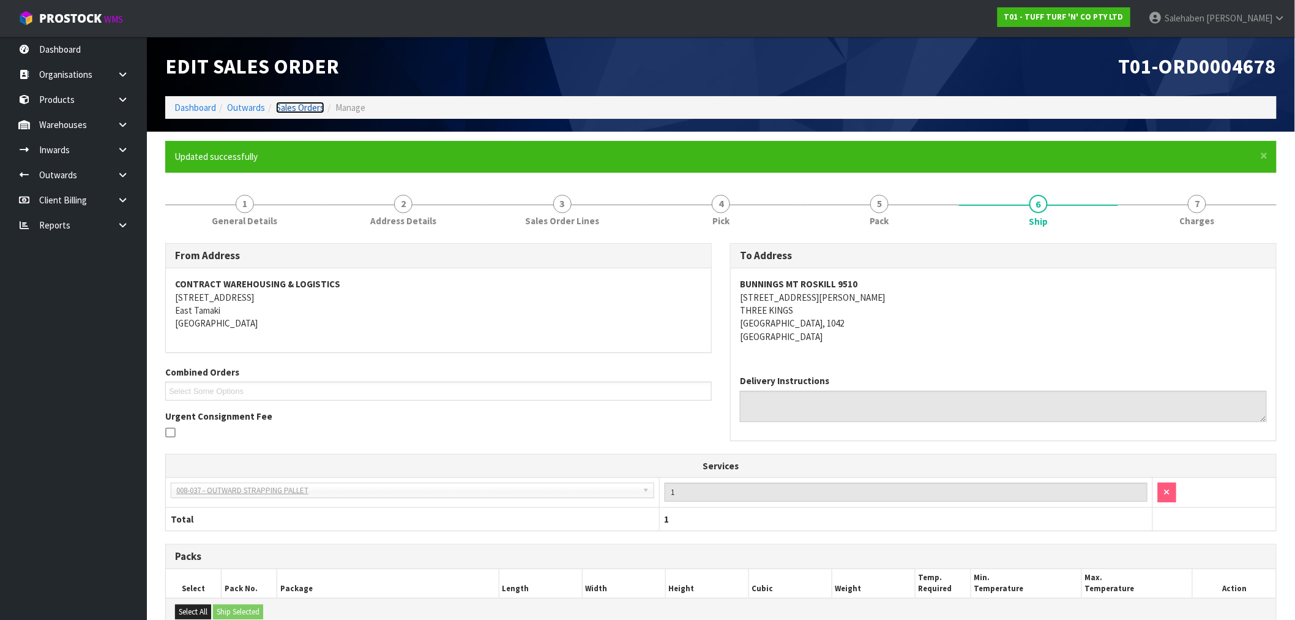
click at [285, 104] on link "Sales Orders" at bounding box center [300, 108] width 48 height 12
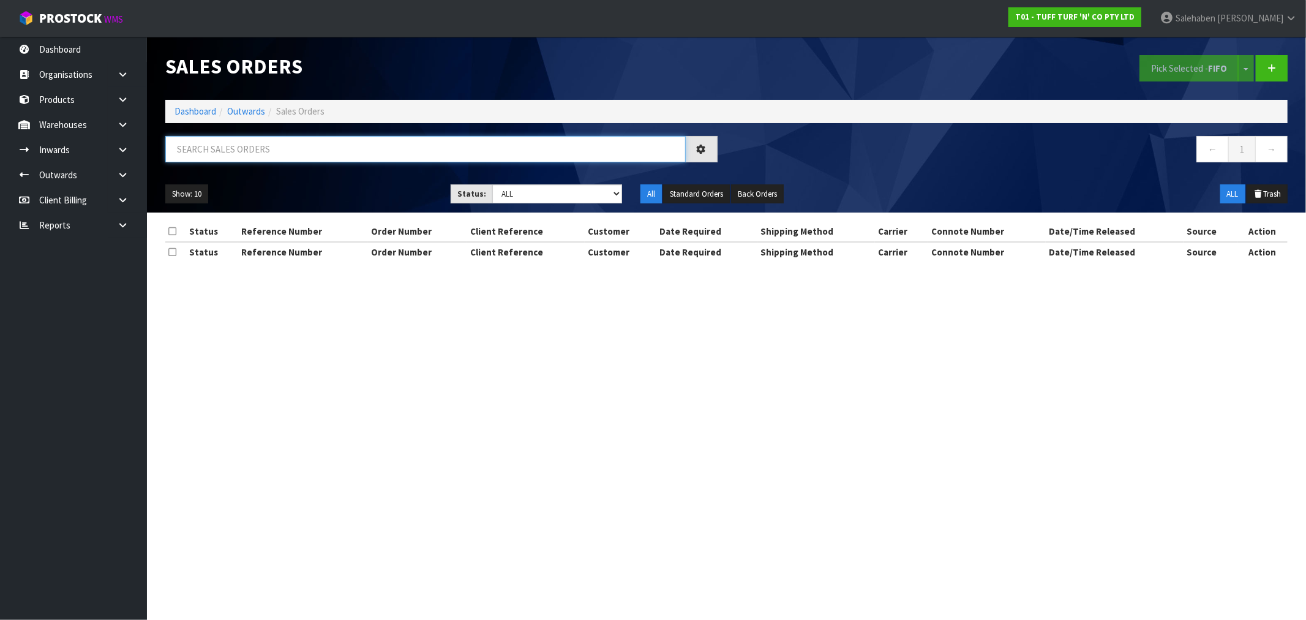
click at [261, 147] on input "text" at bounding box center [425, 149] width 520 height 26
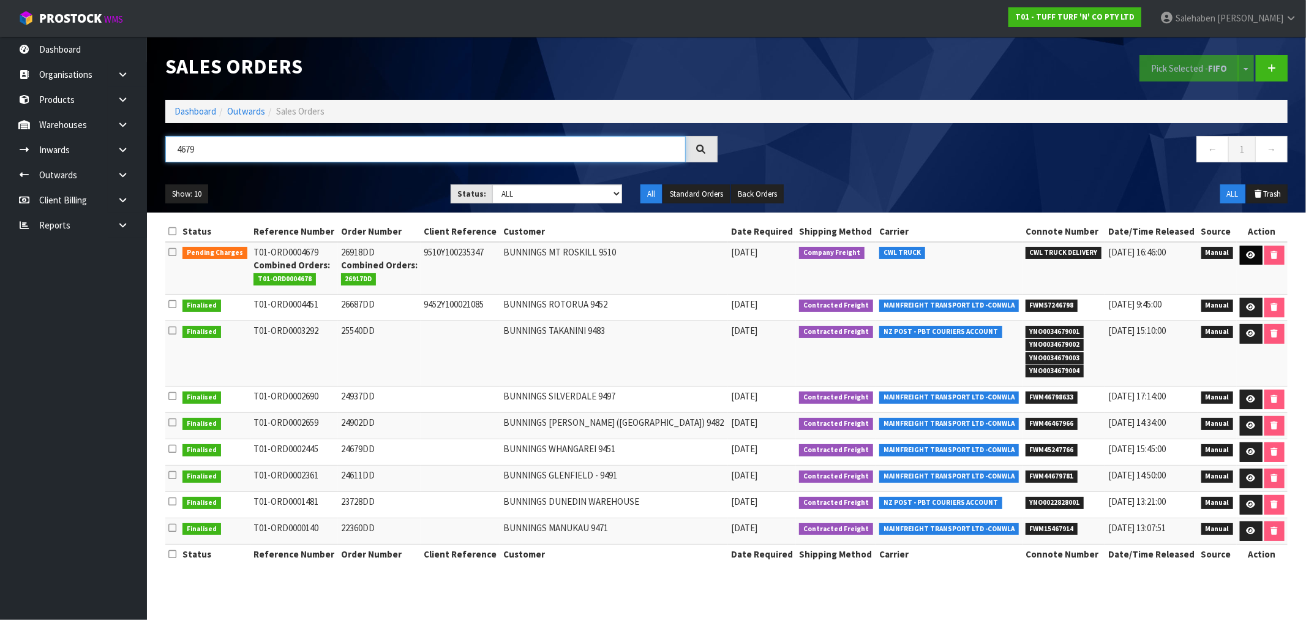
type input "4679"
click at [1250, 254] on icon at bounding box center [1250, 255] width 9 height 8
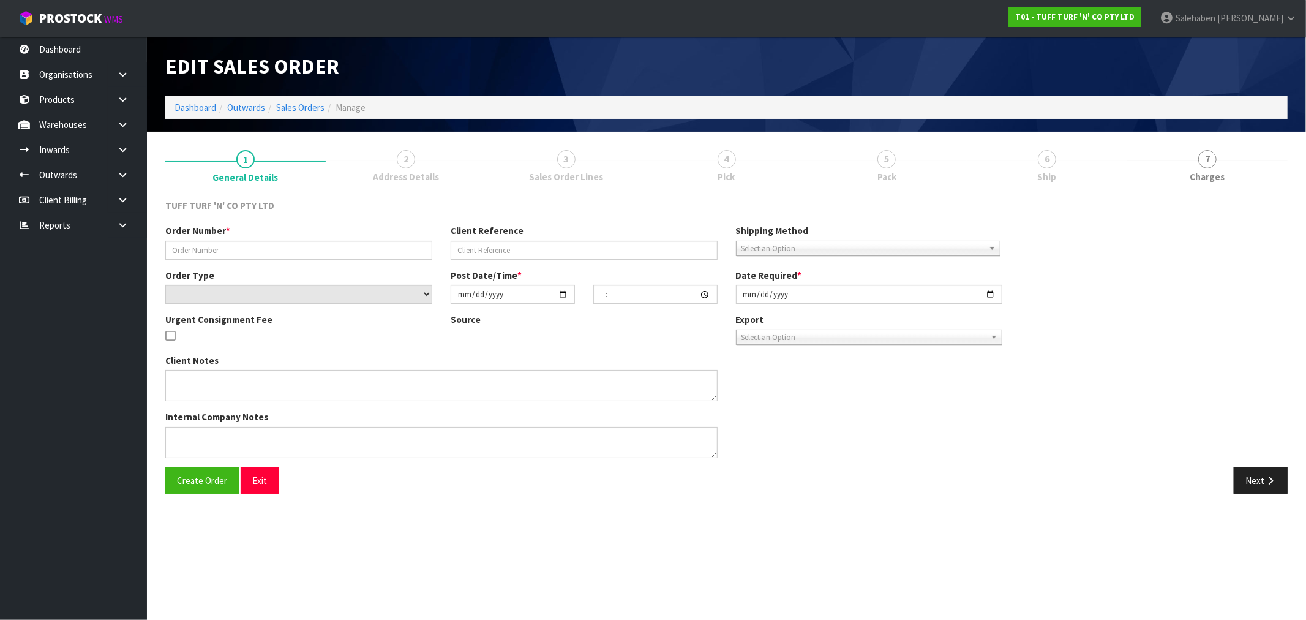
type input "26918DD"
type input "9510Y100235347"
select select "number:0"
type input "2025-09-15"
type input "12:59:00.000"
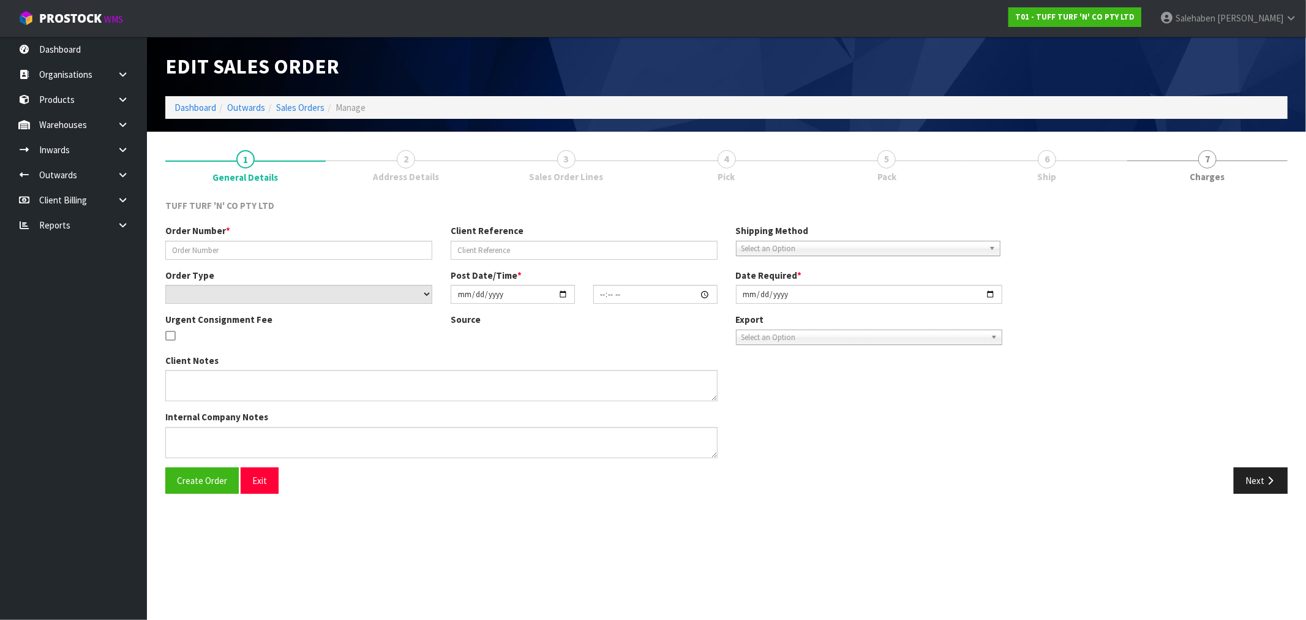
type input "[DATE]"
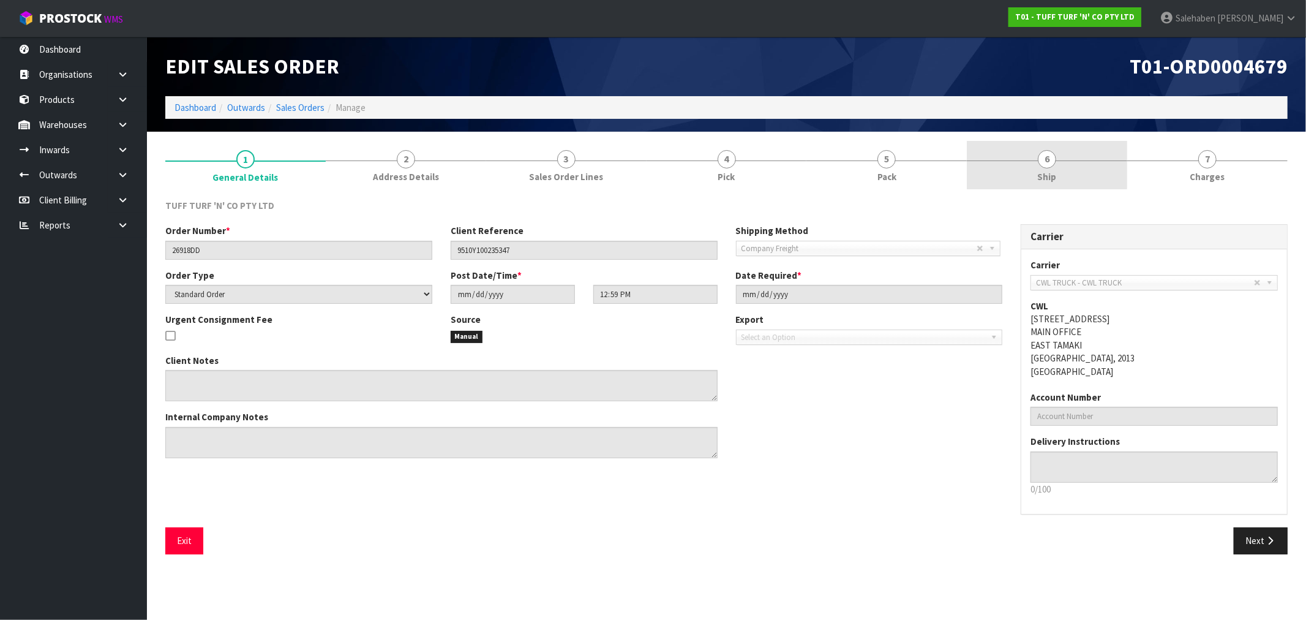
click at [1055, 175] on span "Ship" at bounding box center [1047, 176] width 19 height 13
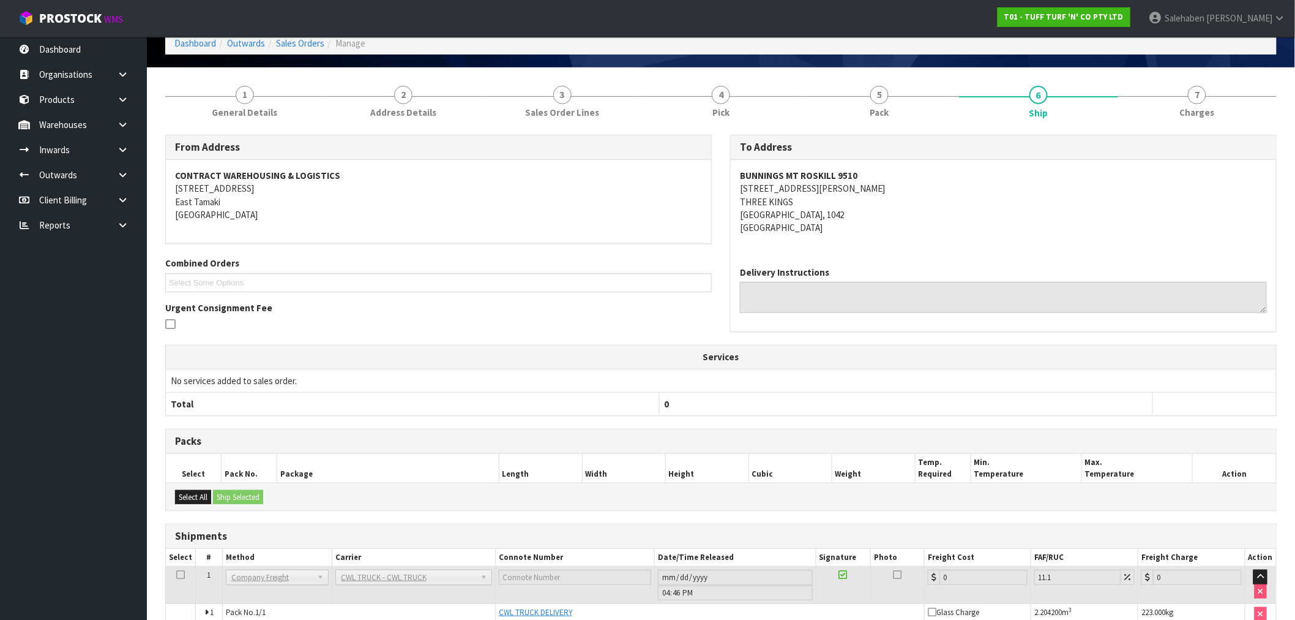
scroll to position [127, 0]
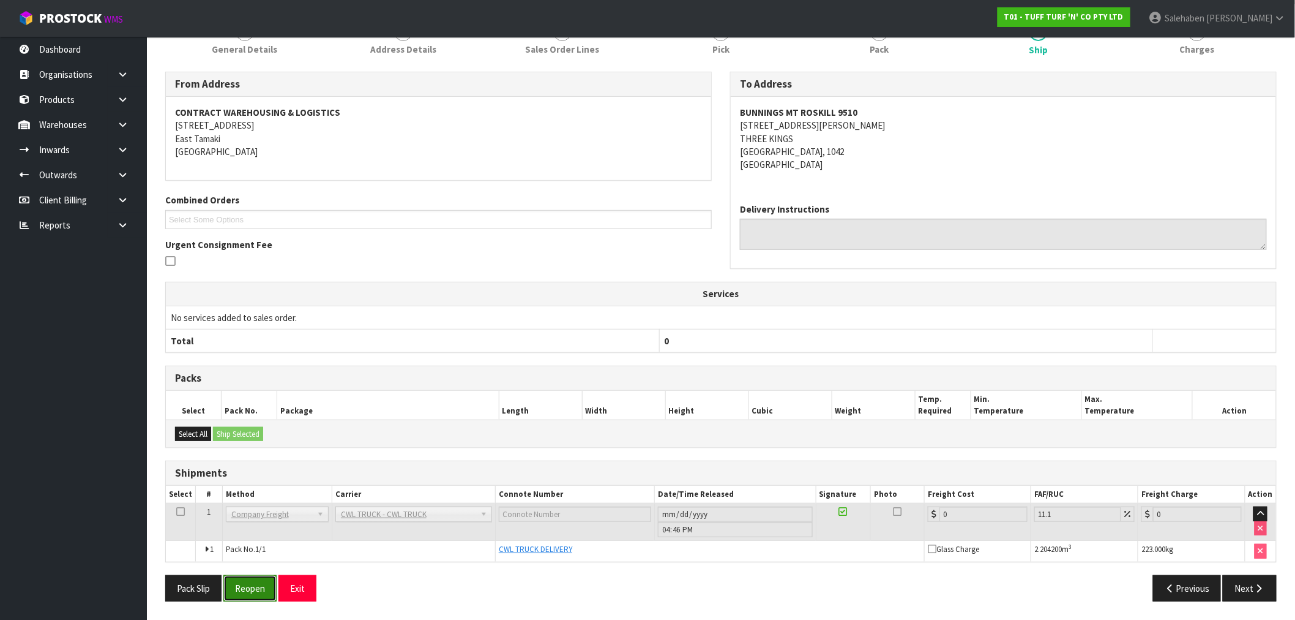
click at [266, 596] on button "Reopen" at bounding box center [249, 588] width 53 height 26
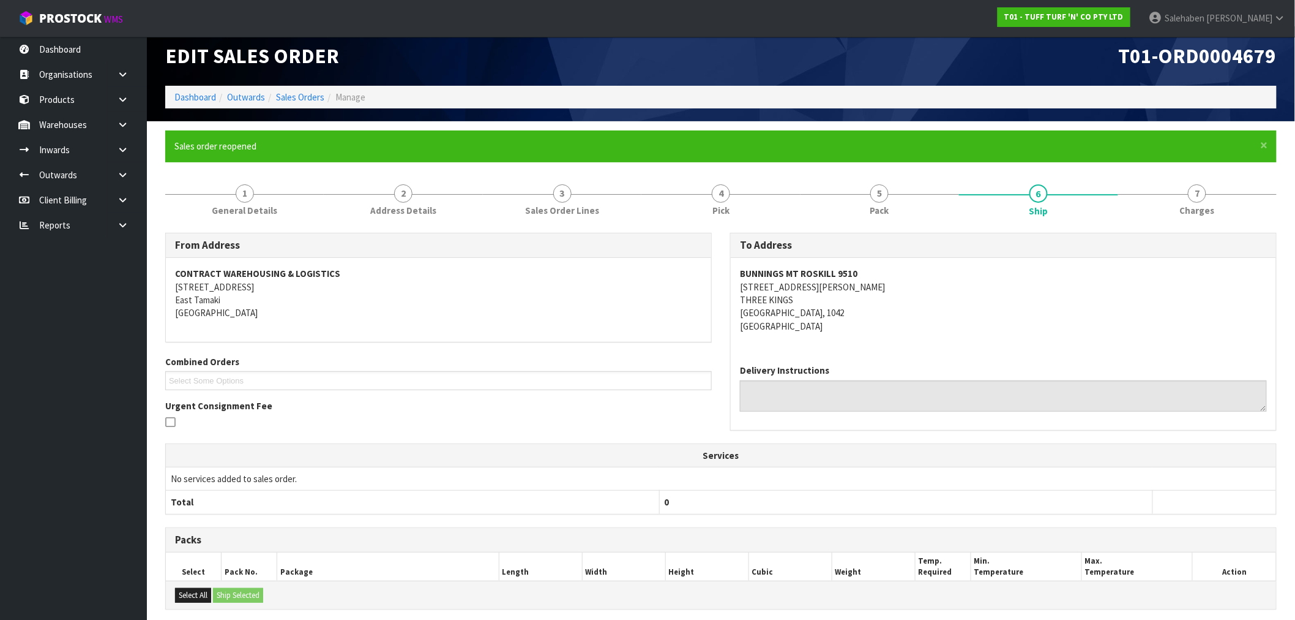
scroll to position [172, 0]
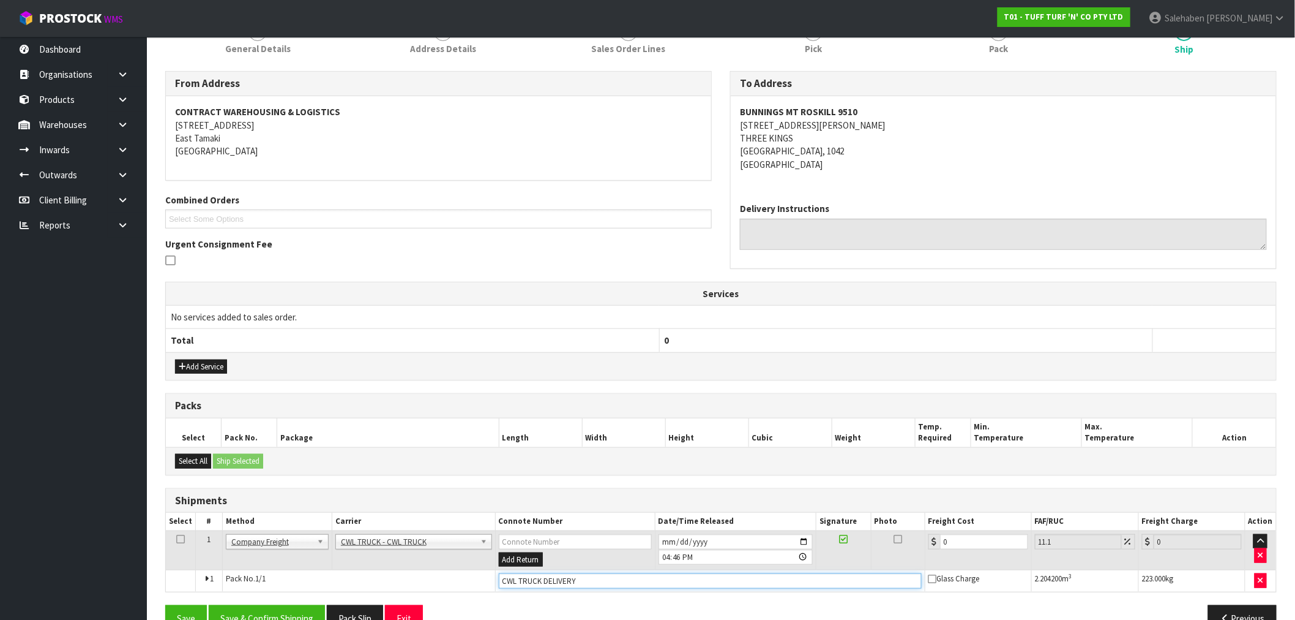
click at [588, 585] on input "CWL TRUCK DELIVERY" at bounding box center [710, 580] width 423 height 15
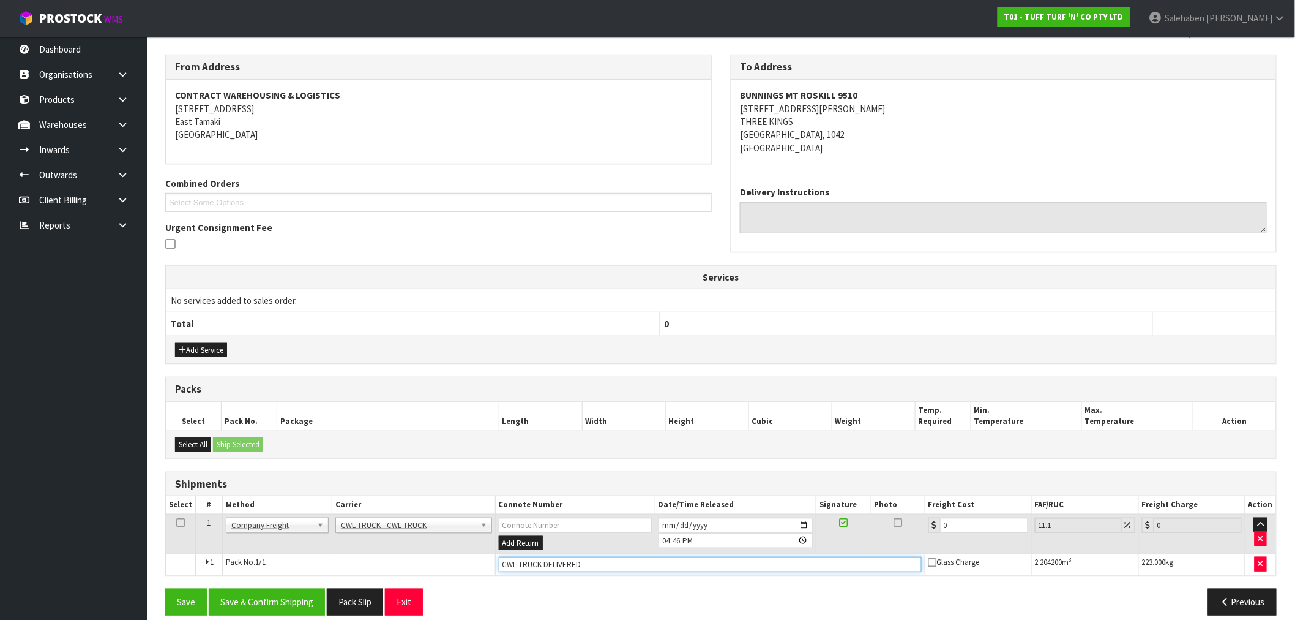
scroll to position [203, 0]
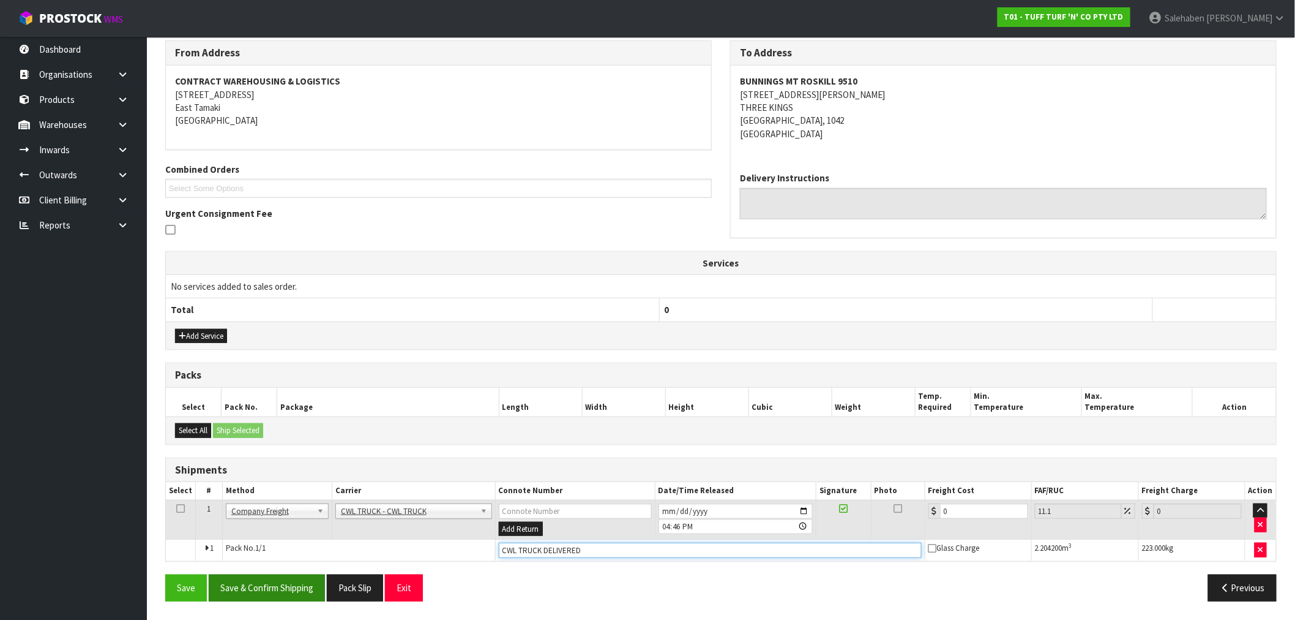
type input "CWL TRUCK DELIVERED"
click at [296, 584] on button "Save & Confirm Shipping" at bounding box center [267, 587] width 116 height 26
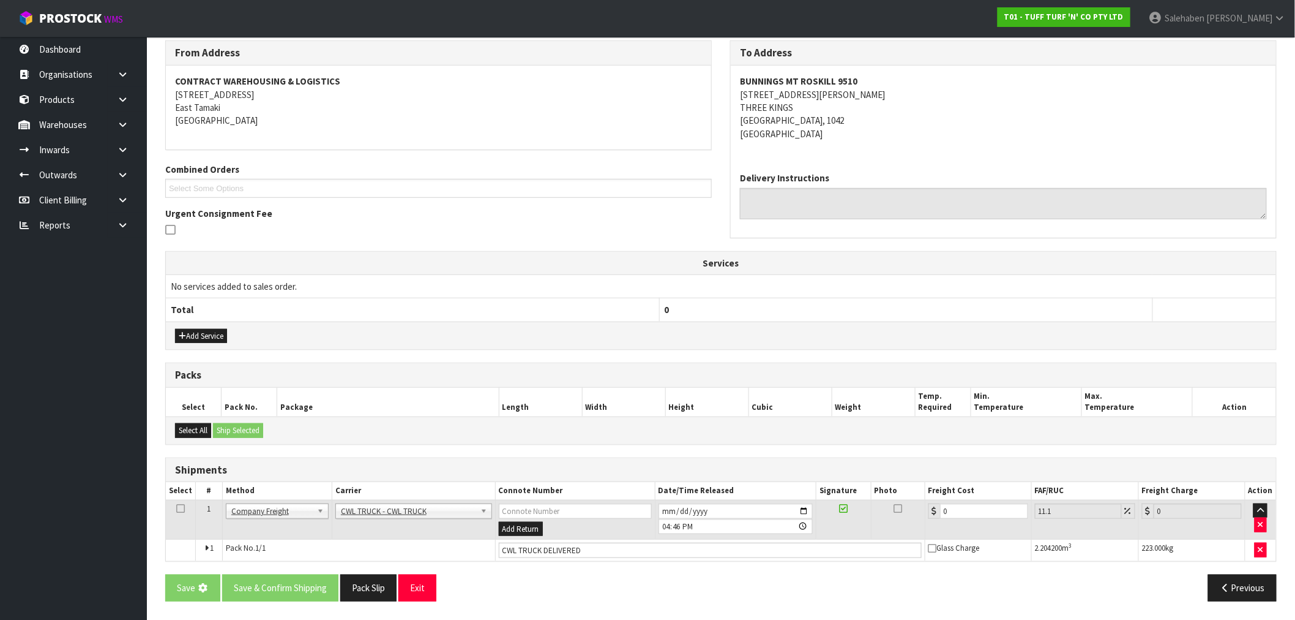
scroll to position [0, 0]
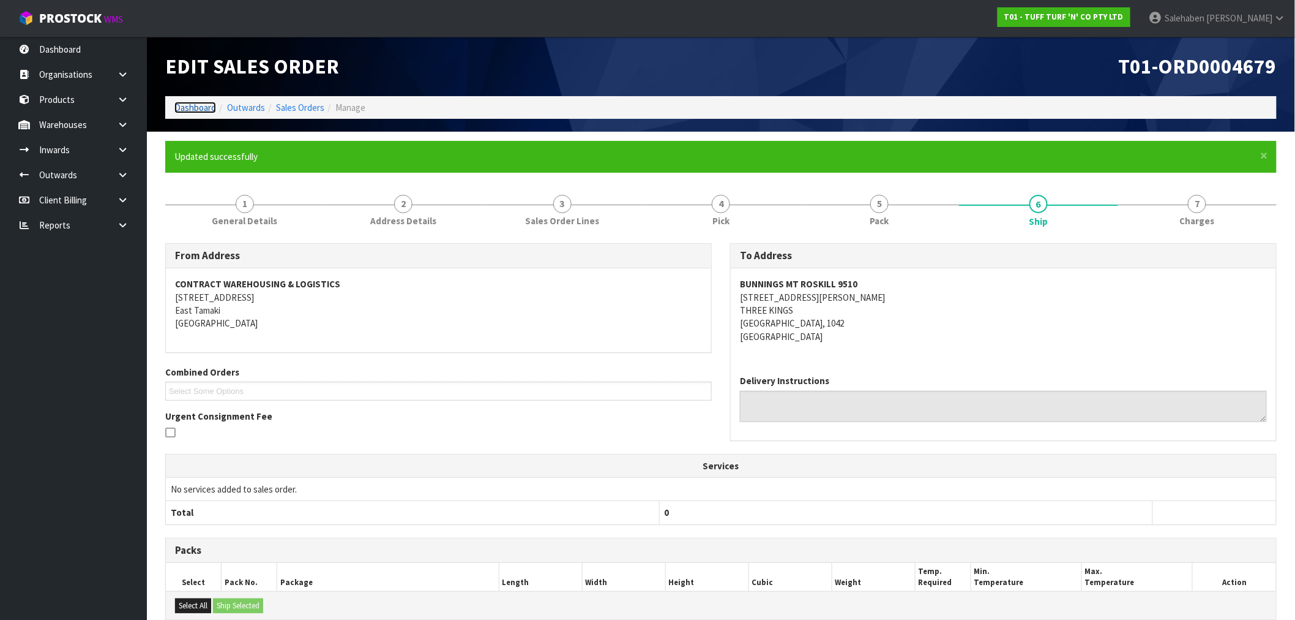
click at [191, 108] on link "Dashboard" at bounding box center [195, 108] width 42 height 12
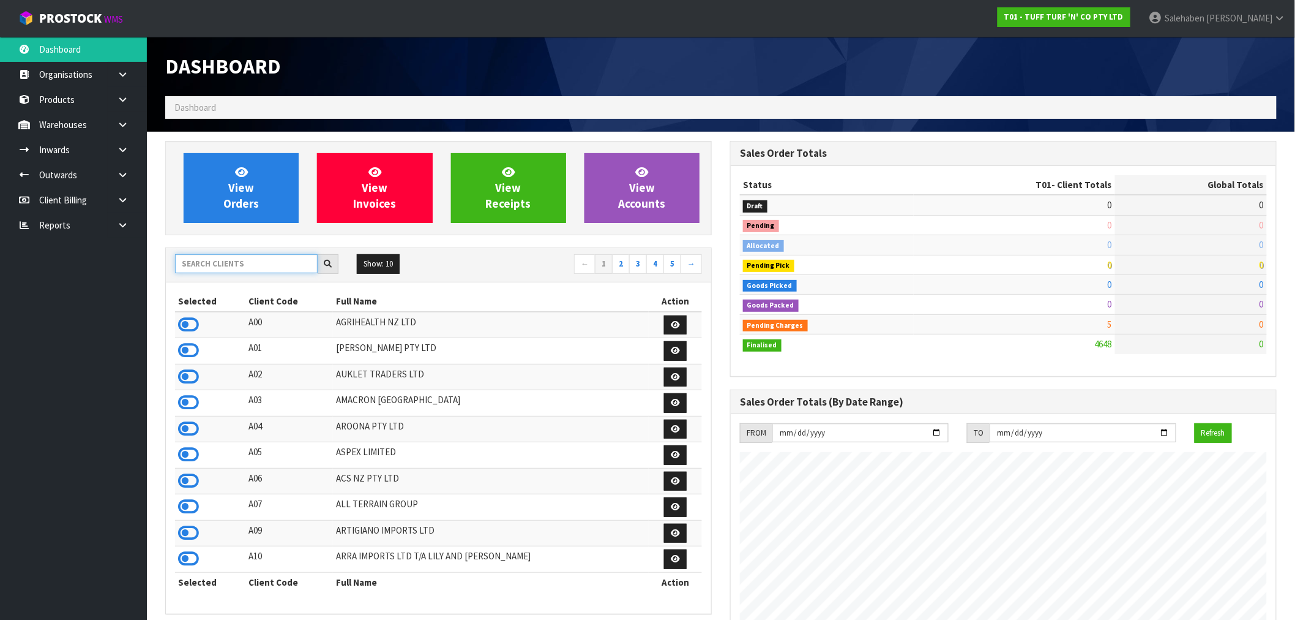
click at [207, 260] on input "text" at bounding box center [246, 263] width 143 height 19
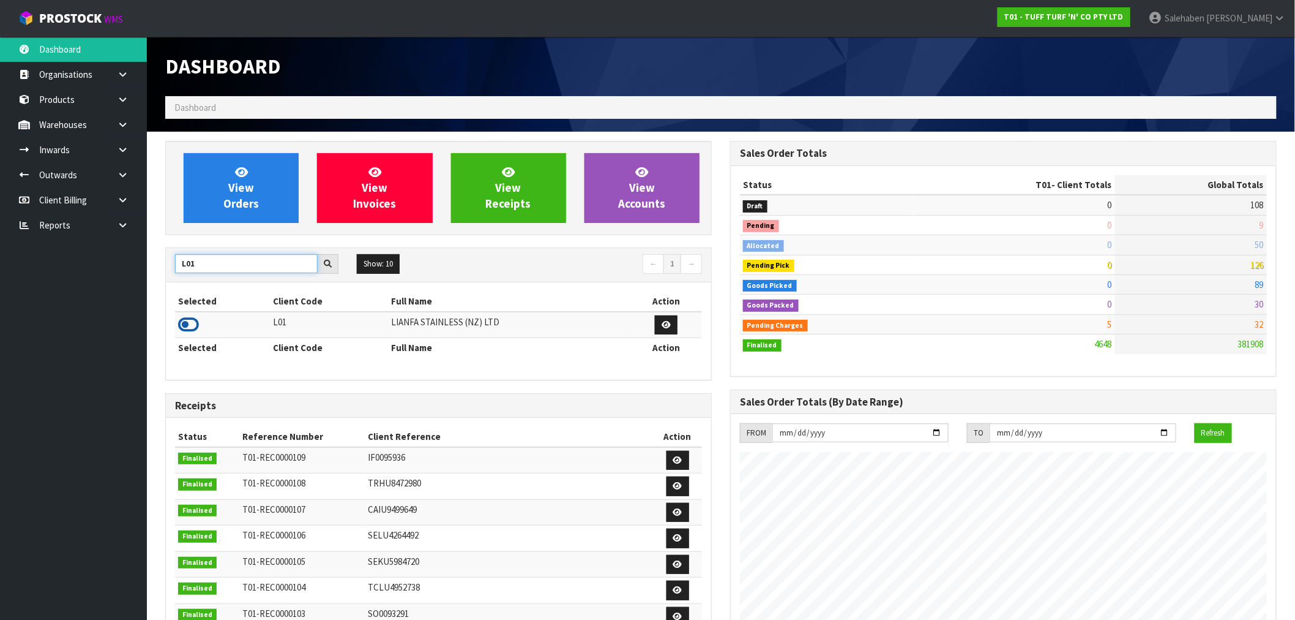
type input "L01"
click at [190, 328] on icon at bounding box center [188, 324] width 21 height 18
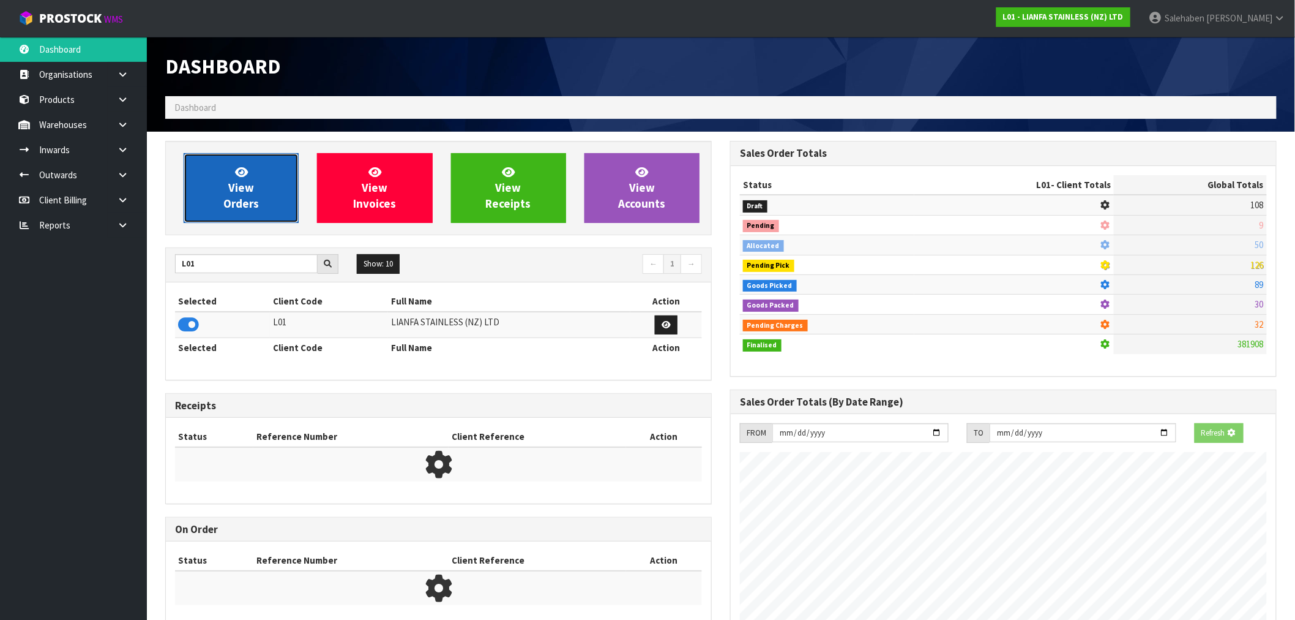
click at [247, 203] on span "View Orders" at bounding box center [241, 188] width 36 height 46
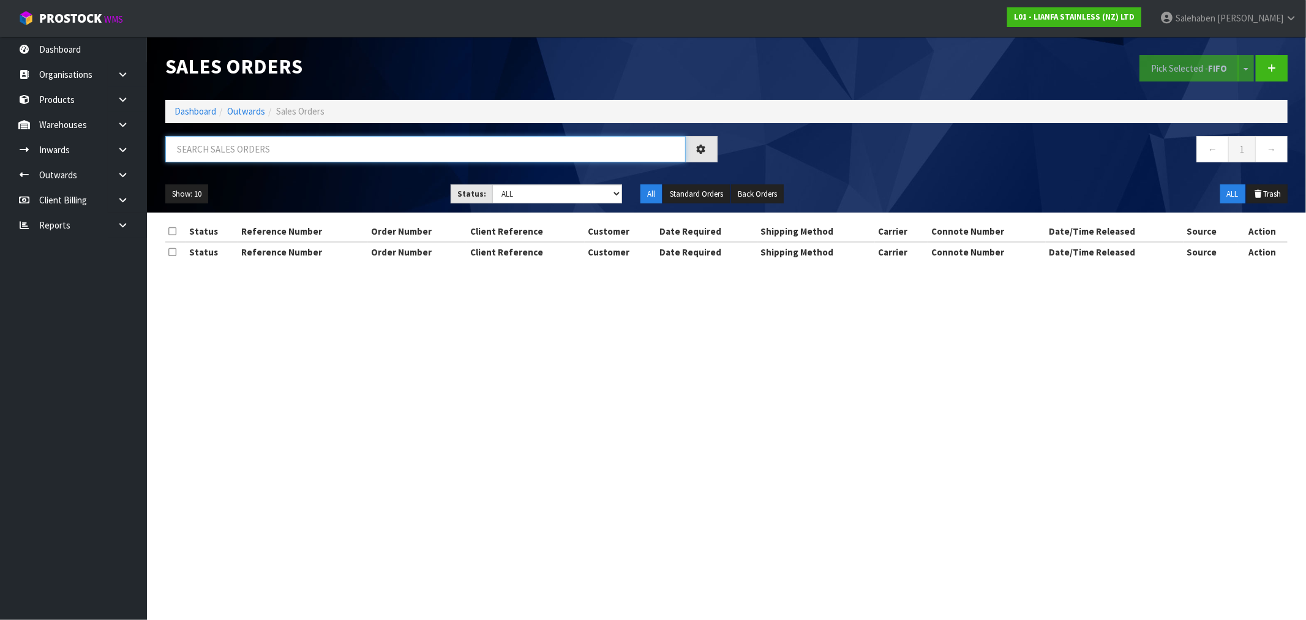
click at [216, 152] on input "text" at bounding box center [425, 149] width 520 height 26
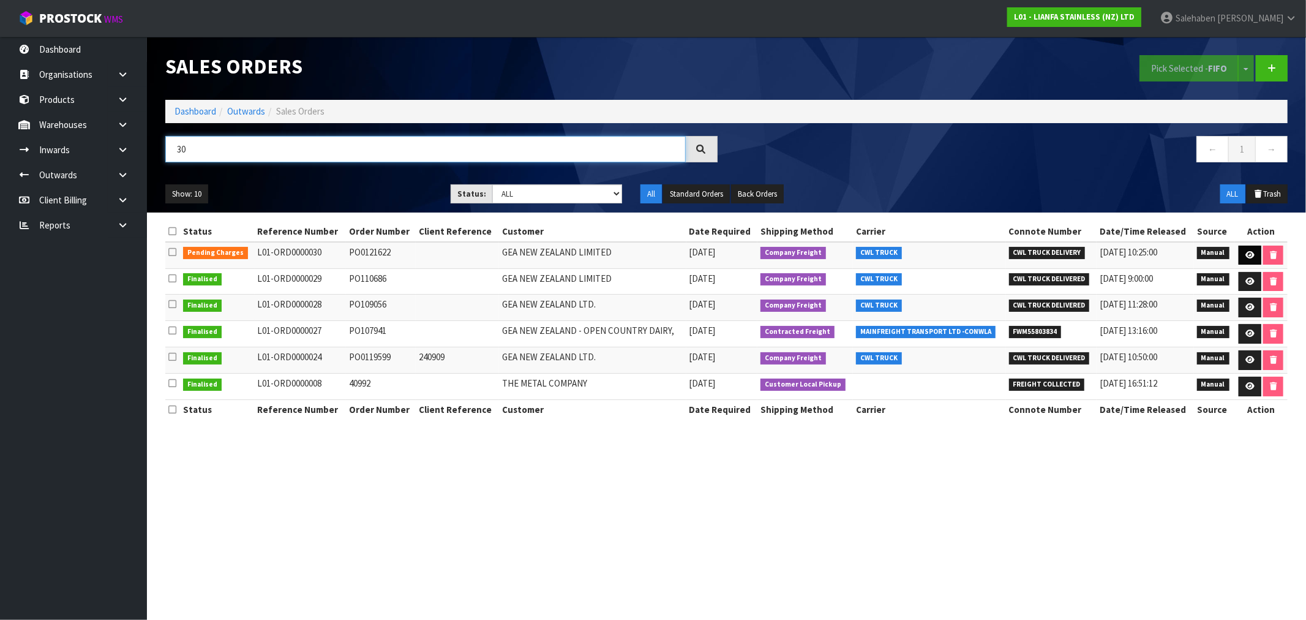
type input "30"
click at [1246, 255] on icon at bounding box center [1249, 255] width 9 height 8
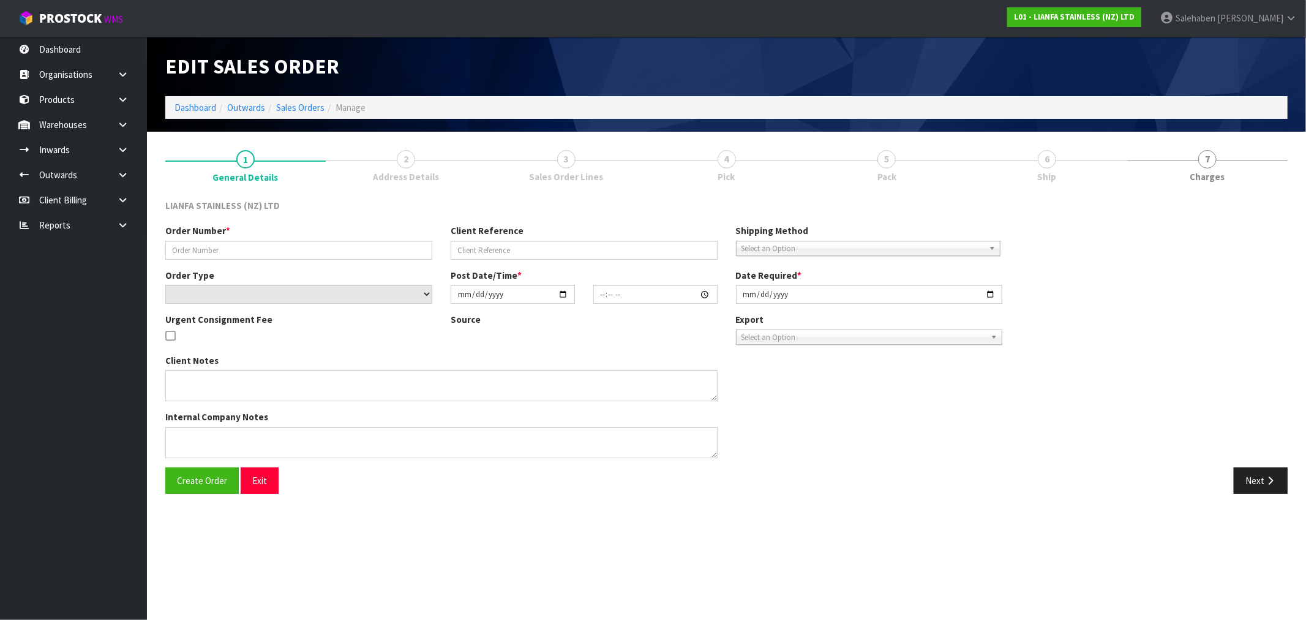
type input "PO0121622"
select select "number:0"
type input "2025-09-18"
type input "08:59:00.000"
type input "2025-09-18"
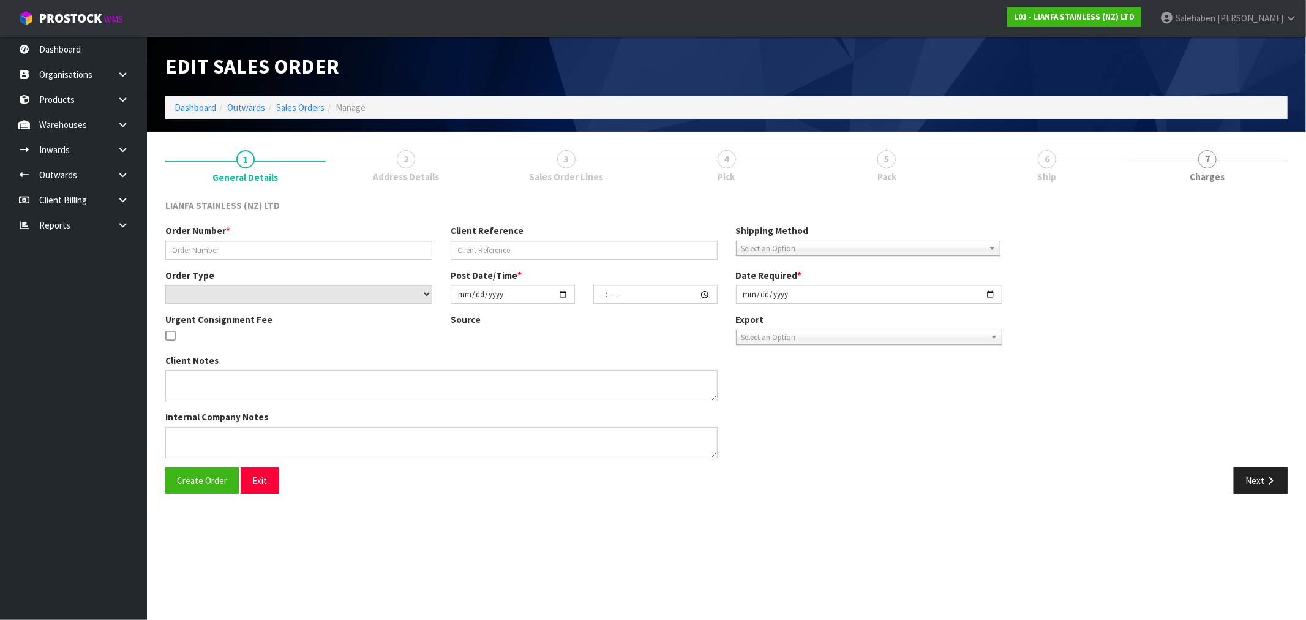
type textarea "WE HAVE ORDER AS PER THE PO0121622 ATTACHED. 02101 LONG BEND 90 200MM STRAIGHT …"
type textarea "PLEASE NOTE THAT THESE BENDS HAS TO BE DELIVER BY 18/09/2025 AT THE ADDRESS BEL…"
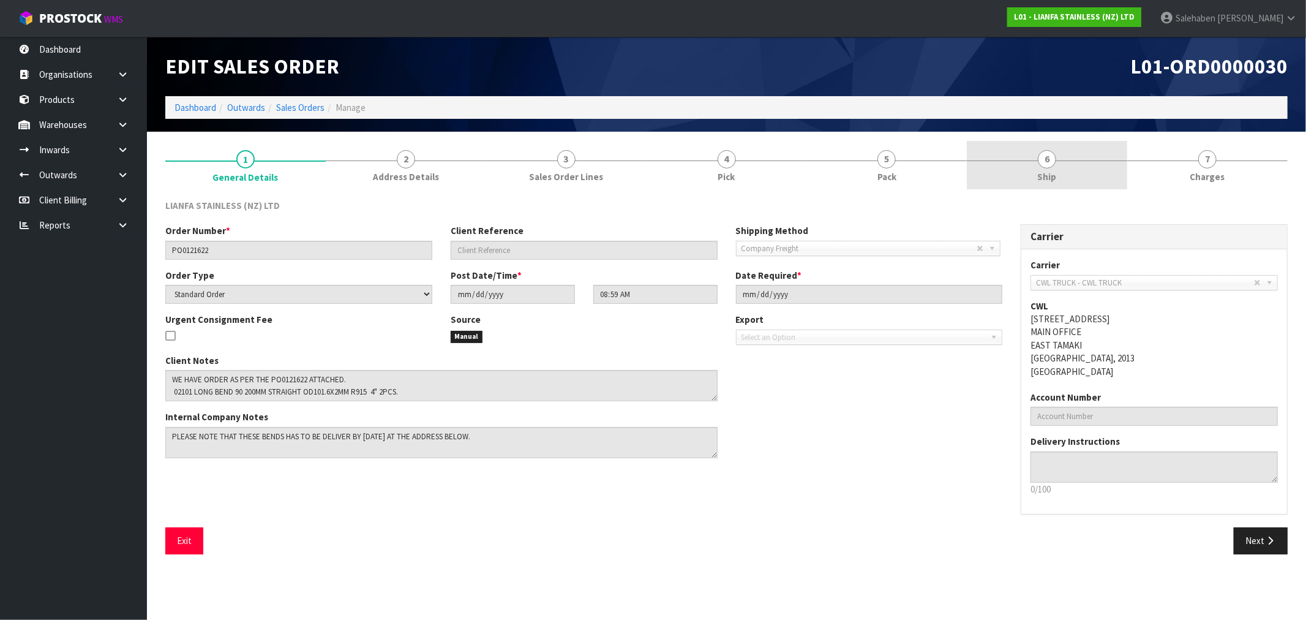
click at [1046, 170] on span "Ship" at bounding box center [1047, 176] width 19 height 13
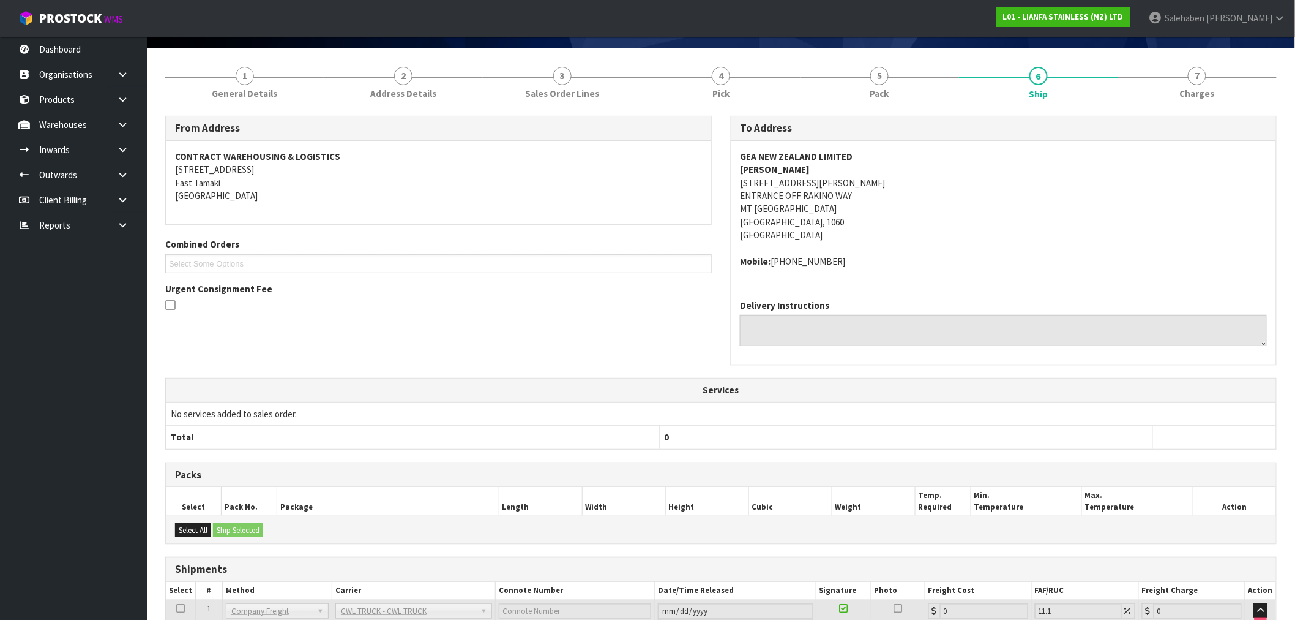
scroll to position [180, 0]
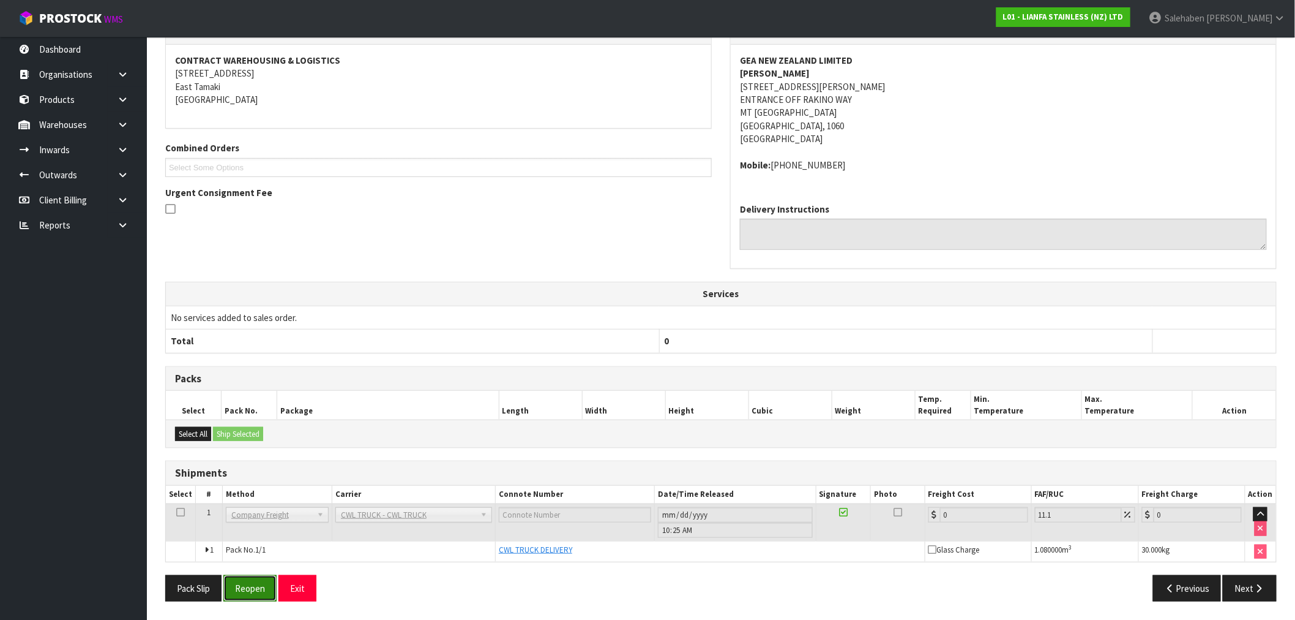
click at [247, 583] on button "Reopen" at bounding box center [249, 588] width 53 height 26
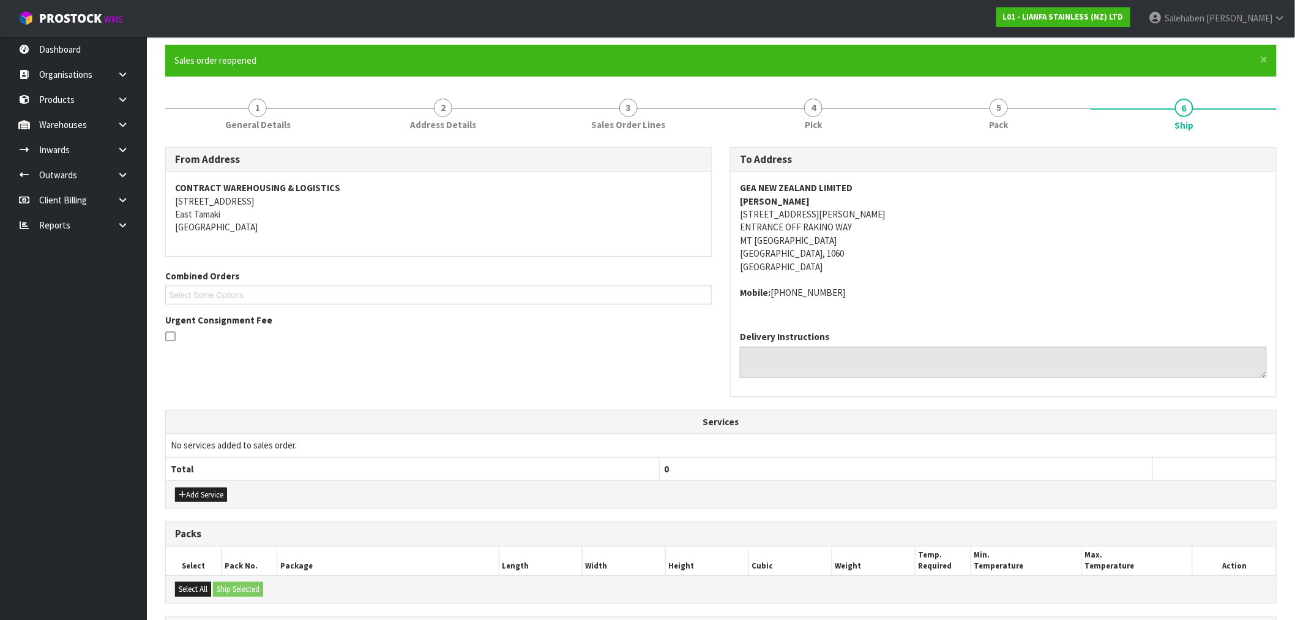
scroll to position [255, 0]
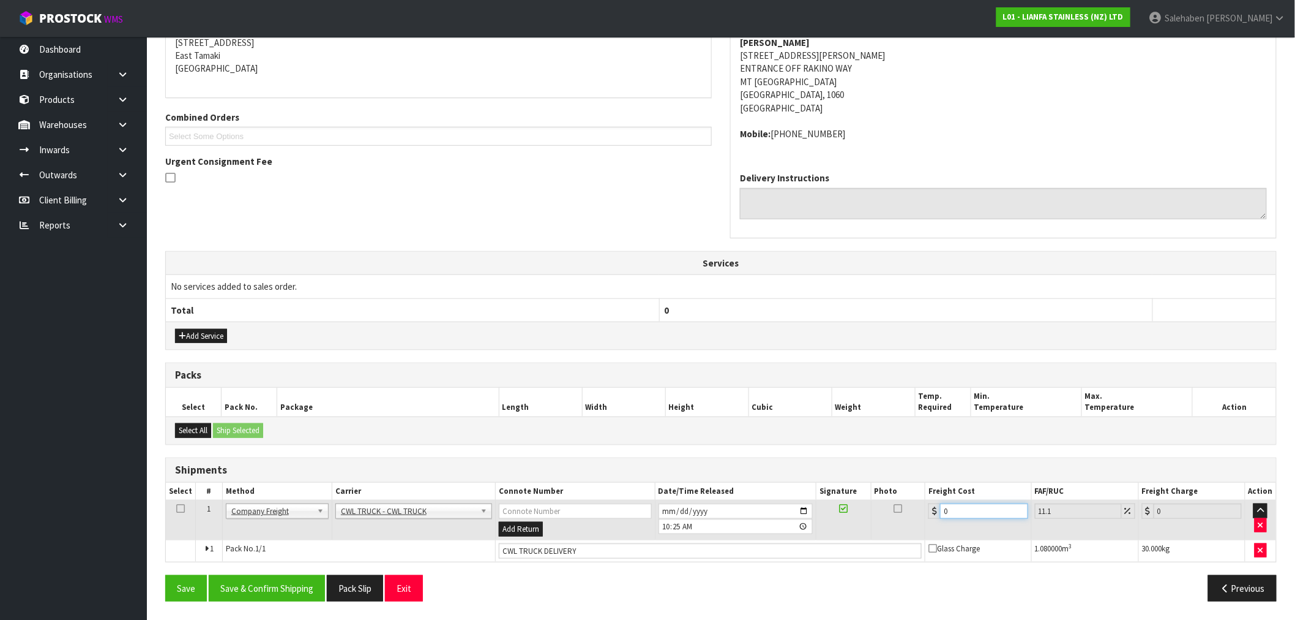
click at [894, 528] on tr "1 Client Local Pickup Customer Local Pickup Company Freight Contracted Freight …" at bounding box center [721, 520] width 1111 height 40
type input "4"
type input "4.44"
type input "44"
type input "48.88"
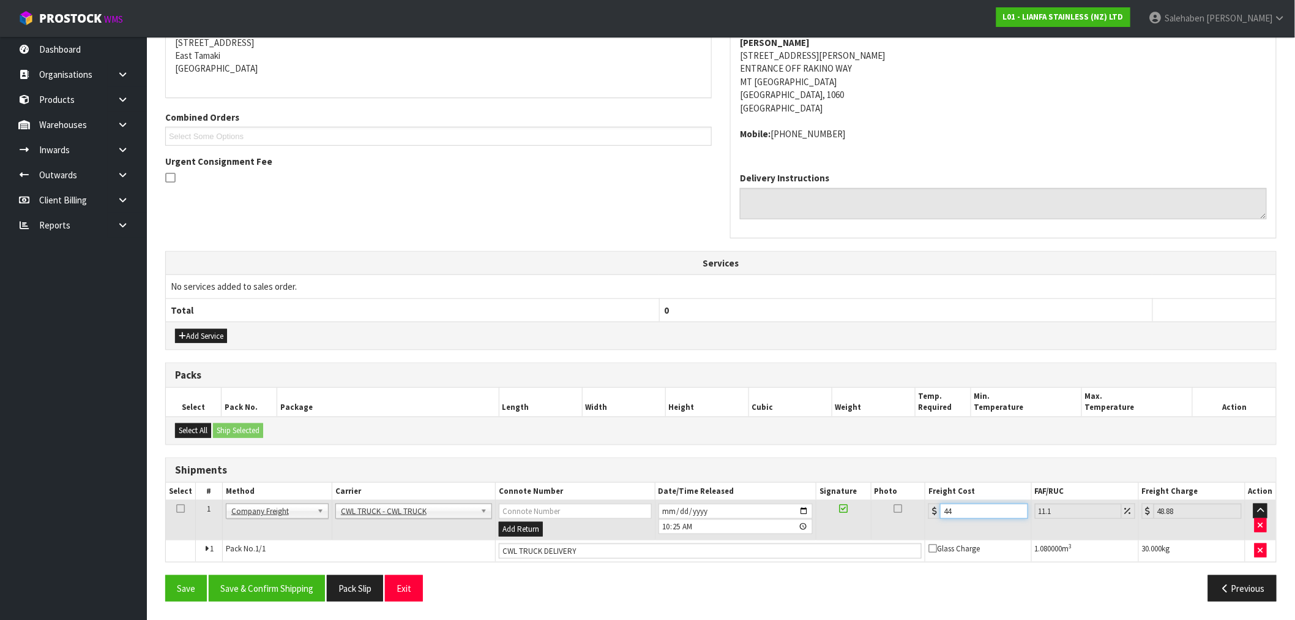
type input "44.9"
type input "49.88"
type input "44.93"
type input "49.92"
type input "44.93"
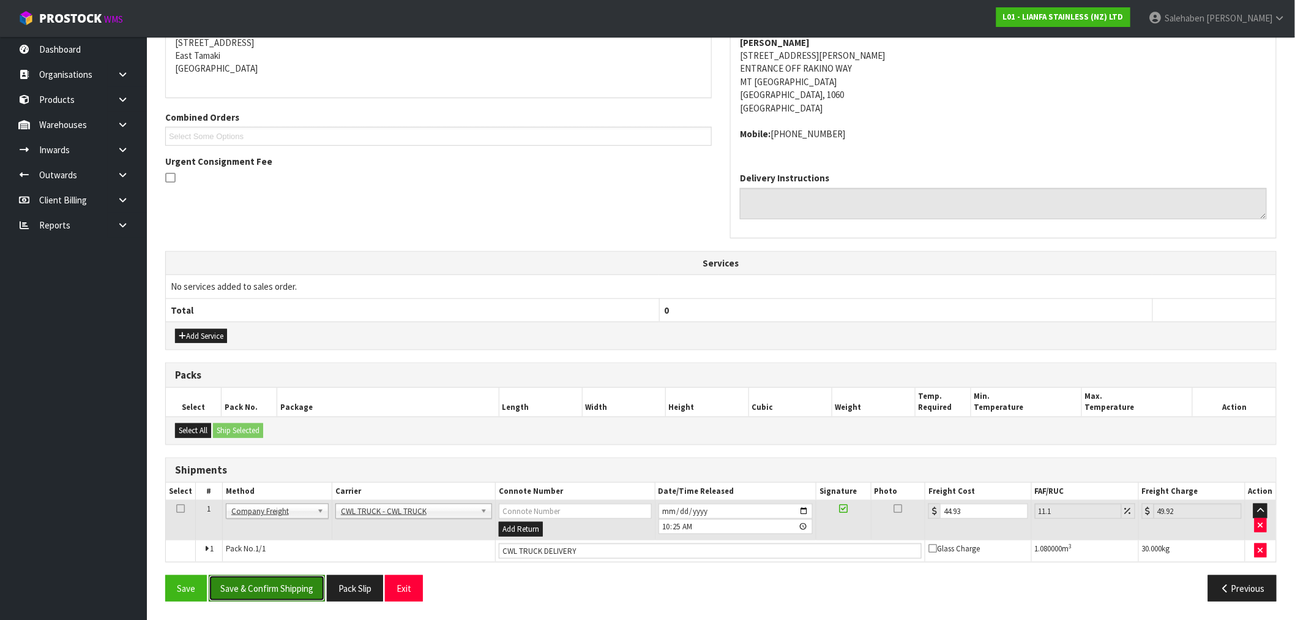
click at [274, 582] on button "Save & Confirm Shipping" at bounding box center [267, 588] width 116 height 26
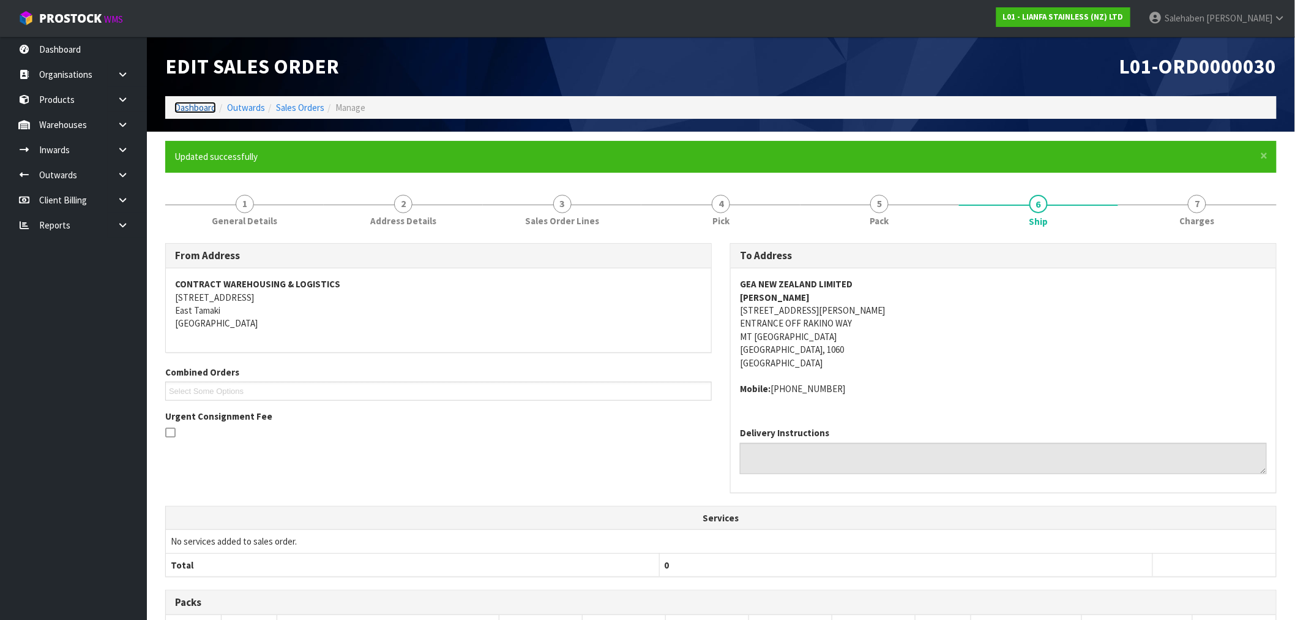
click at [191, 107] on link "Dashboard" at bounding box center [195, 108] width 42 height 12
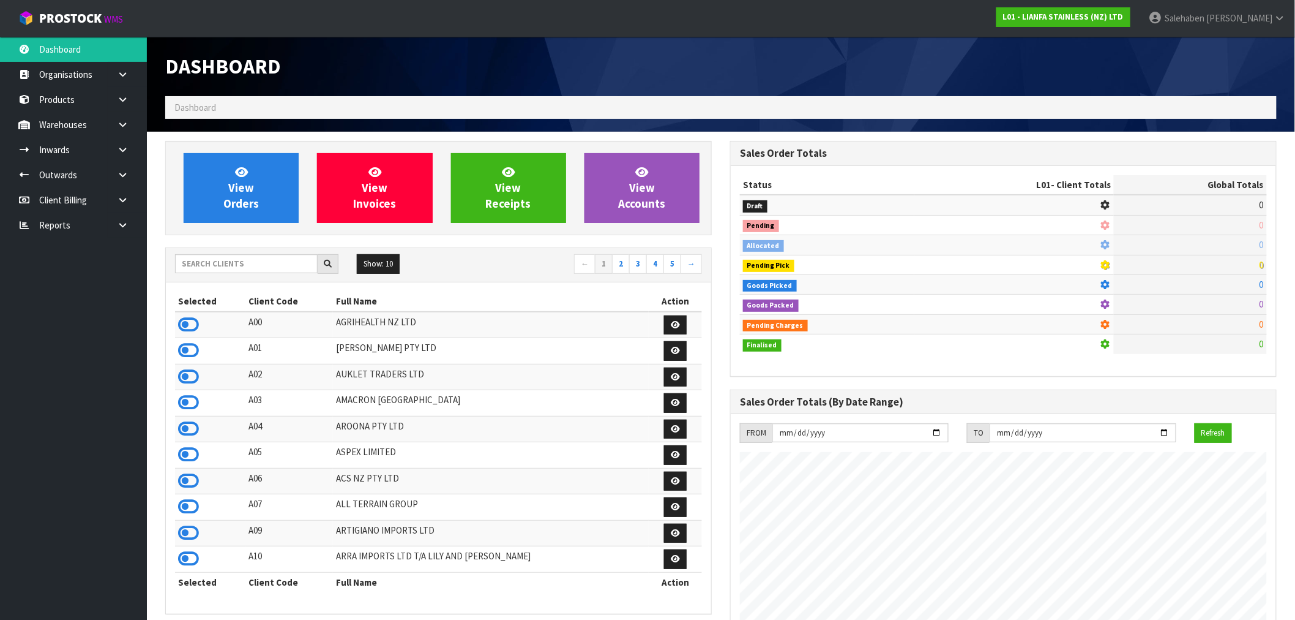
scroll to position [749, 565]
click at [283, 261] on input "text" at bounding box center [246, 263] width 143 height 19
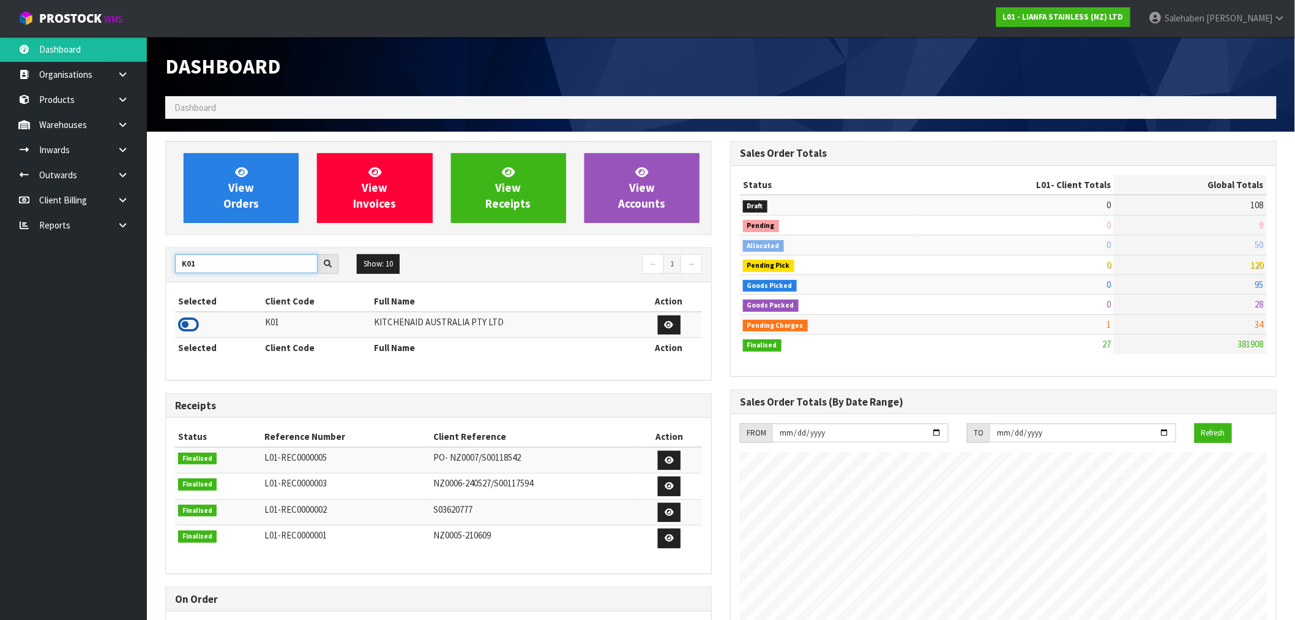
type input "K01"
click at [190, 325] on icon at bounding box center [188, 324] width 21 height 18
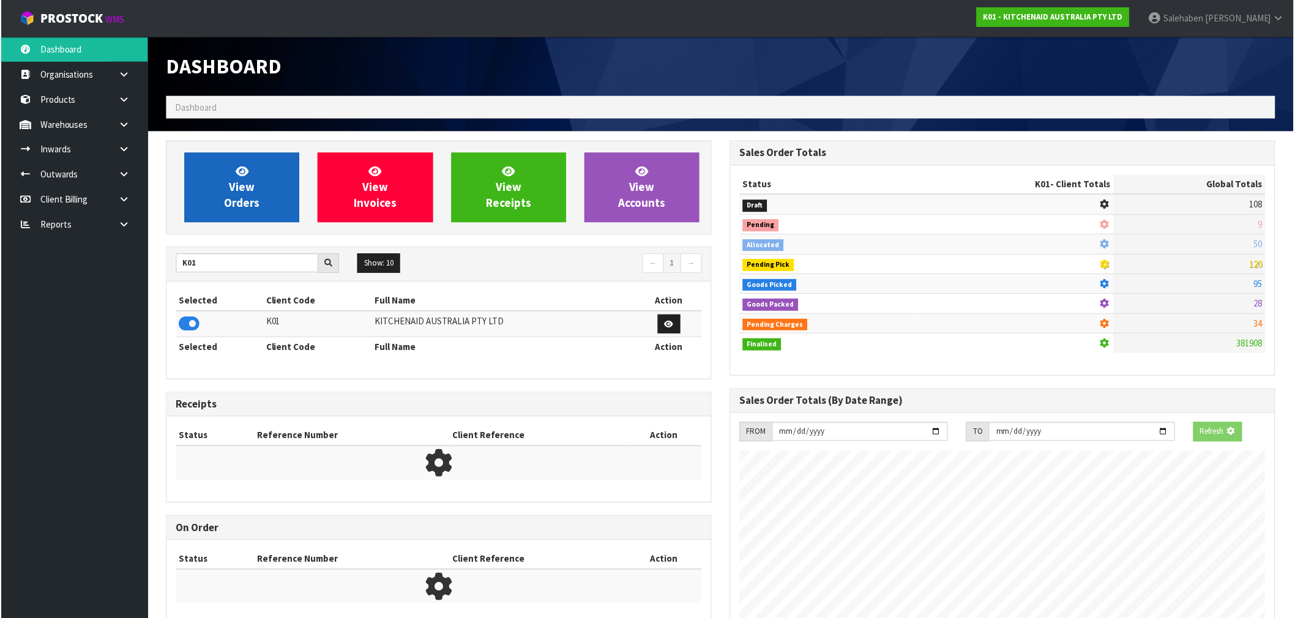
scroll to position [763, 565]
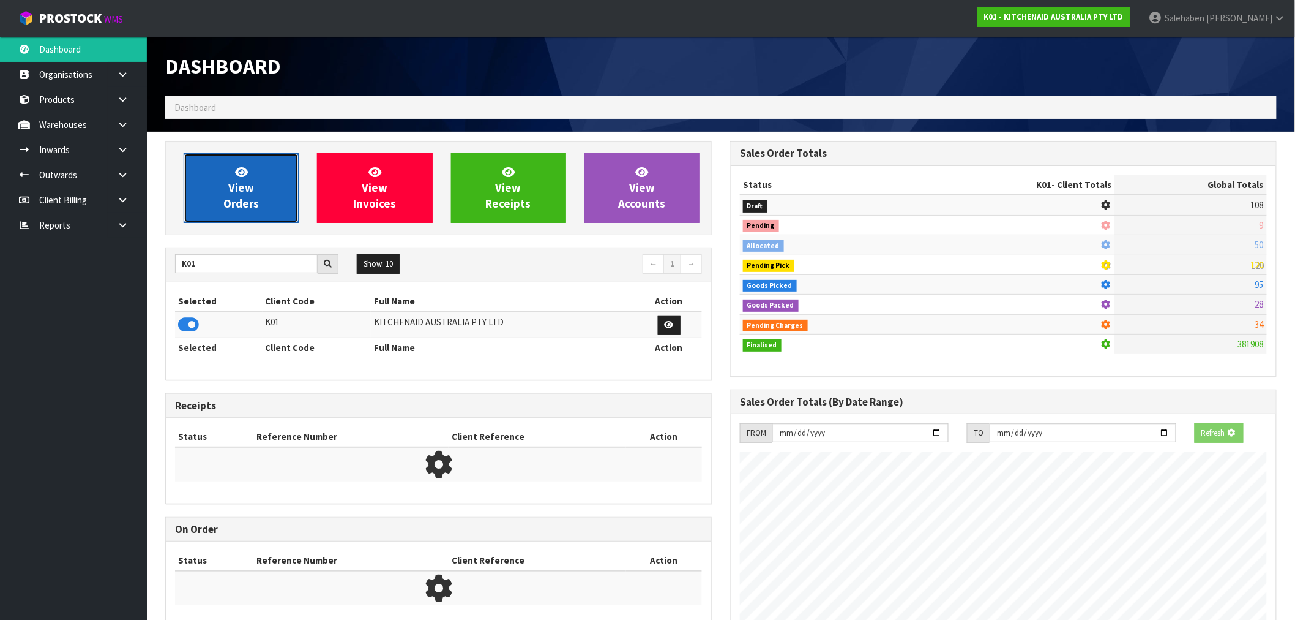
click at [245, 182] on span "View Orders" at bounding box center [241, 188] width 36 height 46
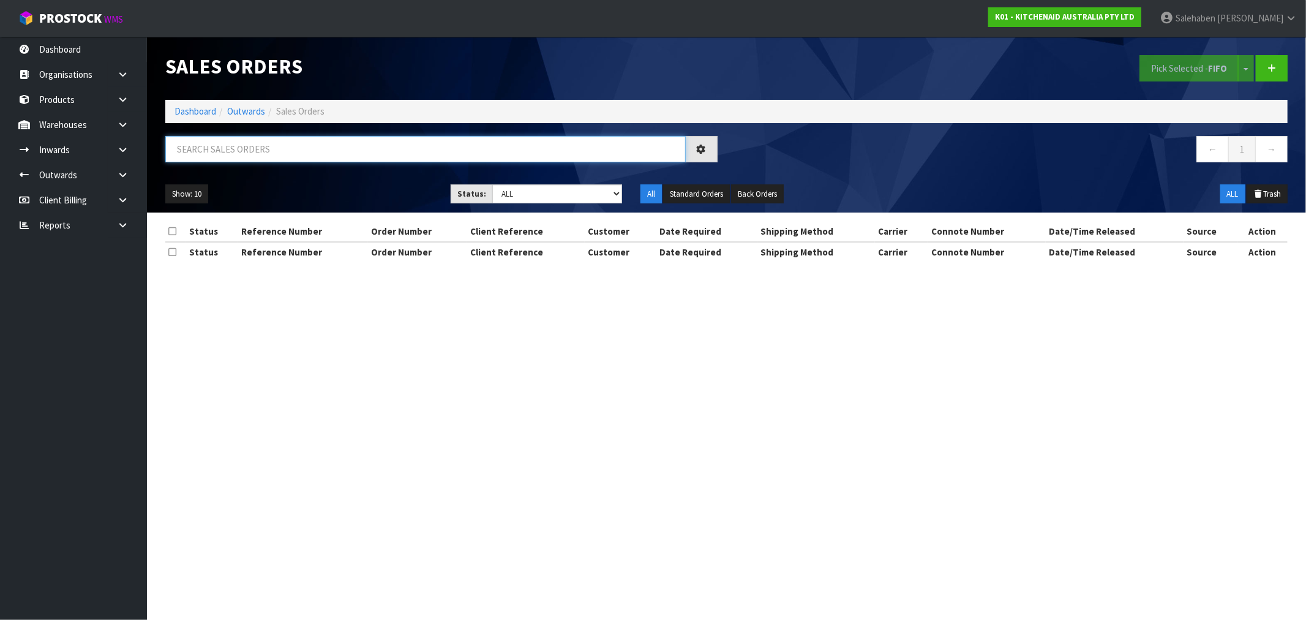
click at [536, 146] on input "text" at bounding box center [425, 149] width 520 height 26
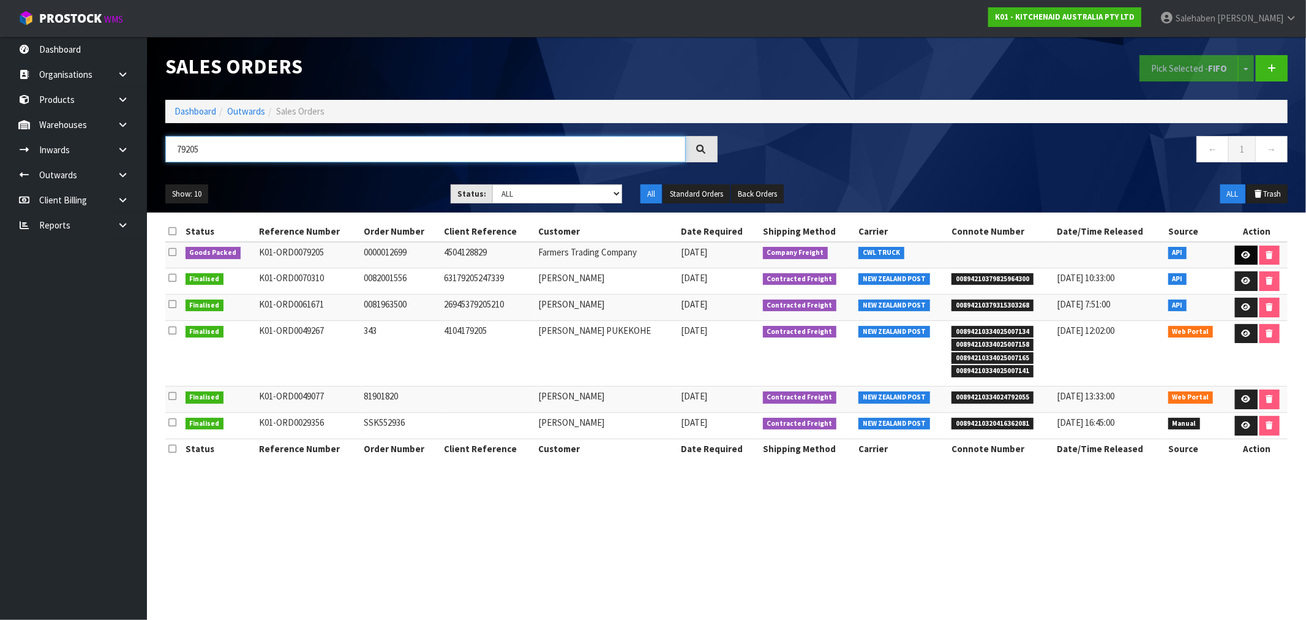
type input "79205"
click at [1246, 249] on link at bounding box center [1246, 256] width 23 height 20
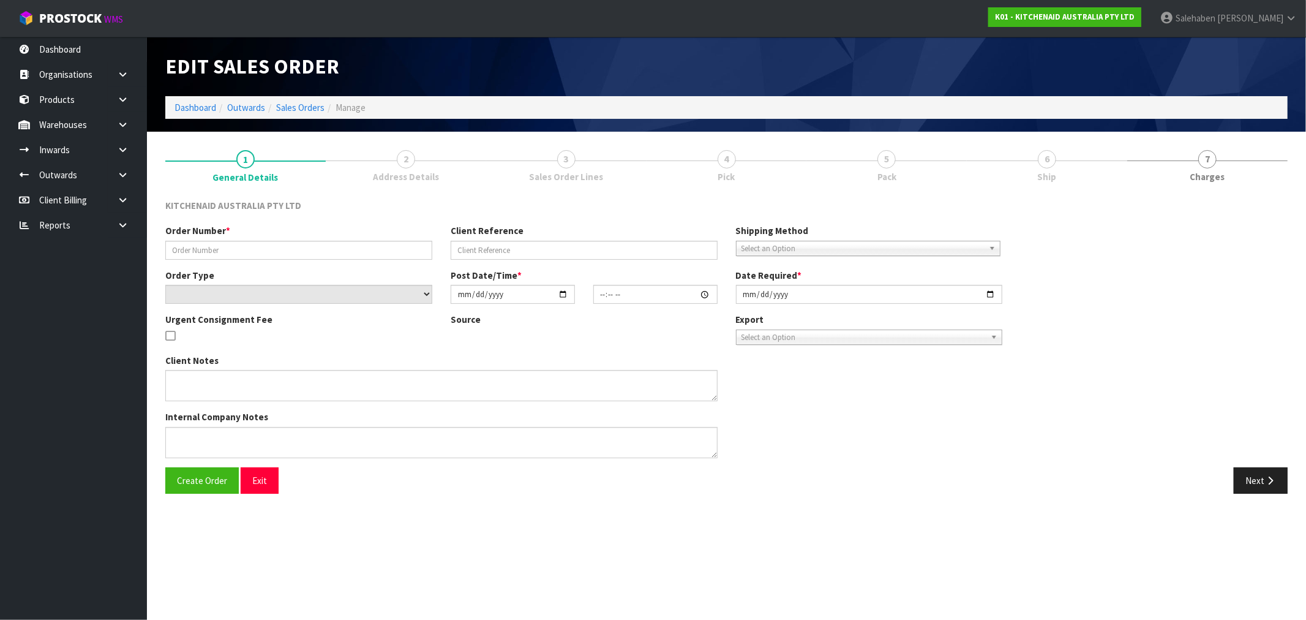
type input "0000012699"
type input "4504128829"
select select "number:0"
type input "2025-09-15"
type input "15:32:28.000"
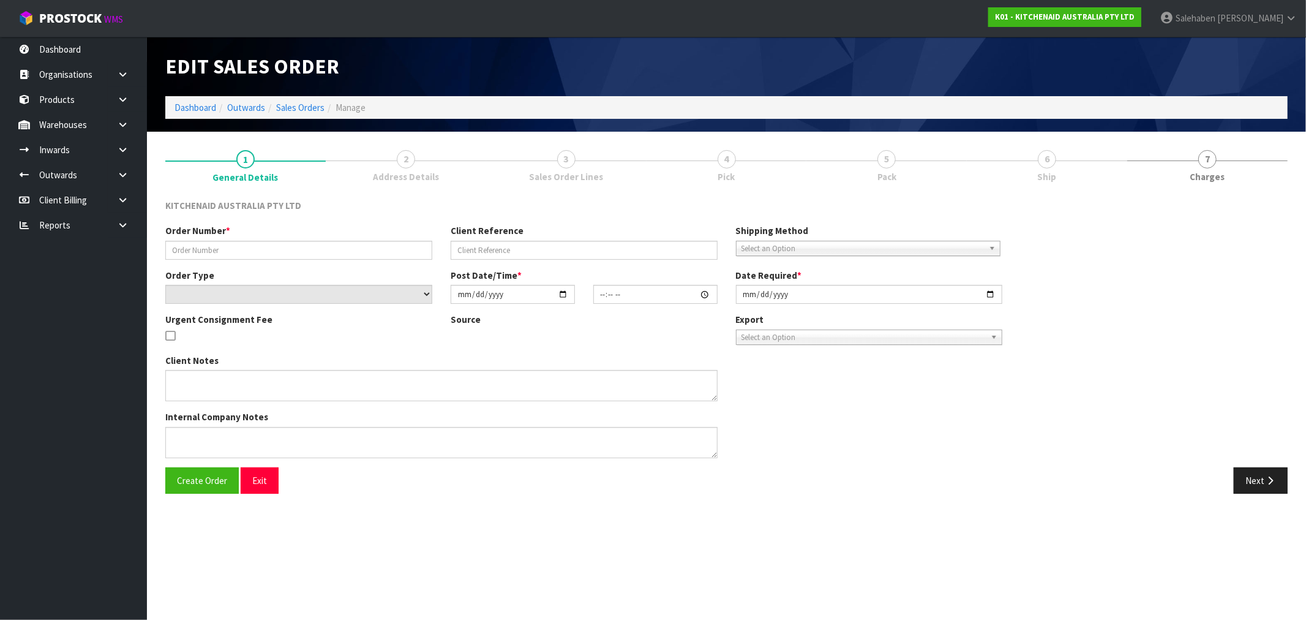
type input "2025-09-15"
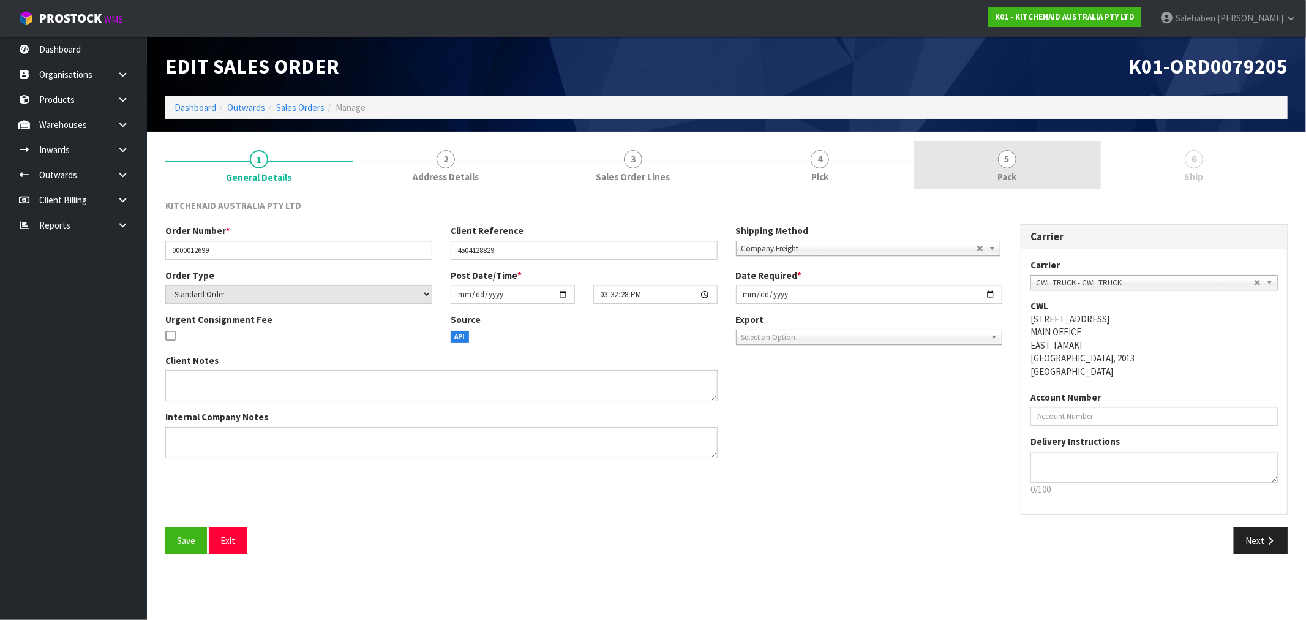
click at [1006, 167] on span "5" at bounding box center [1007, 159] width 18 height 18
